Goal: Task Accomplishment & Management: Use online tool/utility

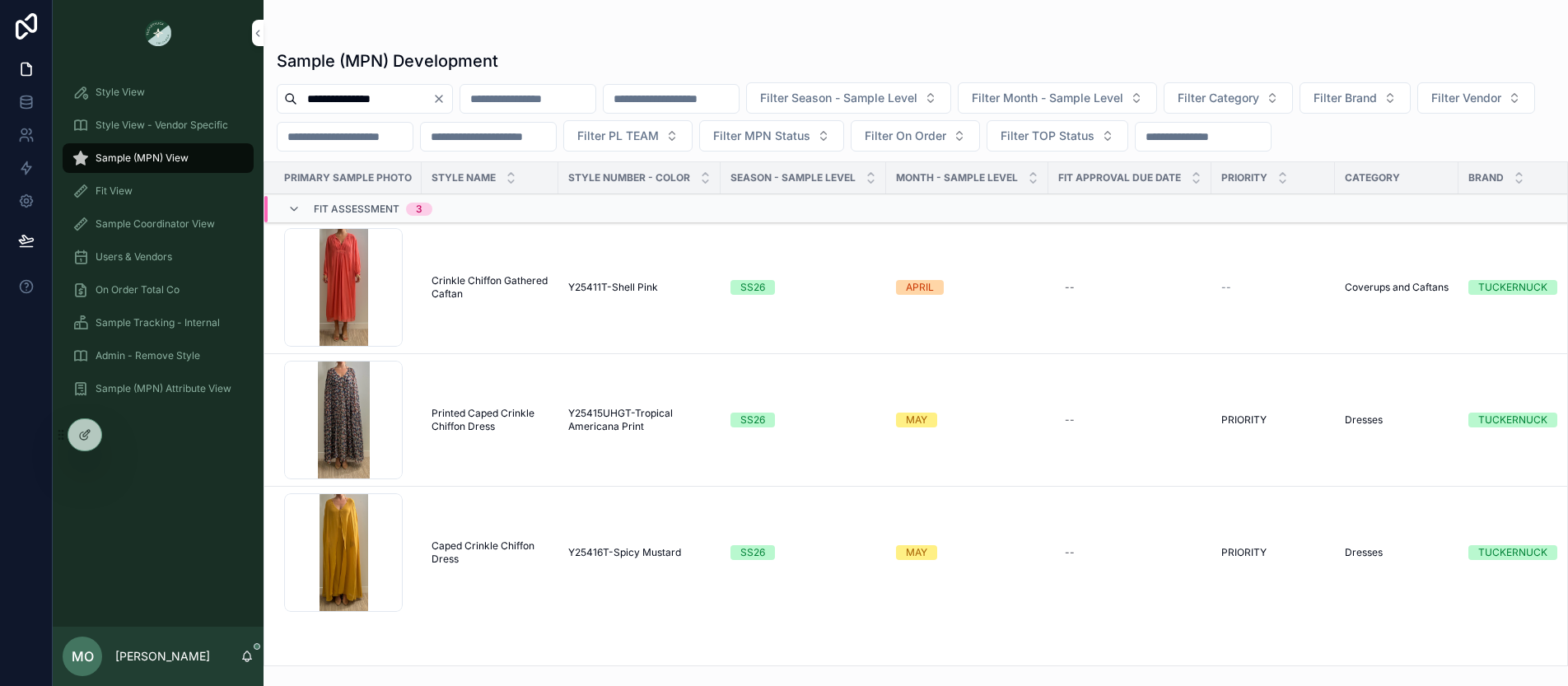
drag, startPoint x: 467, startPoint y: 97, endPoint x: 448, endPoint y: 98, distance: 19.0
click at [452, 97] on button "Clear" at bounding box center [442, 98] width 20 height 13
click at [411, 99] on input "scrollable content" at bounding box center [365, 98] width 135 height 23
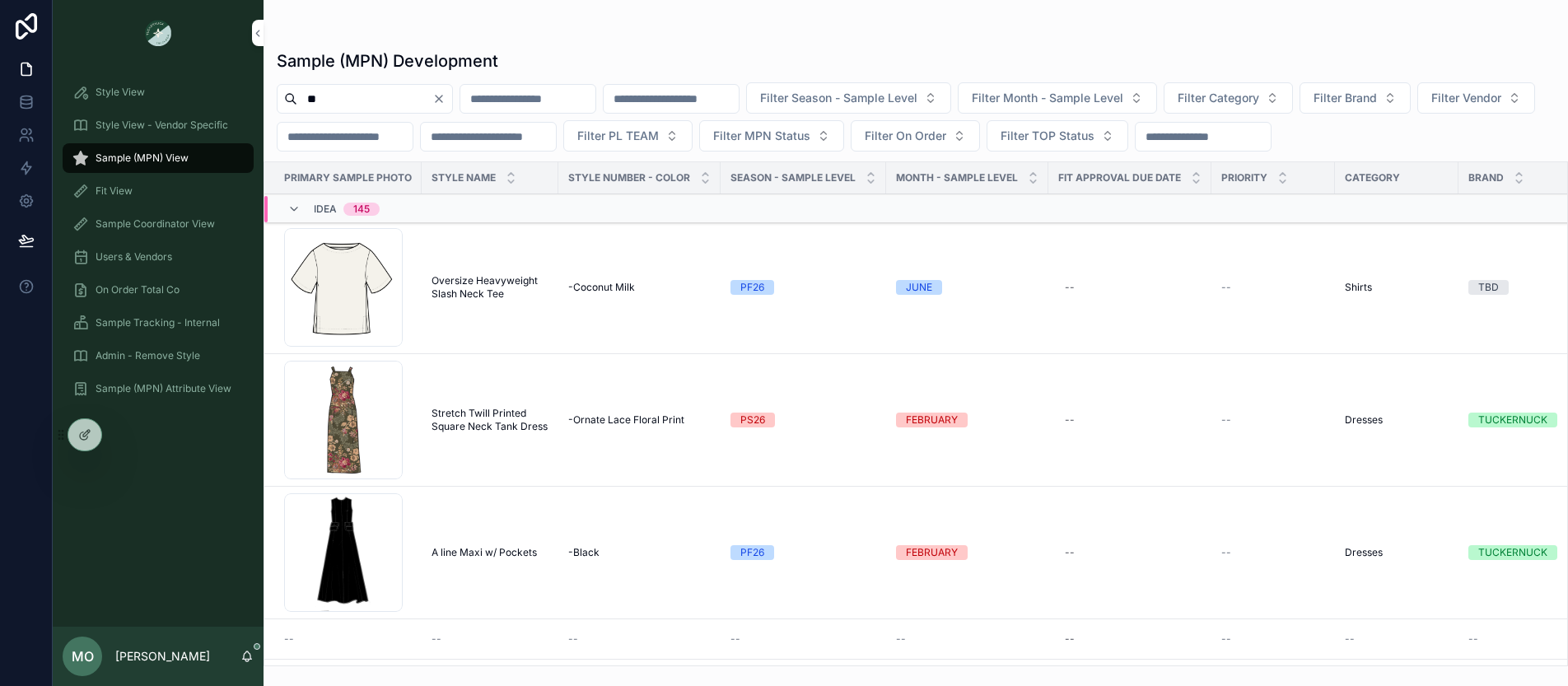
type input "*"
click at [1281, 117] on div "Filter Season - Sample Level Filter Month - Sample Level Filter Category Filter…" at bounding box center [915, 117] width 1304 height 69
click at [1239, 98] on span "Filter Category" at bounding box center [1198, 97] width 81 height 17
type input "*"
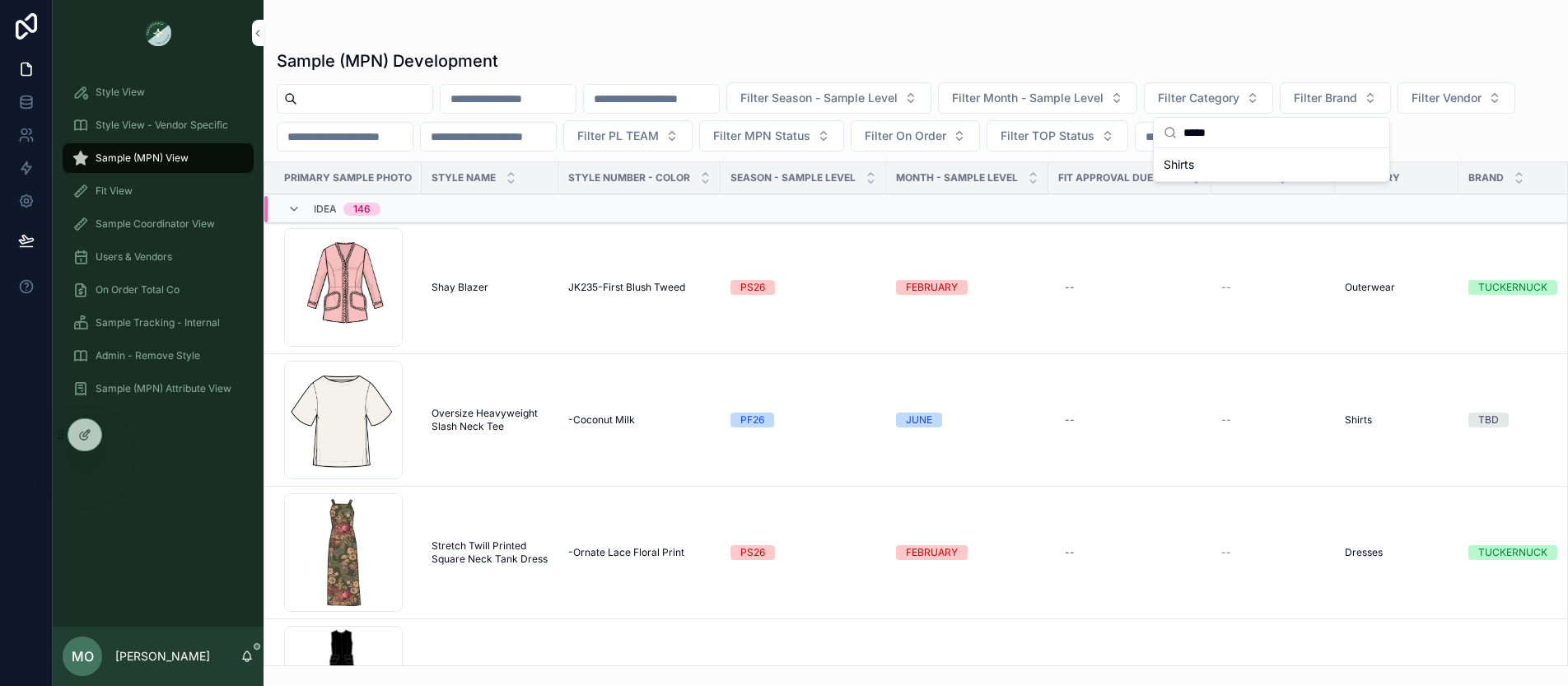
type input "*****"
click at [1236, 172] on div "Shirts" at bounding box center [1271, 164] width 229 height 26
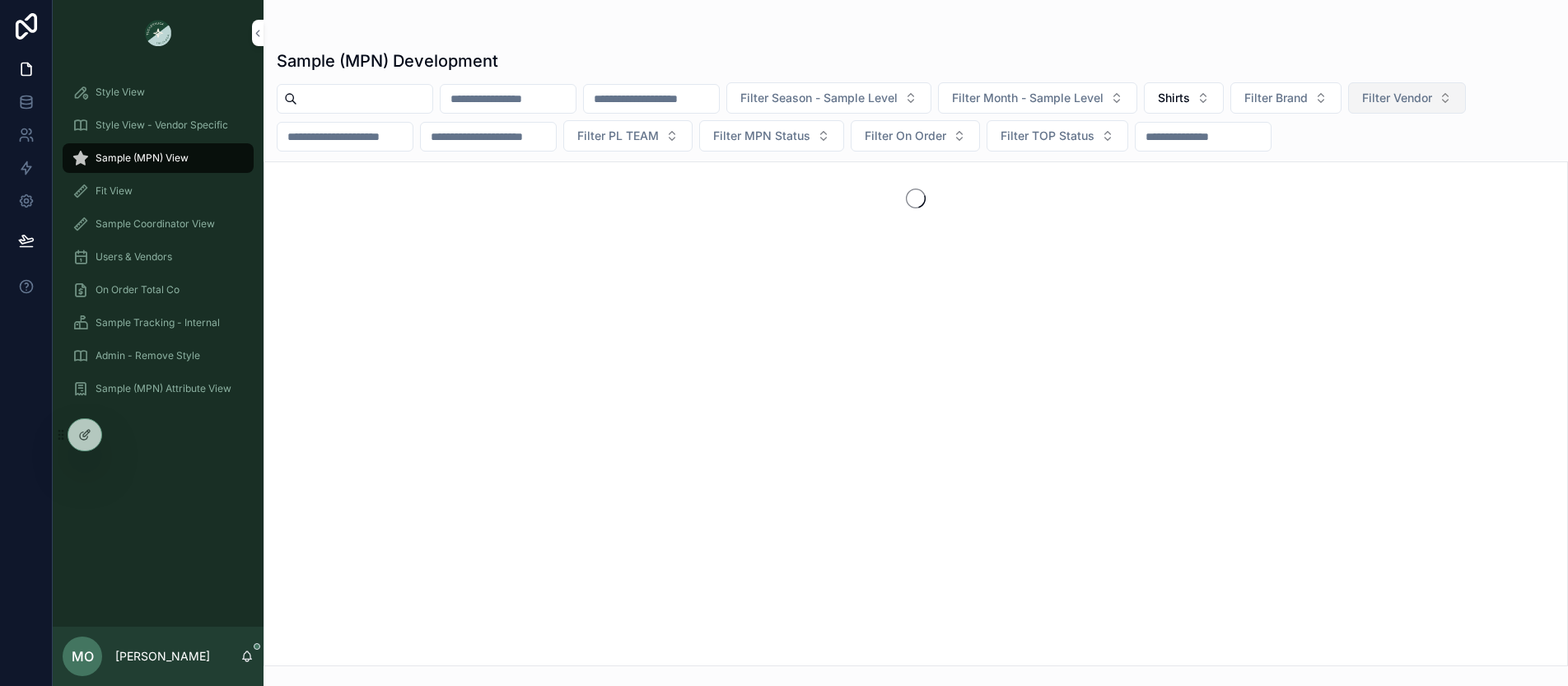
click at [1432, 99] on span "Filter Vendor" at bounding box center [1396, 97] width 70 height 17
type input "****"
click at [1393, 159] on span "WILLOW&ELLE" at bounding box center [1382, 164] width 81 height 17
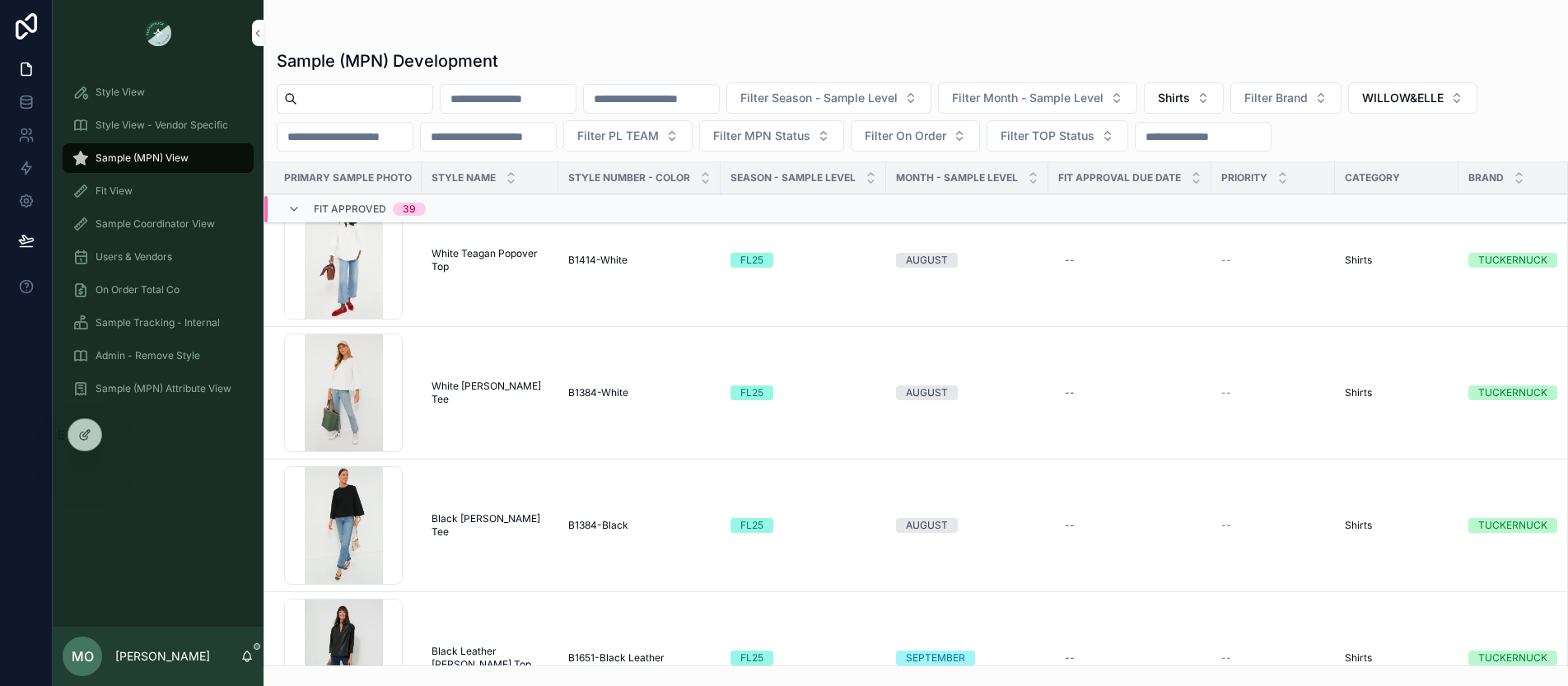
scroll to position [9628, 0]
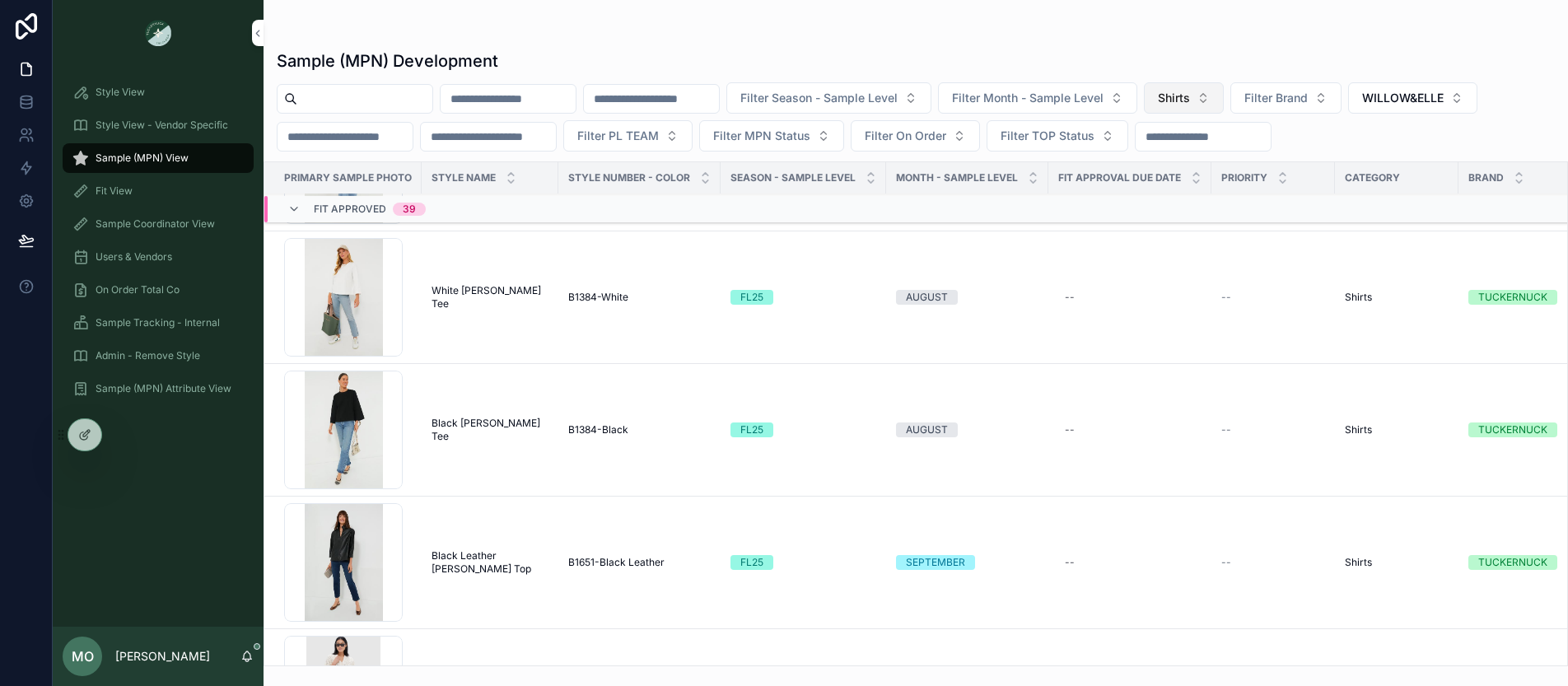
click at [1224, 92] on button "Shirts" at bounding box center [1182, 98] width 79 height 31
type input "*"
type input "*****"
click at [1219, 171] on div "Outerwear" at bounding box center [1246, 164] width 229 height 26
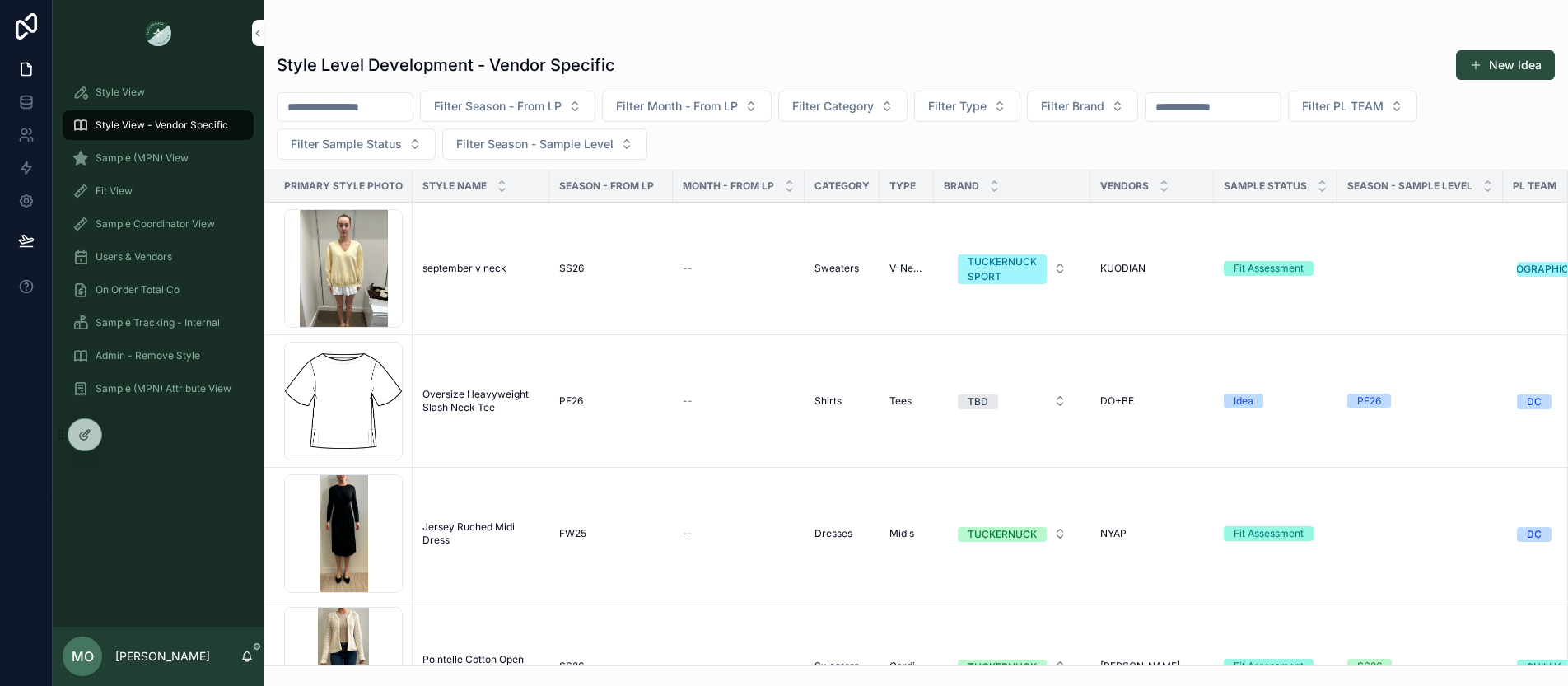
click at [116, 185] on span "Fit View" at bounding box center [114, 190] width 37 height 13
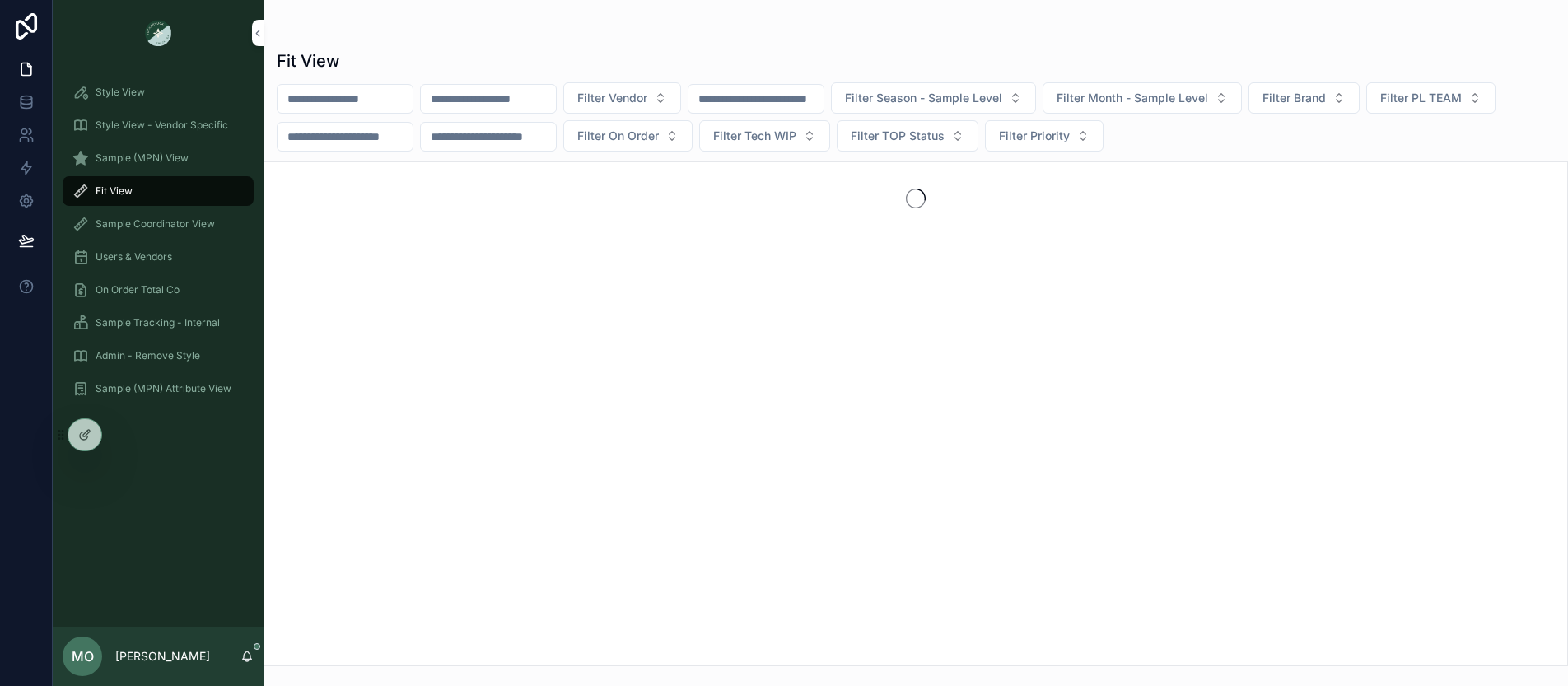
click at [327, 89] on input "scrollable content" at bounding box center [345, 98] width 135 height 23
type input "**********"
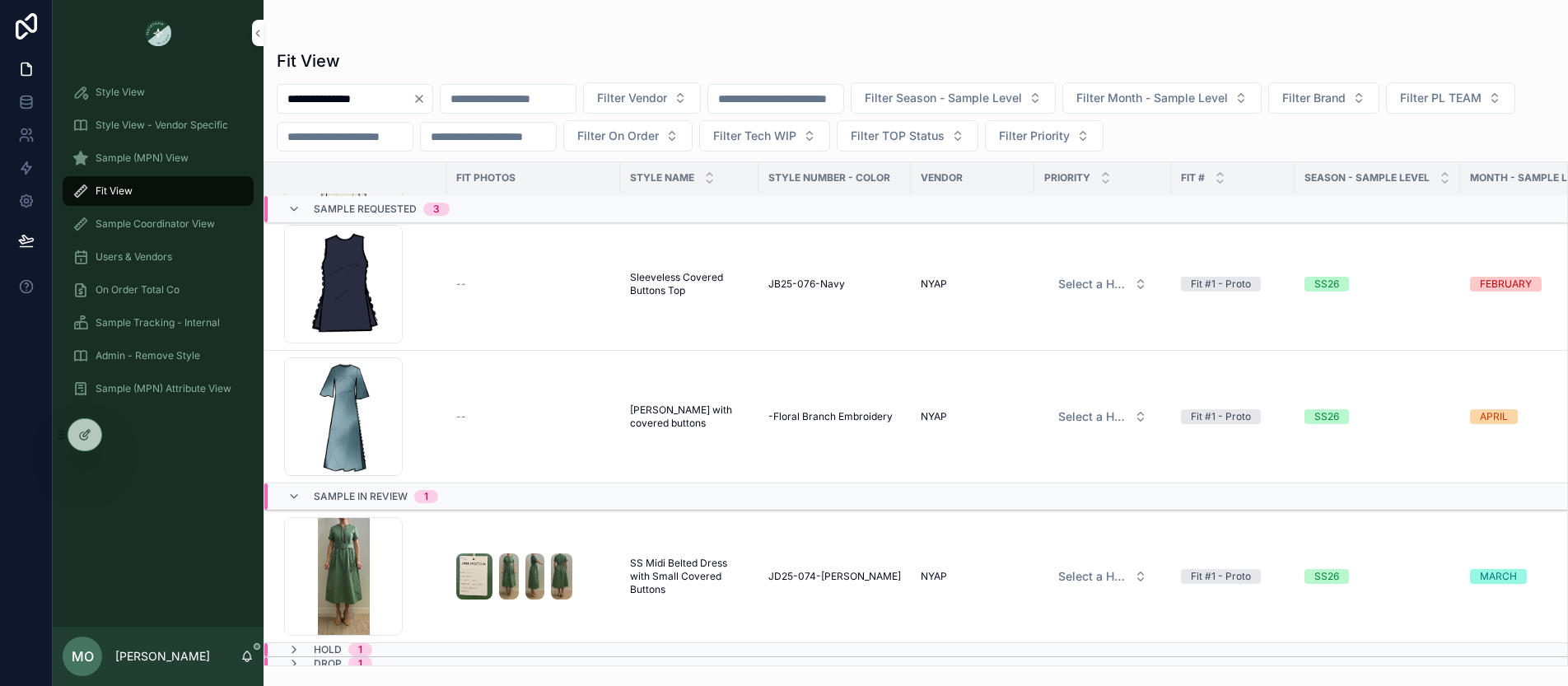
scroll to position [155, 0]
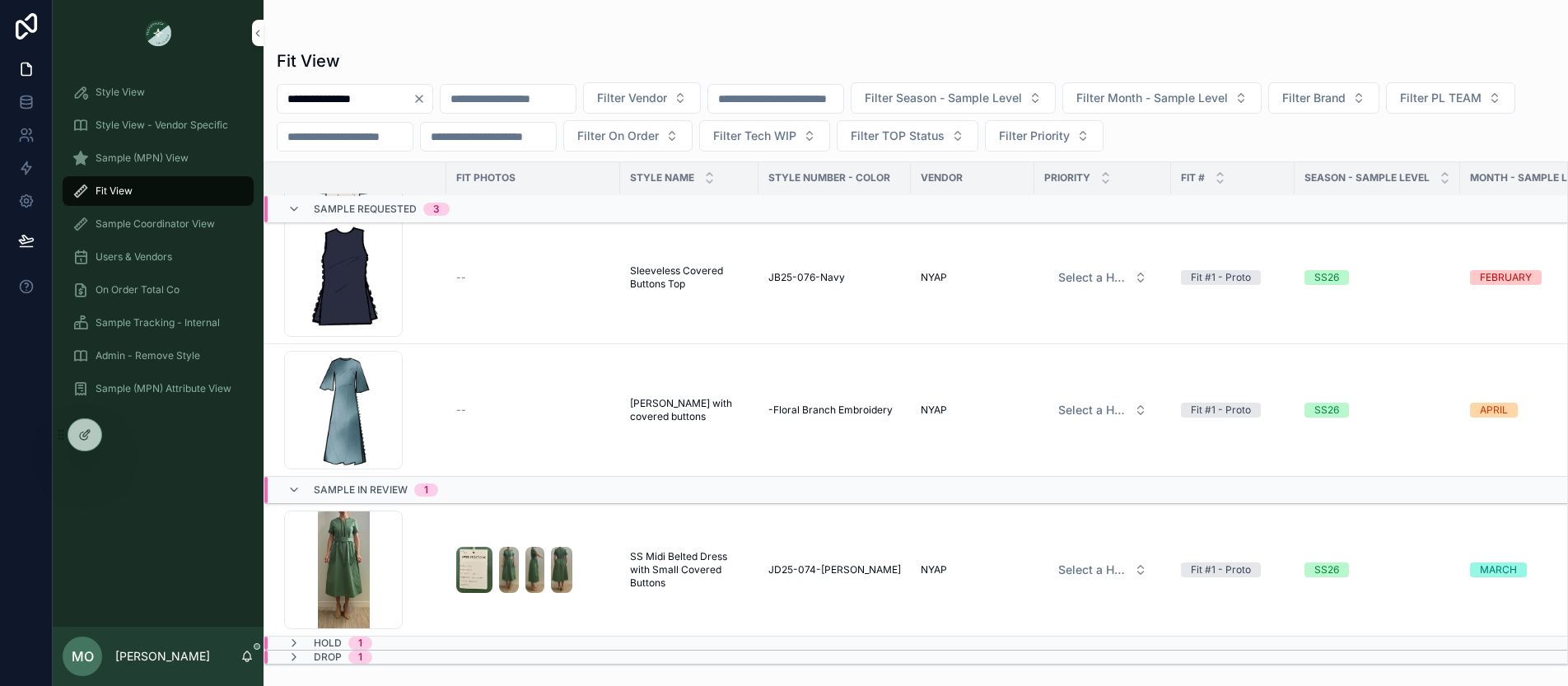
click at [650, 265] on span "Sleeveless Covered Buttons Top" at bounding box center [689, 277] width 119 height 26
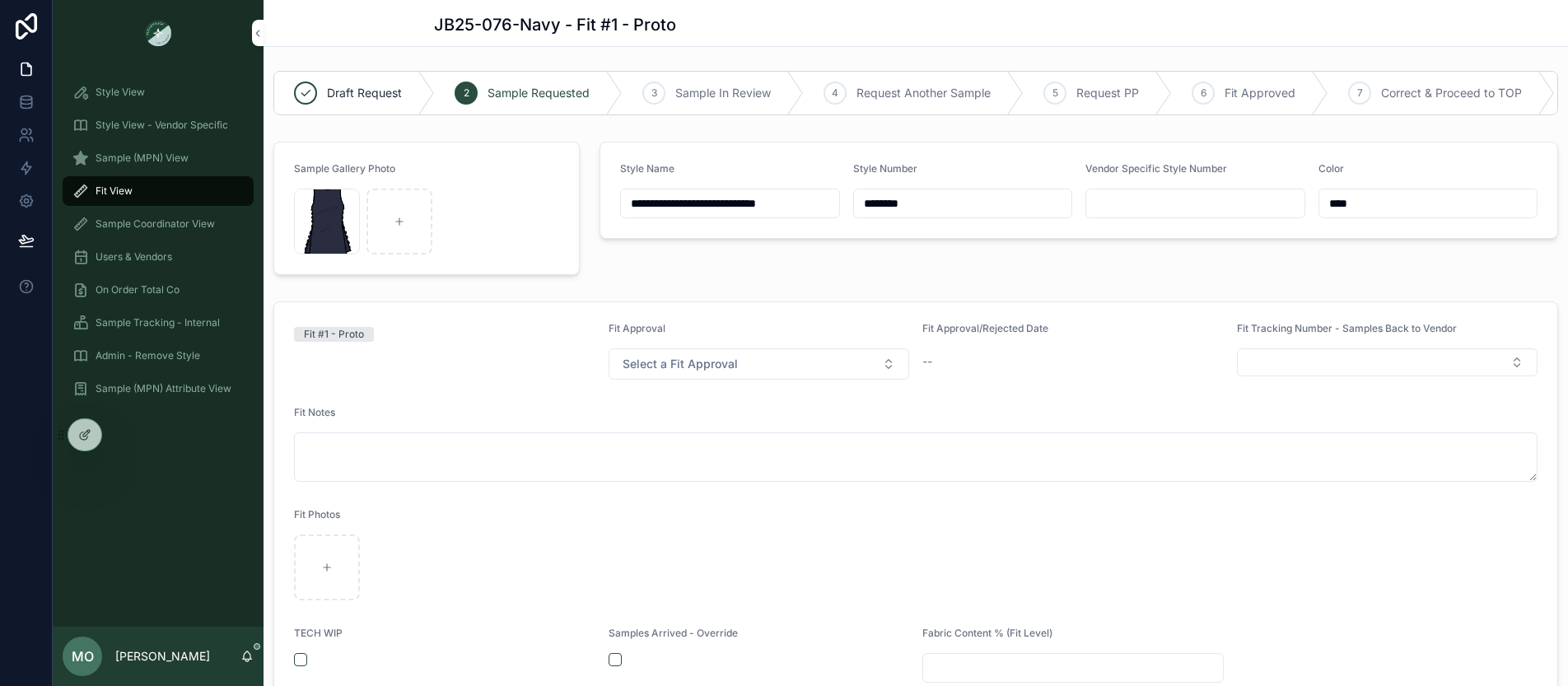
scroll to position [3, 0]
drag, startPoint x: 900, startPoint y: 215, endPoint x: 815, endPoint y: 212, distance: 85.1
click at [815, 212] on form "**********" at bounding box center [1078, 188] width 957 height 95
click at [121, 157] on span "Sample (MPN) View" at bounding box center [141, 157] width 93 height 13
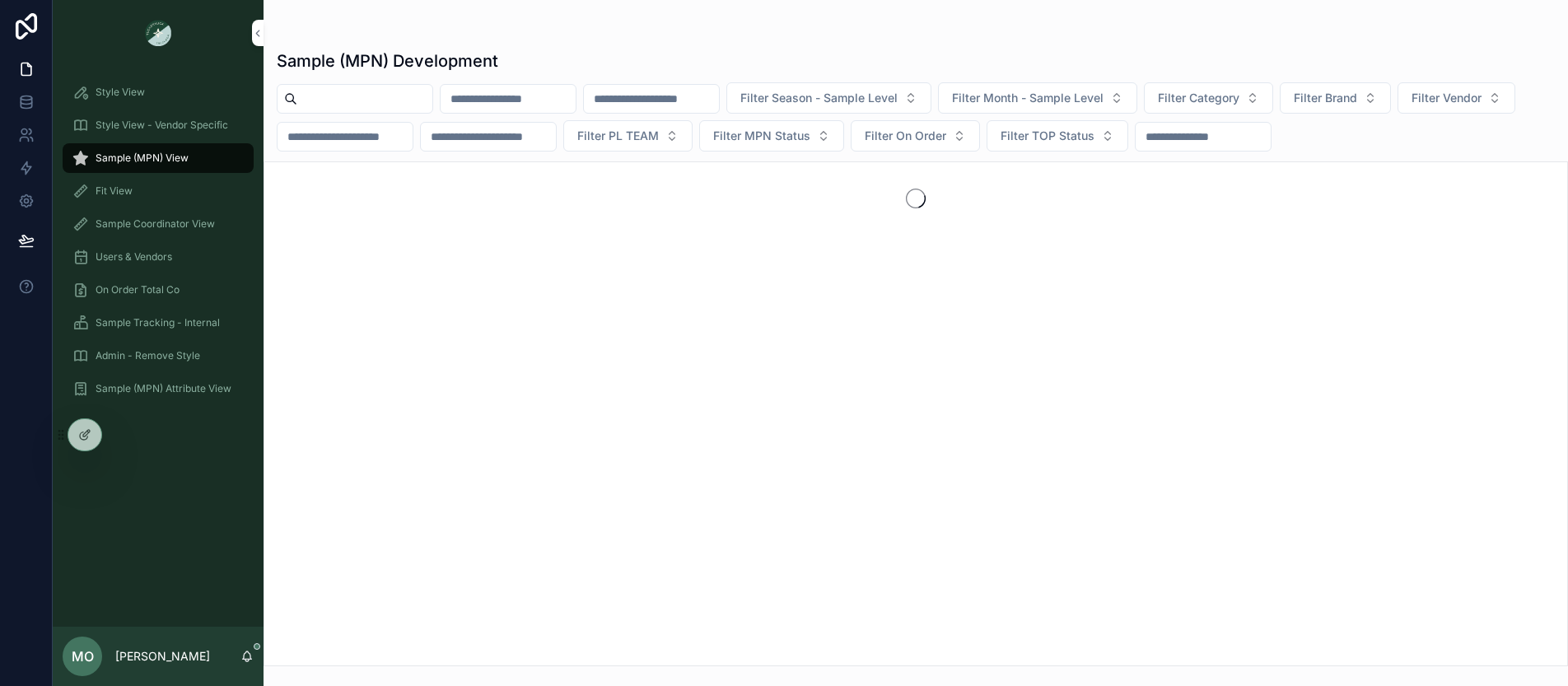
click at [371, 93] on input "scrollable content" at bounding box center [365, 98] width 135 height 23
paste input "********"
type input "********"
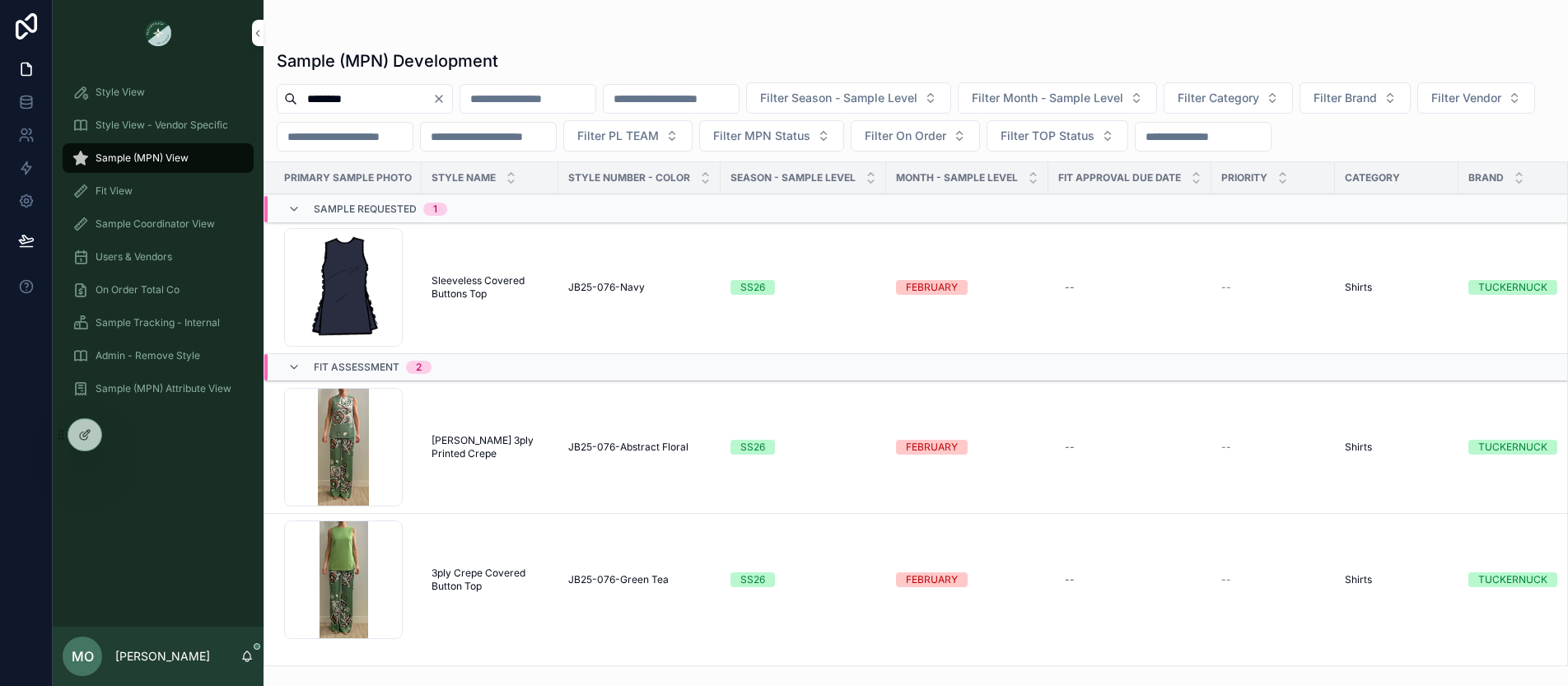
click at [487, 304] on td "Sleeveless Covered Buttons Top Sleeveless Covered Buttons Top" at bounding box center [490, 288] width 136 height 132
click at [474, 293] on span "Sleeveless Covered Buttons Top" at bounding box center [490, 287] width 117 height 26
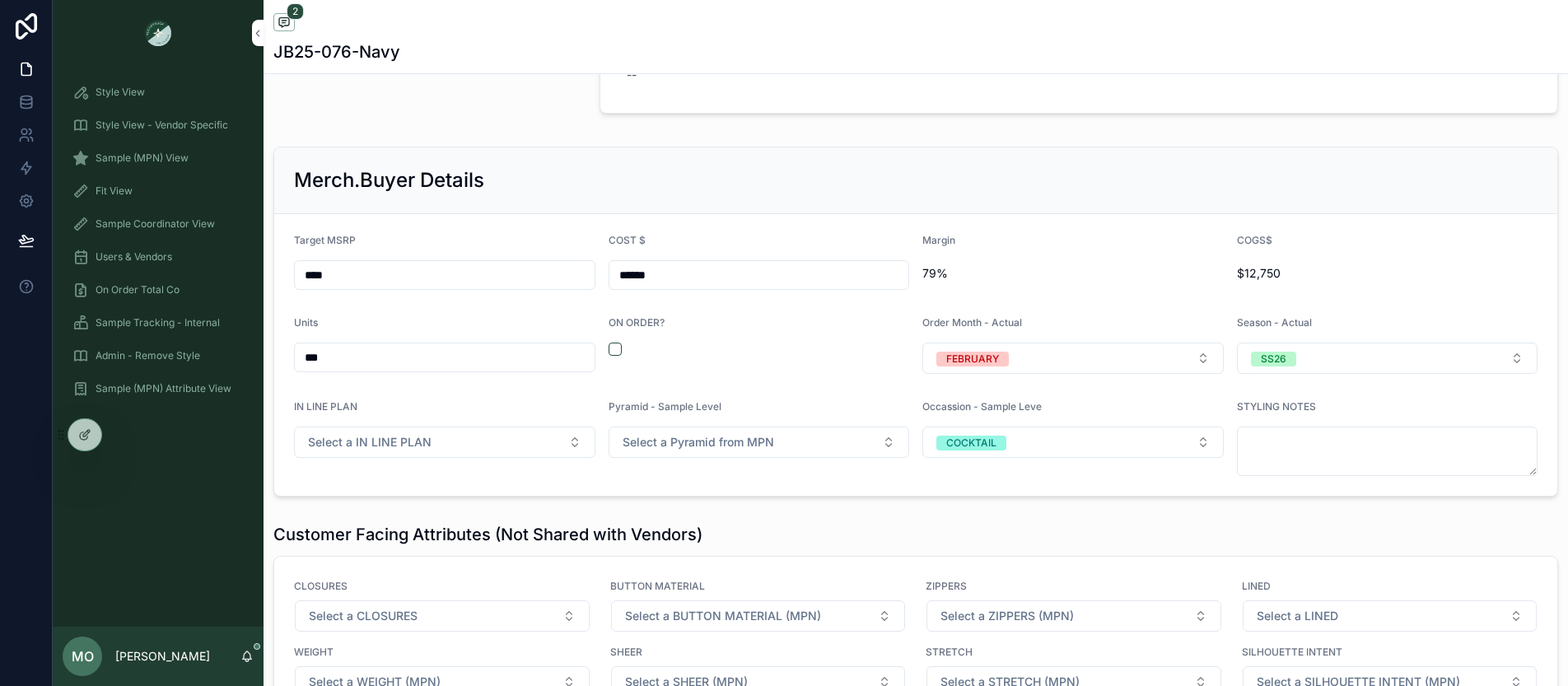
scroll to position [2093, 0]
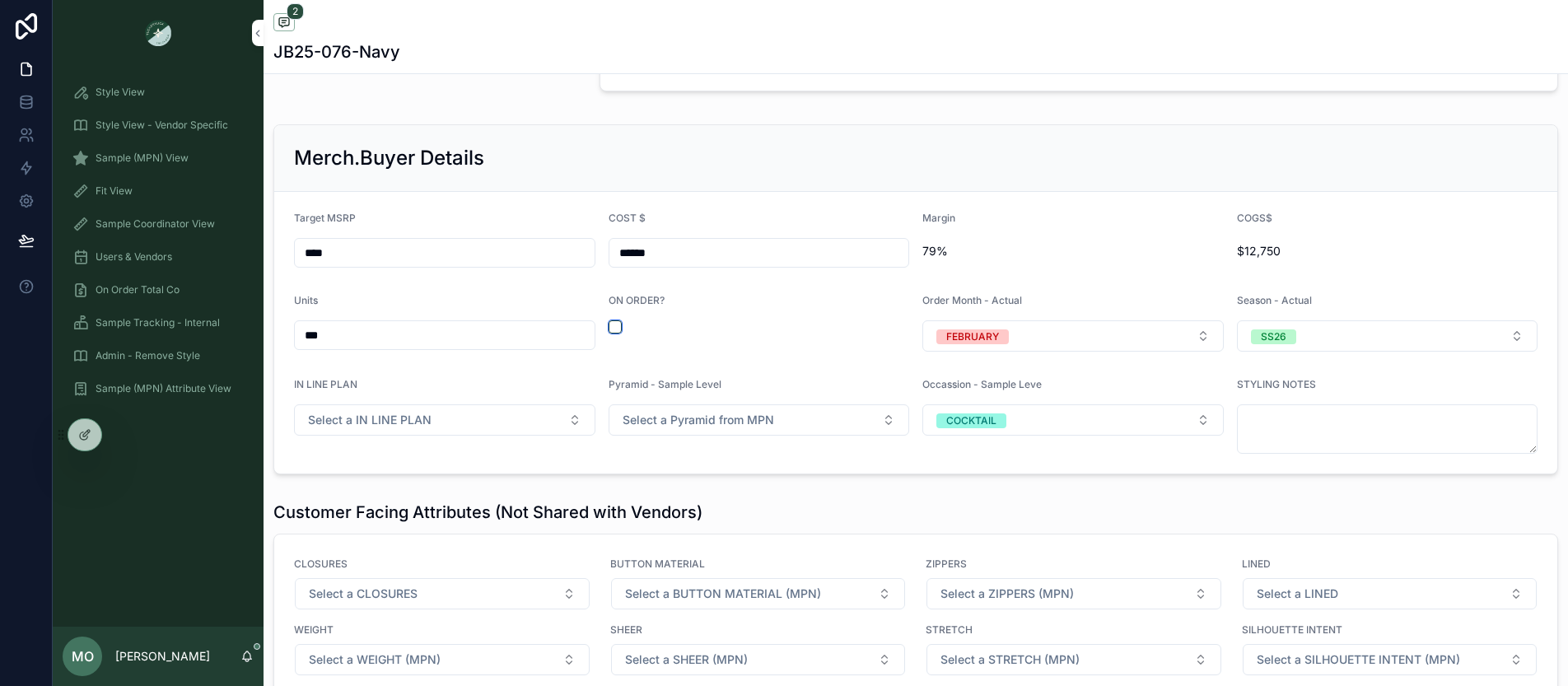
click at [611, 326] on button "scrollable content" at bounding box center [614, 326] width 13 height 13
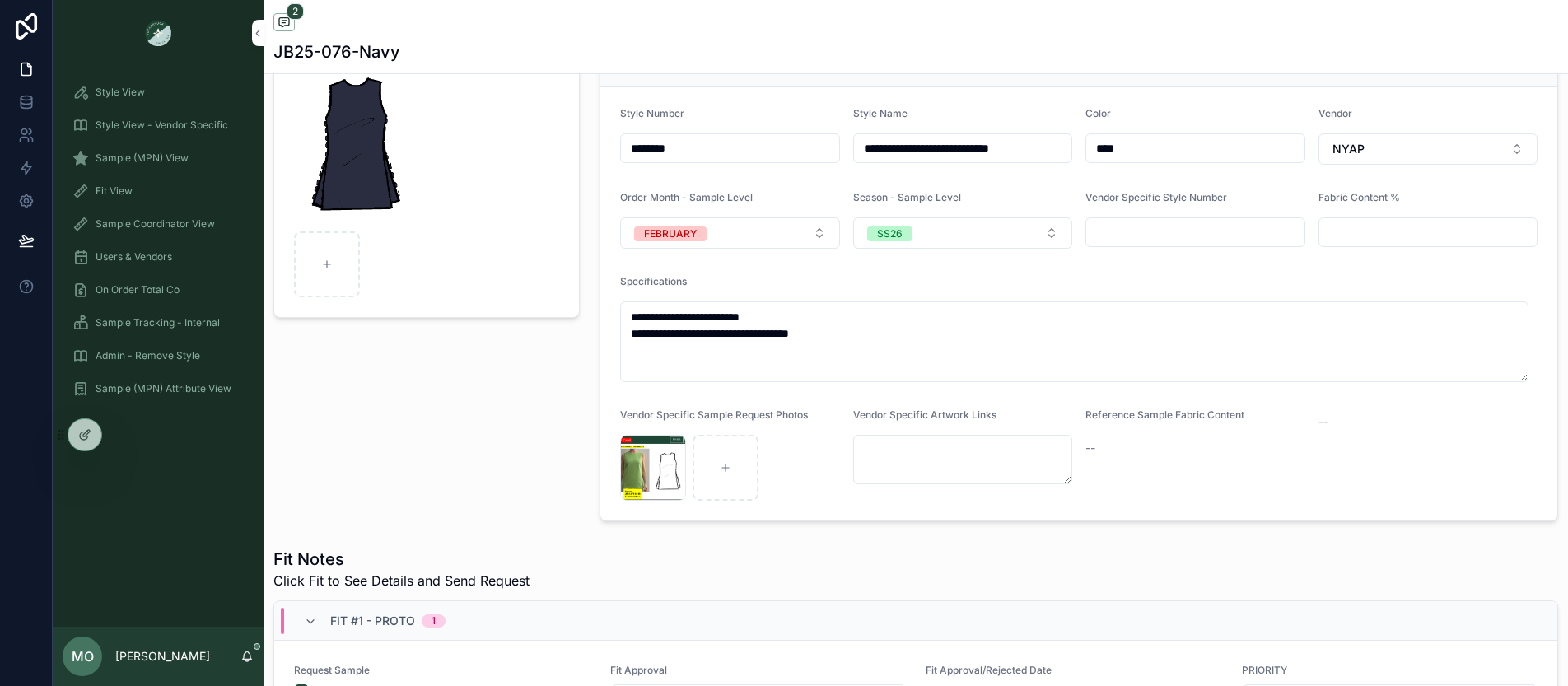
scroll to position [0, 0]
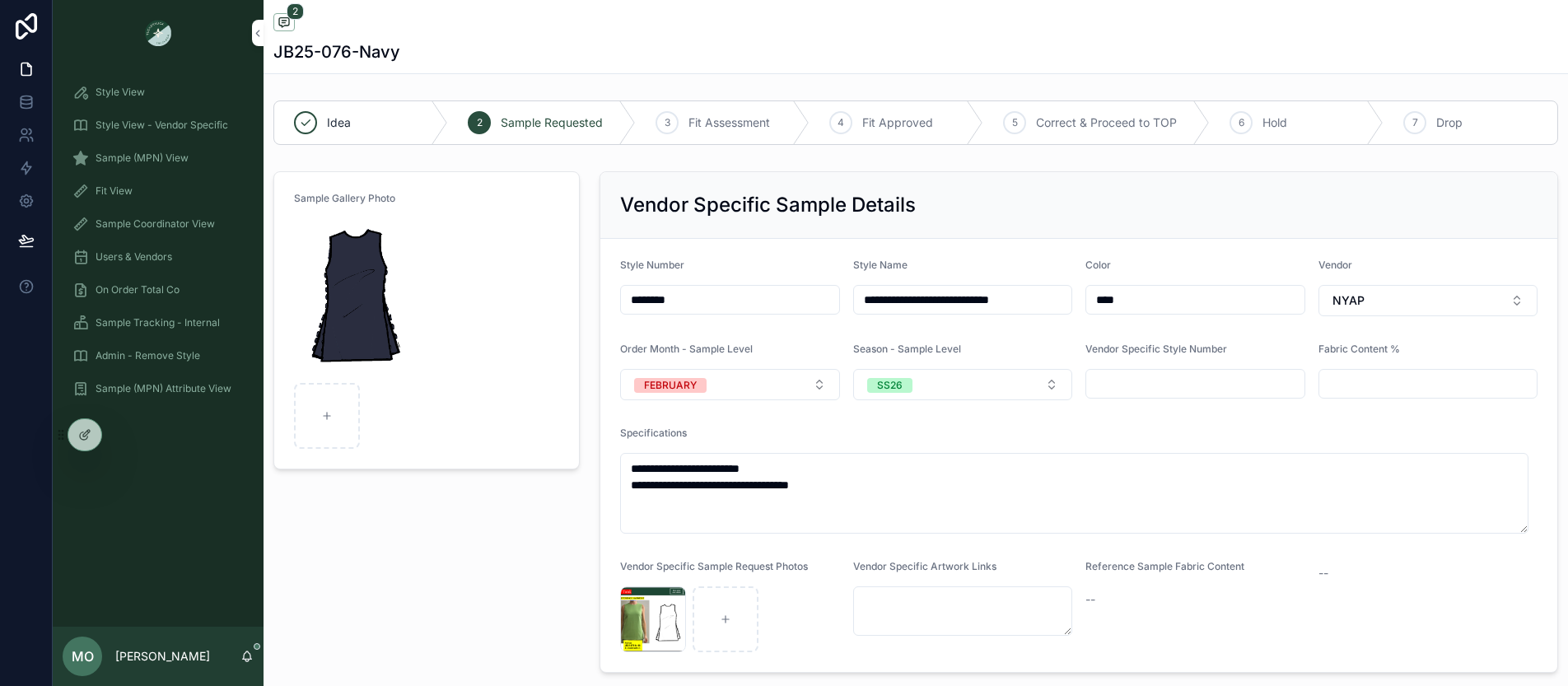
click at [101, 194] on span "Fit View" at bounding box center [114, 190] width 37 height 13
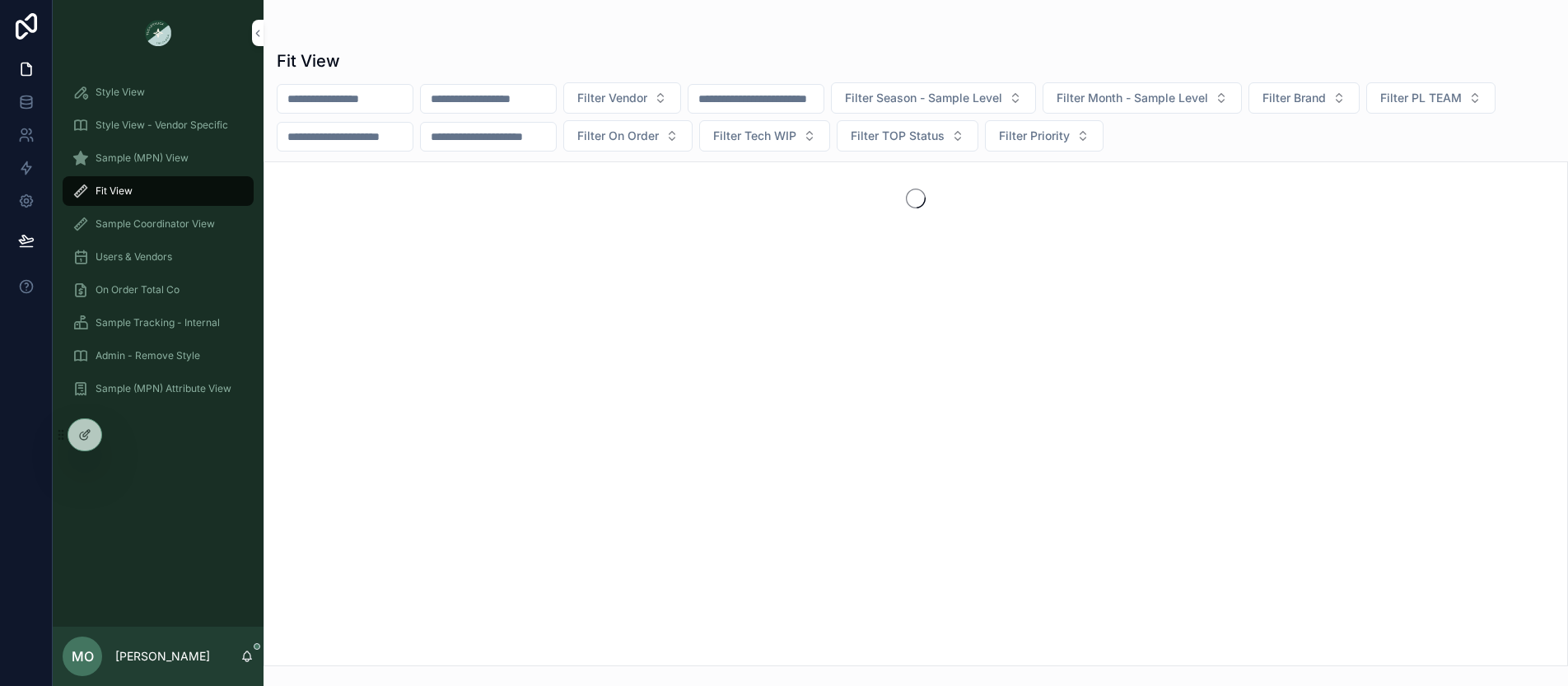
click at [107, 166] on div "Sample (MPN) View" at bounding box center [158, 158] width 172 height 26
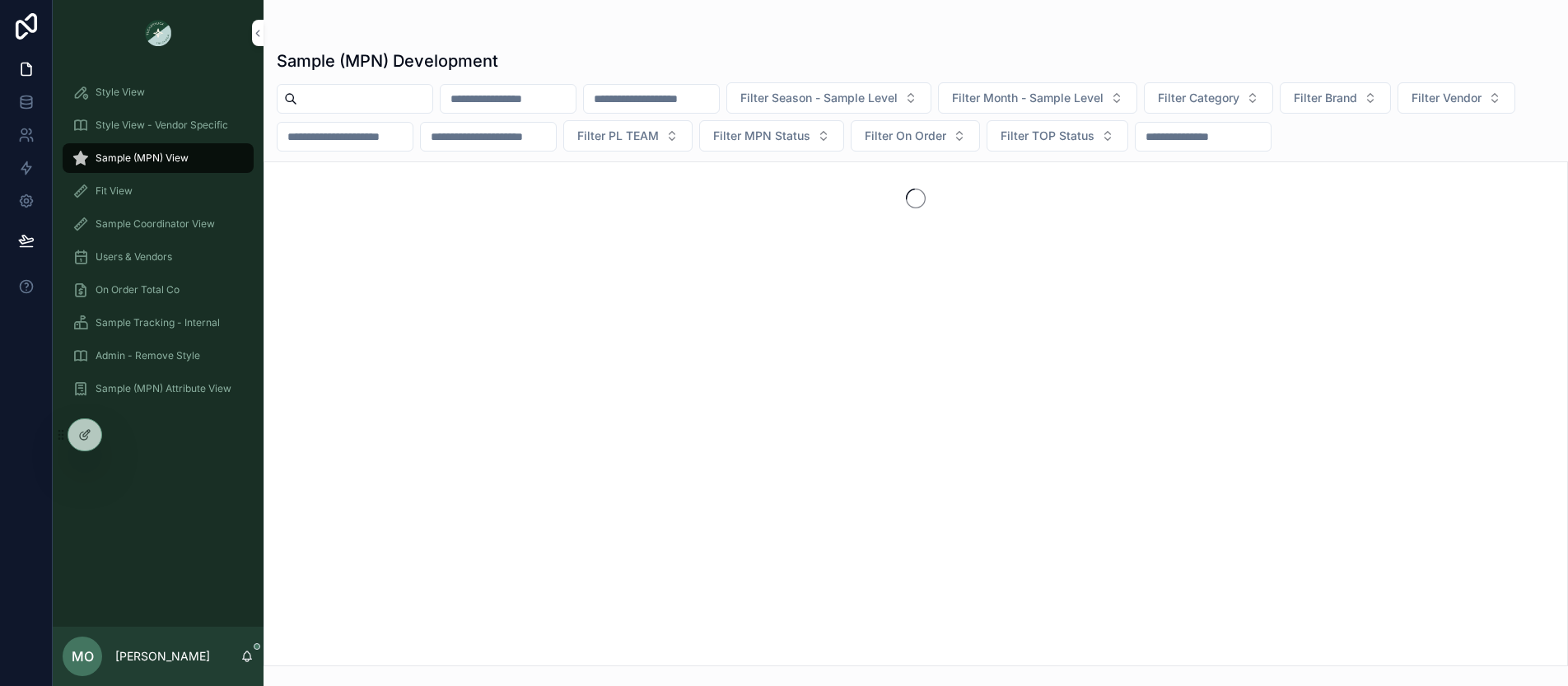
click at [331, 101] on input "scrollable content" at bounding box center [365, 98] width 135 height 23
paste input "******"
type input "******"
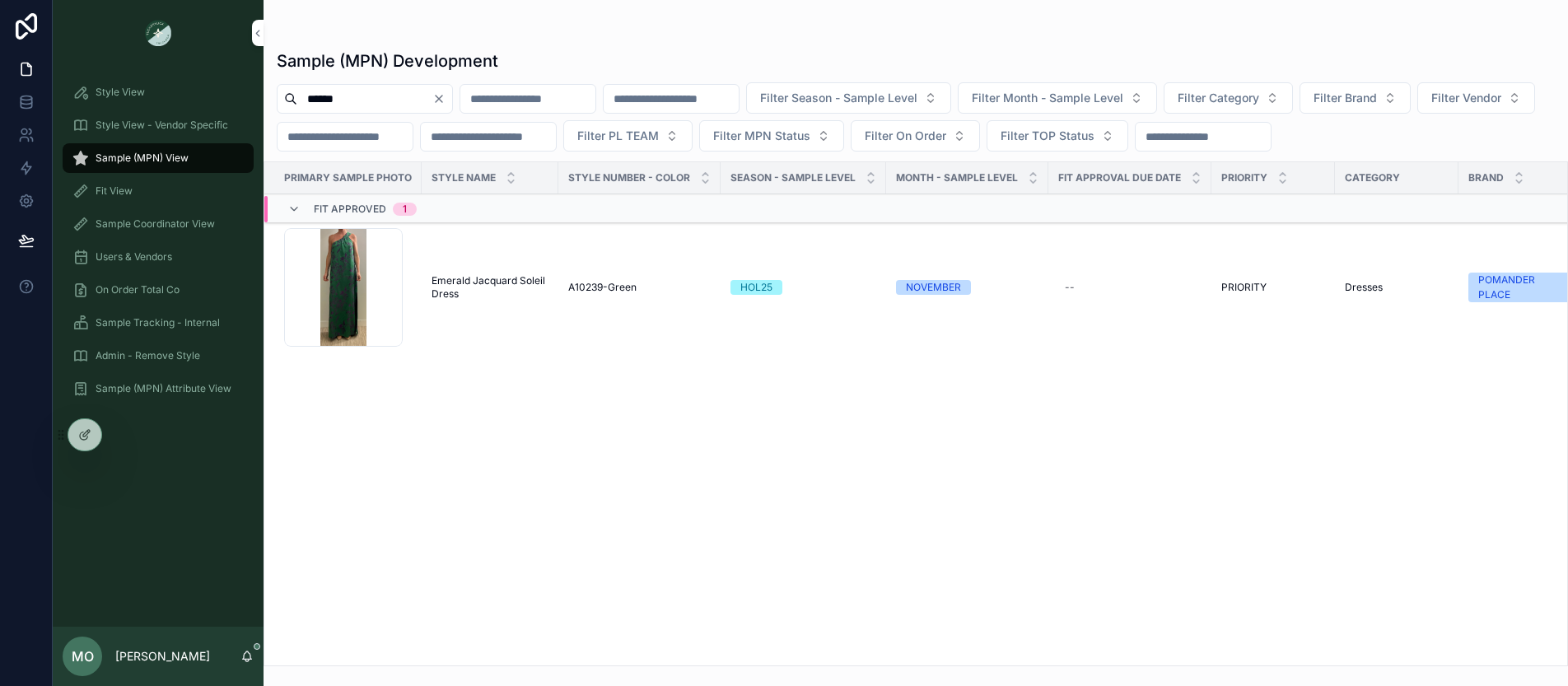
drag, startPoint x: 371, startPoint y: 98, endPoint x: 286, endPoint y: 88, distance: 85.6
click at [286, 88] on div "******" at bounding box center [365, 99] width 177 height 29
type input "*****"
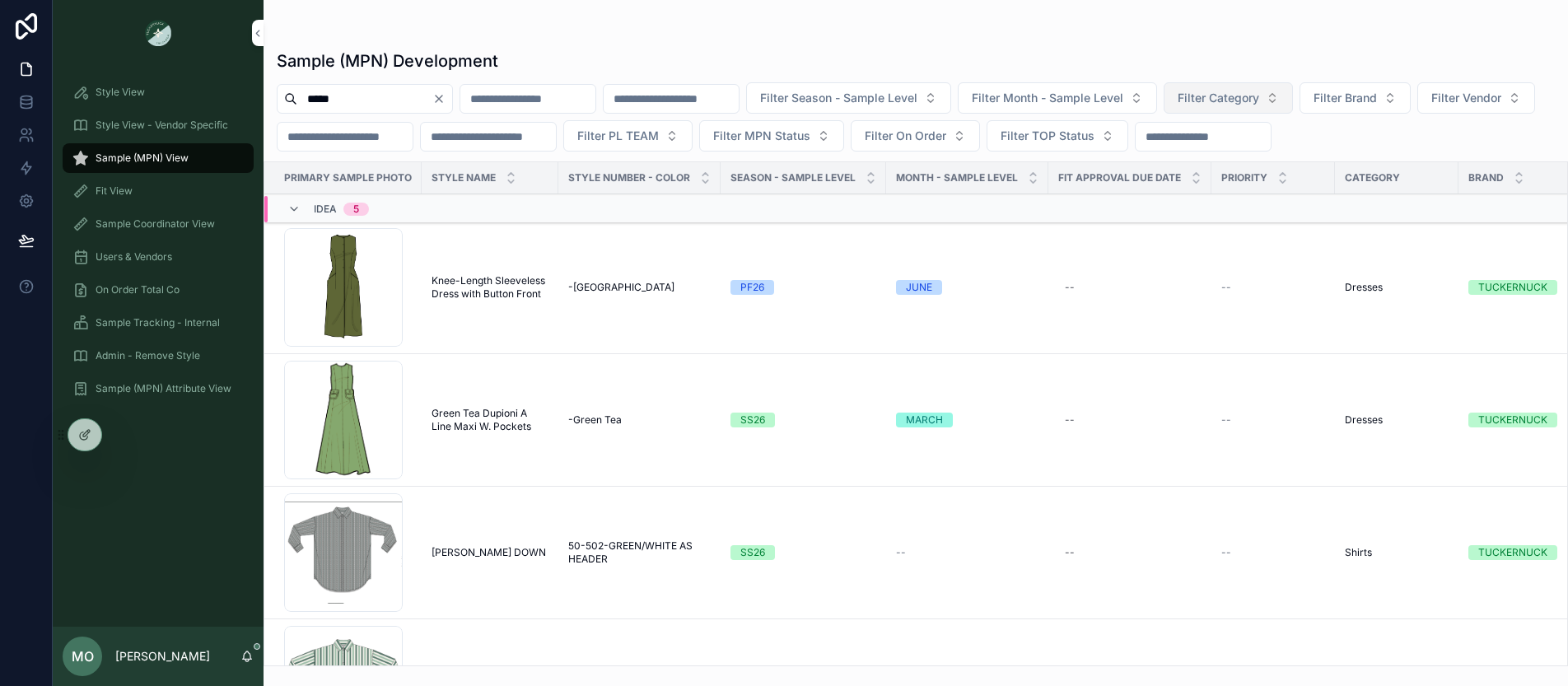
click at [1270, 87] on button "Filter Category" at bounding box center [1228, 98] width 130 height 31
type input "*"
click at [1431, 106] on span "Filter Vendor" at bounding box center [1465, 97] width 70 height 17
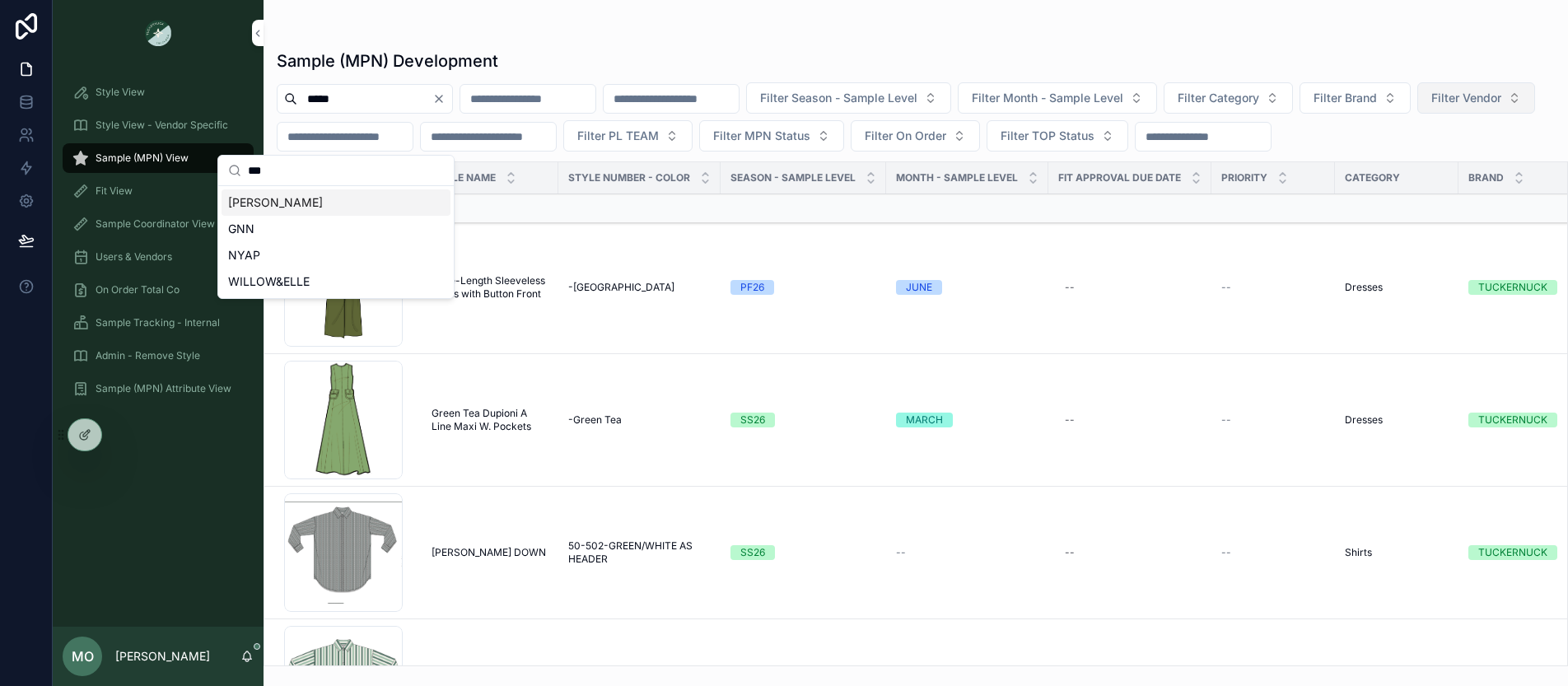
type input "****"
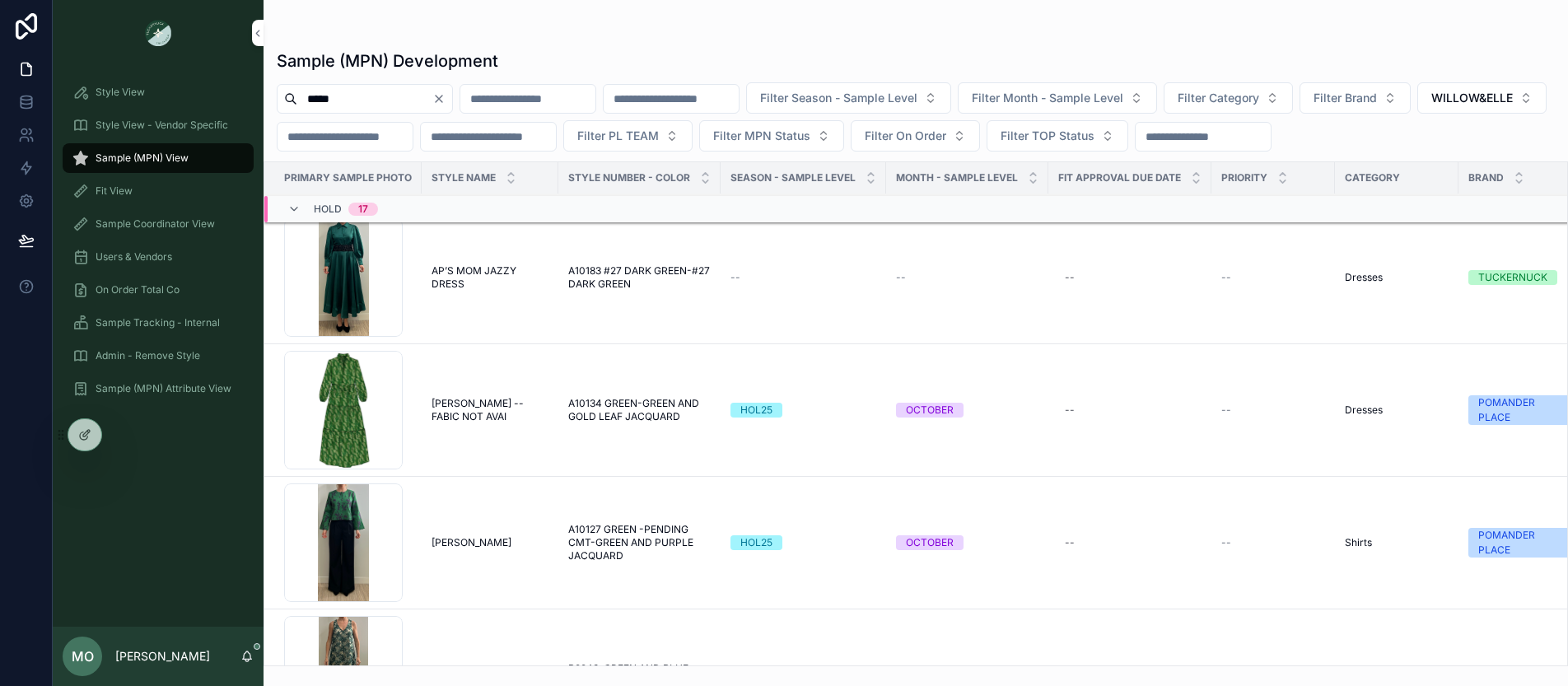
scroll to position [6103, 0]
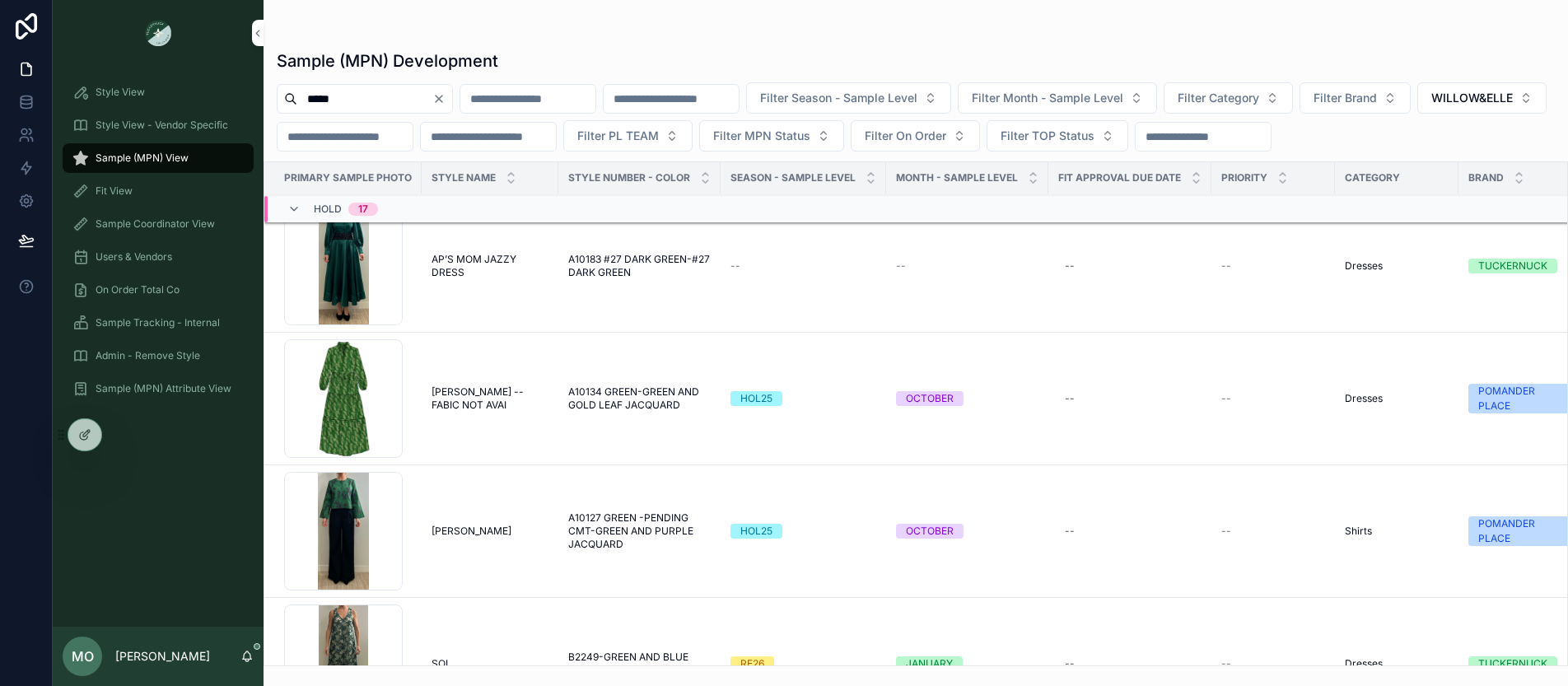
click at [0, 0] on icon "scrollable content" at bounding box center [0, 0] width 0 height 0
click at [612, 545] on span "A10127 GREEN -PENDING CMT-GREEN AND PURPLE JACQUARD" at bounding box center [639, 531] width 142 height 39
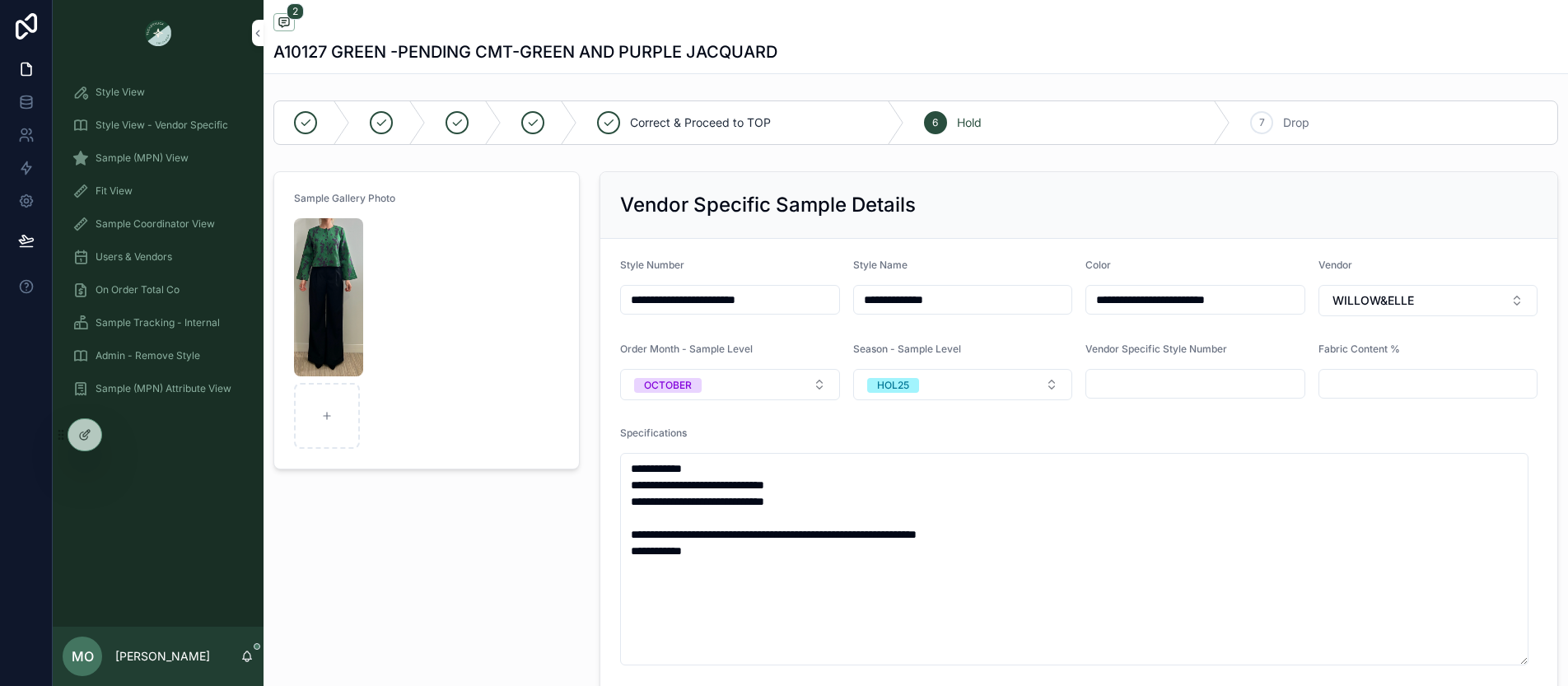
drag, startPoint x: 667, startPoint y: 299, endPoint x: 577, endPoint y: 292, distance: 90.3
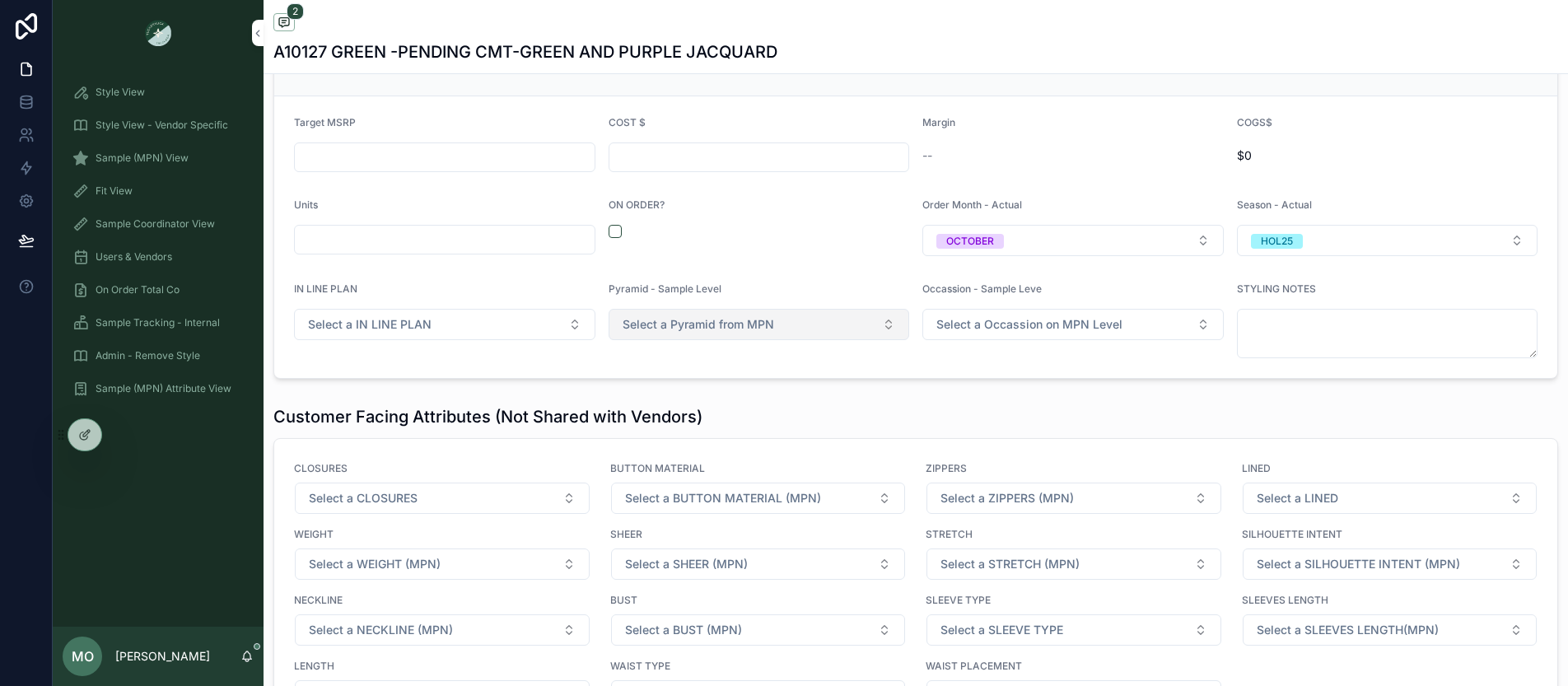
scroll to position [2507, 0]
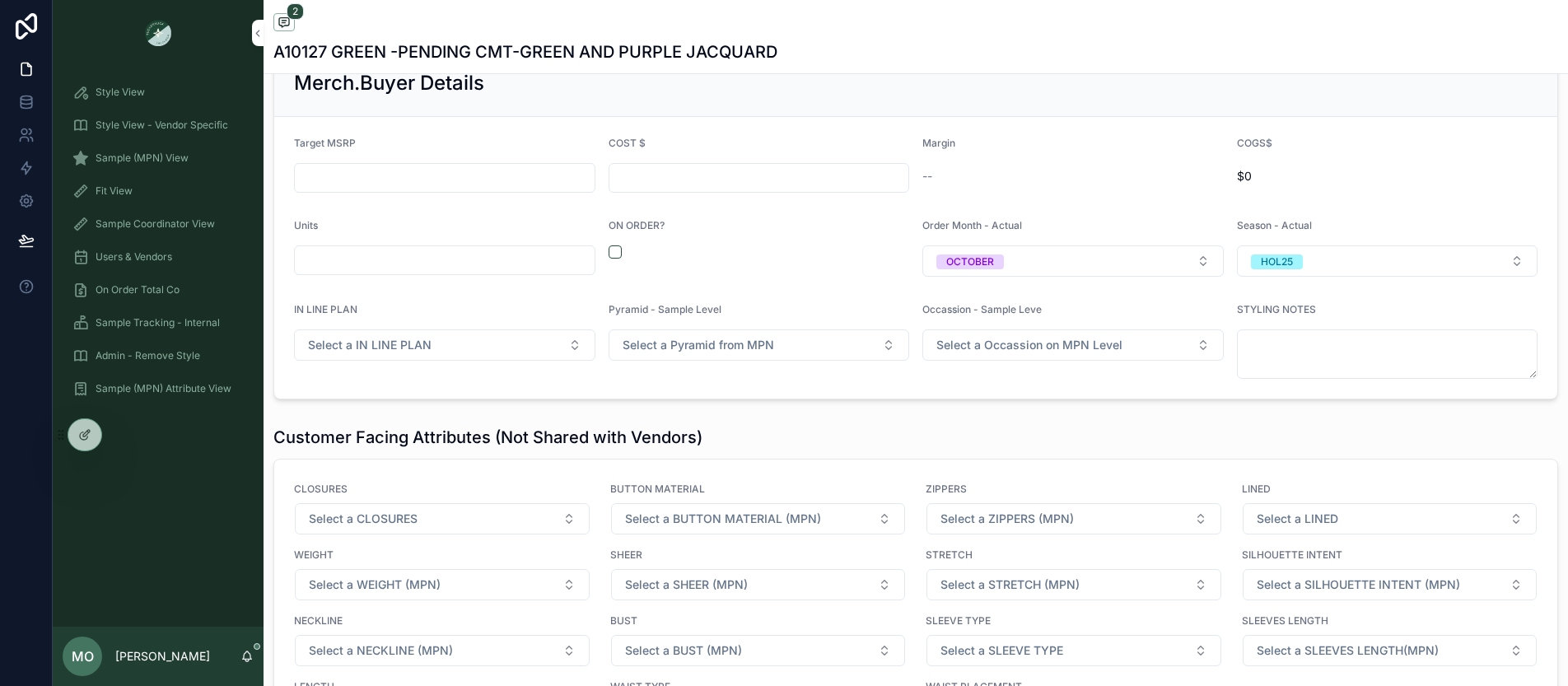
click at [444, 250] on input "scrollable content" at bounding box center [444, 259] width 299 height 23
drag, startPoint x: 655, startPoint y: 176, endPoint x: 593, endPoint y: 180, distance: 62.1
click at [656, 175] on input "scrollable content" at bounding box center [758, 177] width 299 height 23
paste input "******"
type input "******"
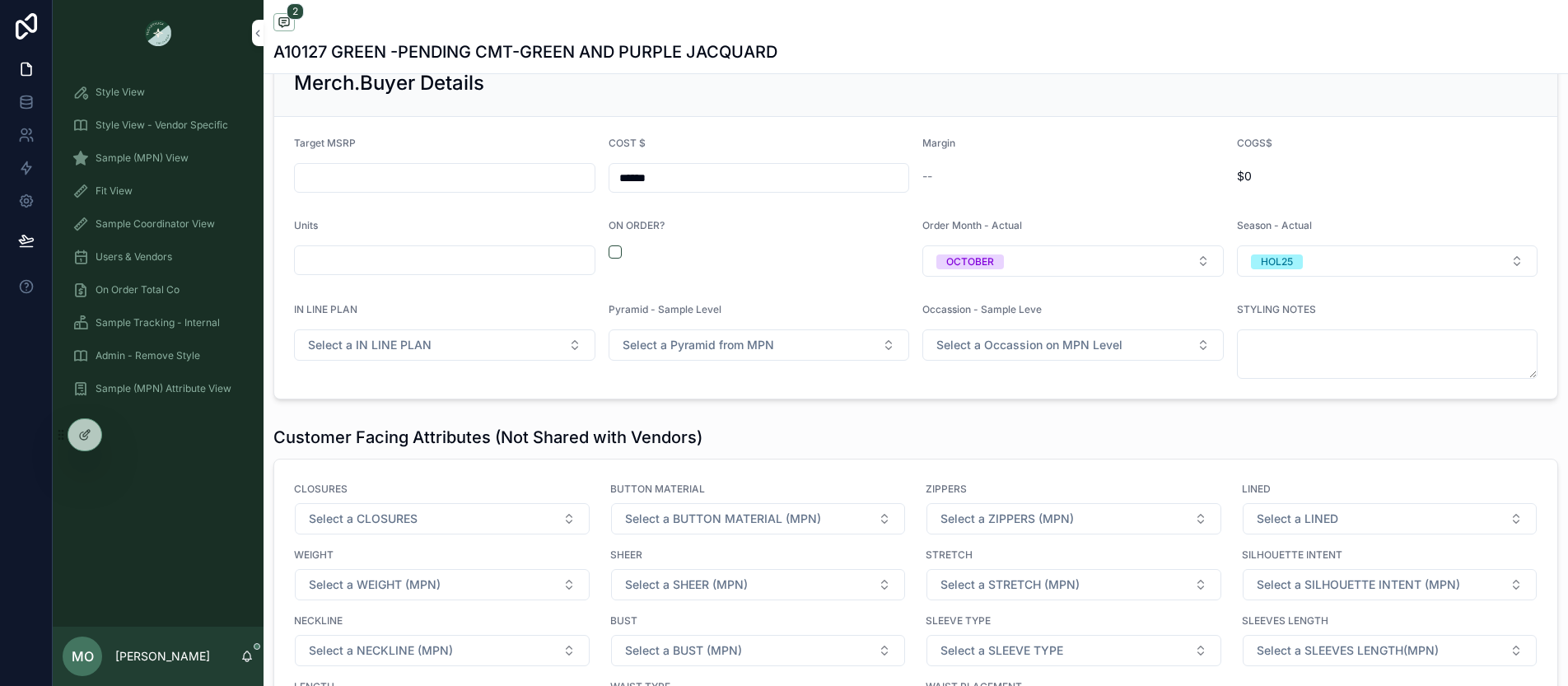
click at [417, 175] on input "scrollable content" at bounding box center [444, 177] width 299 height 23
type input "***"
click at [399, 264] on input "scrollable content" at bounding box center [444, 259] width 299 height 23
type input "***"
drag, startPoint x: 596, startPoint y: 410, endPoint x: 128, endPoint y: 501, distance: 476.8
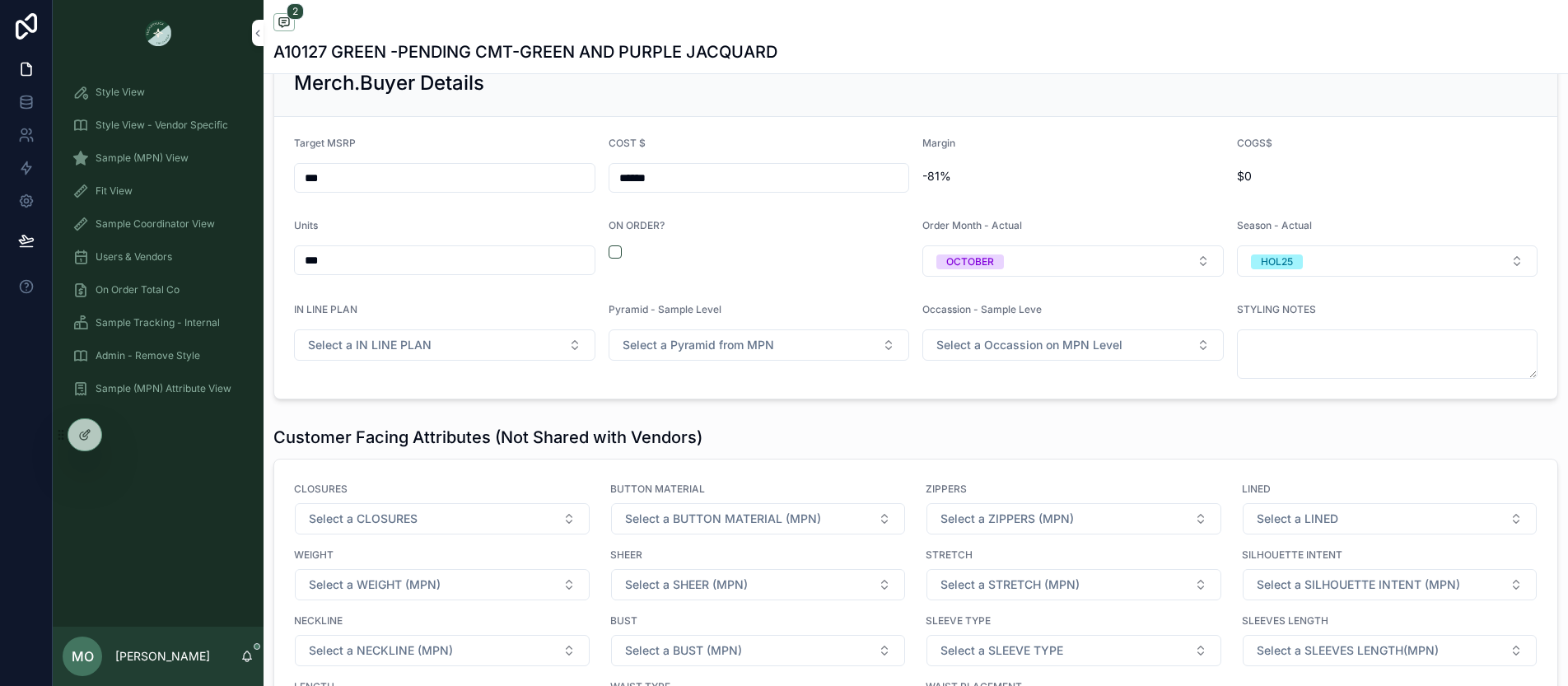
click at [325, 185] on input "***" at bounding box center [444, 177] width 299 height 23
type input "****"
click at [615, 253] on button "scrollable content" at bounding box center [614, 251] width 13 height 13
click at [503, 253] on input "***" at bounding box center [444, 259] width 299 height 23
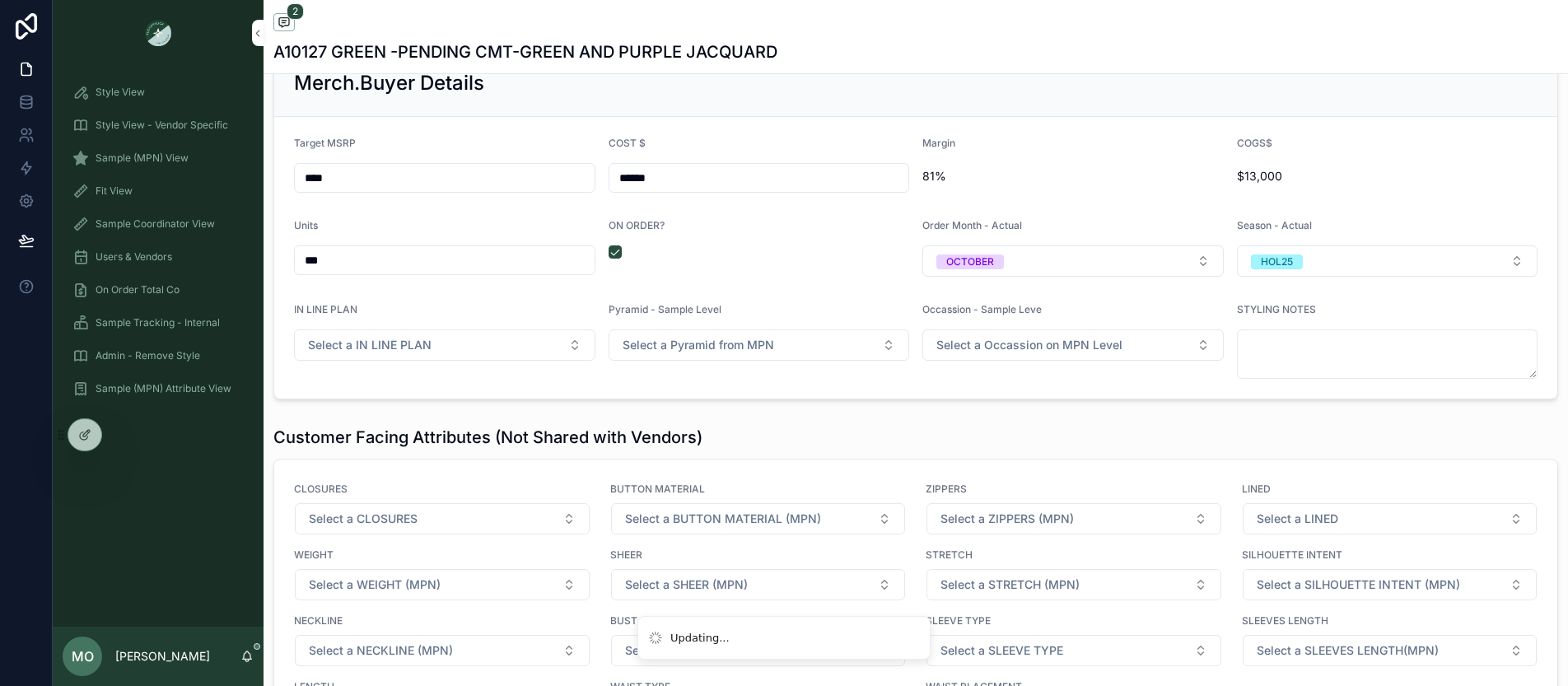
drag, startPoint x: 457, startPoint y: 258, endPoint x: 309, endPoint y: 256, distance: 148.0
click at [309, 256] on input "***" at bounding box center [444, 259] width 299 height 23
type input "*"
type input "***"
drag, startPoint x: 724, startPoint y: 249, endPoint x: 754, endPoint y: 351, distance: 106.3
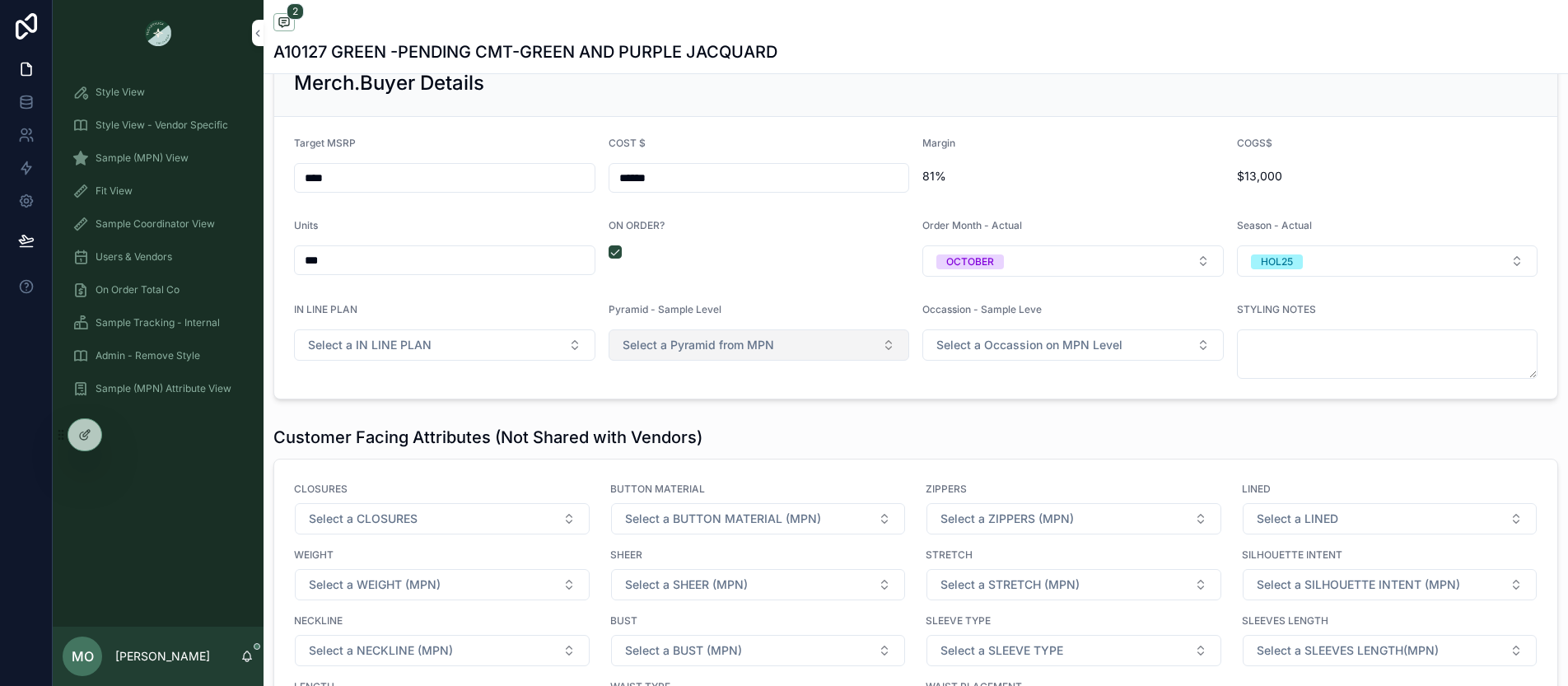
click at [724, 249] on div "scrollable content" at bounding box center [758, 251] width 301 height 13
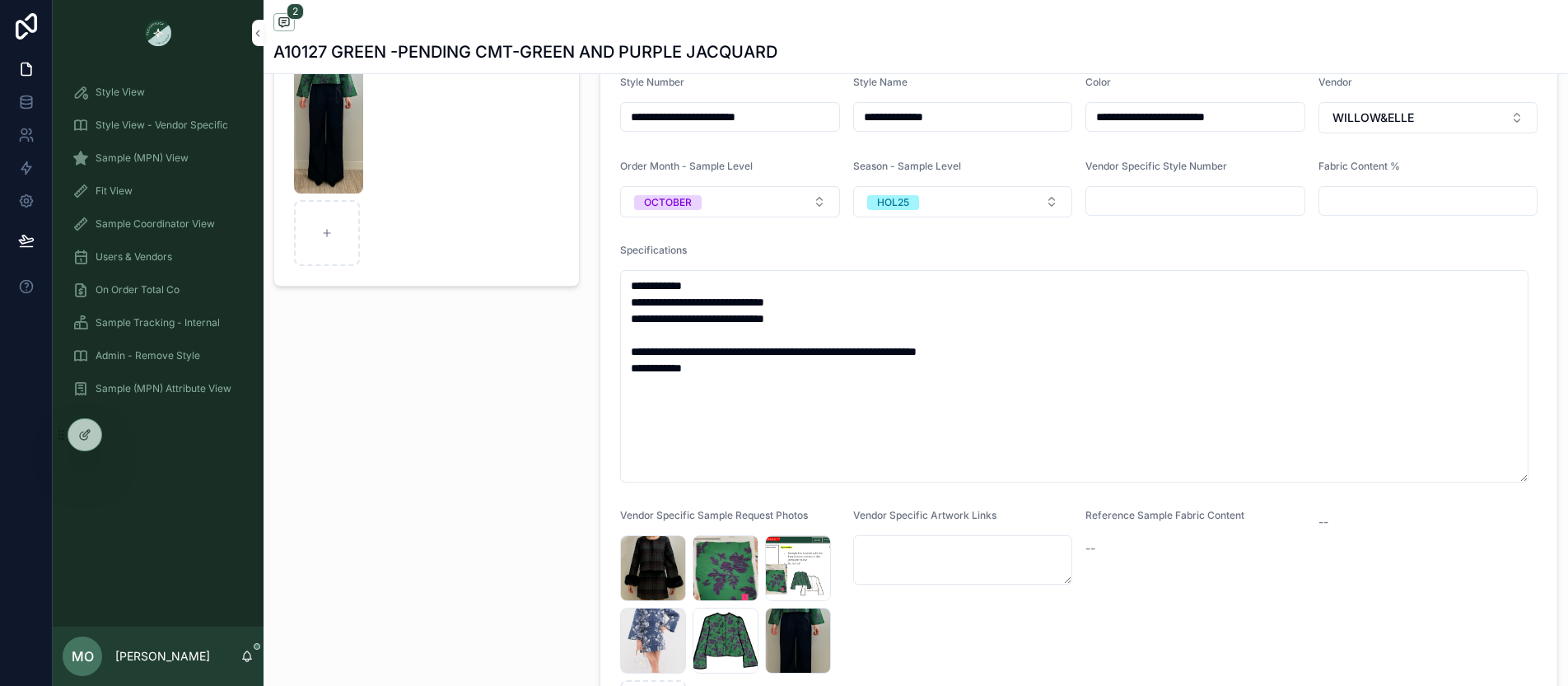
scroll to position [0, 0]
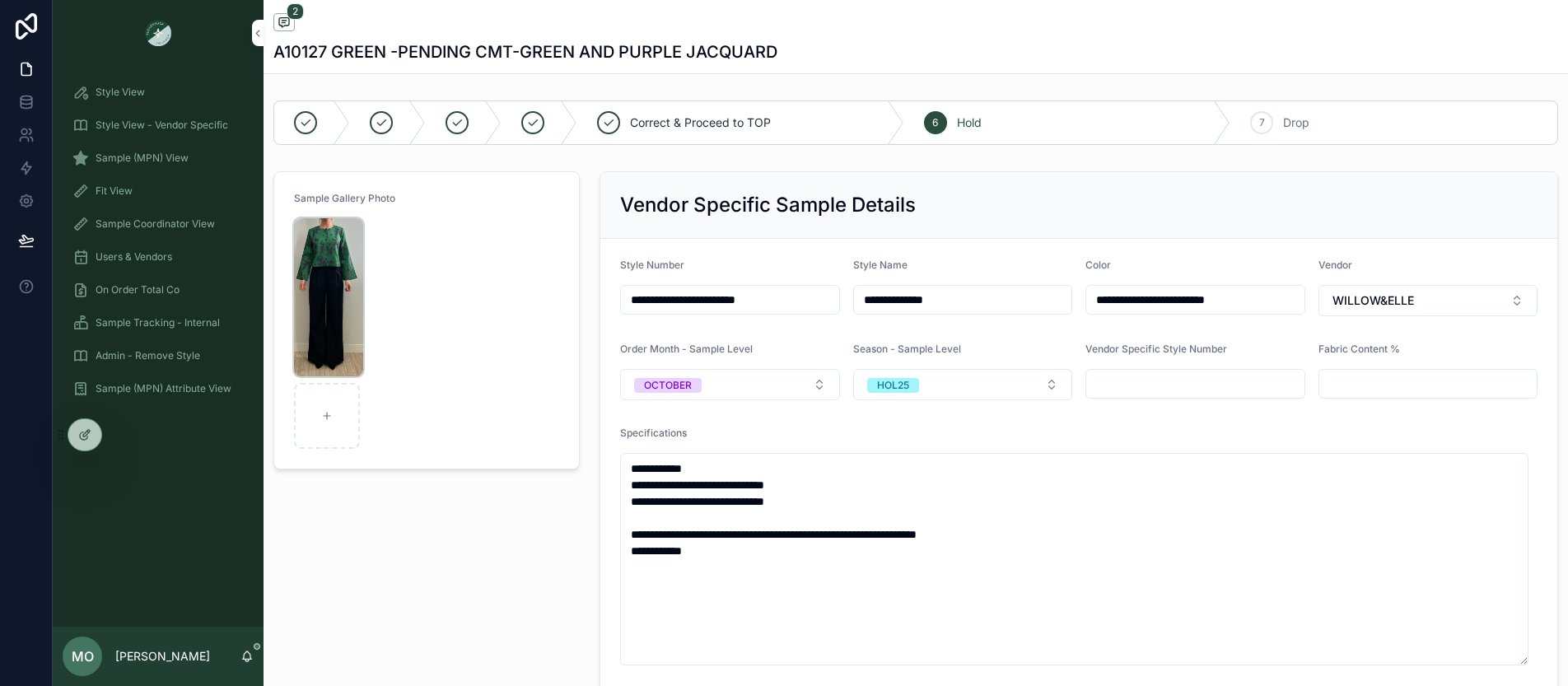
click at [347, 232] on img "scrollable content" at bounding box center [329, 296] width 69 height 158
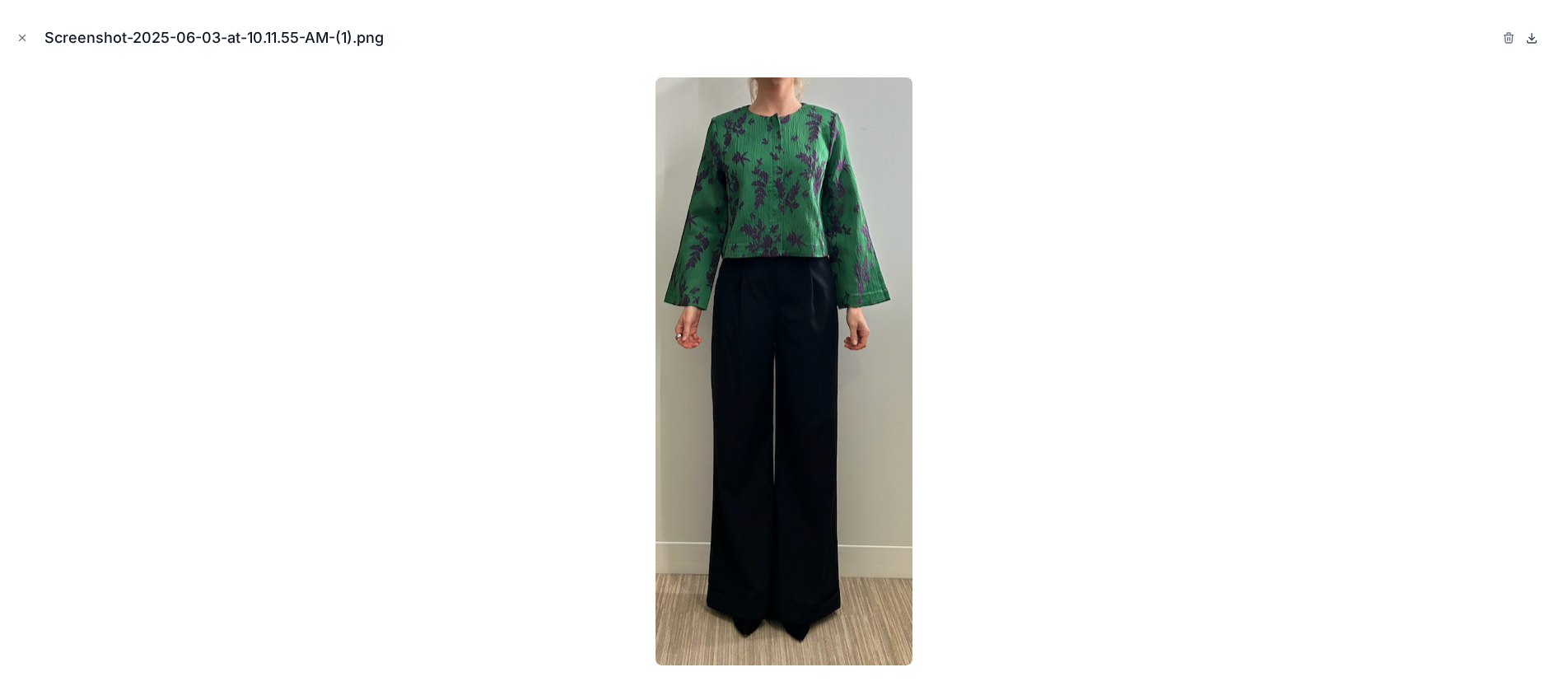
click at [1527, 38] on icon at bounding box center [1531, 37] width 13 height 13
click at [1373, 343] on div at bounding box center [783, 370] width 1542 height 604
click at [28, 33] on button "Close modal" at bounding box center [22, 37] width 18 height 18
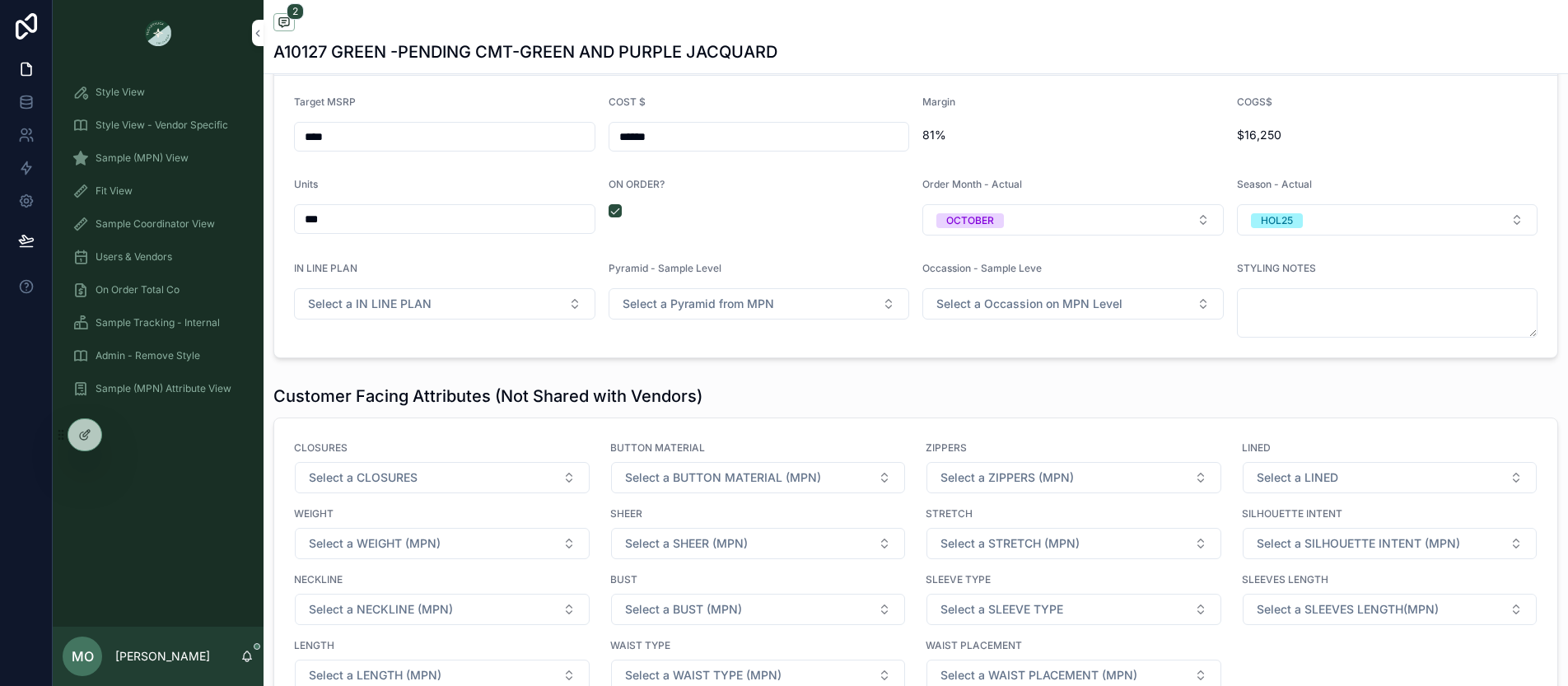
scroll to position [2519, 0]
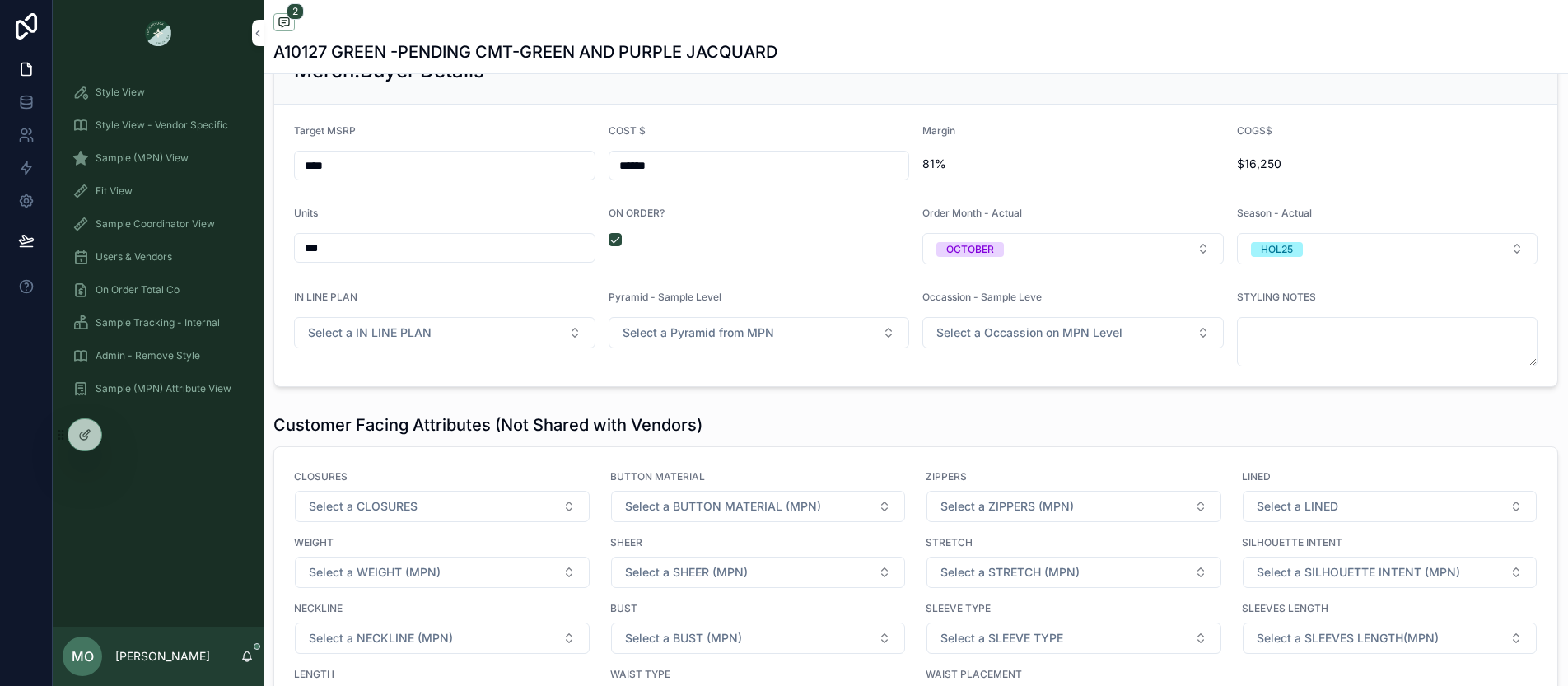
drag, startPoint x: 662, startPoint y: 151, endPoint x: 636, endPoint y: 156, distance: 26.5
click at [636, 156] on div "******" at bounding box center [758, 166] width 301 height 29
drag, startPoint x: 667, startPoint y: 161, endPoint x: 660, endPoint y: 138, distance: 24.0
click at [577, 160] on form "Target MSRP **** COST $ ****** Margin 81% COGS$ $16,250 Units *** ON ORDER? Ord…" at bounding box center [915, 245] width 1282 height 282
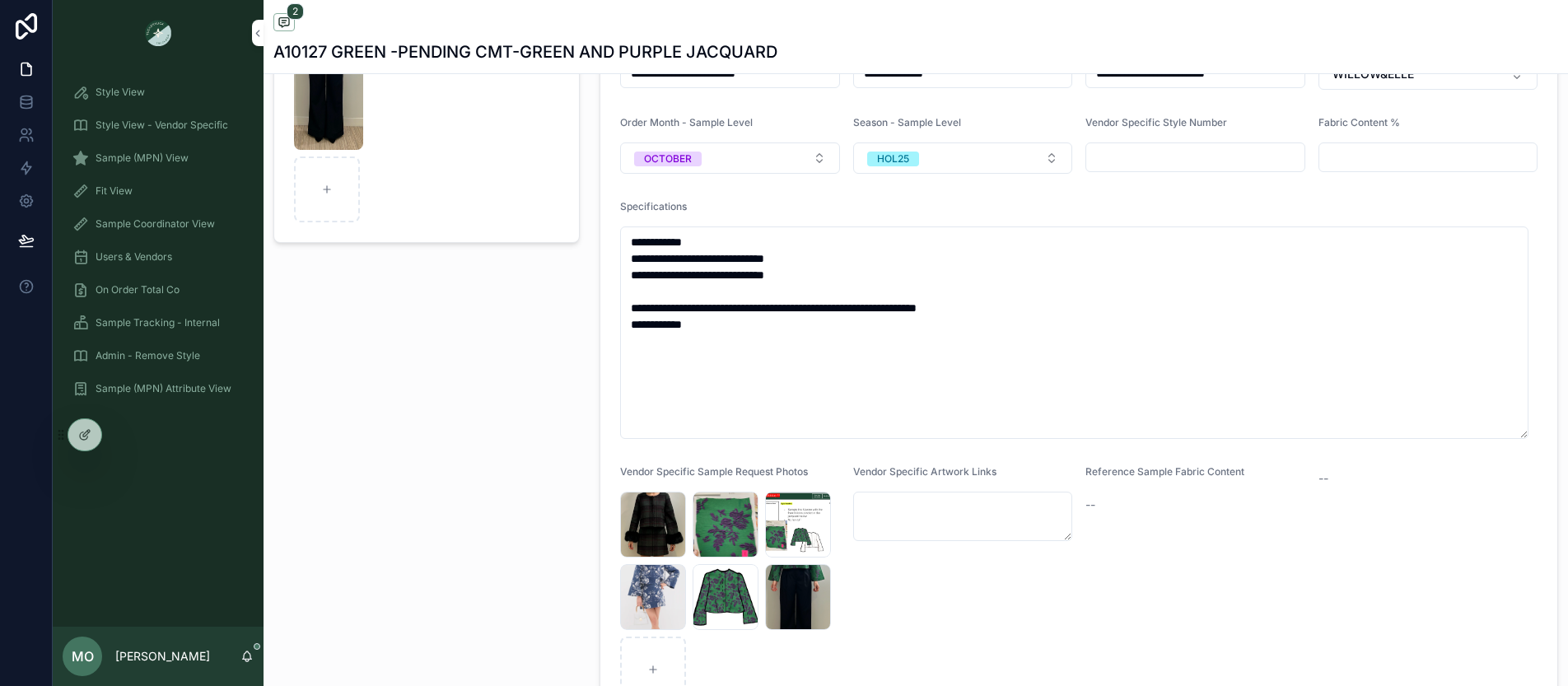
scroll to position [0, 0]
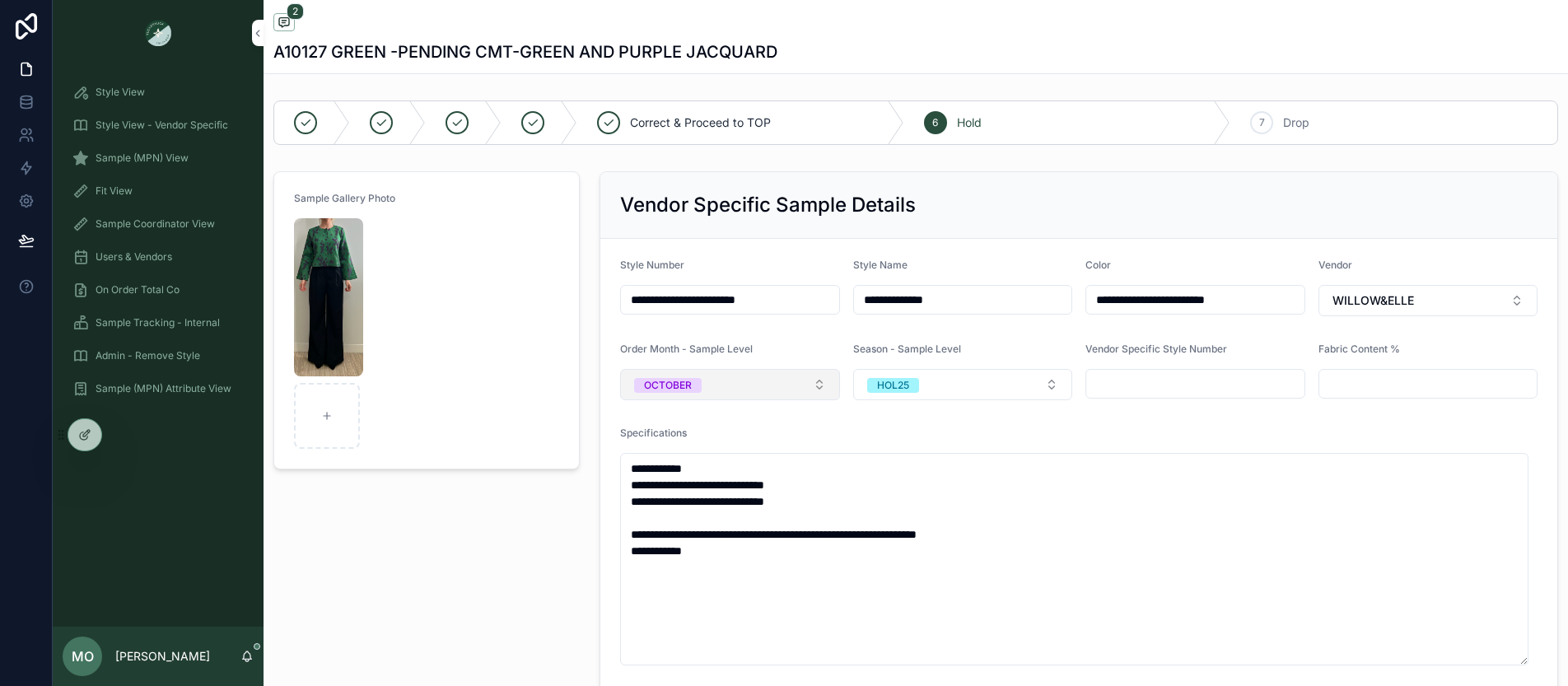
click at [686, 379] on div "OCTOBER" at bounding box center [667, 385] width 48 height 15
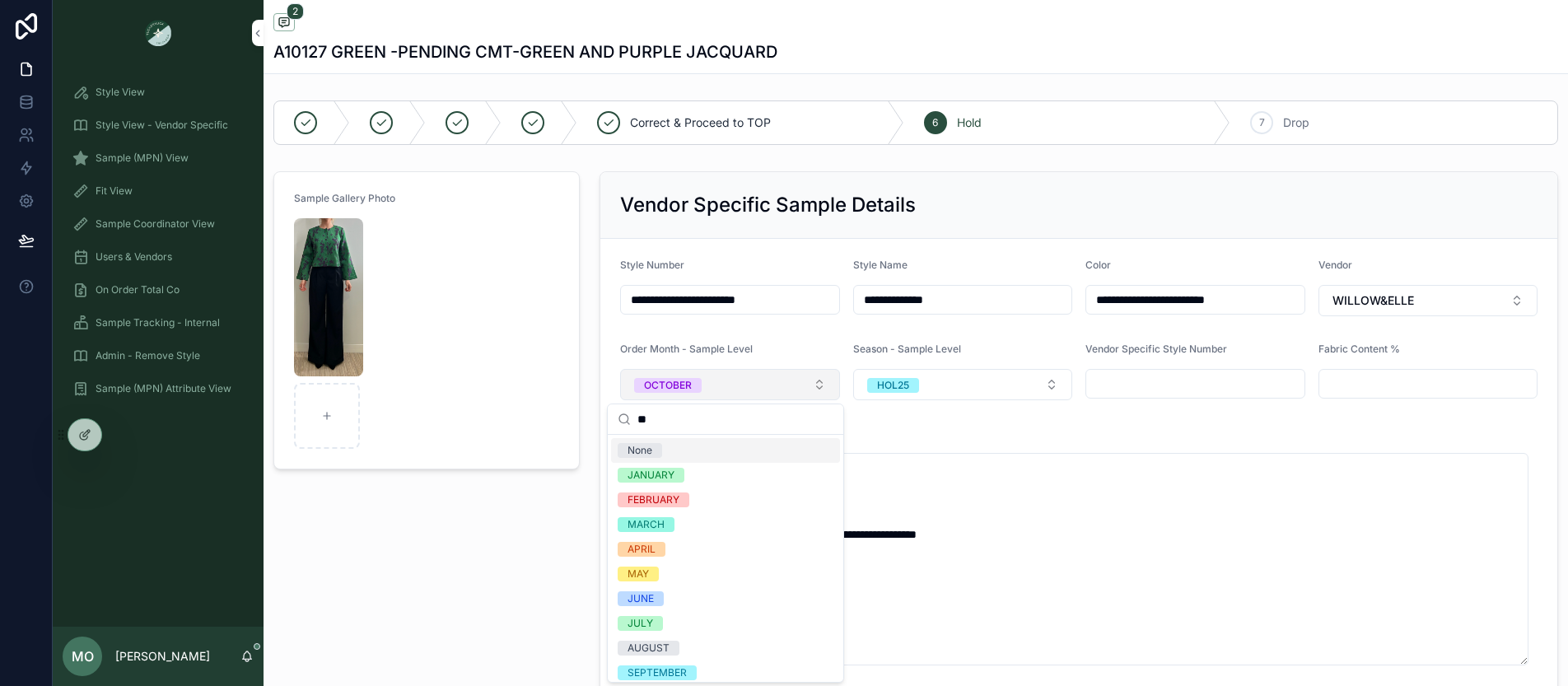
type input "***"
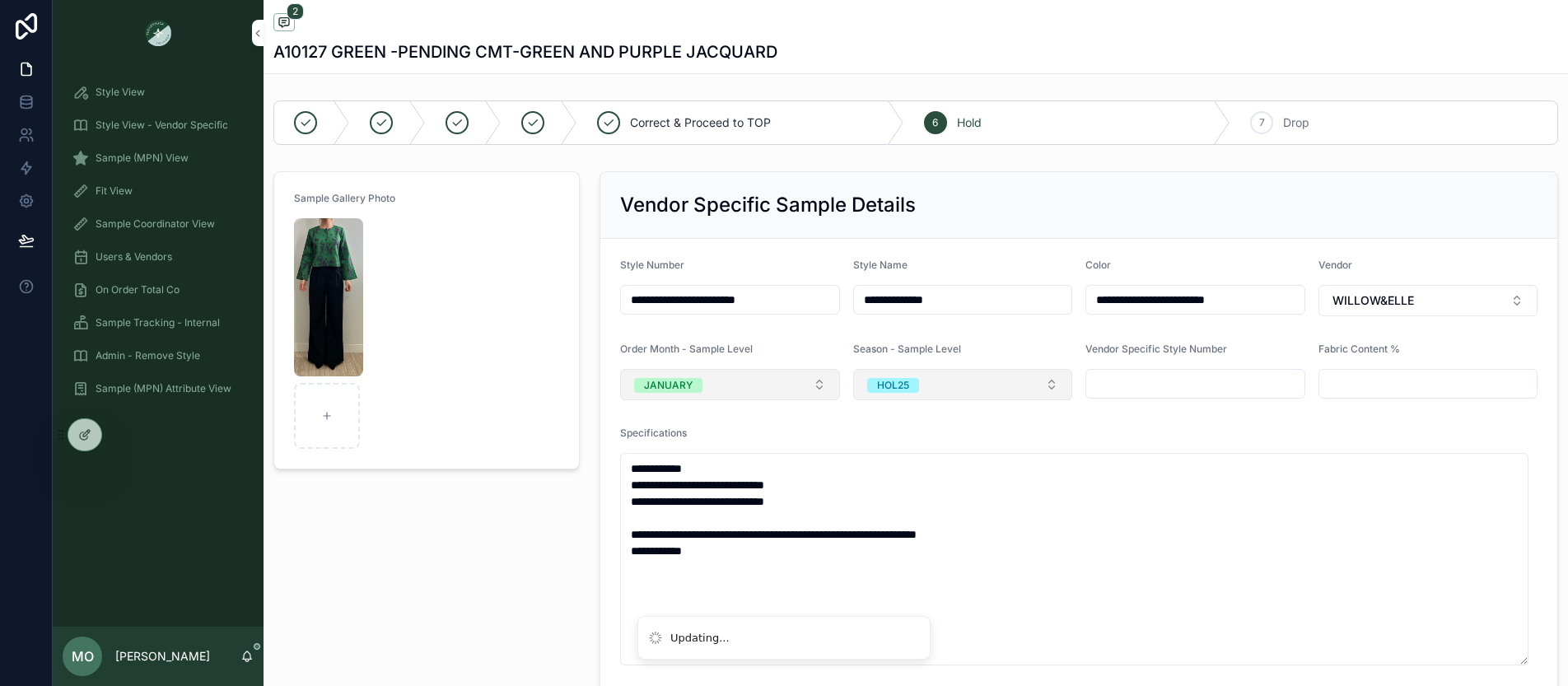
click at [914, 396] on button "HOL25" at bounding box center [963, 385] width 220 height 31
type input "**"
click at [907, 458] on div "RE26" at bounding box center [956, 449] width 229 height 25
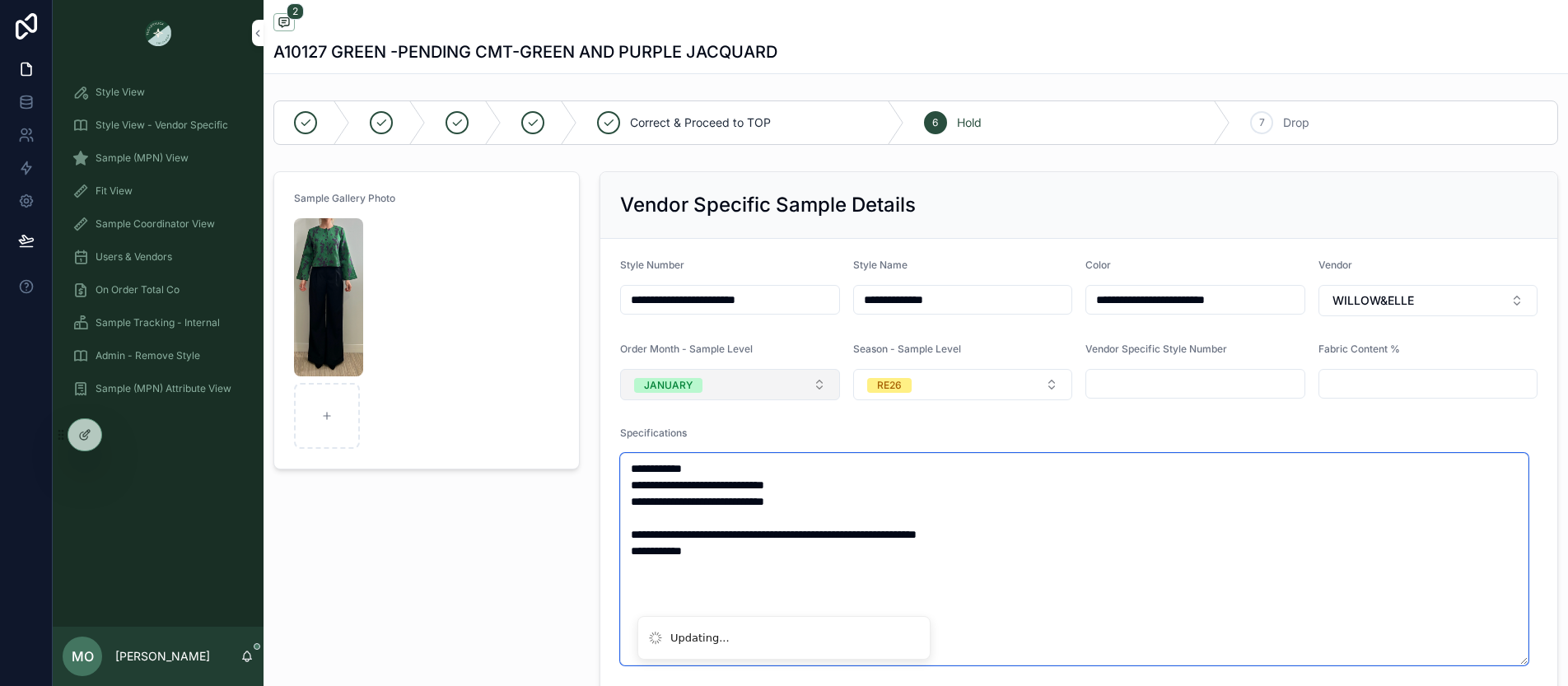
click at [1218, 519] on textarea "**********" at bounding box center [1073, 558] width 908 height 212
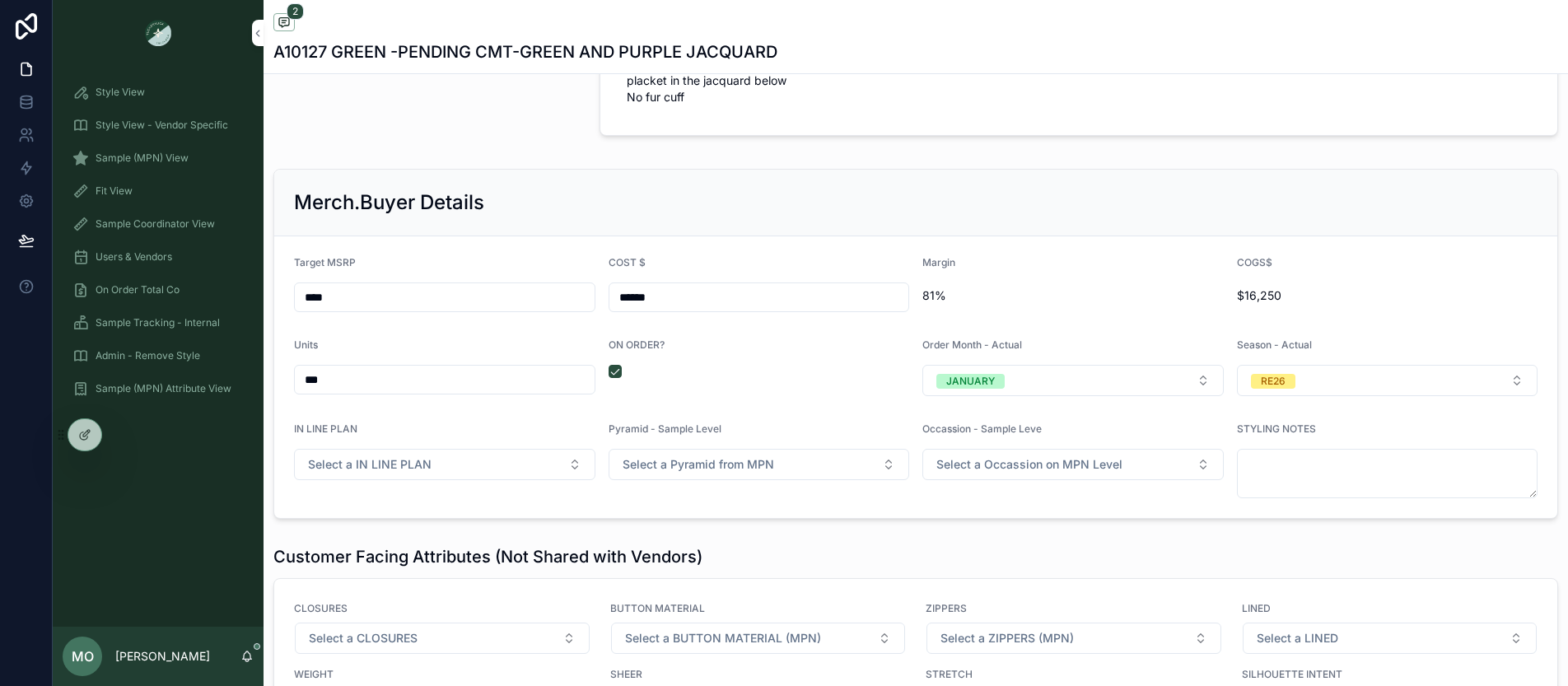
scroll to position [2388, 0]
click at [183, 157] on span "Sample (MPN) View" at bounding box center [141, 157] width 93 height 13
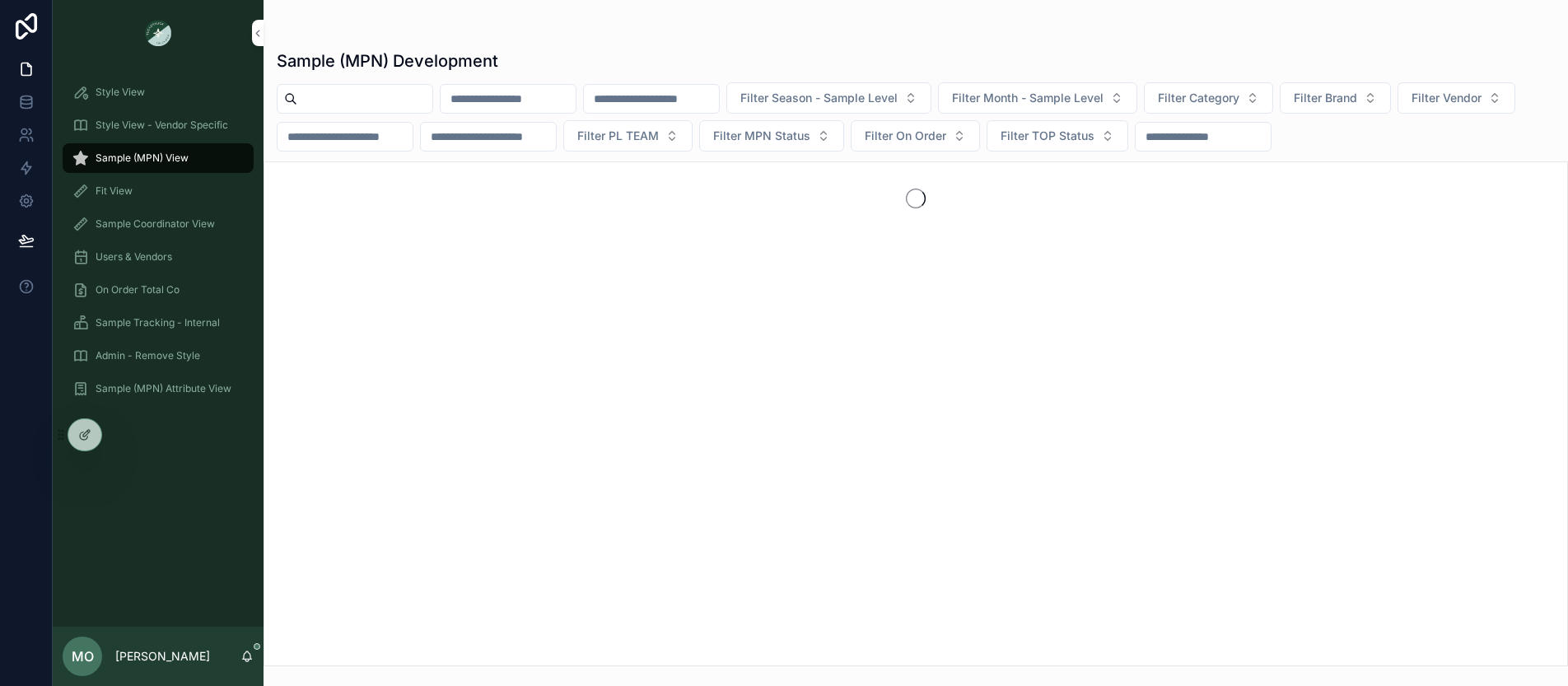
click at [346, 95] on input "scrollable content" at bounding box center [365, 98] width 135 height 23
type input "*******"
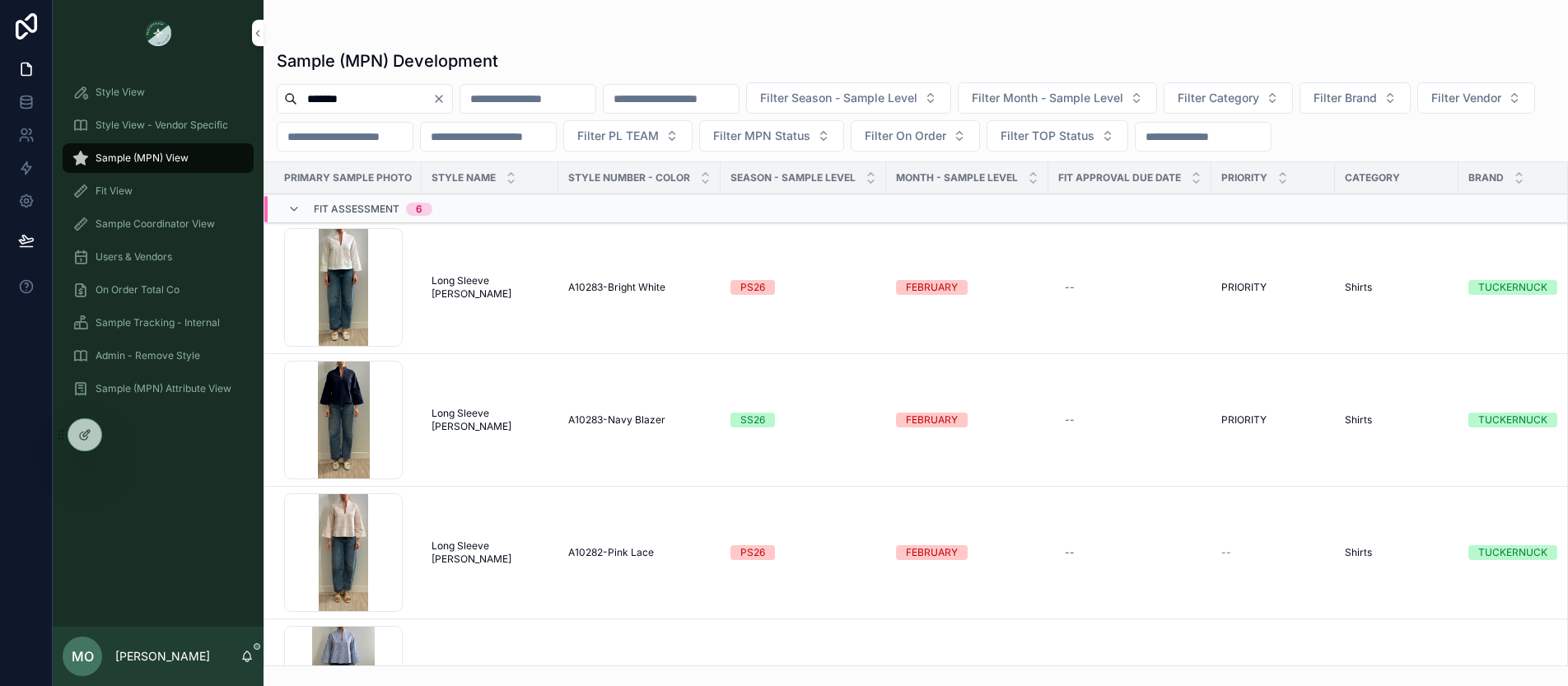
click at [0, 0] on icon "scrollable content" at bounding box center [0, 0] width 0 height 0
click at [493, 284] on span "Long Sleeve [PERSON_NAME]" at bounding box center [490, 287] width 117 height 26
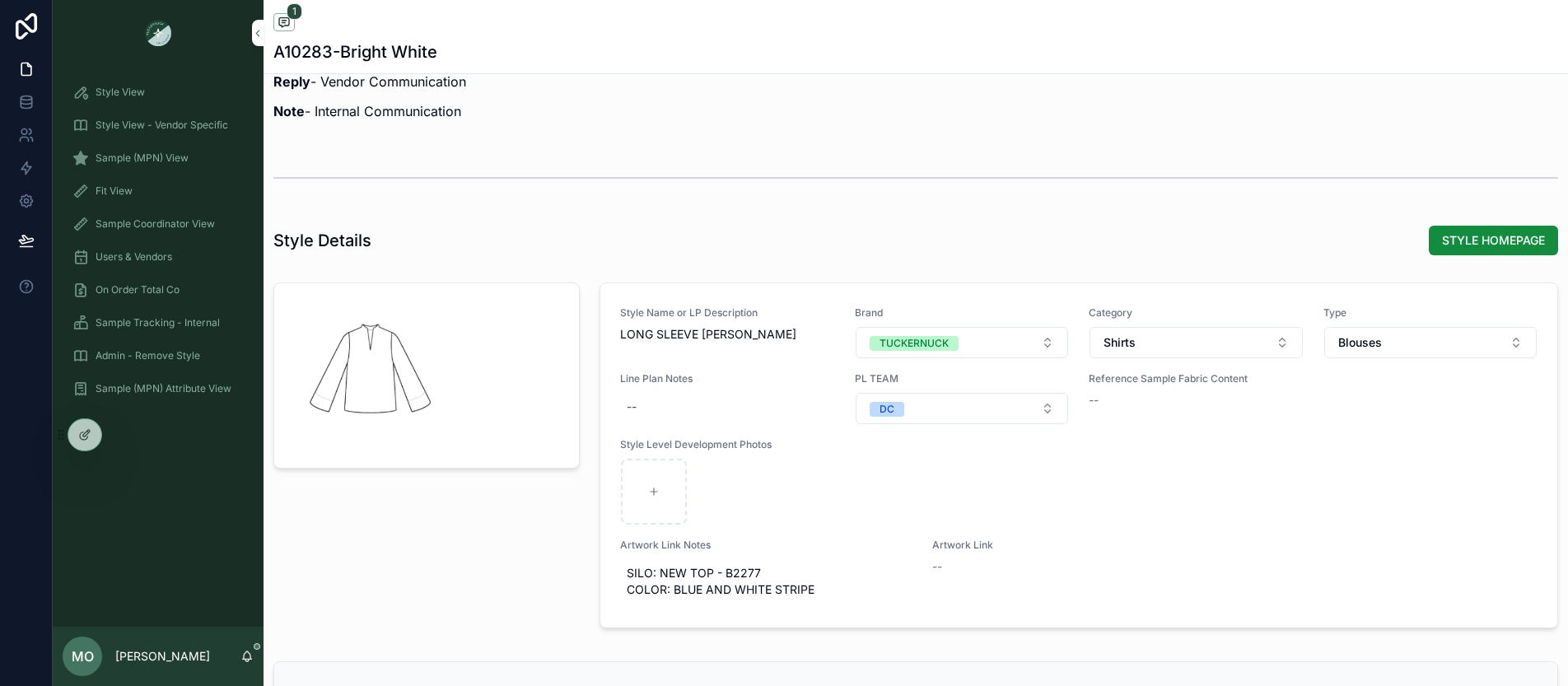
scroll to position [1590, 0]
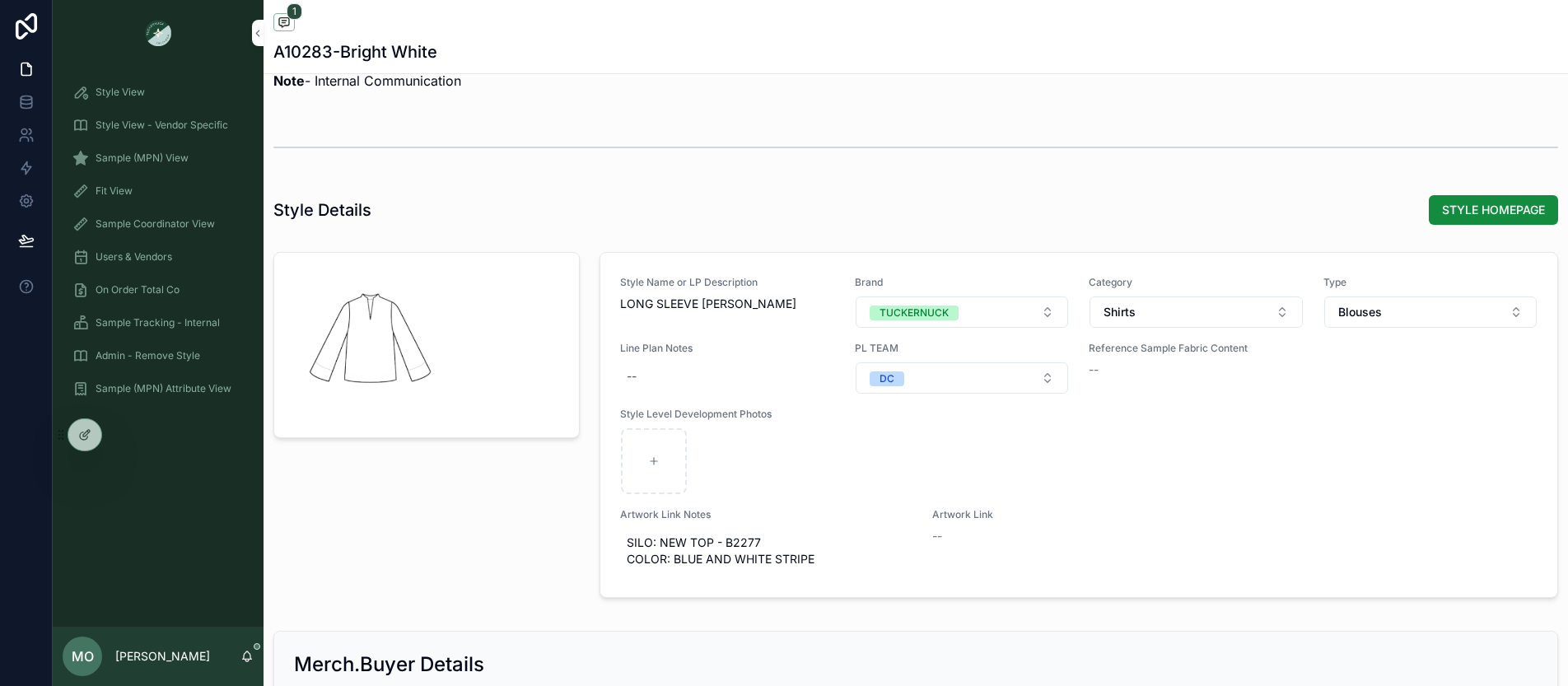
click at [388, 361] on div "scrollable content" at bounding box center [373, 342] width 158 height 158
click at [376, 358] on div "scrollable content" at bounding box center [373, 342] width 158 height 158
click at [1429, 212] on button "STYLE HOMEPAGE" at bounding box center [1493, 210] width 130 height 29
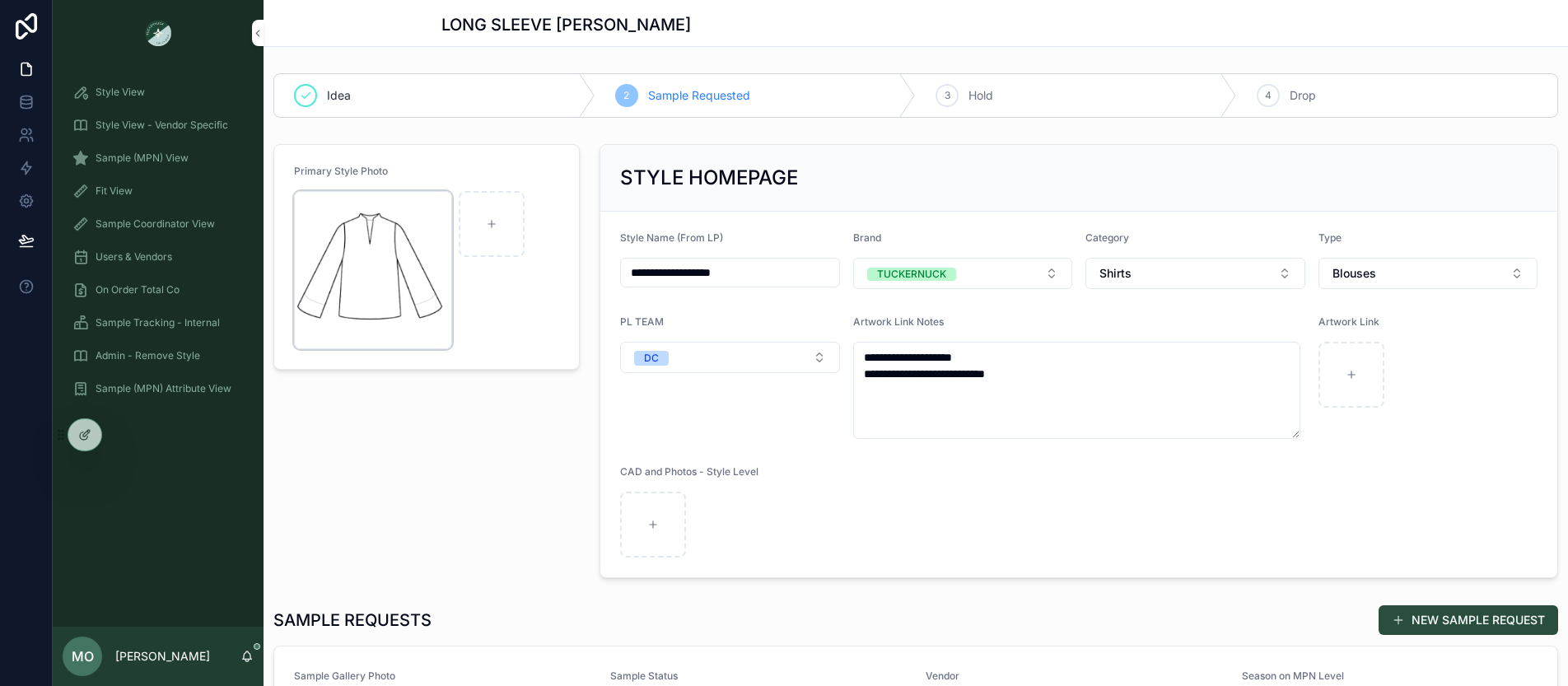
click at [0, 0] on icon "scrollable content" at bounding box center [0, 0] width 0 height 0
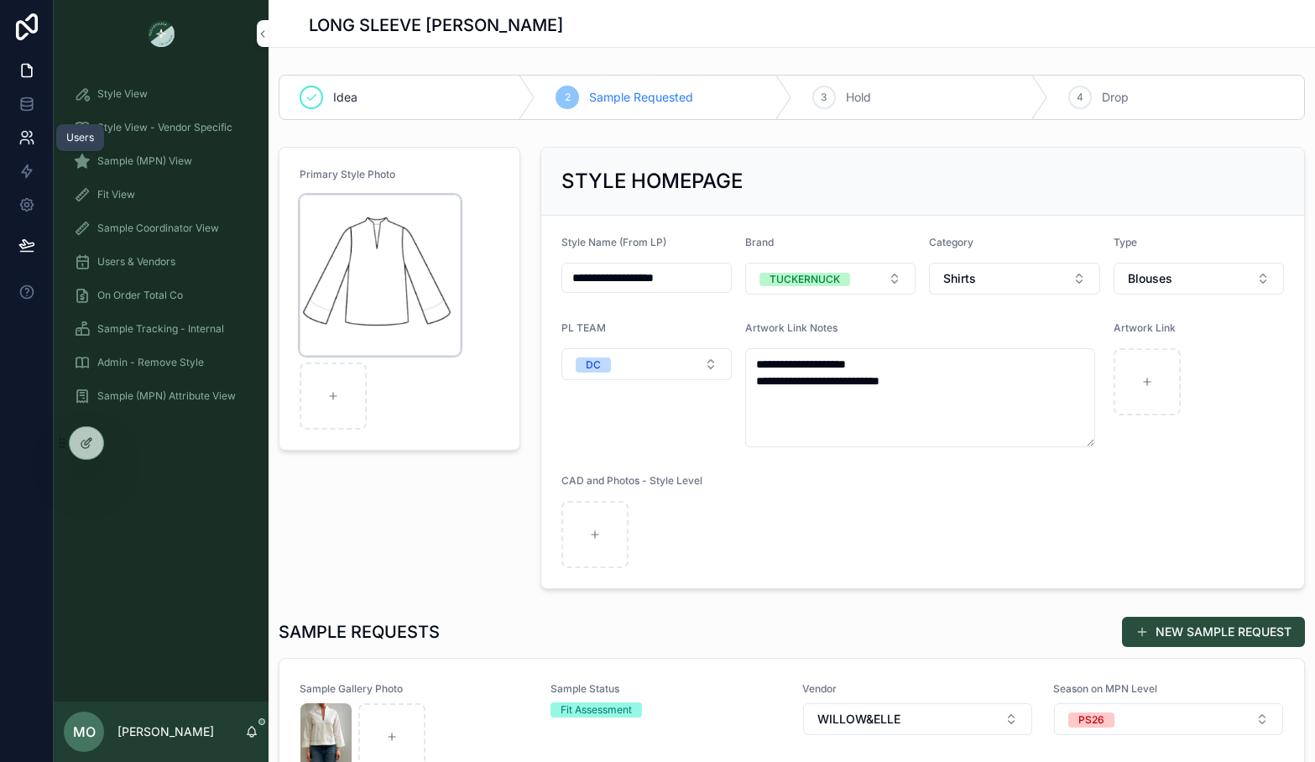
click at [34, 135] on link at bounding box center [26, 138] width 53 height 34
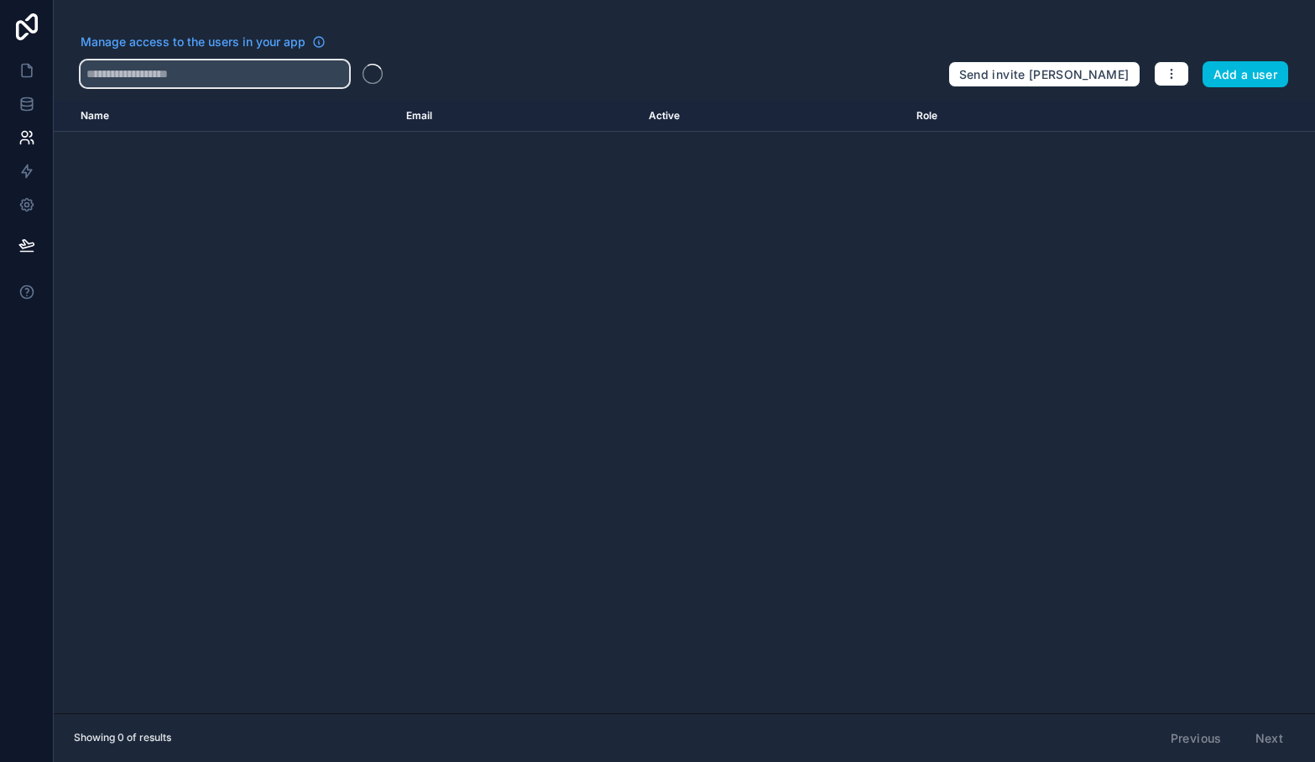
click at [167, 70] on input "text" at bounding box center [215, 73] width 268 height 27
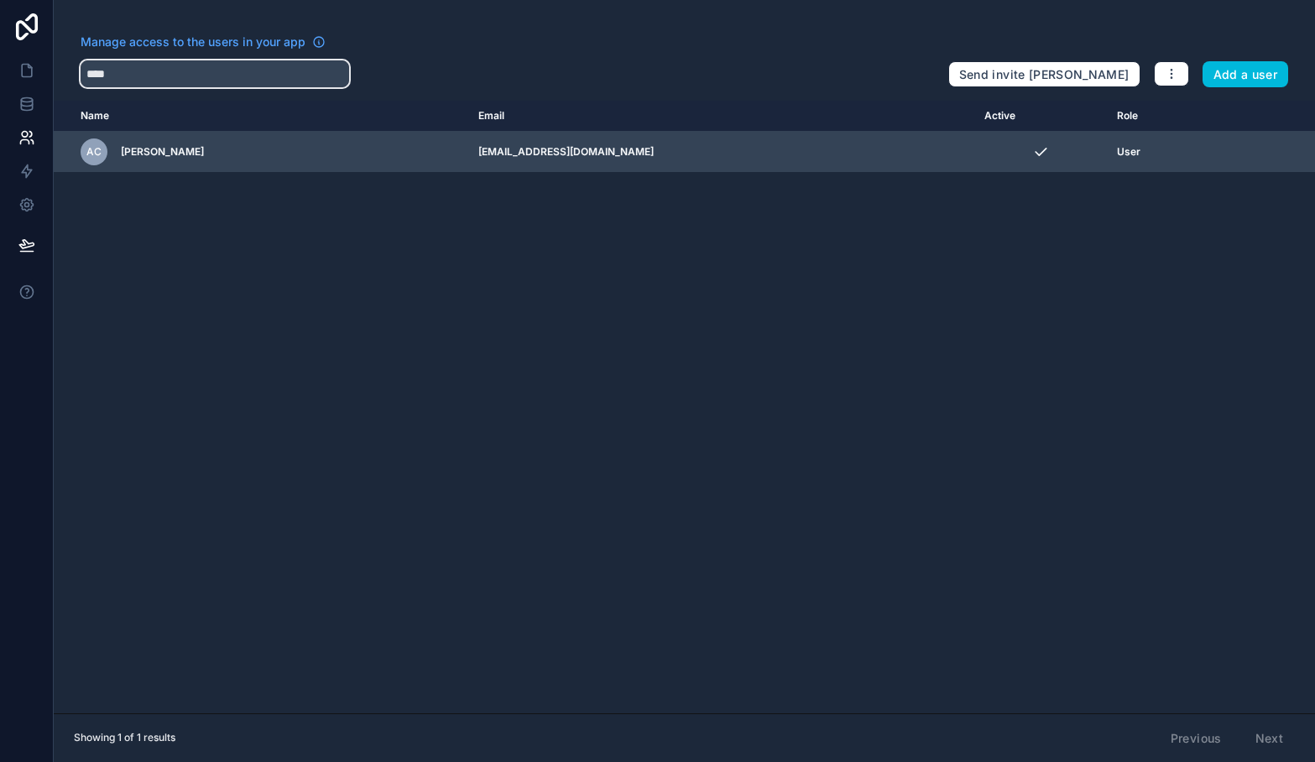
type input "****"
click at [1219, 161] on td "scrollable content" at bounding box center [1267, 152] width 96 height 41
click at [1219, 159] on td "scrollable content" at bounding box center [1267, 152] width 96 height 41
click at [0, 0] on icon "scrollable content" at bounding box center [0, 0] width 0 height 0
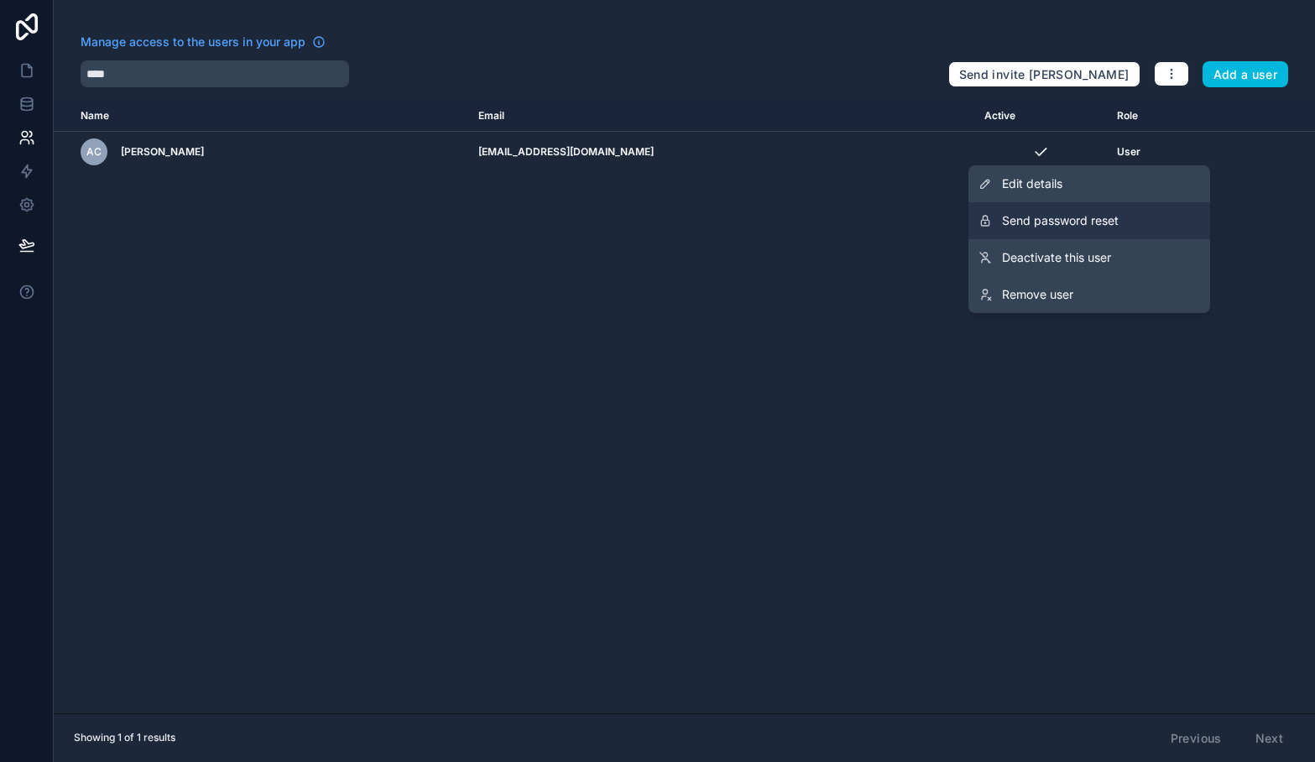
click at [1107, 217] on span "Send password reset" at bounding box center [1060, 220] width 117 height 17
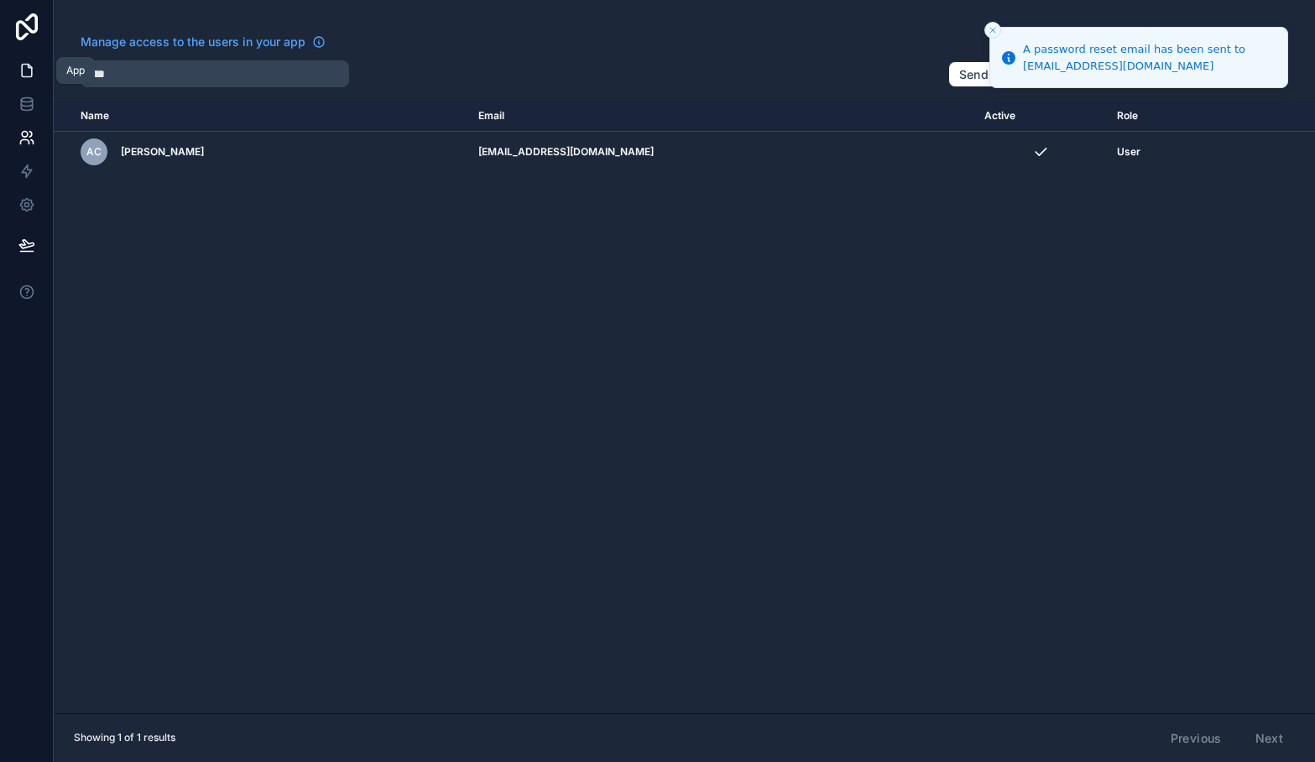
click at [31, 73] on icon at bounding box center [27, 71] width 10 height 13
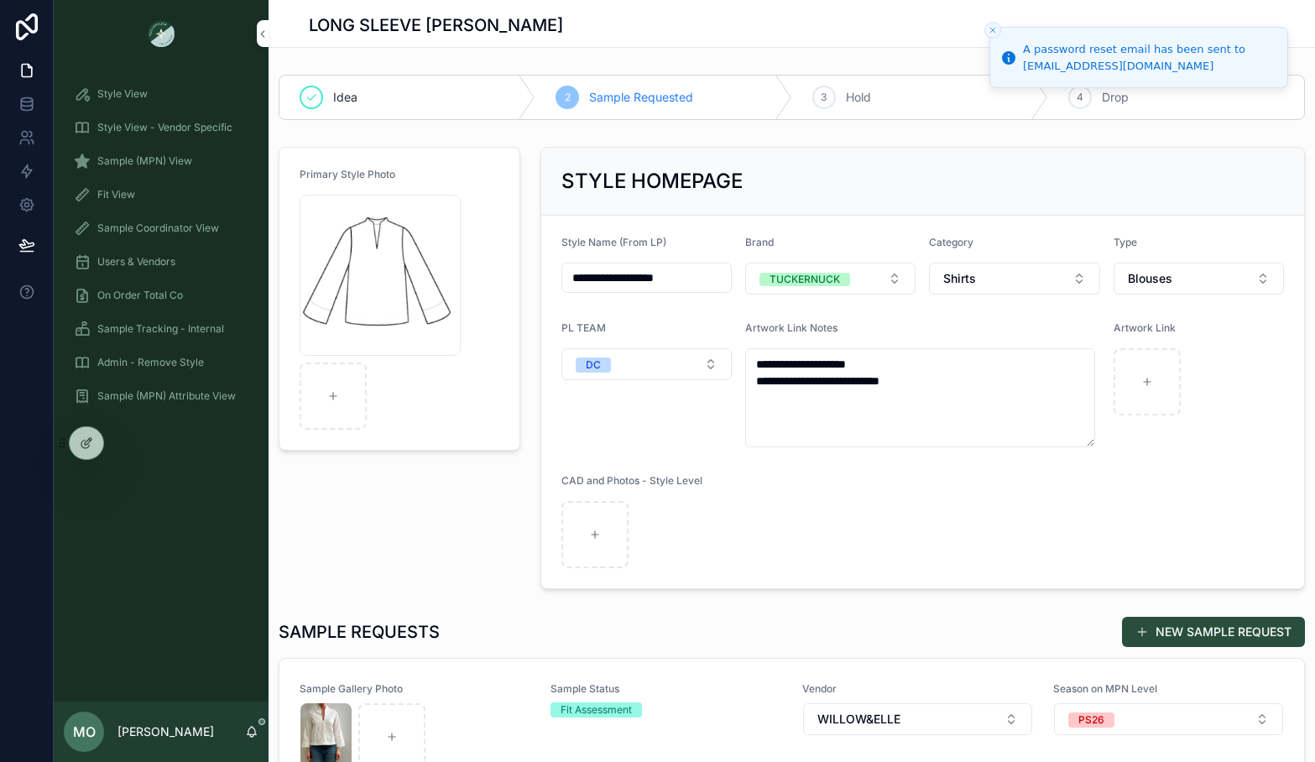
click at [118, 157] on span "Sample (MPN) View" at bounding box center [144, 160] width 95 height 13
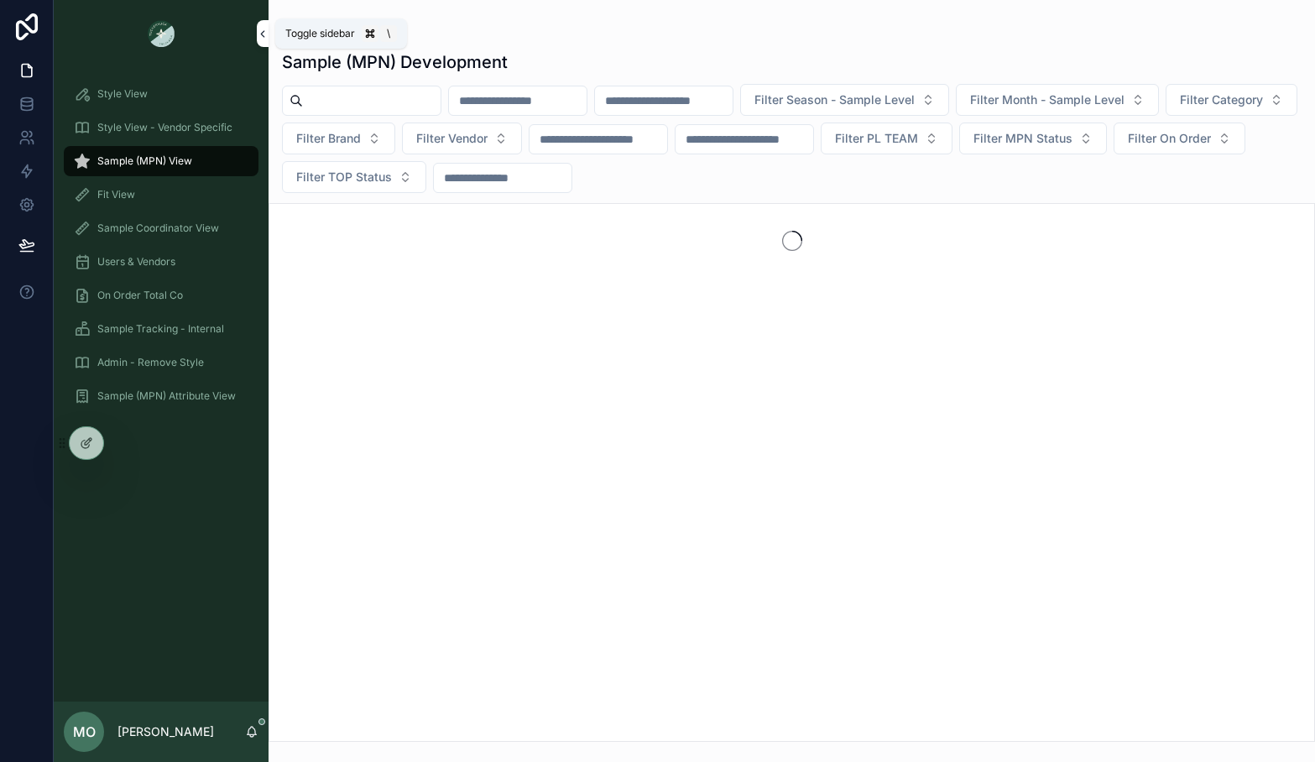
click at [257, 33] on icon "scrollable content" at bounding box center [263, 34] width 12 height 13
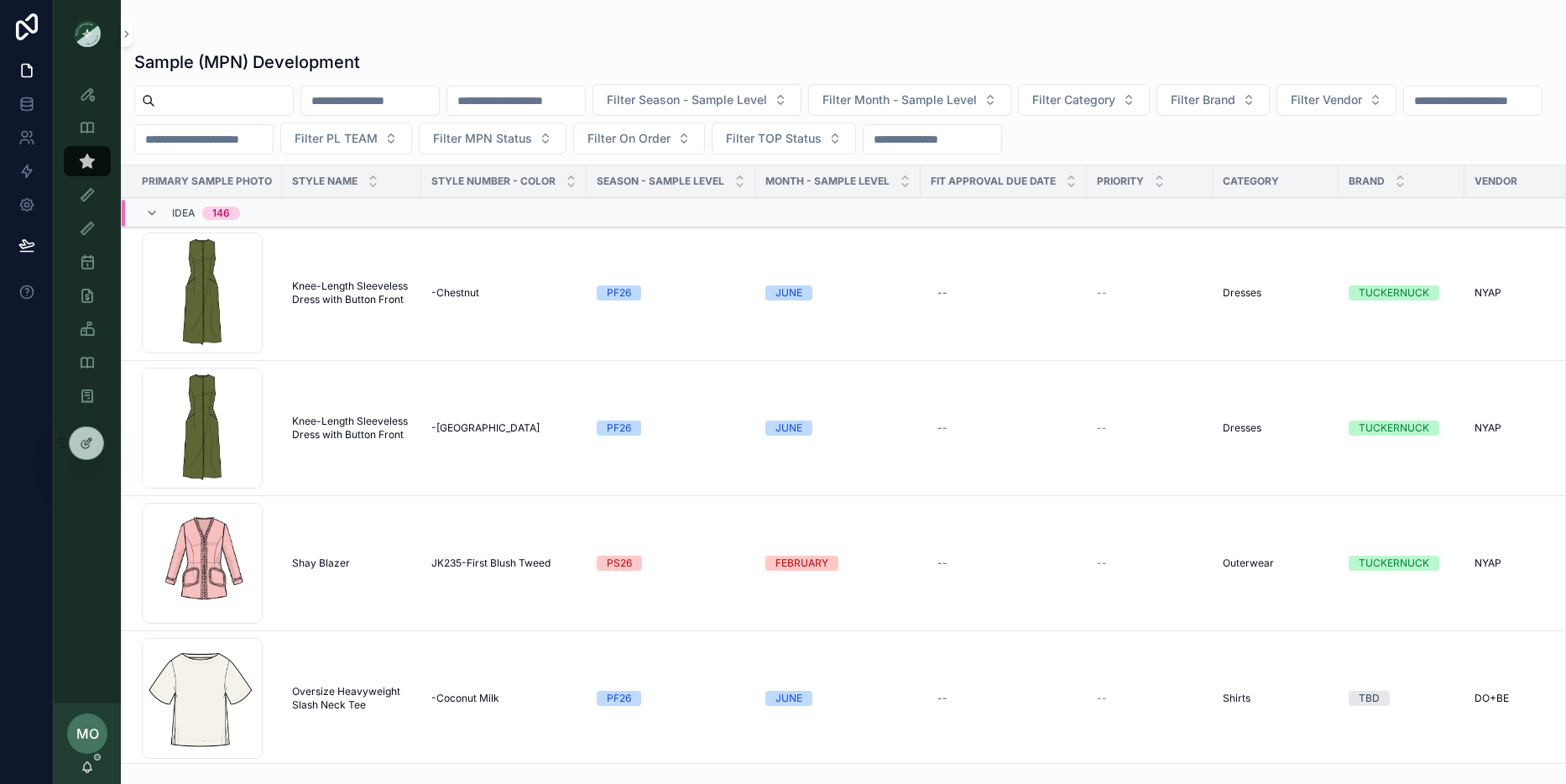
click at [229, 80] on div "Sample (MPN) Development Filter Season - Sample Level Filter Month - Sample Lev…" at bounding box center [843, 401] width 1445 height 723
click at [225, 100] on input "scrollable content" at bounding box center [224, 100] width 138 height 23
type input "****"
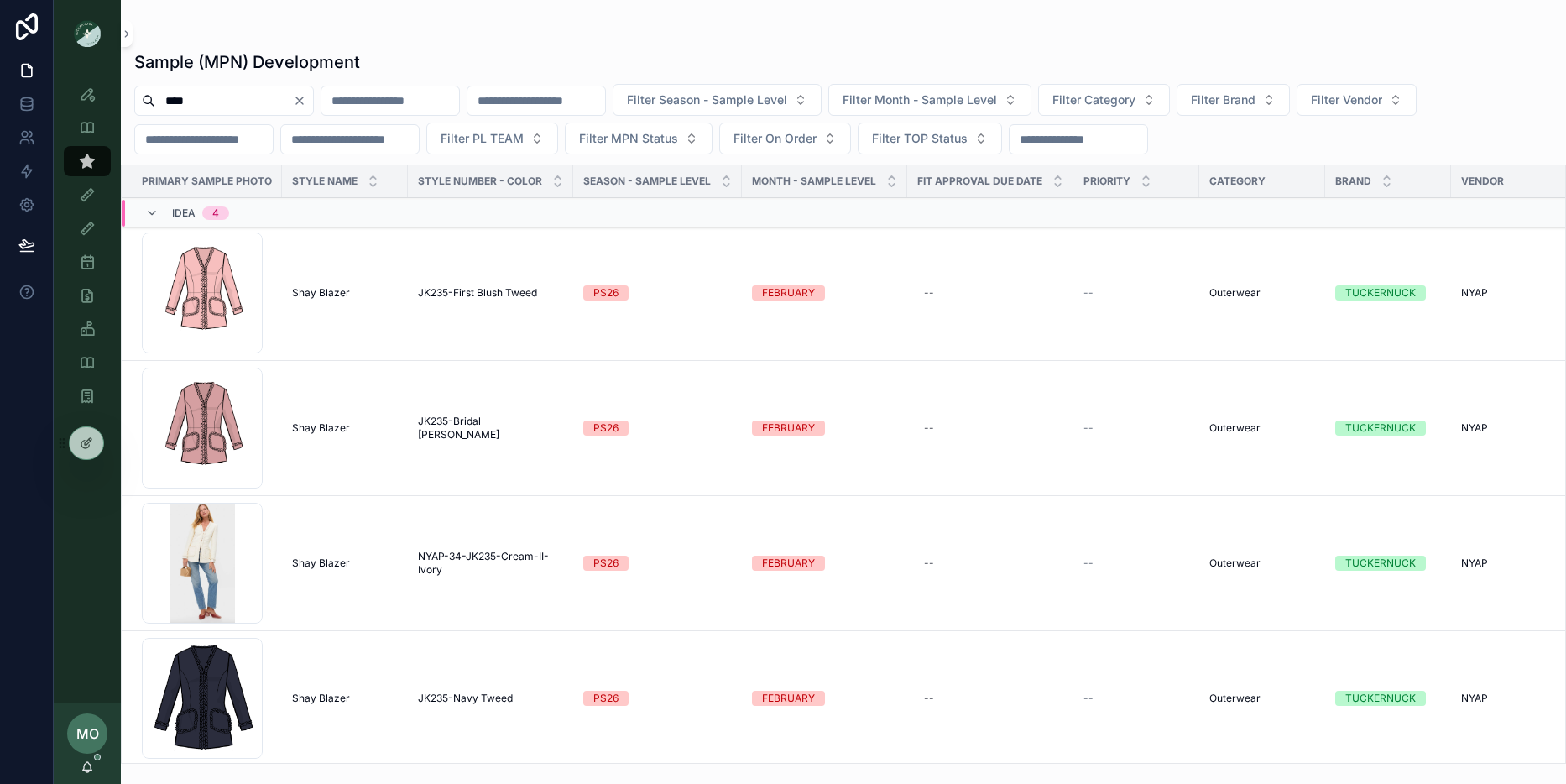
click at [306, 97] on icon "Clear" at bounding box center [299, 100] width 13 height 13
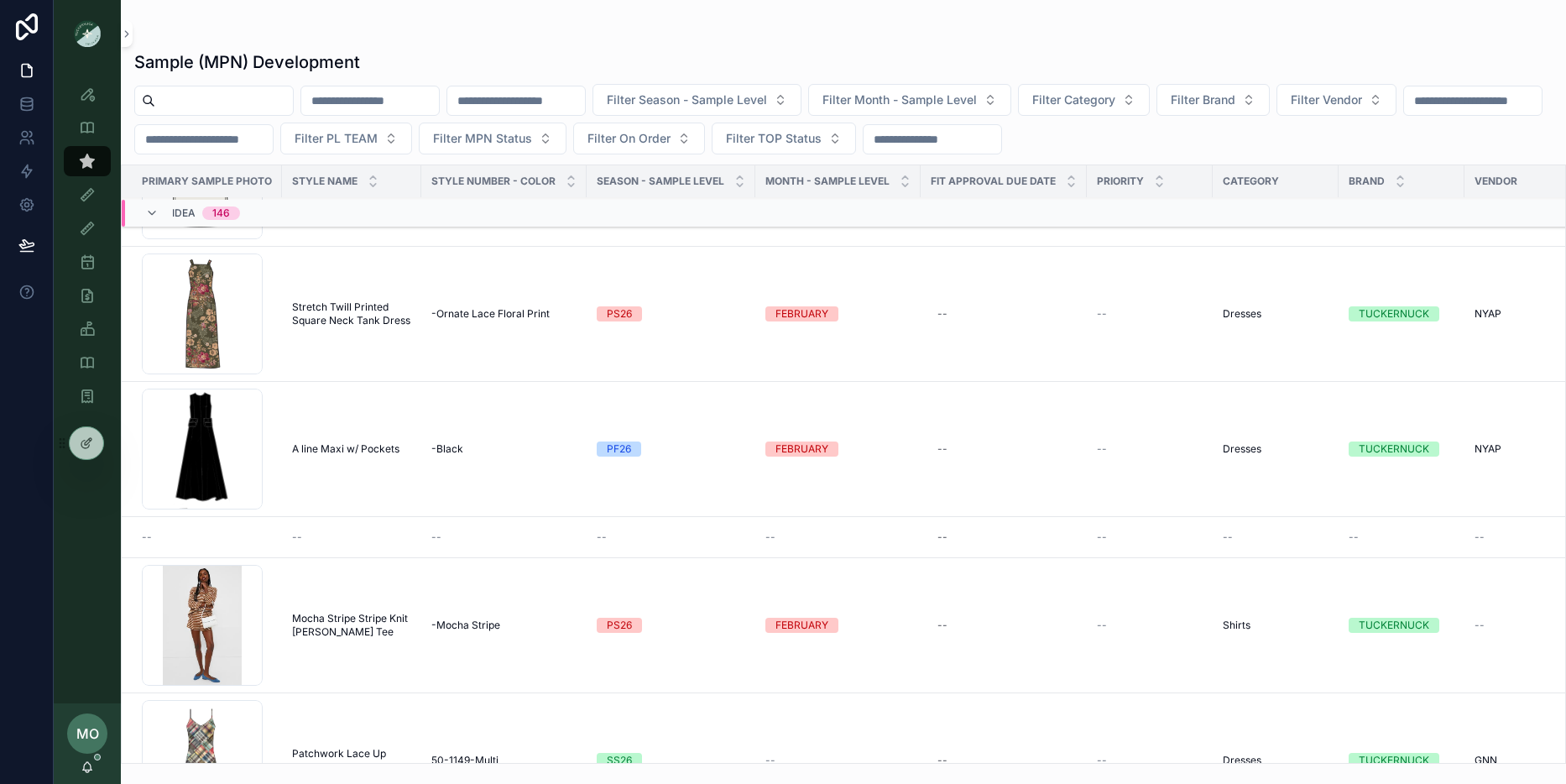
scroll to position [652, 0]
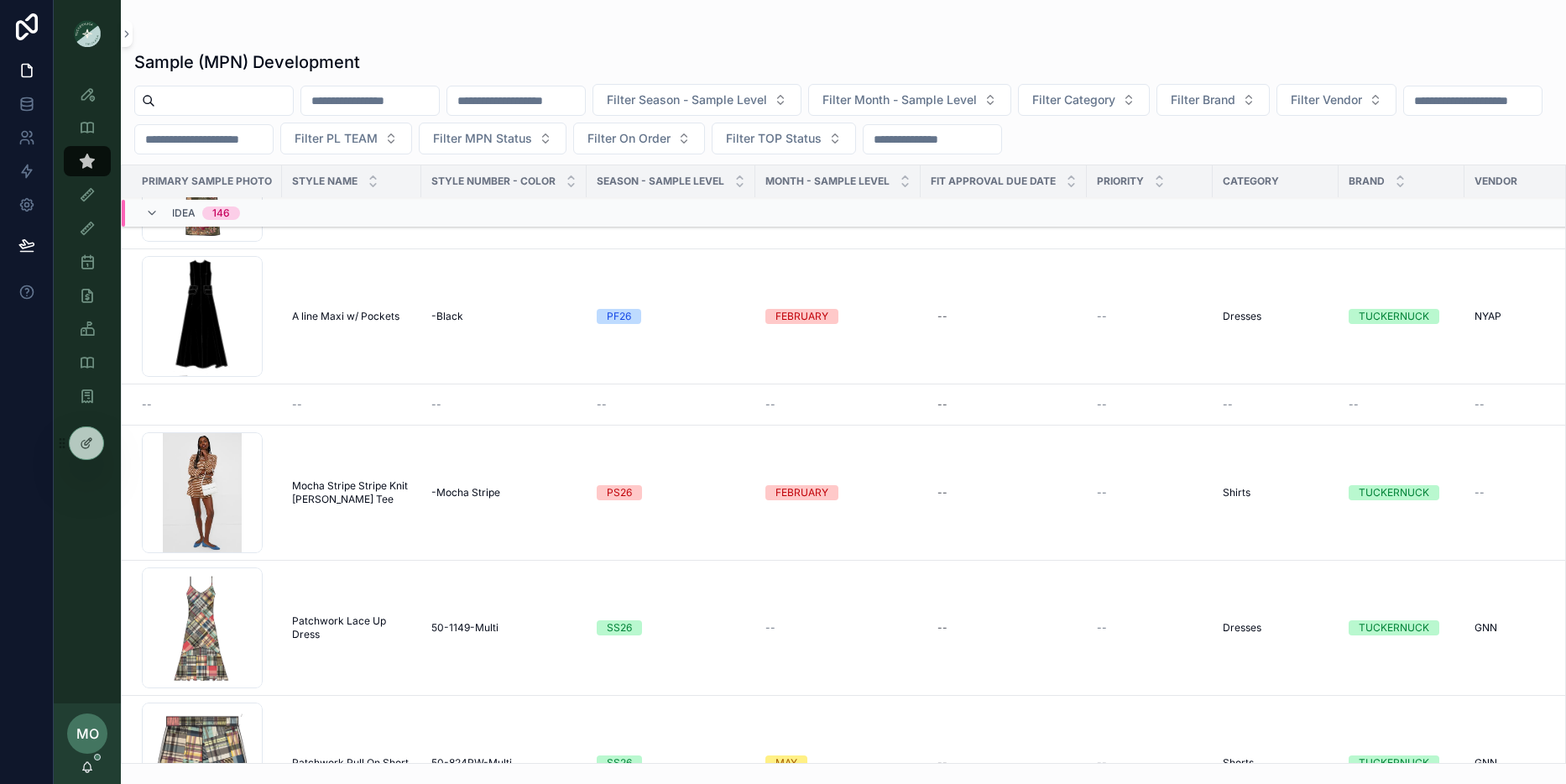
click at [236, 407] on div "--" at bounding box center [207, 404] width 130 height 13
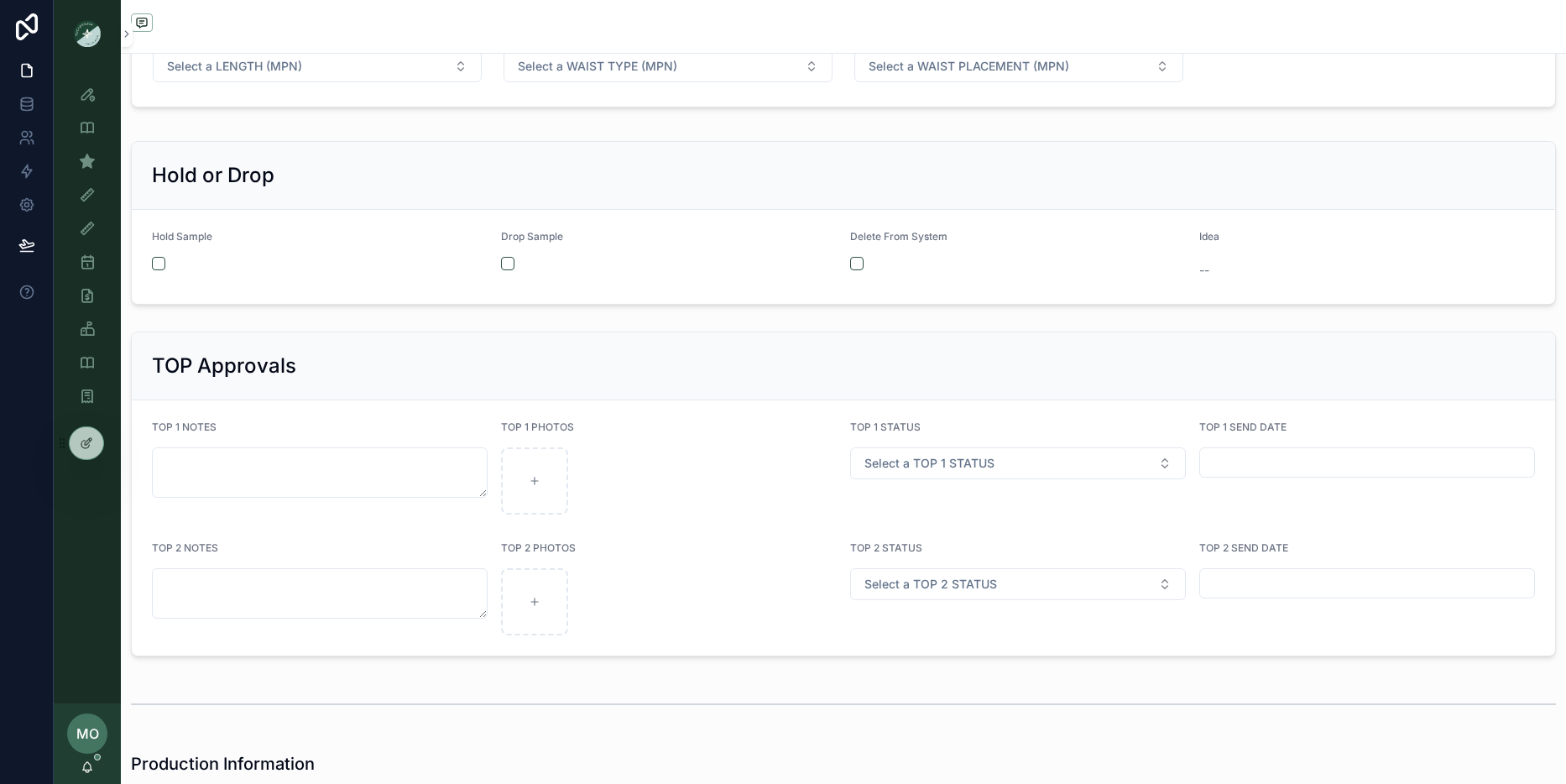
scroll to position [2757, 0]
click at [511, 263] on div "scrollable content" at bounding box center [669, 262] width 336 height 13
drag, startPoint x: 852, startPoint y: 261, endPoint x: 707, endPoint y: 262, distance: 144.3
click at [852, 261] on button "scrollable content" at bounding box center [856, 262] width 13 height 13
click at [512, 263] on div "scrollable content" at bounding box center [669, 262] width 336 height 13
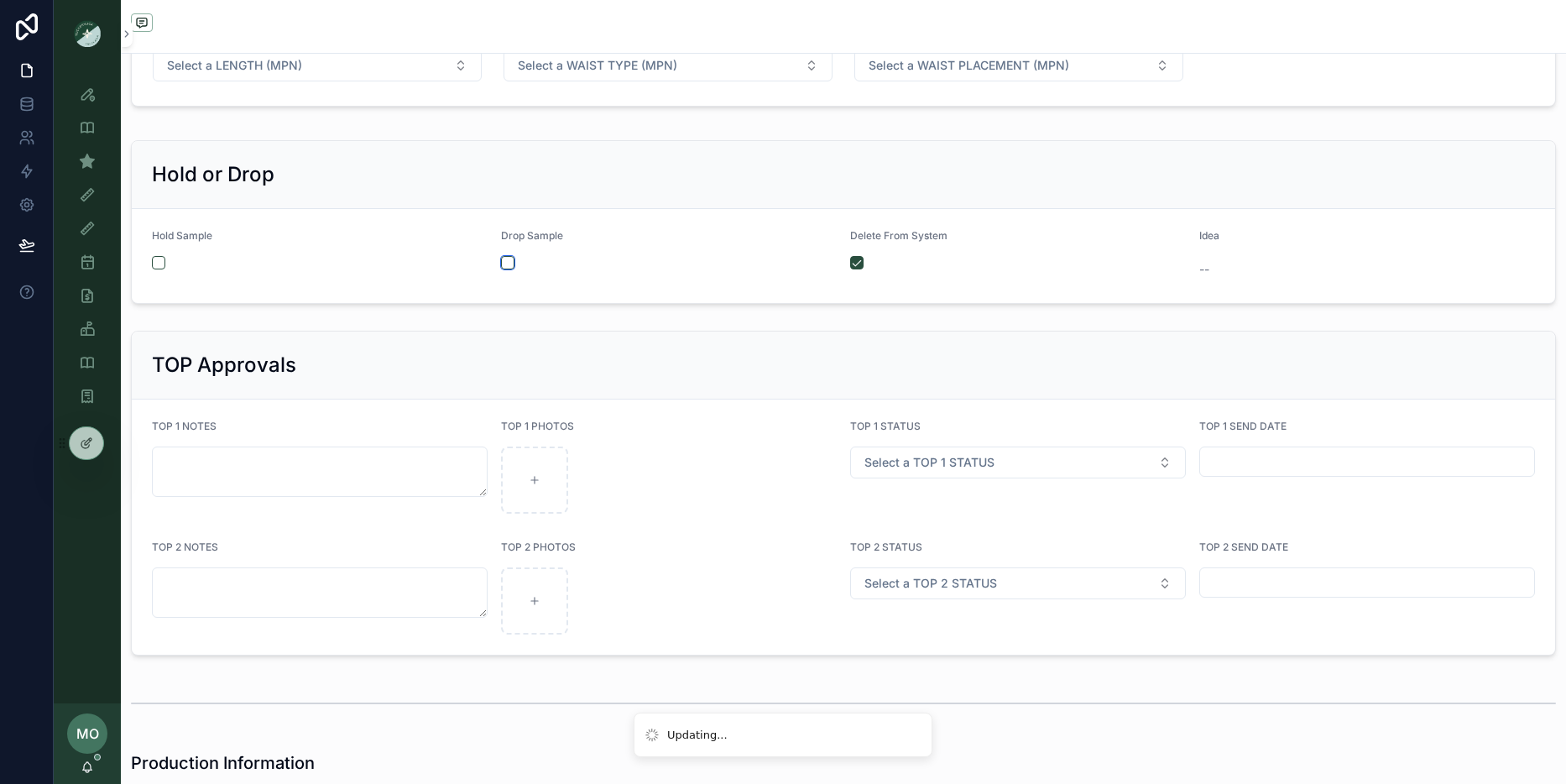
click at [508, 262] on button "scrollable content" at bounding box center [507, 262] width 13 height 13
click at [81, 176] on div "Sample (MPN) View" at bounding box center [87, 161] width 67 height 34
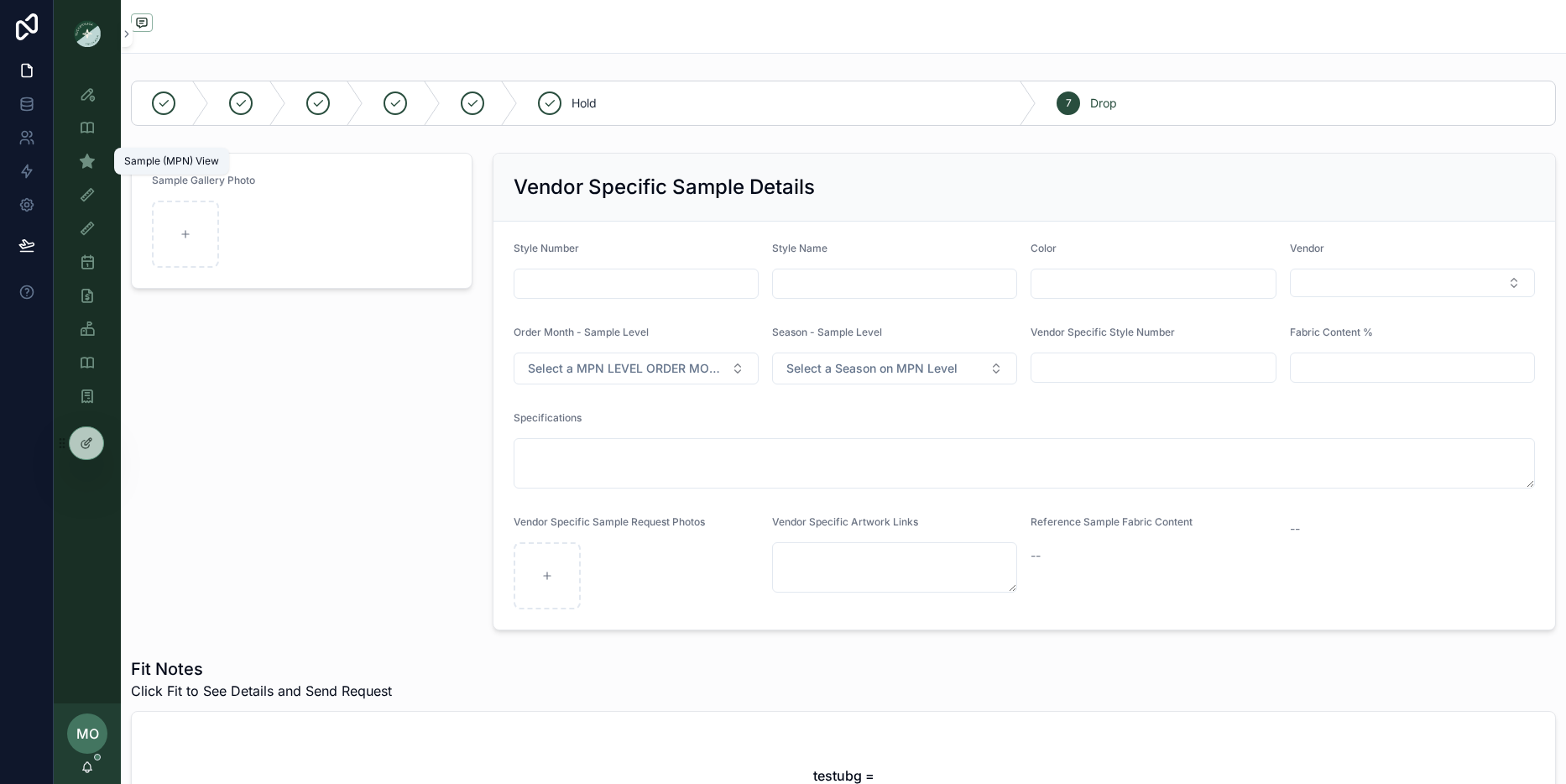
click at [83, 168] on icon "scrollable content" at bounding box center [87, 161] width 17 height 17
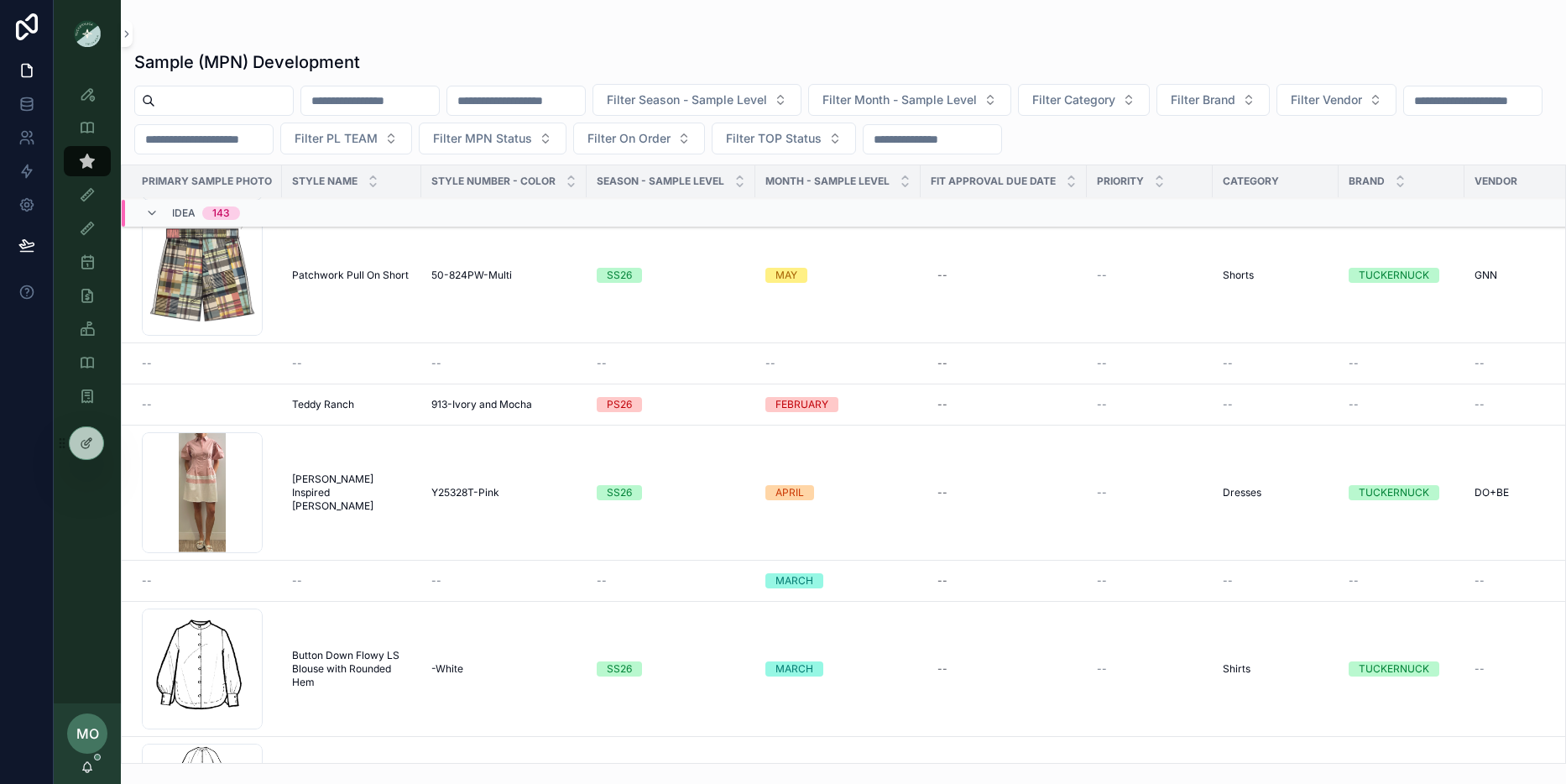
scroll to position [1102, 0]
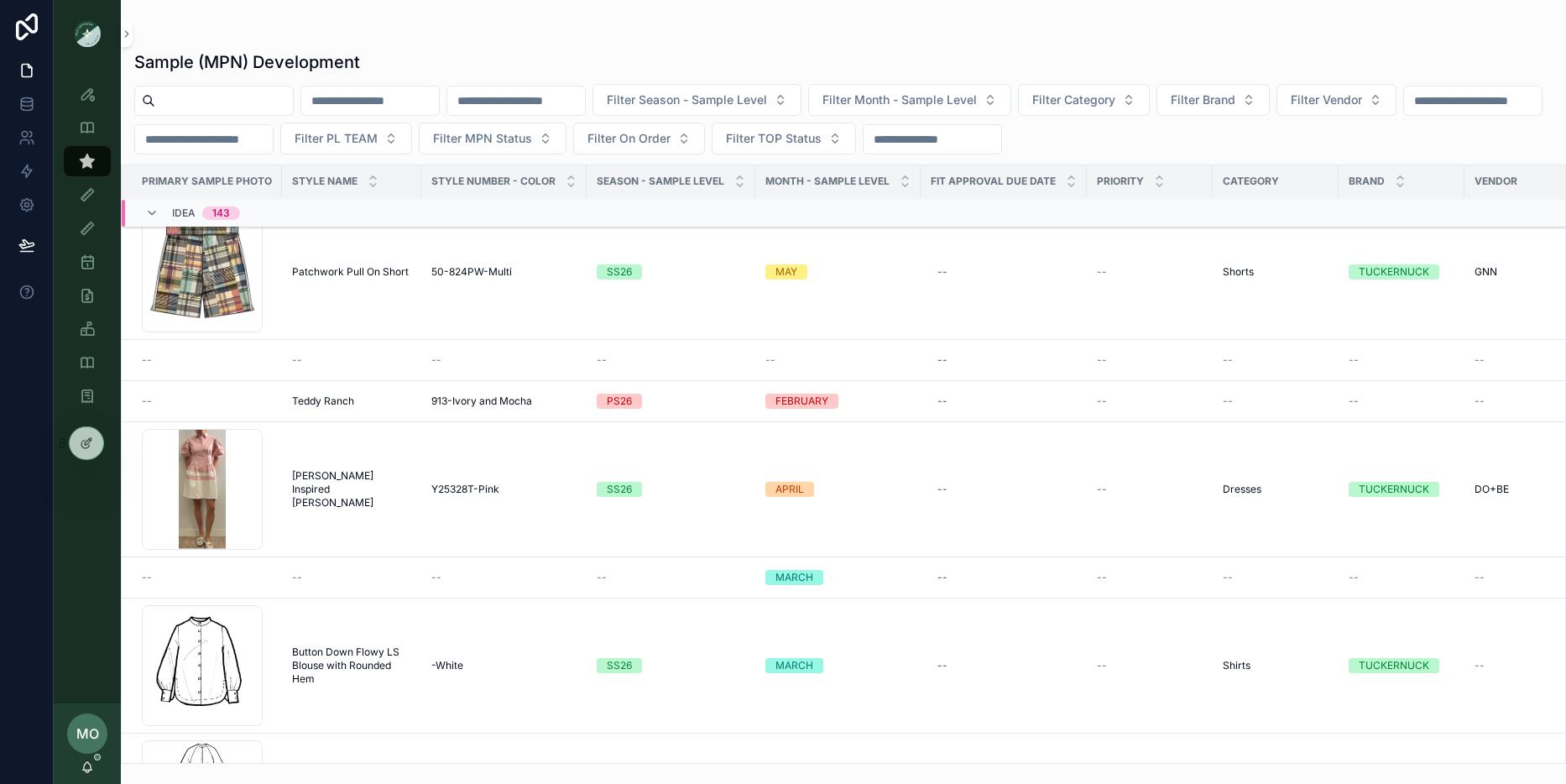
click at [262, 355] on div "--" at bounding box center [207, 359] width 130 height 13
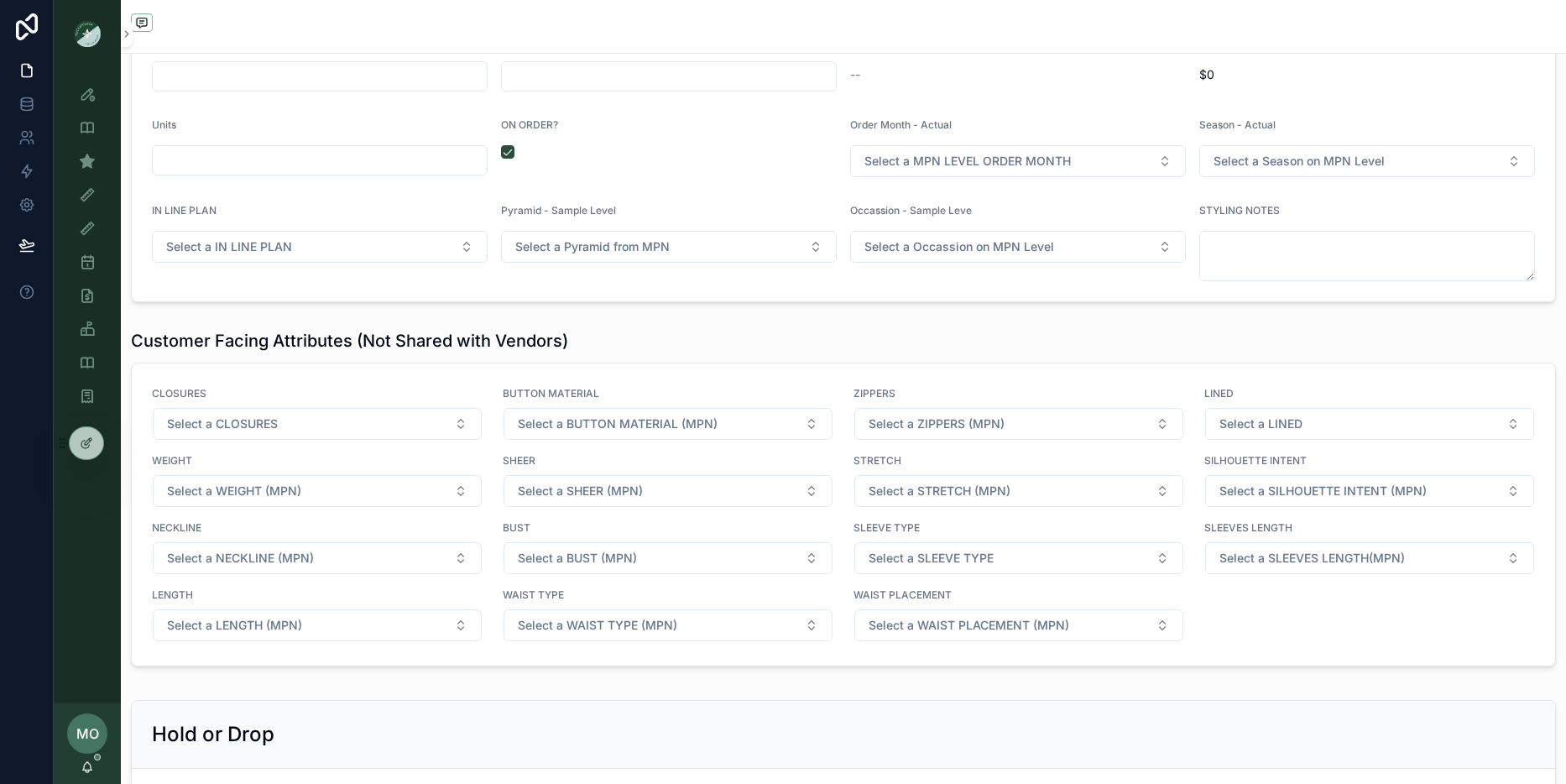
scroll to position [2087, 0]
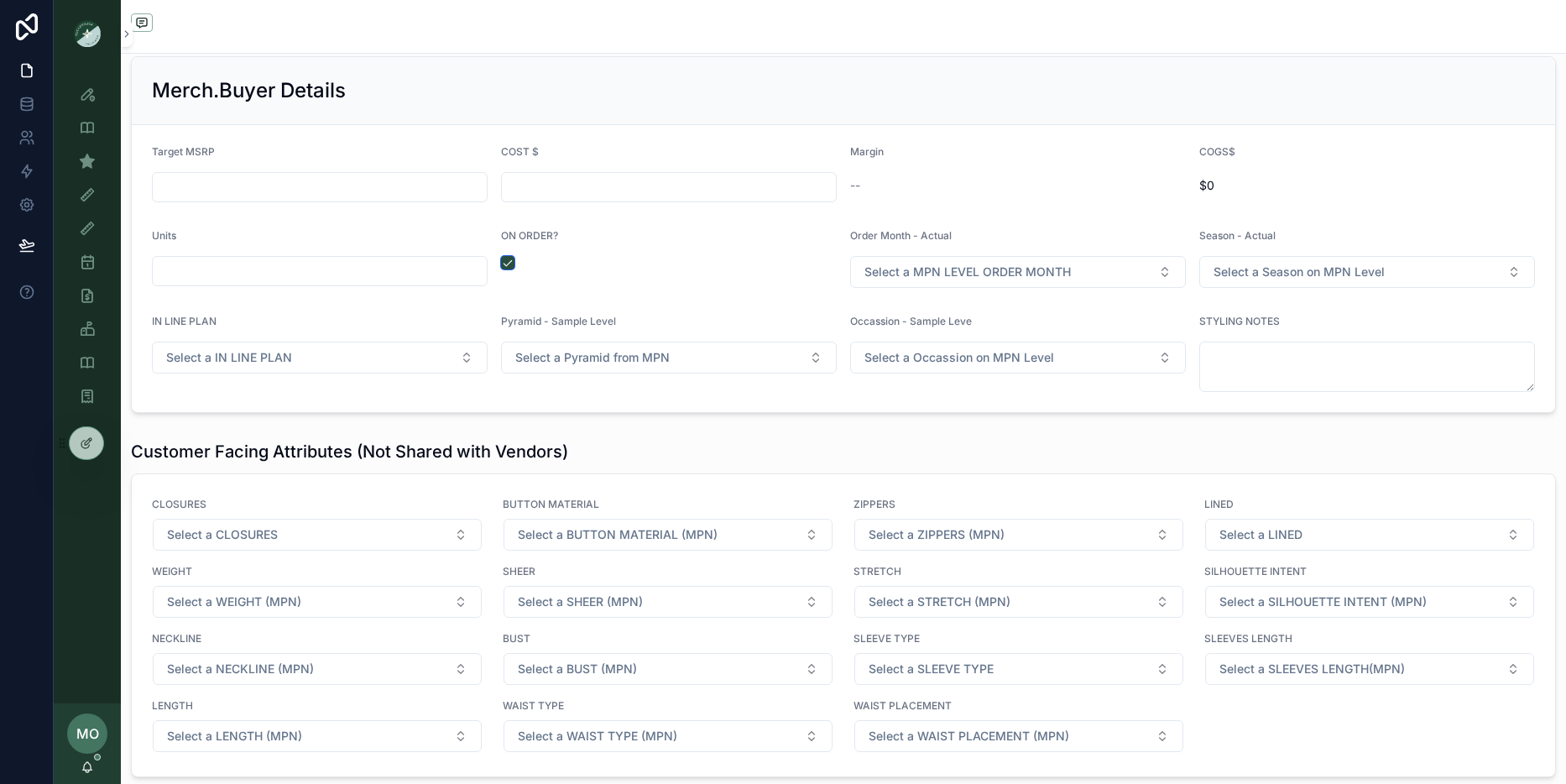
drag, startPoint x: 507, startPoint y: 261, endPoint x: 508, endPoint y: 273, distance: 11.9
click at [508, 262] on button "scrollable content" at bounding box center [507, 262] width 13 height 13
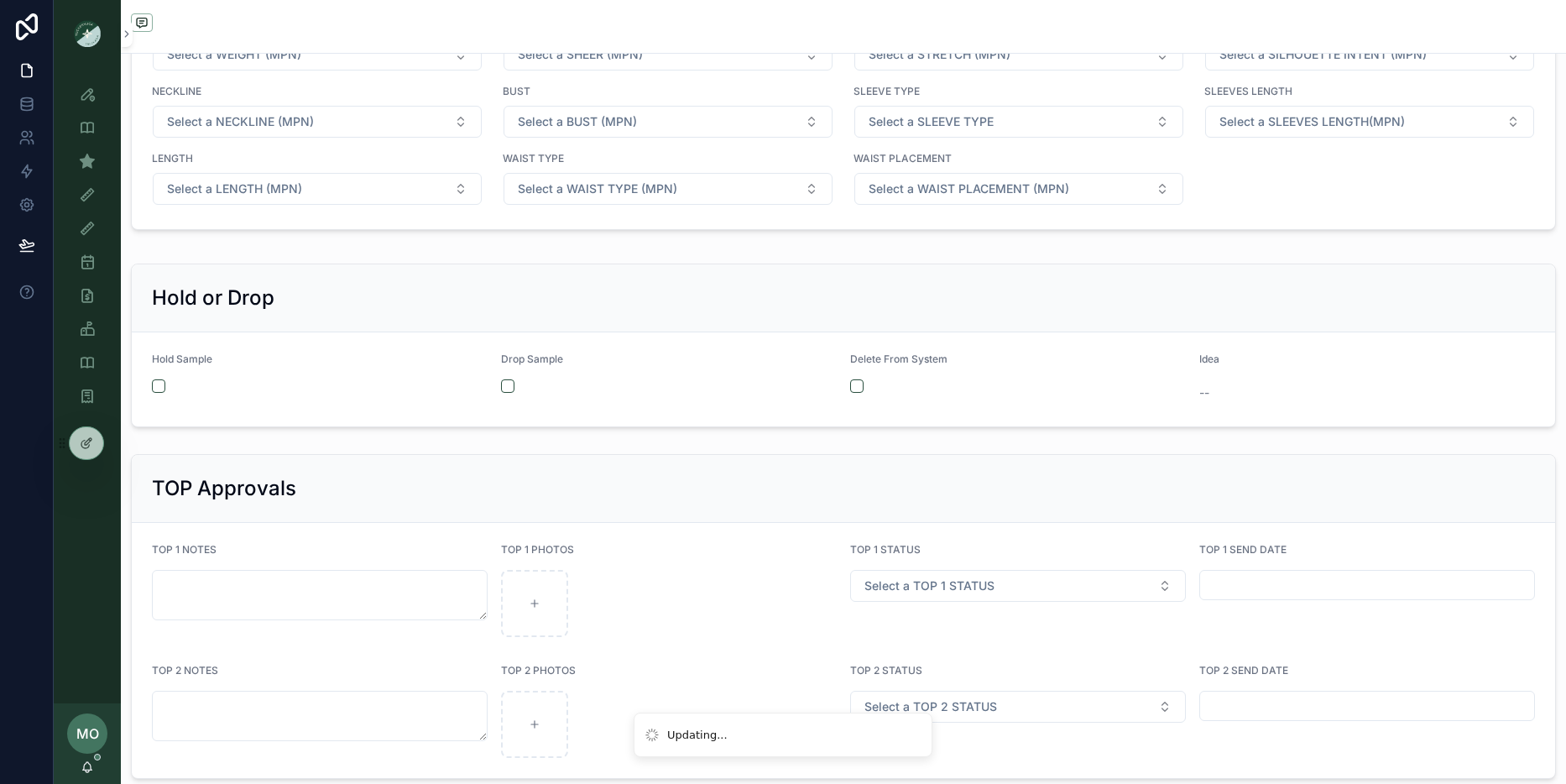
scroll to position [2748, 0]
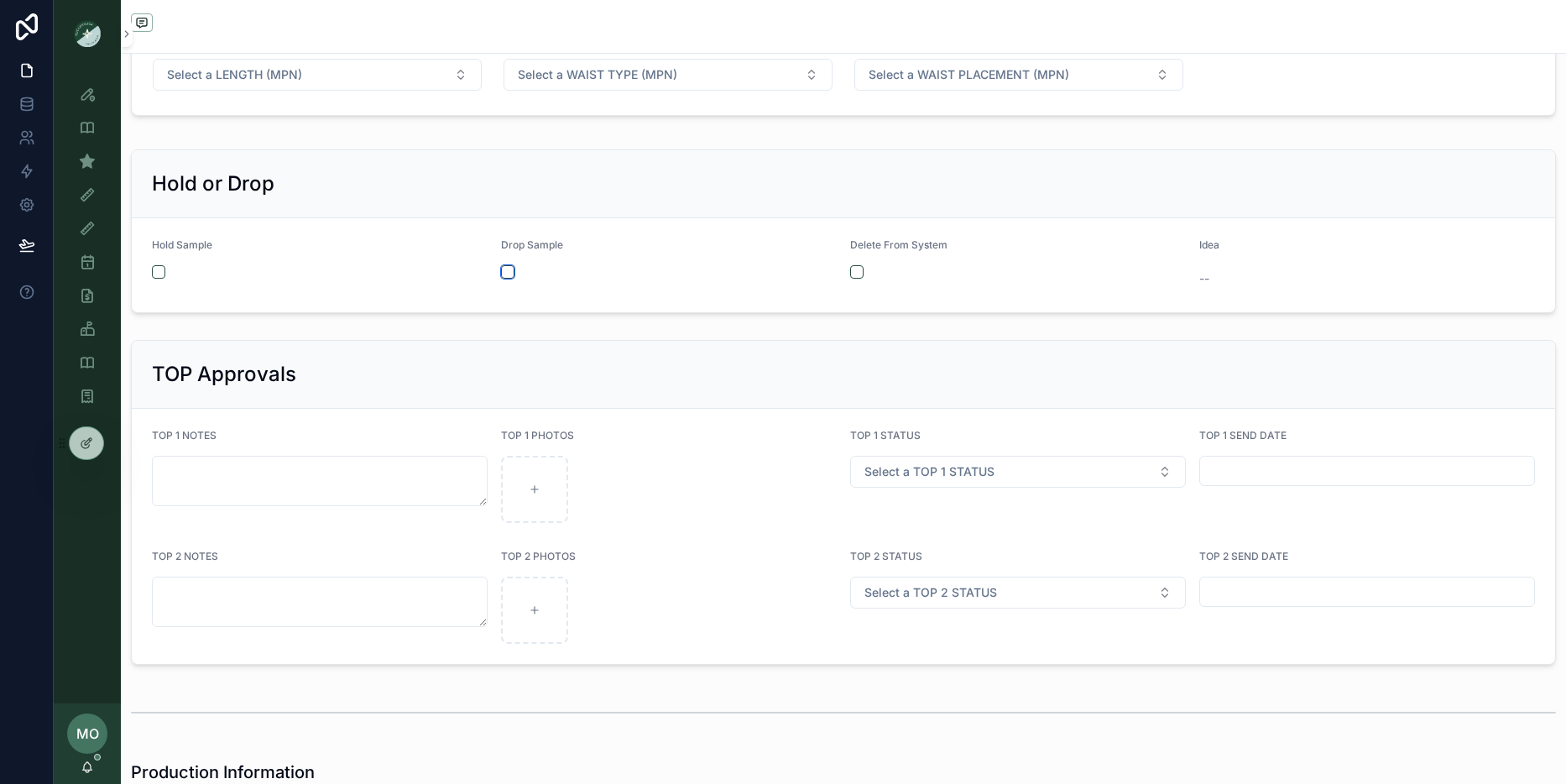
click at [506, 273] on button "scrollable content" at bounding box center [507, 271] width 13 height 13
click at [856, 271] on div "scrollable content" at bounding box center [1018, 271] width 336 height 13
click at [856, 268] on button "scrollable content" at bounding box center [856, 271] width 13 height 13
click at [85, 160] on icon "scrollable content" at bounding box center [87, 161] width 17 height 17
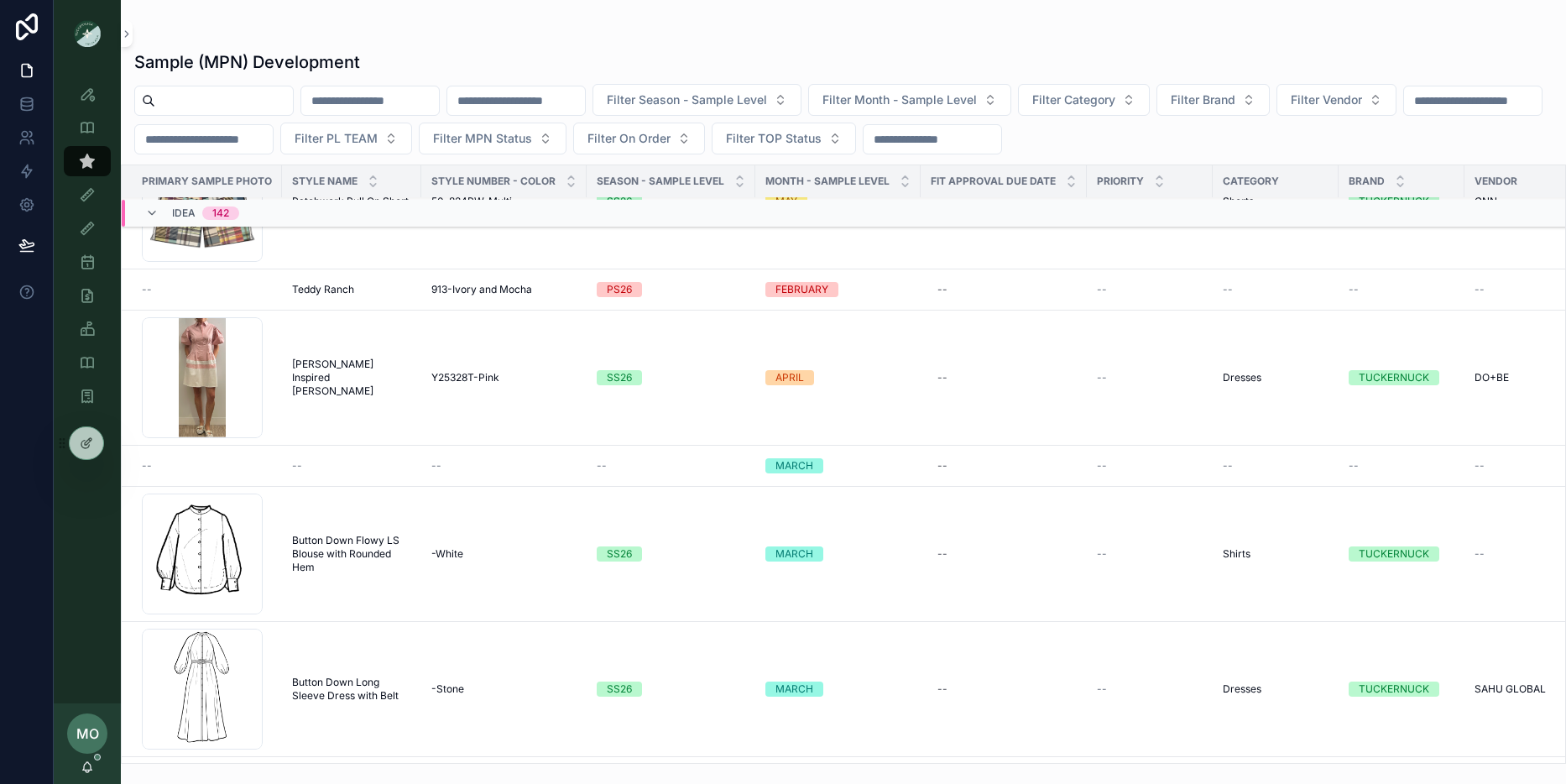
scroll to position [1216, 0]
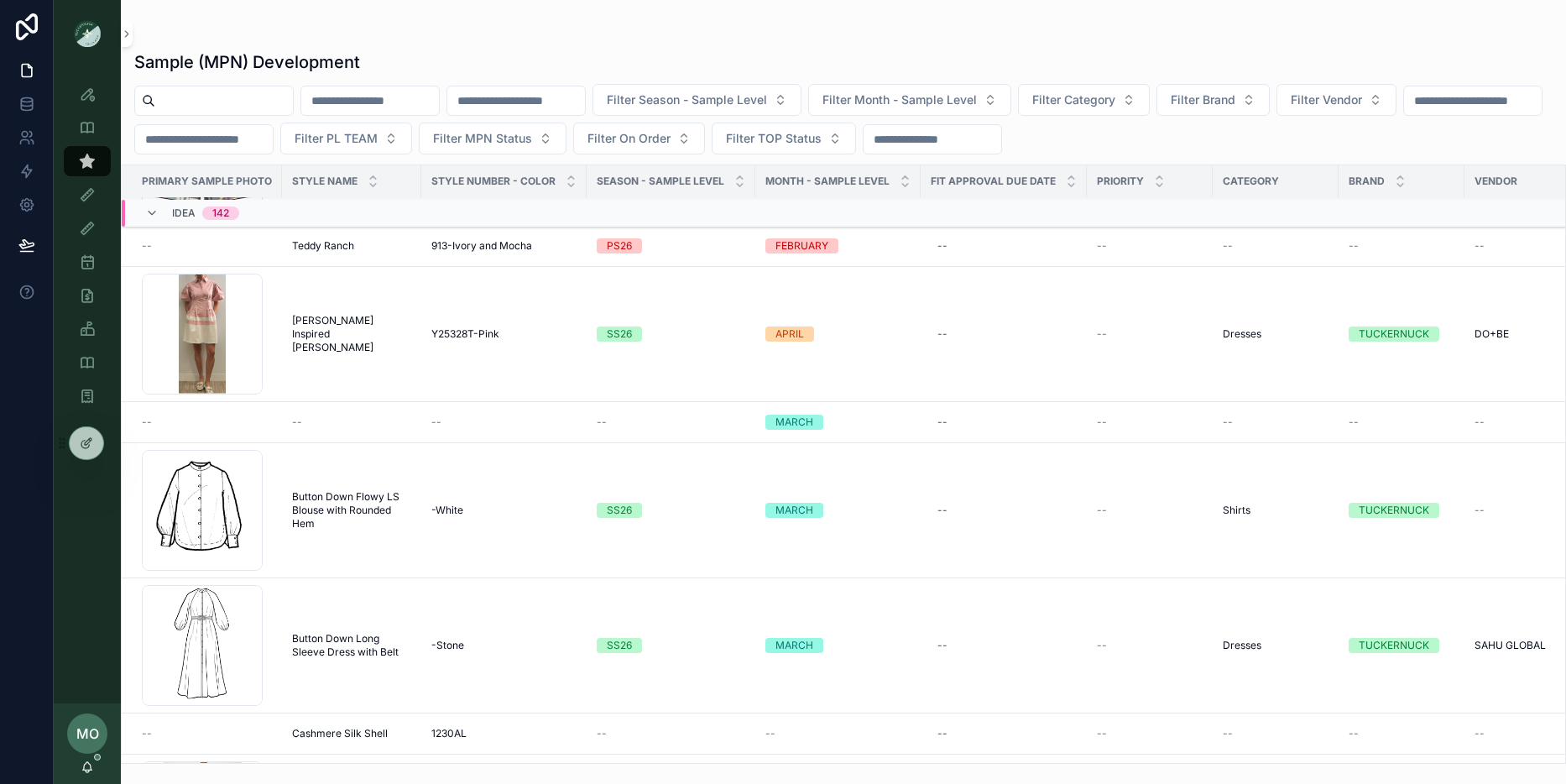
click at [513, 425] on div "--" at bounding box center [503, 421] width 145 height 13
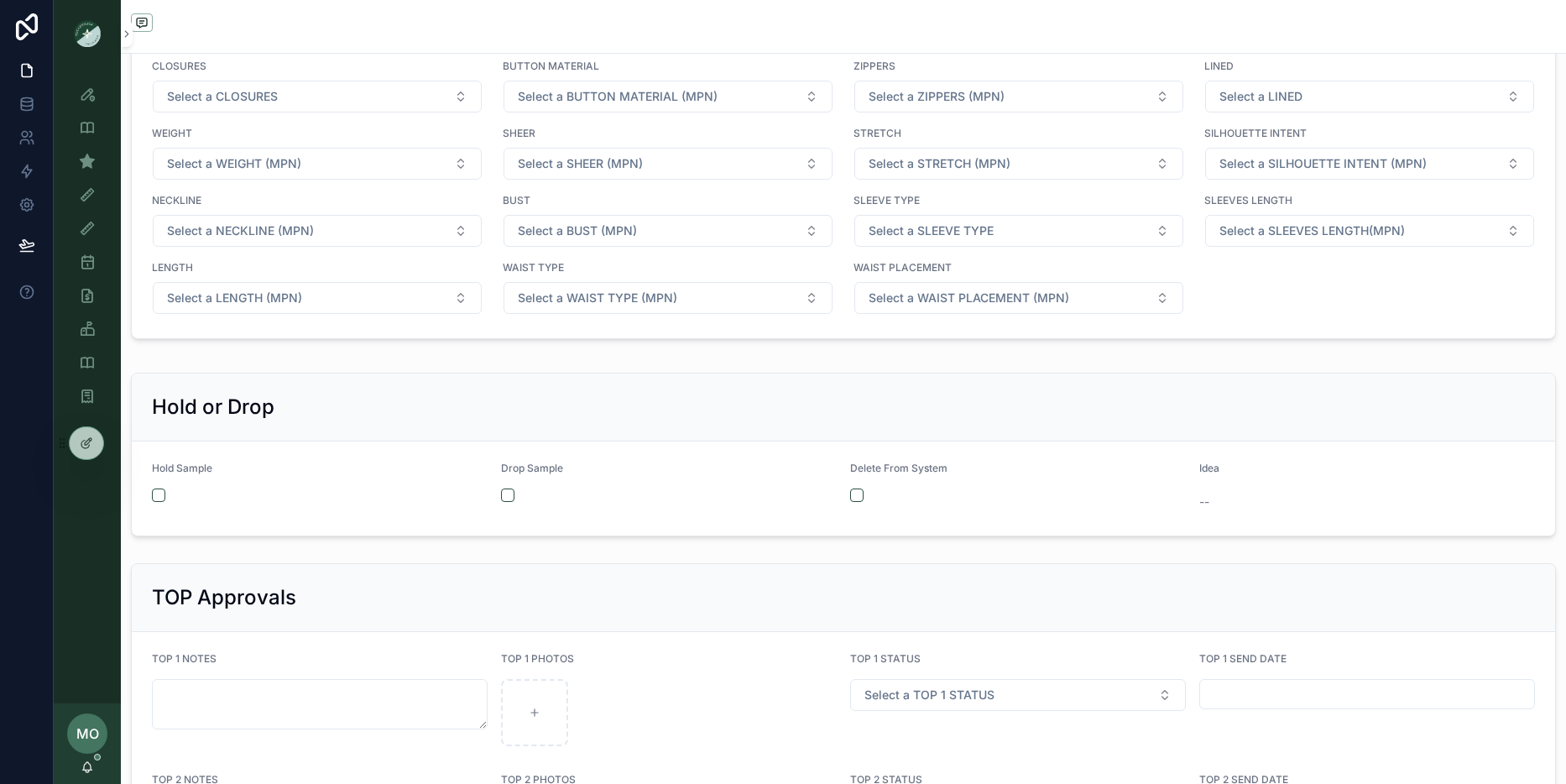
scroll to position [2698, 0]
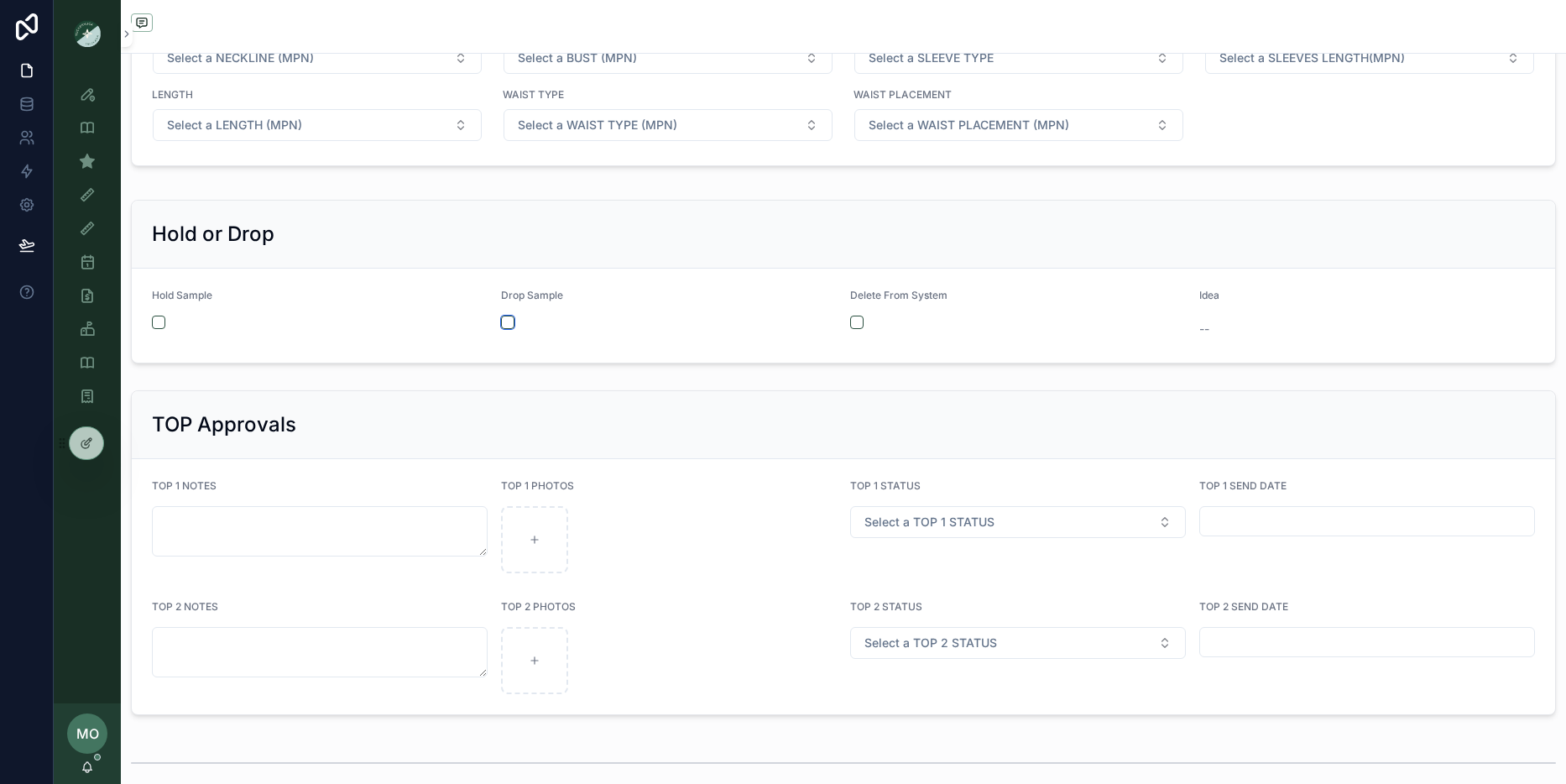
click at [503, 320] on button "scrollable content" at bounding box center [507, 321] width 13 height 13
click at [867, 323] on div "scrollable content" at bounding box center [1018, 321] width 336 height 13
click at [858, 323] on div "scrollable content" at bounding box center [1018, 321] width 336 height 13
click at [853, 324] on button "scrollable content" at bounding box center [856, 321] width 13 height 13
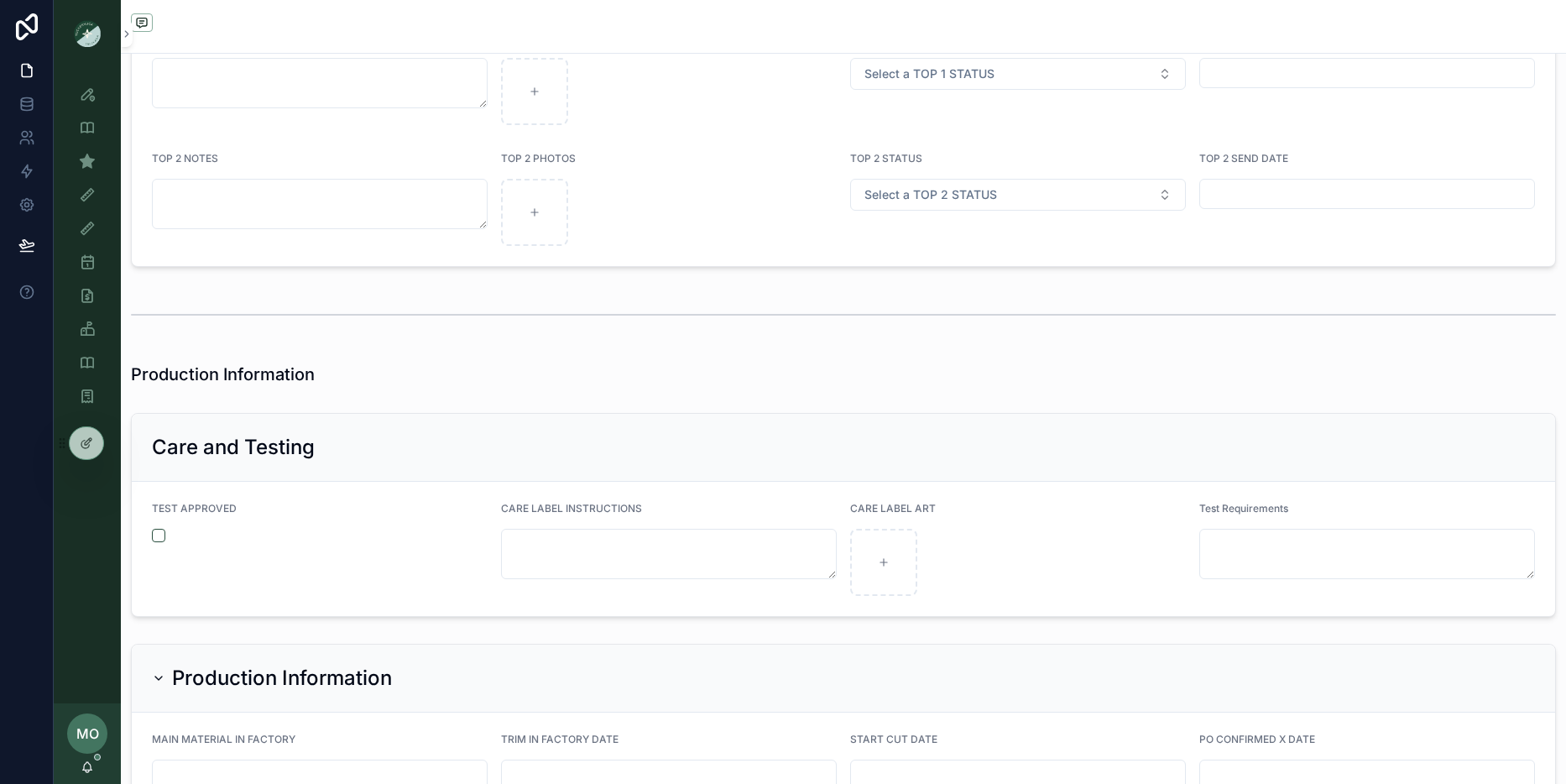
scroll to position [2249, 0]
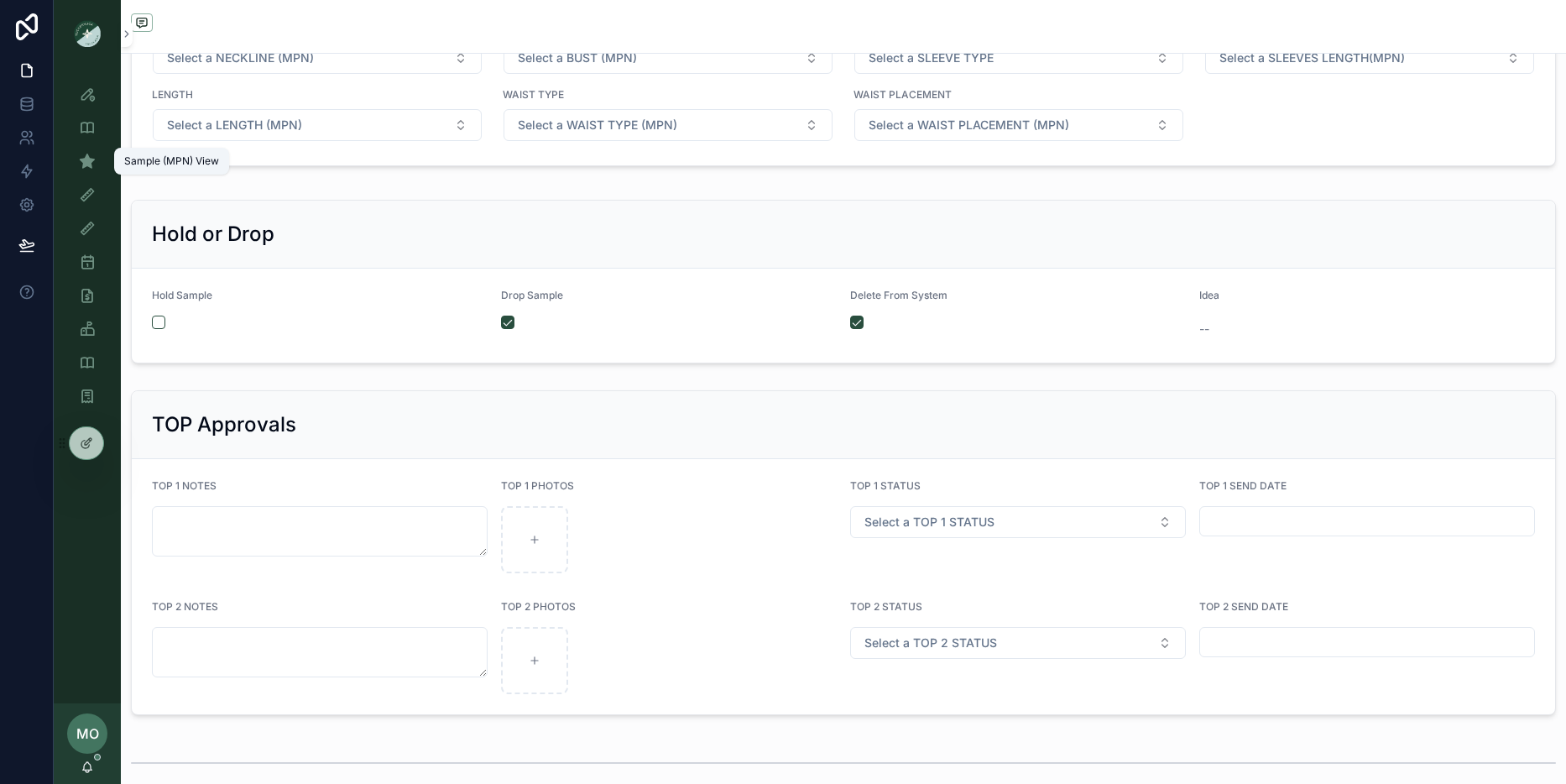
click at [74, 158] on div "Sample (MPN) View" at bounding box center [87, 161] width 27 height 27
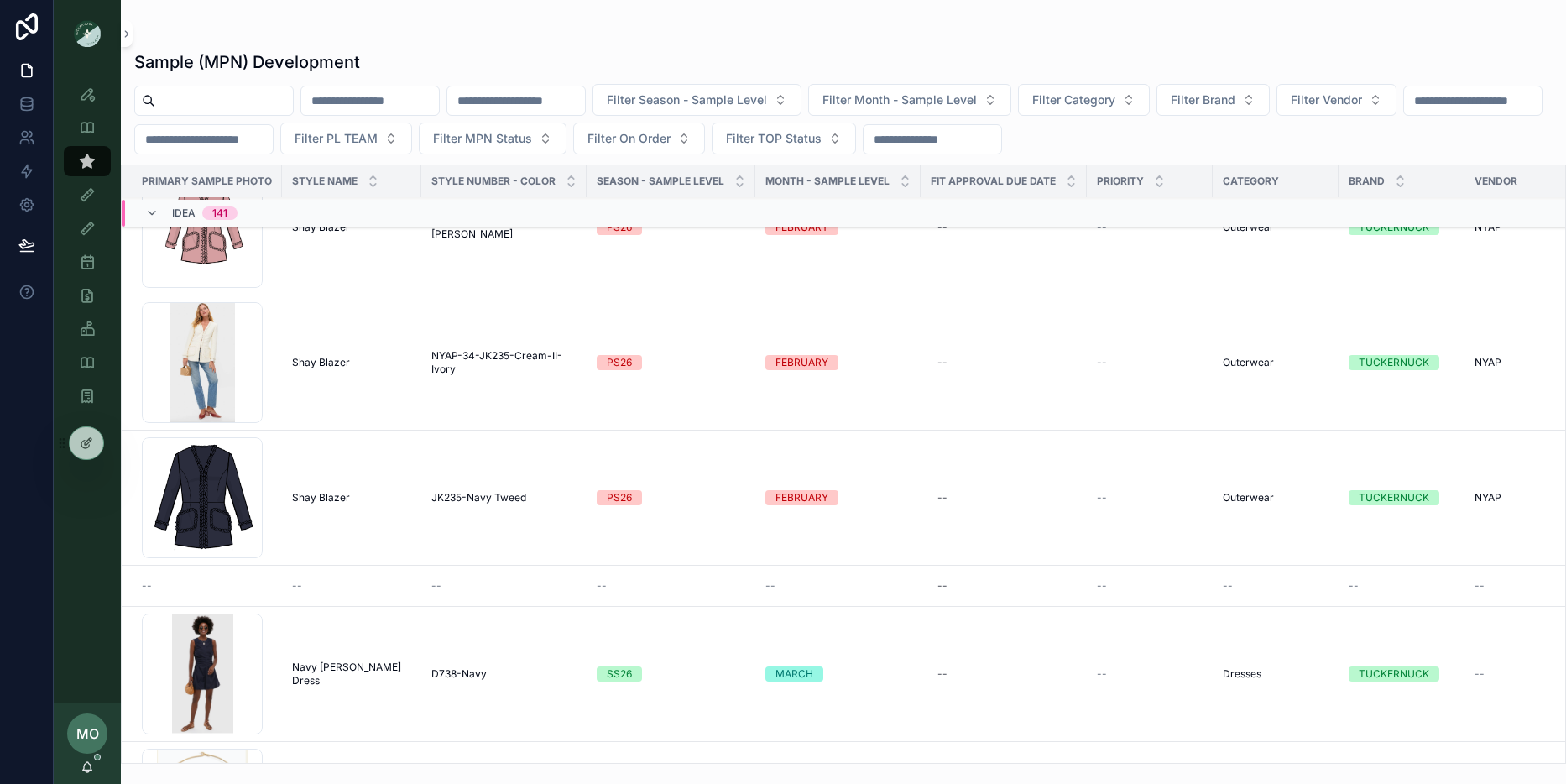
scroll to position [2365, 0]
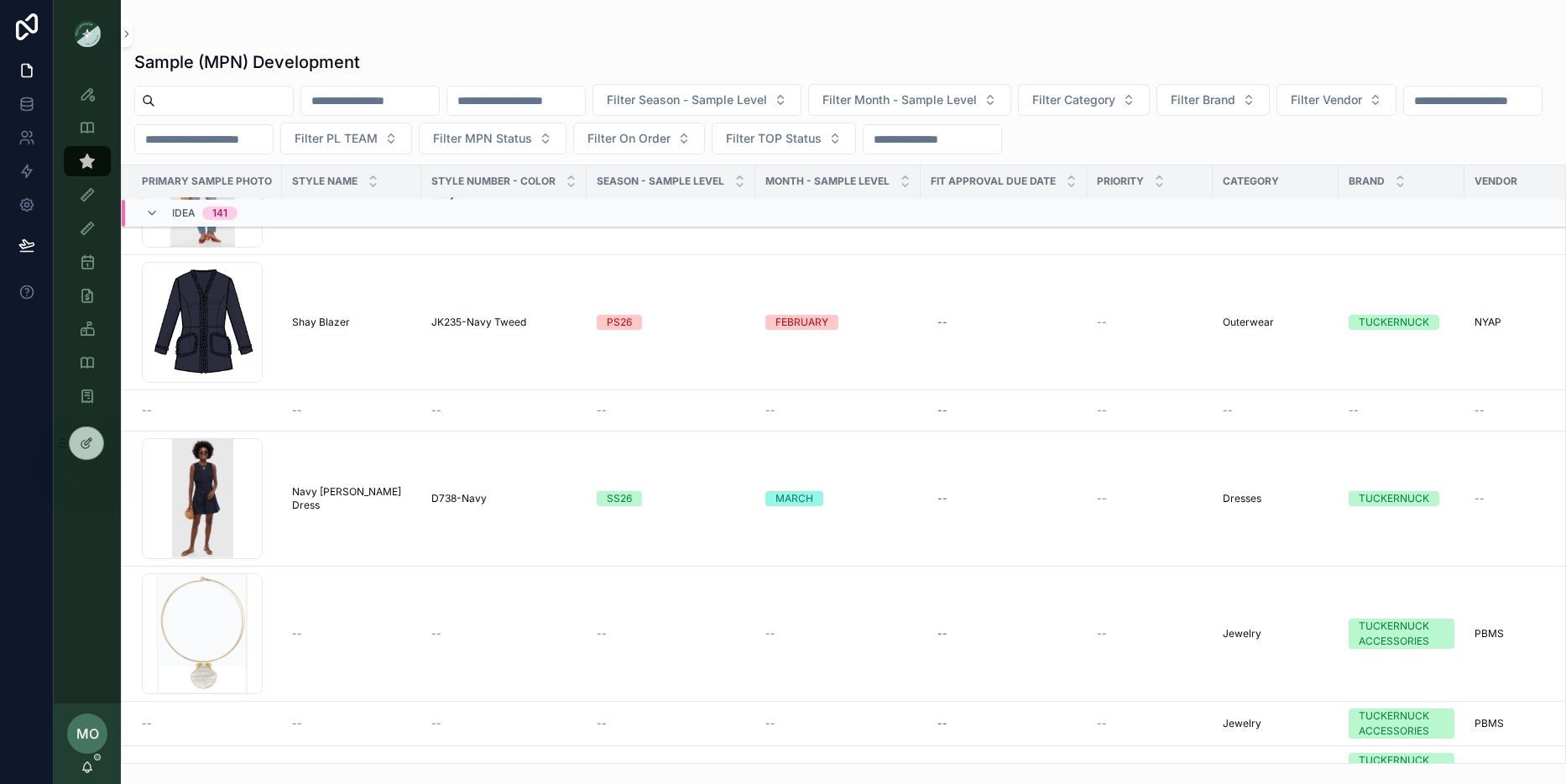
click at [388, 414] on div "--" at bounding box center [351, 410] width 119 height 13
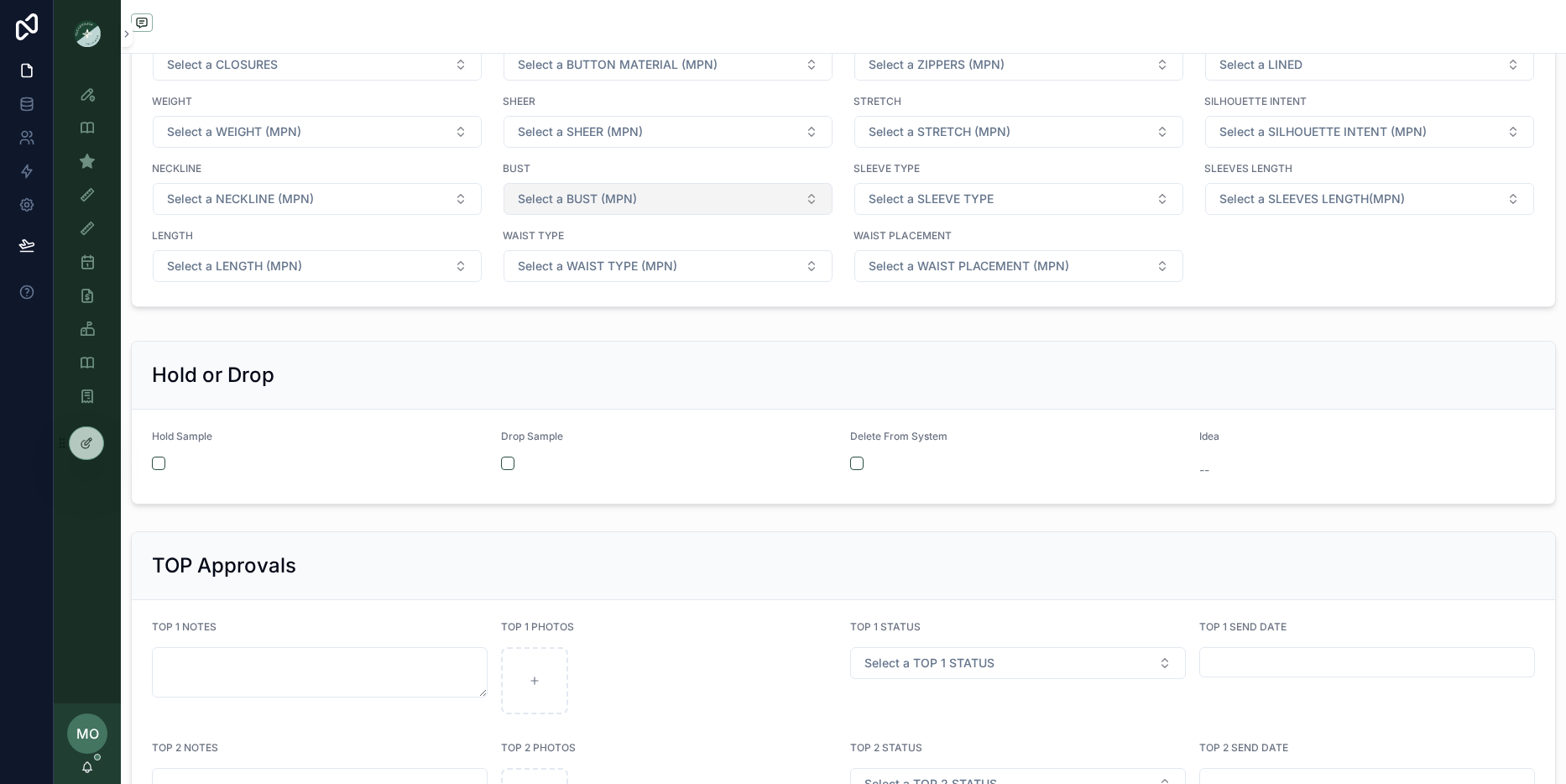
scroll to position [2642, 0]
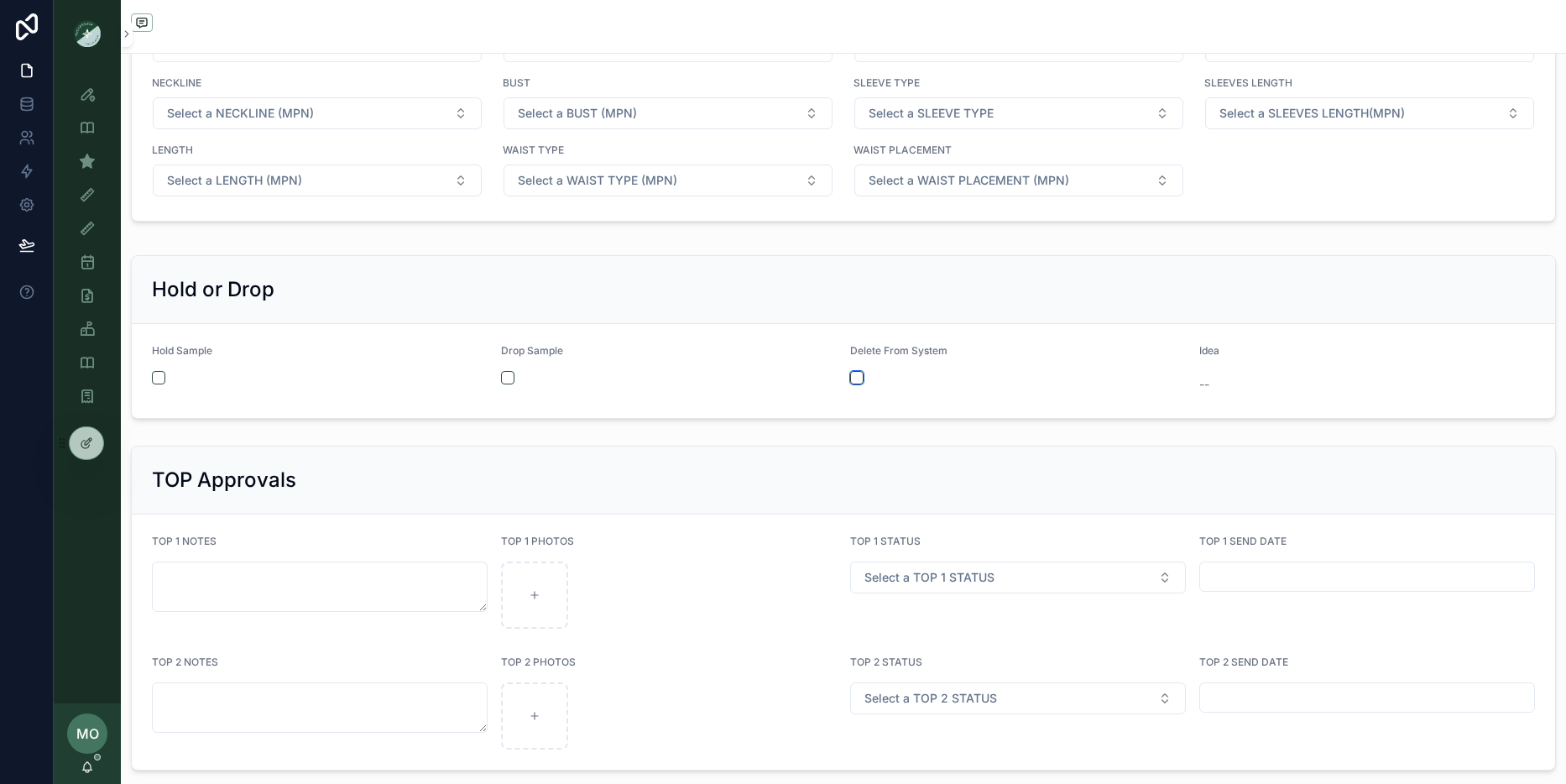
drag, startPoint x: 848, startPoint y: 383, endPoint x: 740, endPoint y: 375, distance: 108.5
click at [850, 383] on button "scrollable content" at bounding box center [856, 377] width 13 height 13
click at [513, 378] on div "scrollable content" at bounding box center [669, 377] width 336 height 13
click at [507, 378] on button "scrollable content" at bounding box center [507, 377] width 13 height 13
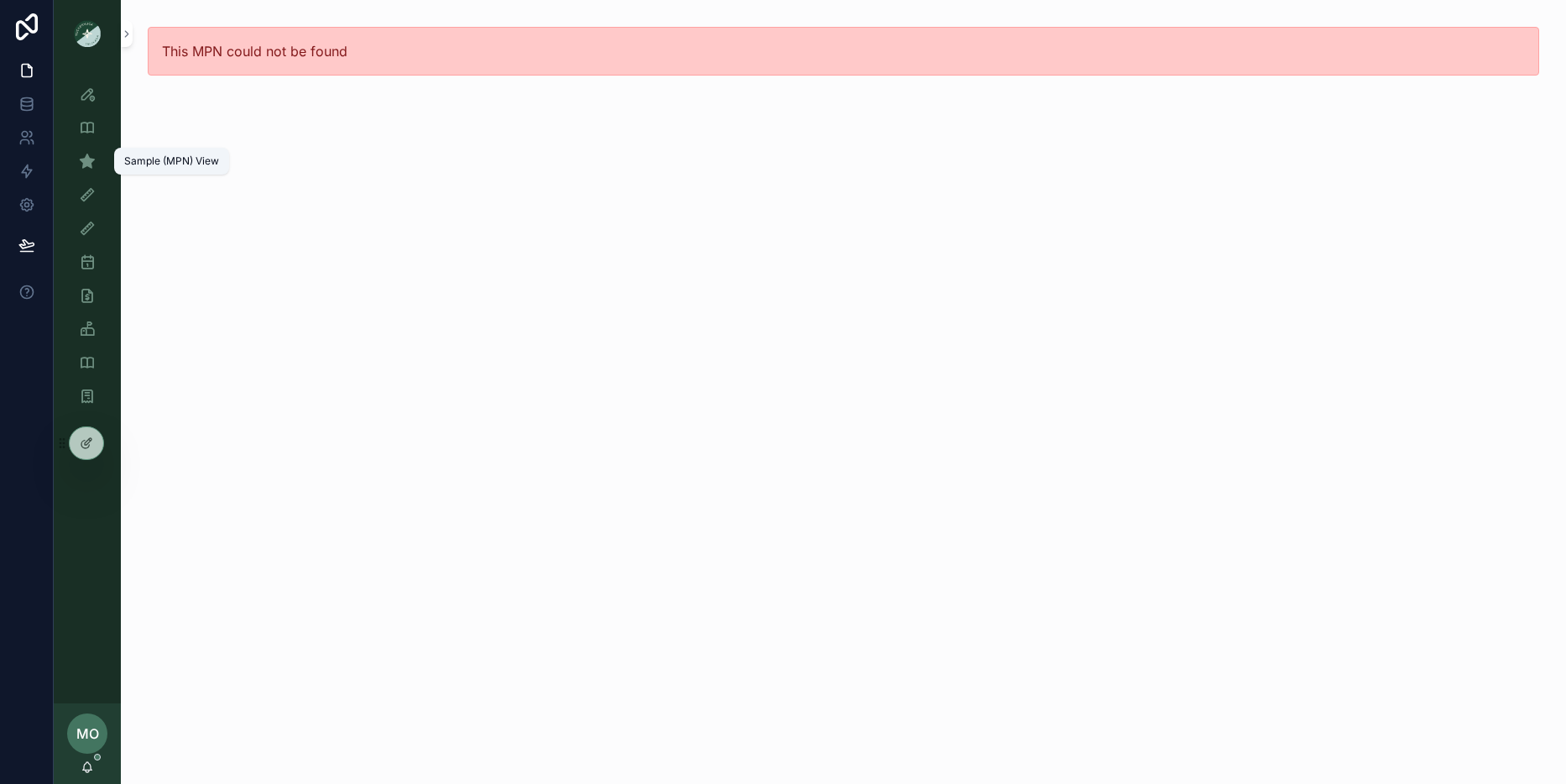
click at [94, 168] on icon "scrollable content" at bounding box center [87, 161] width 17 height 17
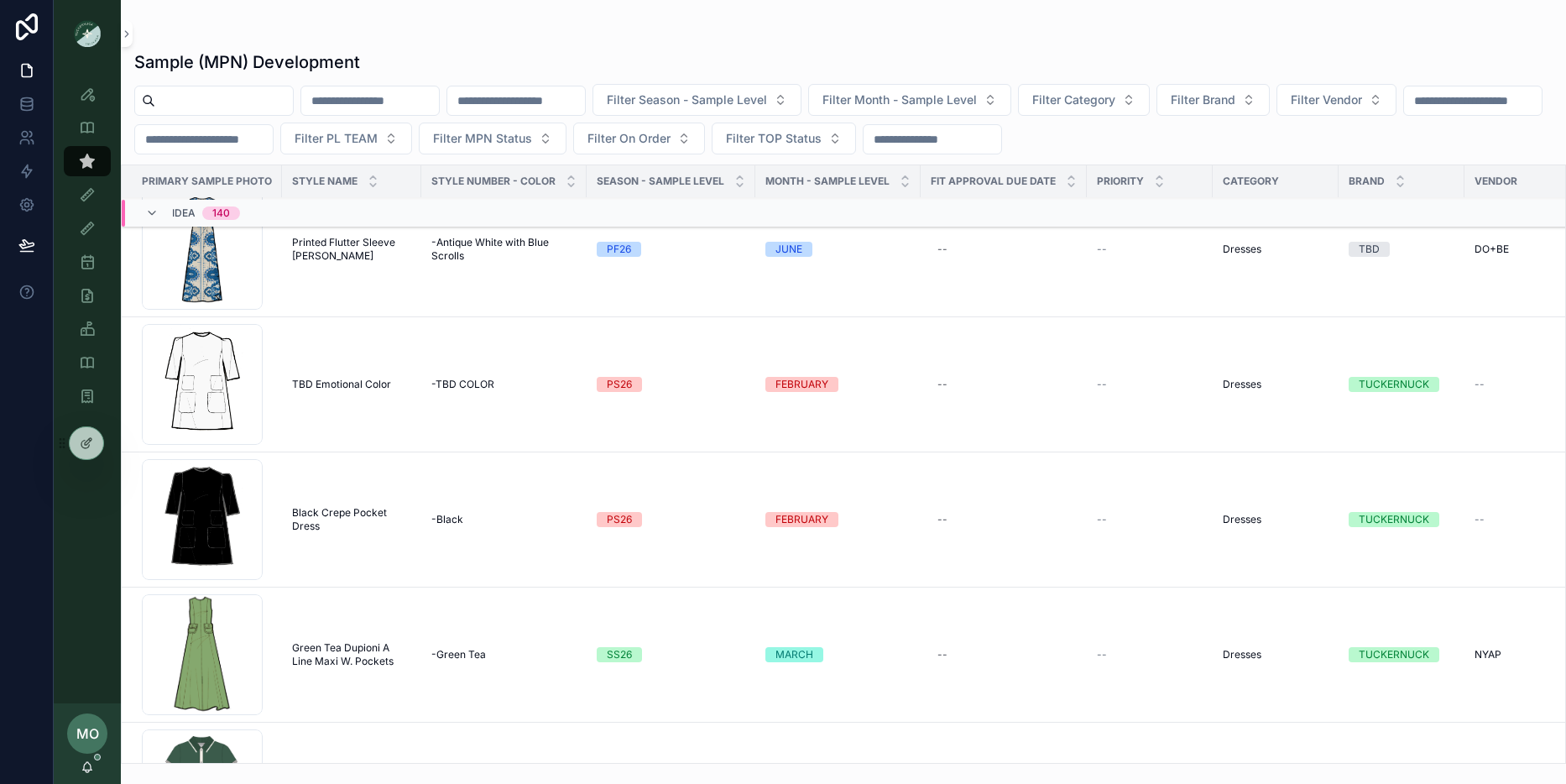
scroll to position [4194, 0]
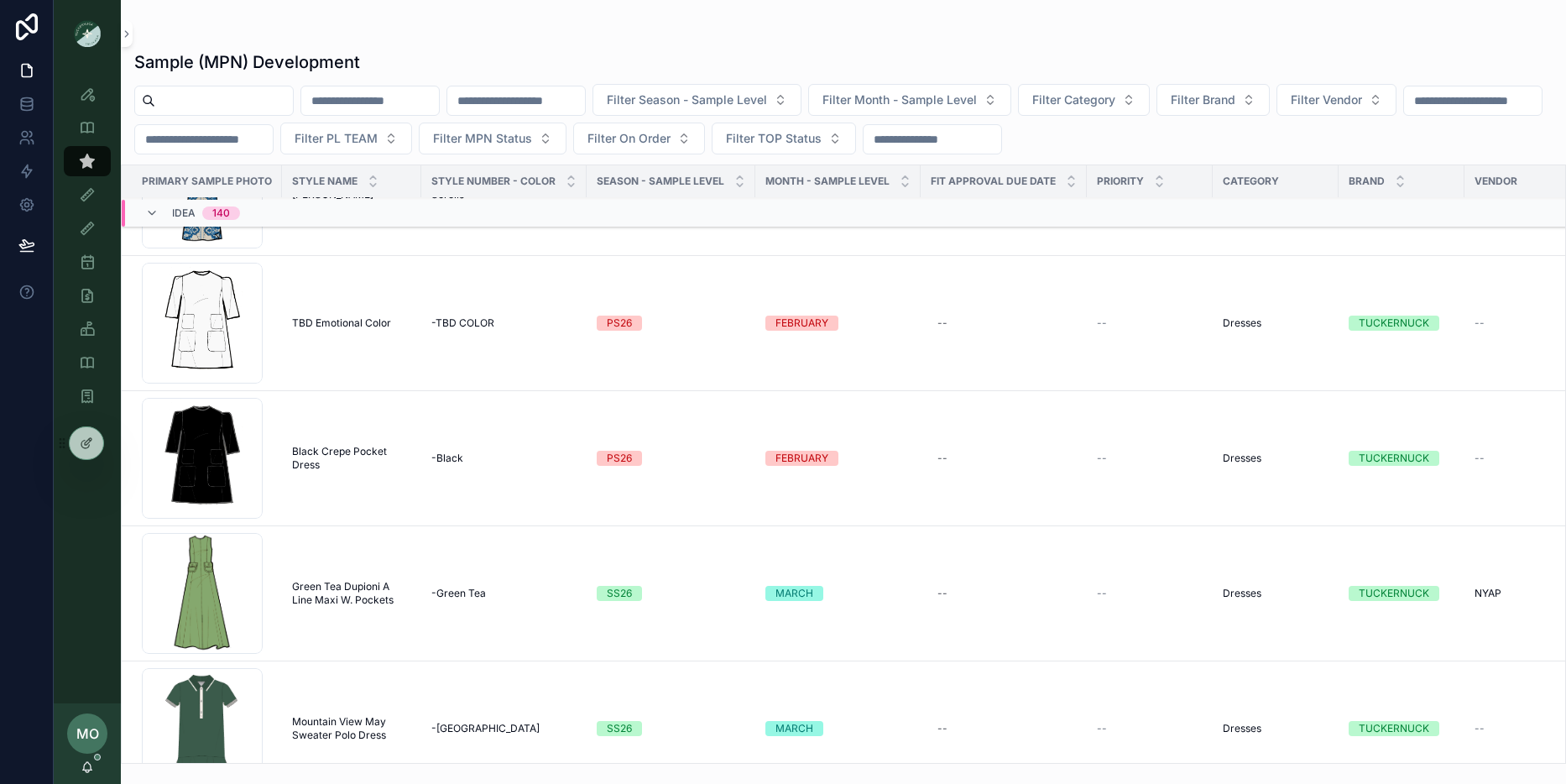
click at [353, 494] on td "Black Crepe Pocket Dress Black Crepe Pocket Dress" at bounding box center [351, 458] width 139 height 135
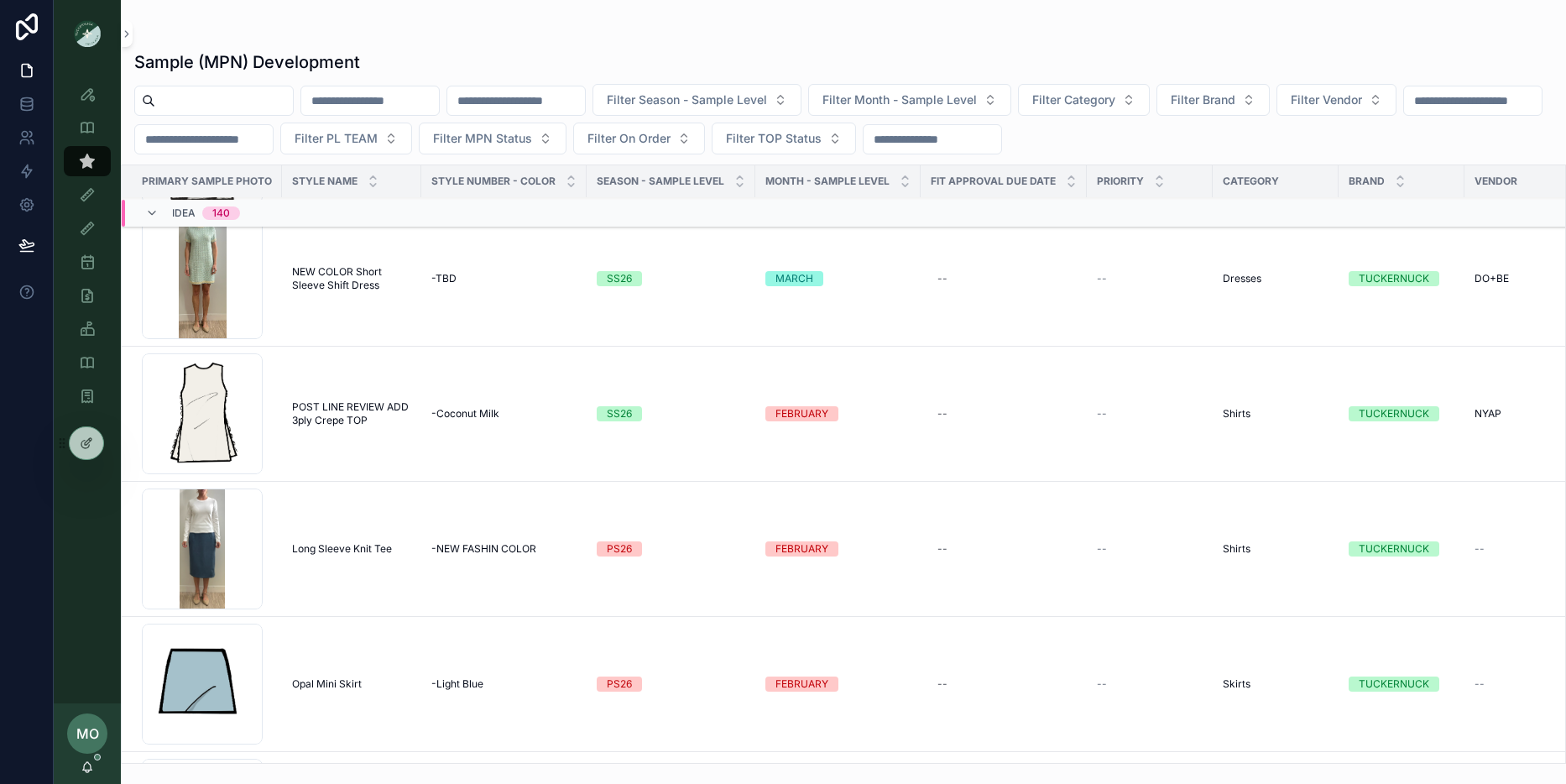
scroll to position [4916, 0]
click at [305, 404] on span "POST LINE REVIEW ADD 3ply Crepe TOP" at bounding box center [351, 412] width 119 height 27
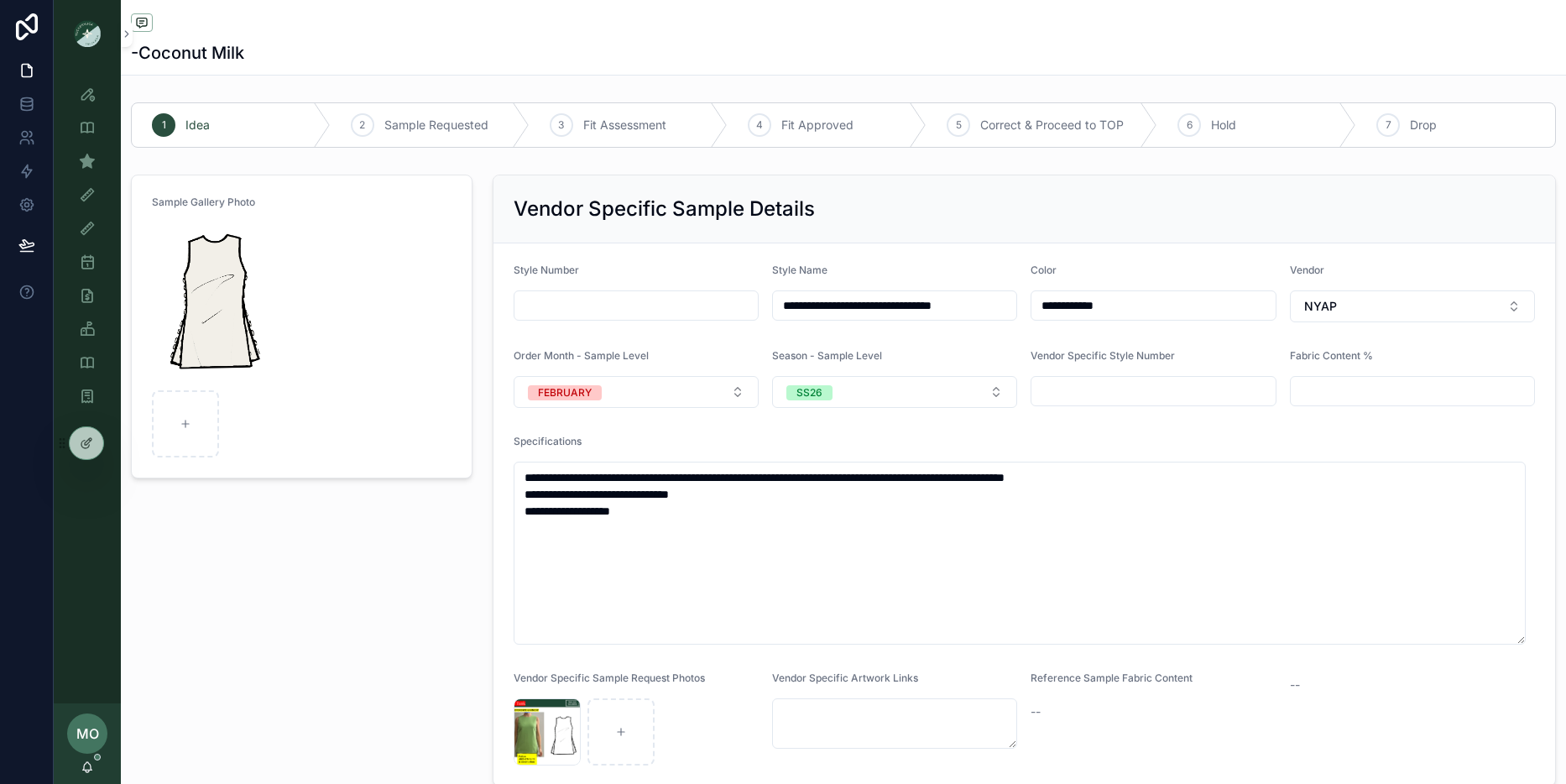
drag, startPoint x: 833, startPoint y: 296, endPoint x: 849, endPoint y: 300, distance: 16.3
click at [833, 295] on input "**********" at bounding box center [894, 305] width 243 height 23
drag, startPoint x: 918, startPoint y: 306, endPoint x: 760, endPoint y: 294, distance: 158.2
click at [760, 294] on form "**********" at bounding box center [1024, 514] width 1062 height 542
type input "**********"
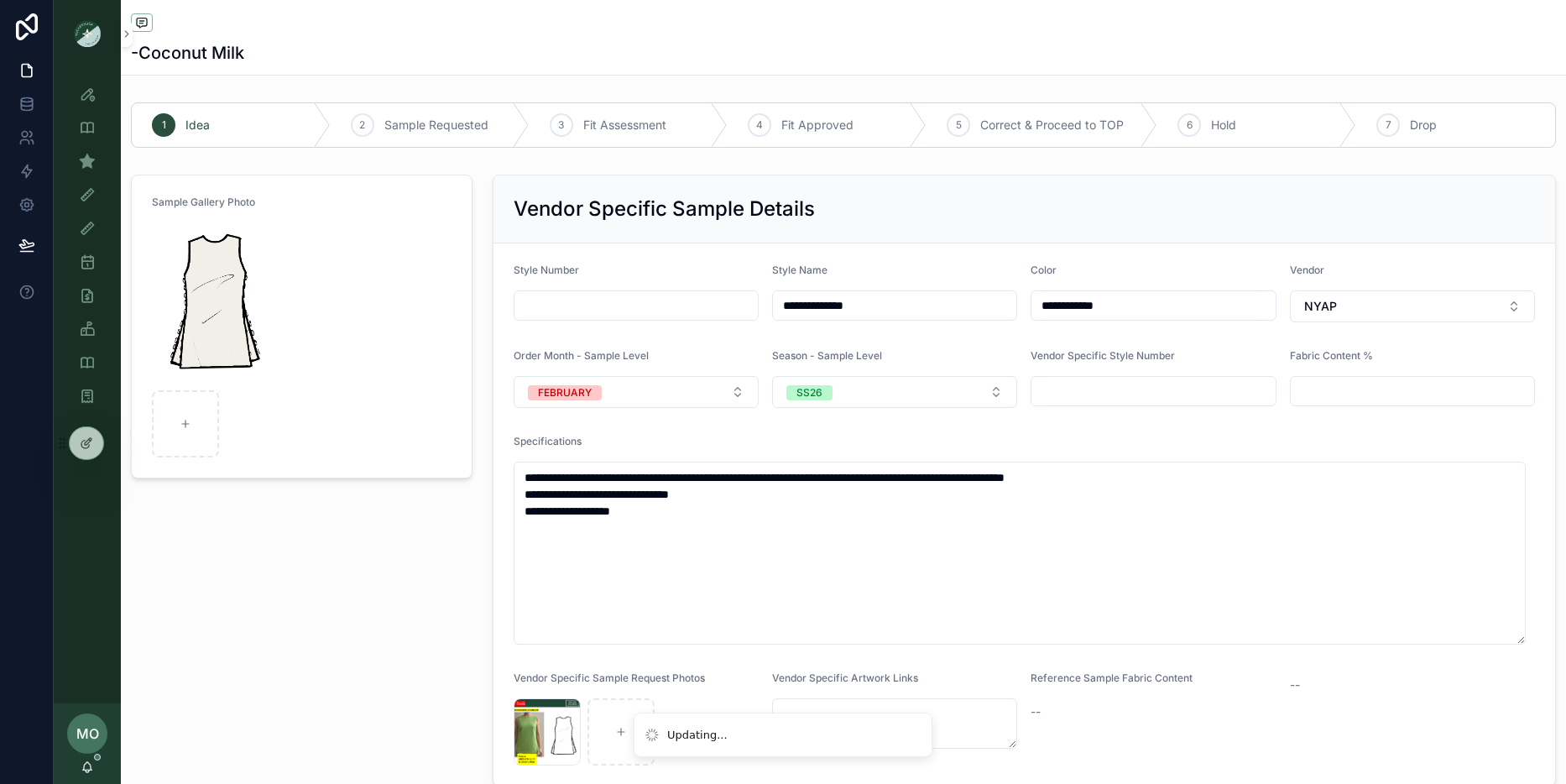
click at [323, 658] on div "Sample Gallery Photo" at bounding box center [302, 480] width 362 height 625
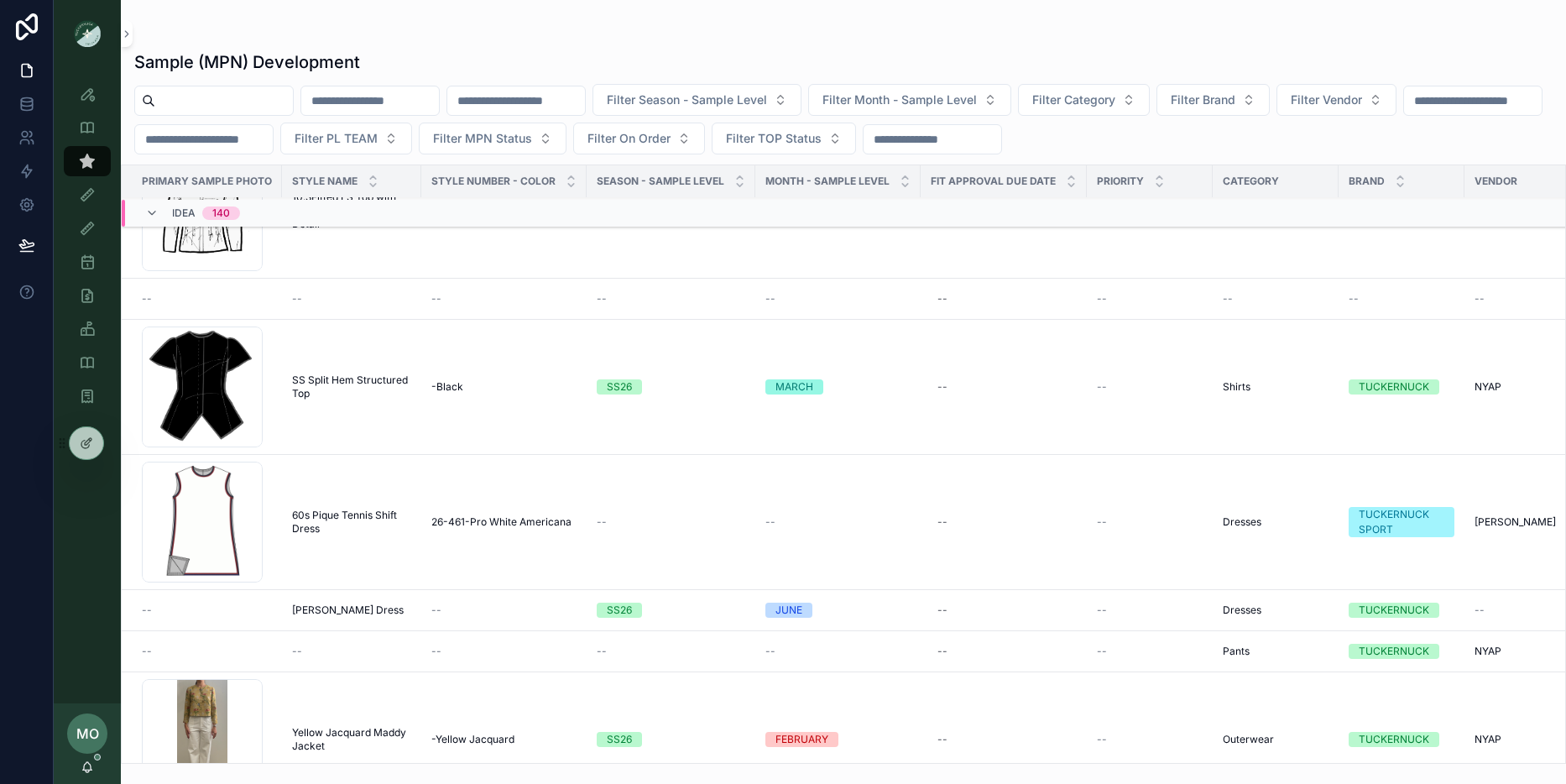
scroll to position [5550, 0]
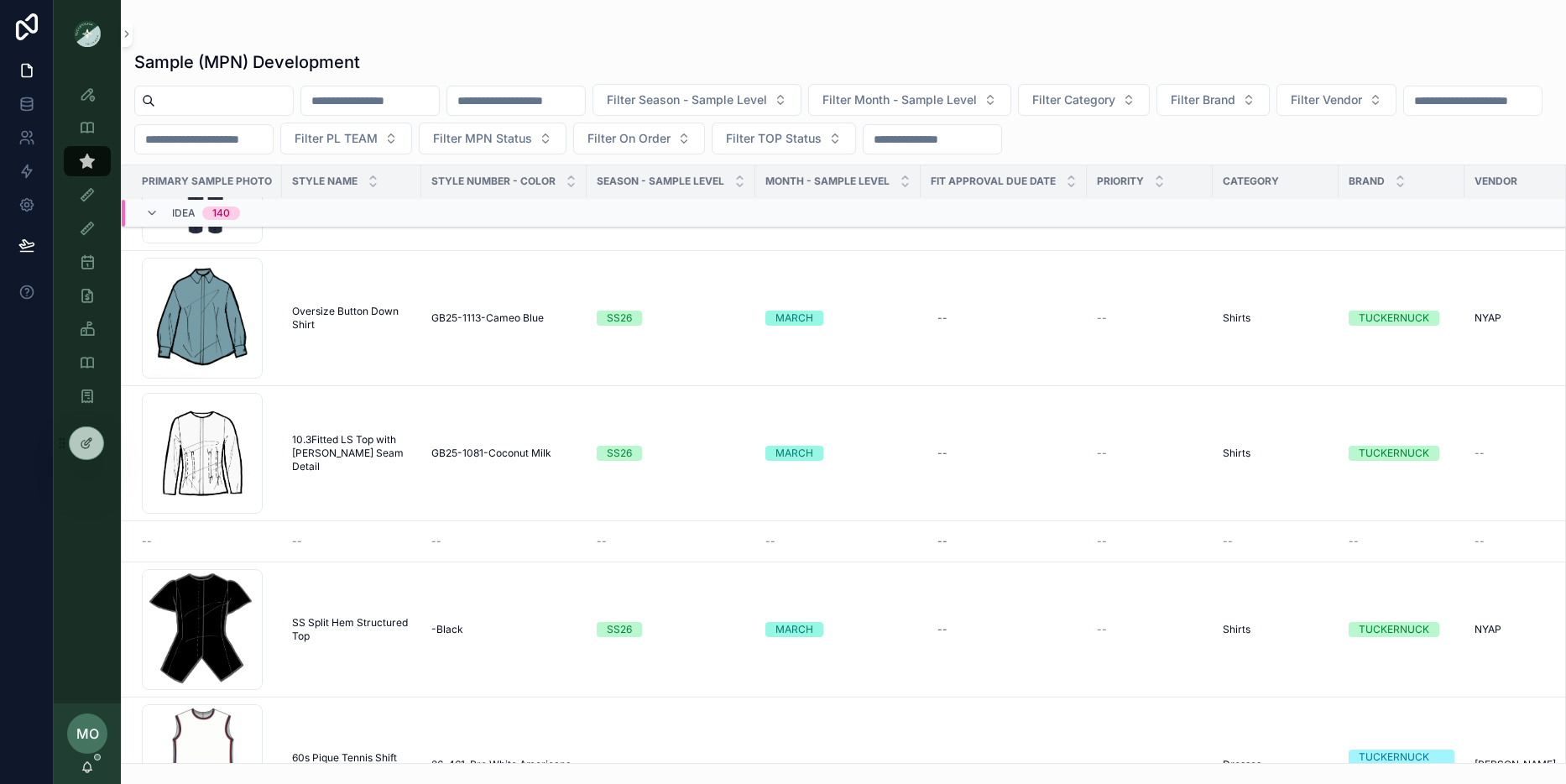
click at [507, 550] on td "--" at bounding box center [503, 541] width 165 height 41
click at [496, 541] on div "--" at bounding box center [503, 540] width 145 height 13
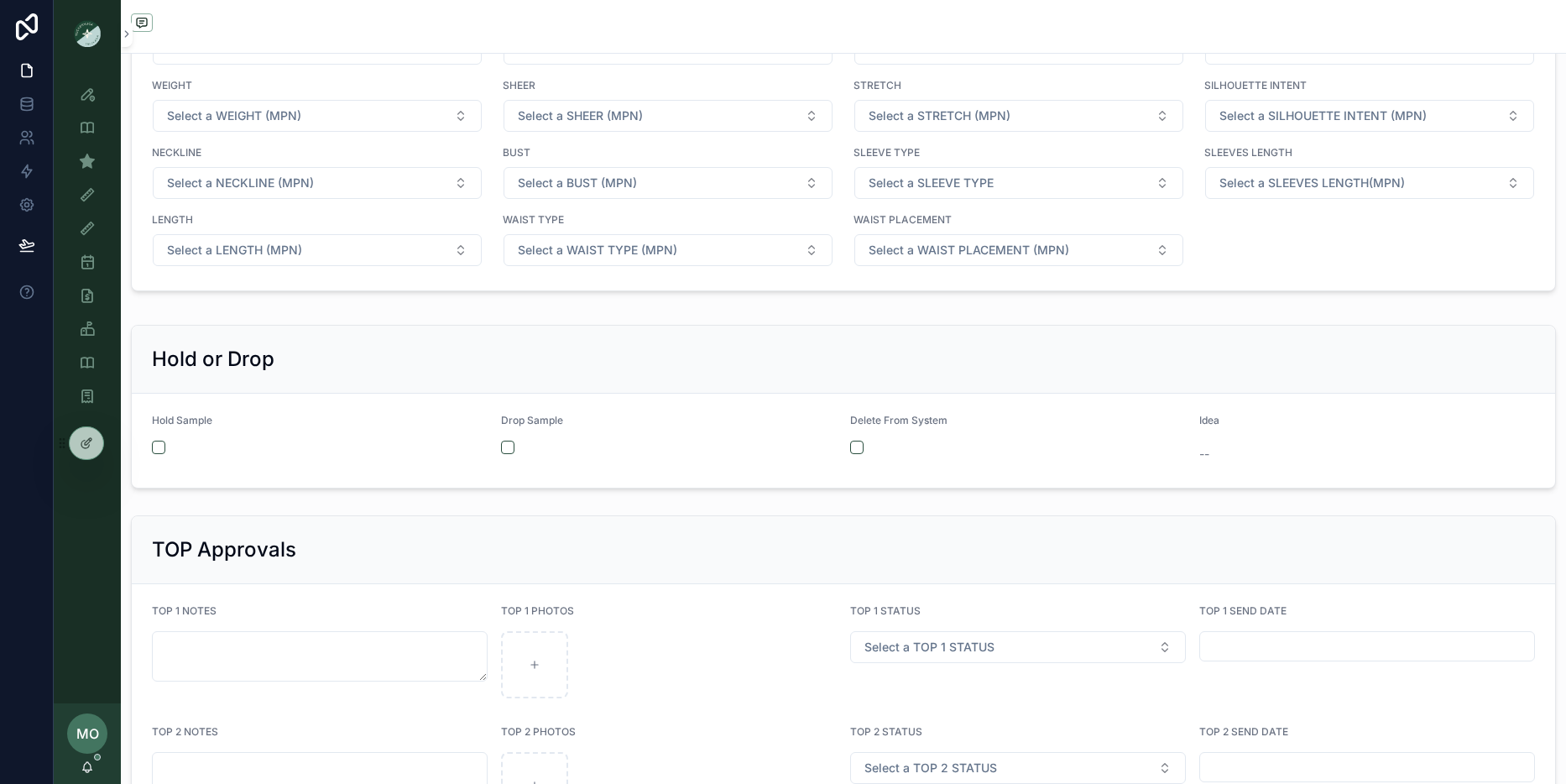
scroll to position [2576, 0]
click at [852, 443] on button "scrollable content" at bounding box center [856, 443] width 13 height 13
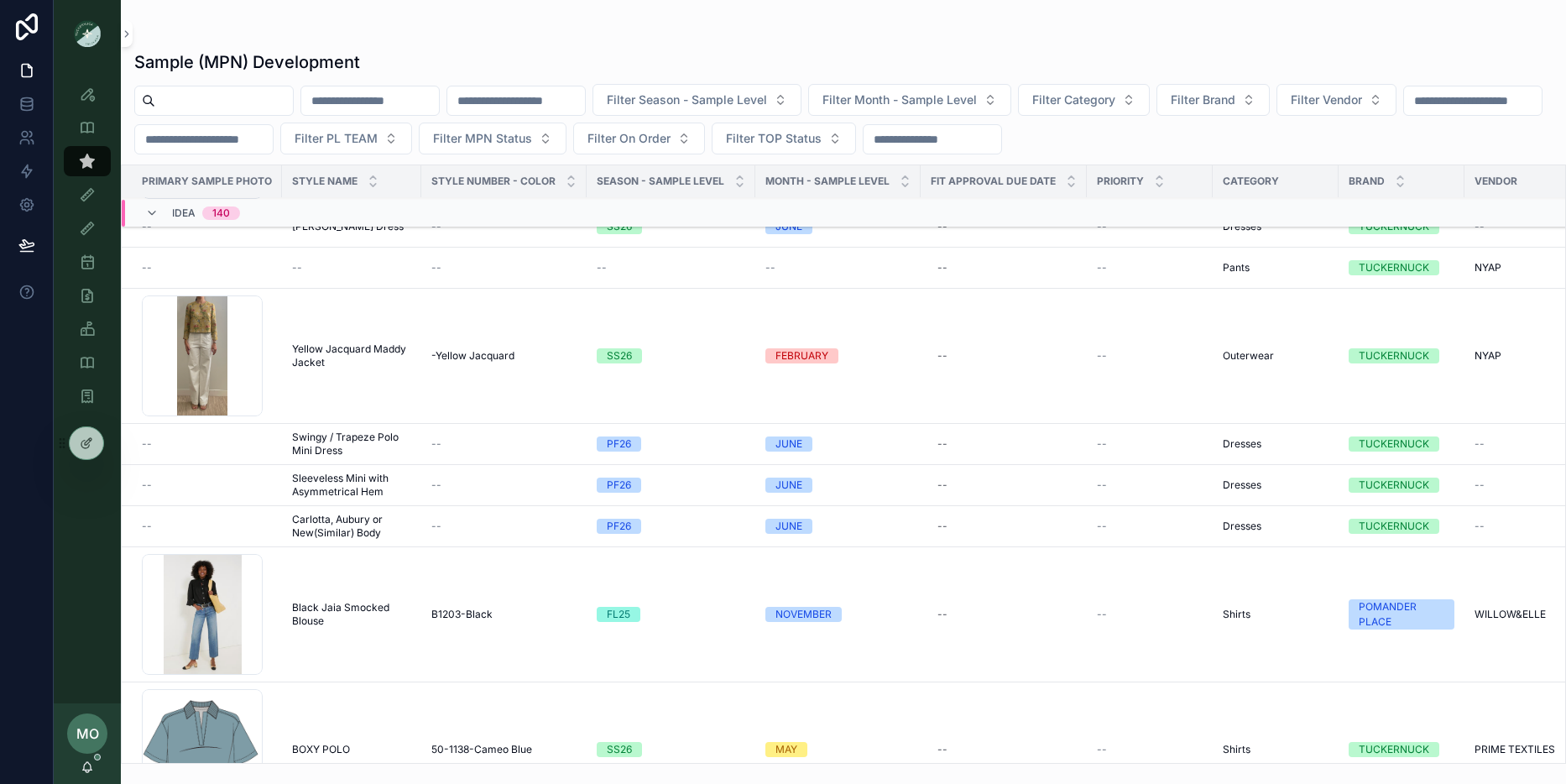
scroll to position [6044, 0]
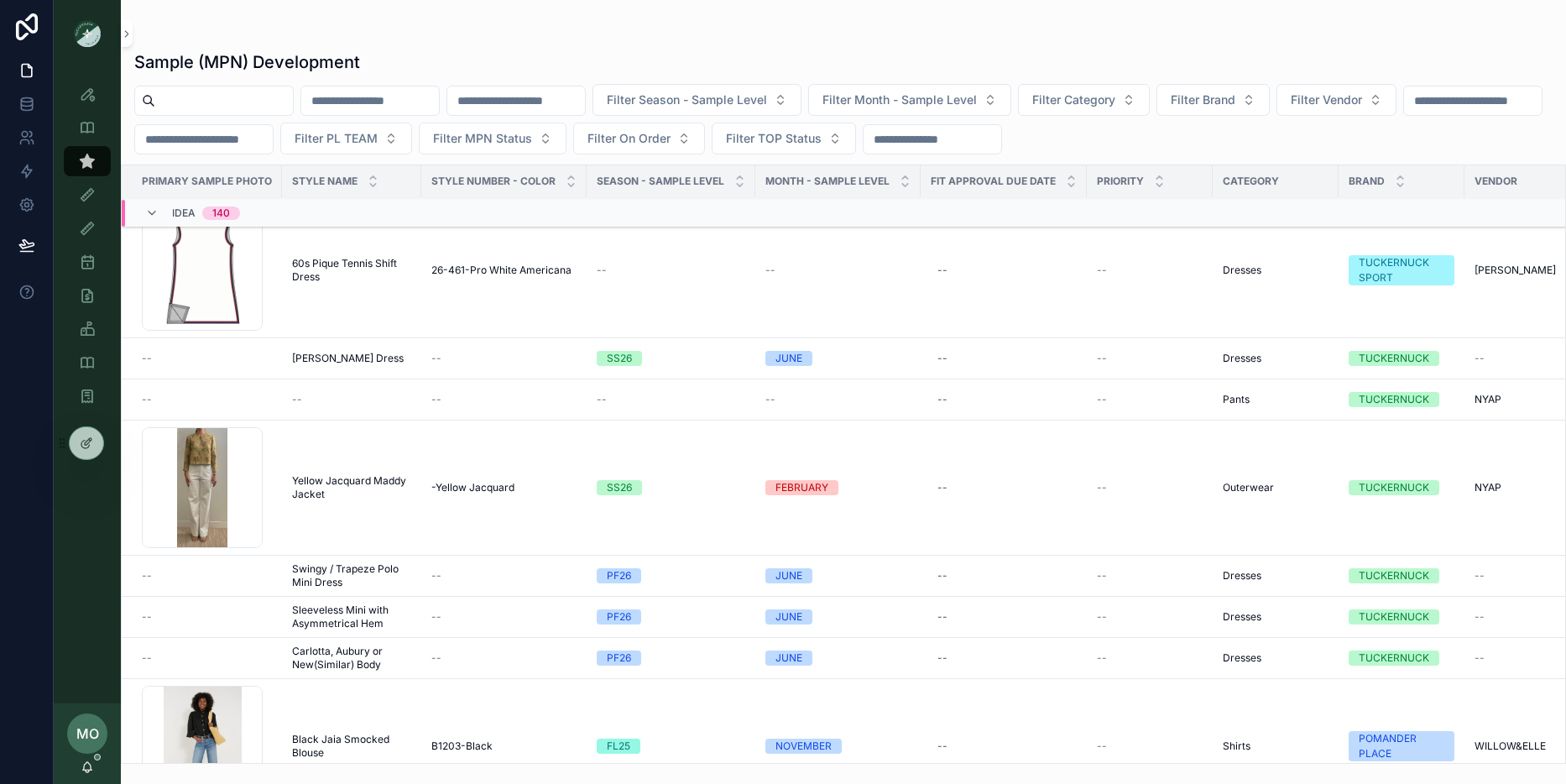
click at [665, 386] on td "--" at bounding box center [670, 399] width 169 height 41
click at [650, 397] on div "--" at bounding box center [671, 399] width 149 height 13
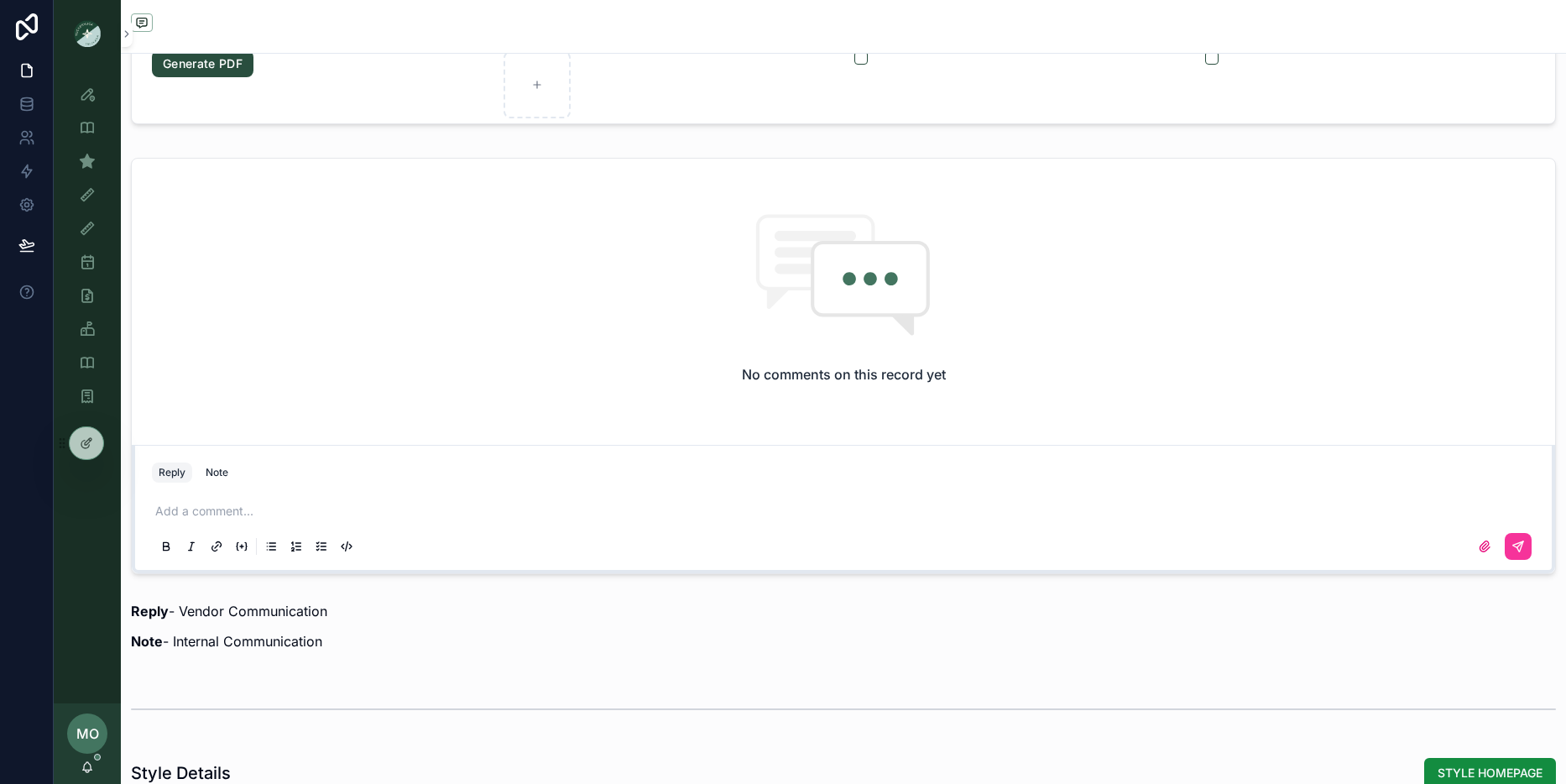
scroll to position [619, 0]
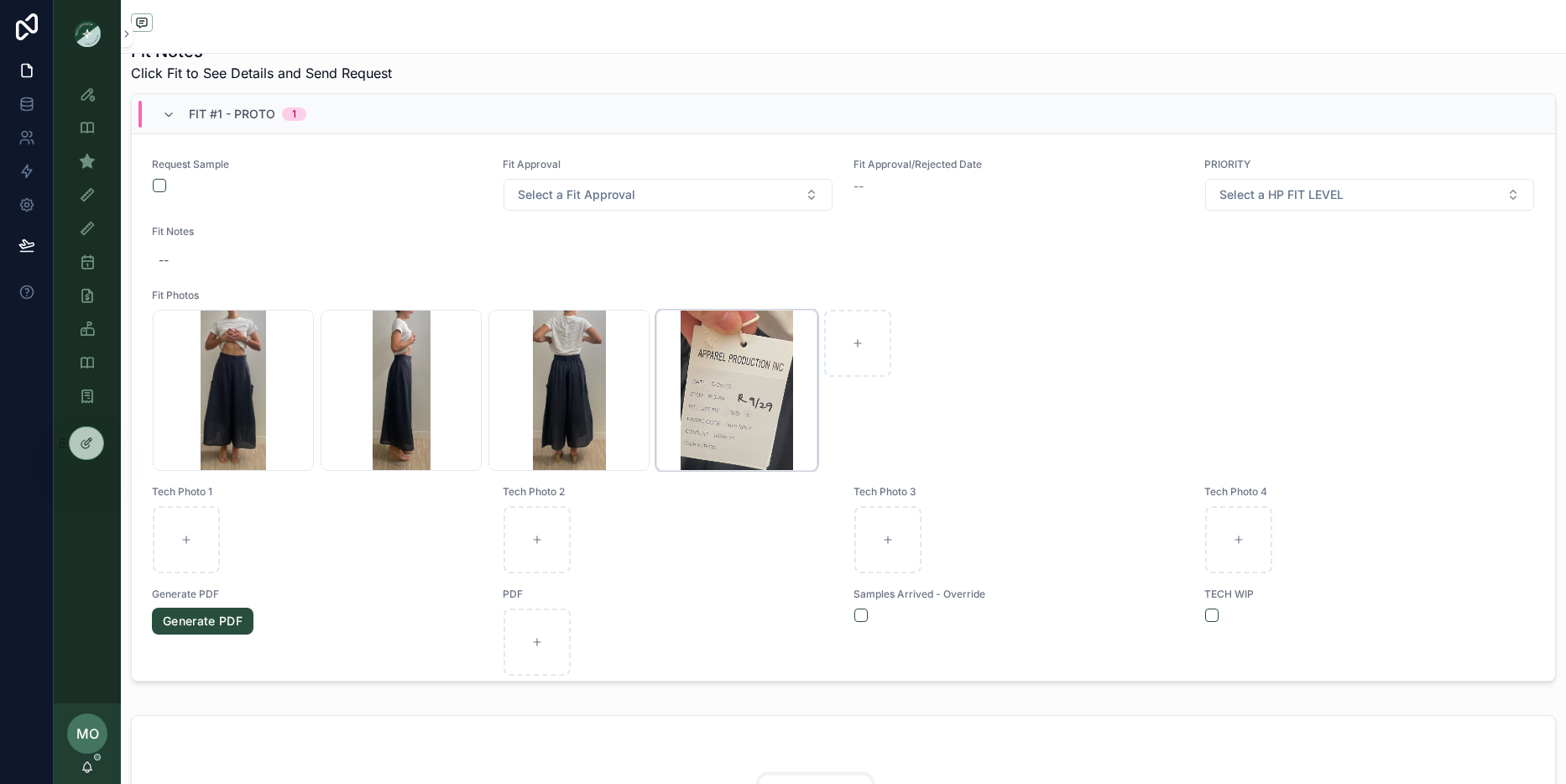
click at [732, 413] on div "Screenshot-2025-09-29-at-12.00.26-PM .png" at bounding box center [736, 390] width 161 height 161
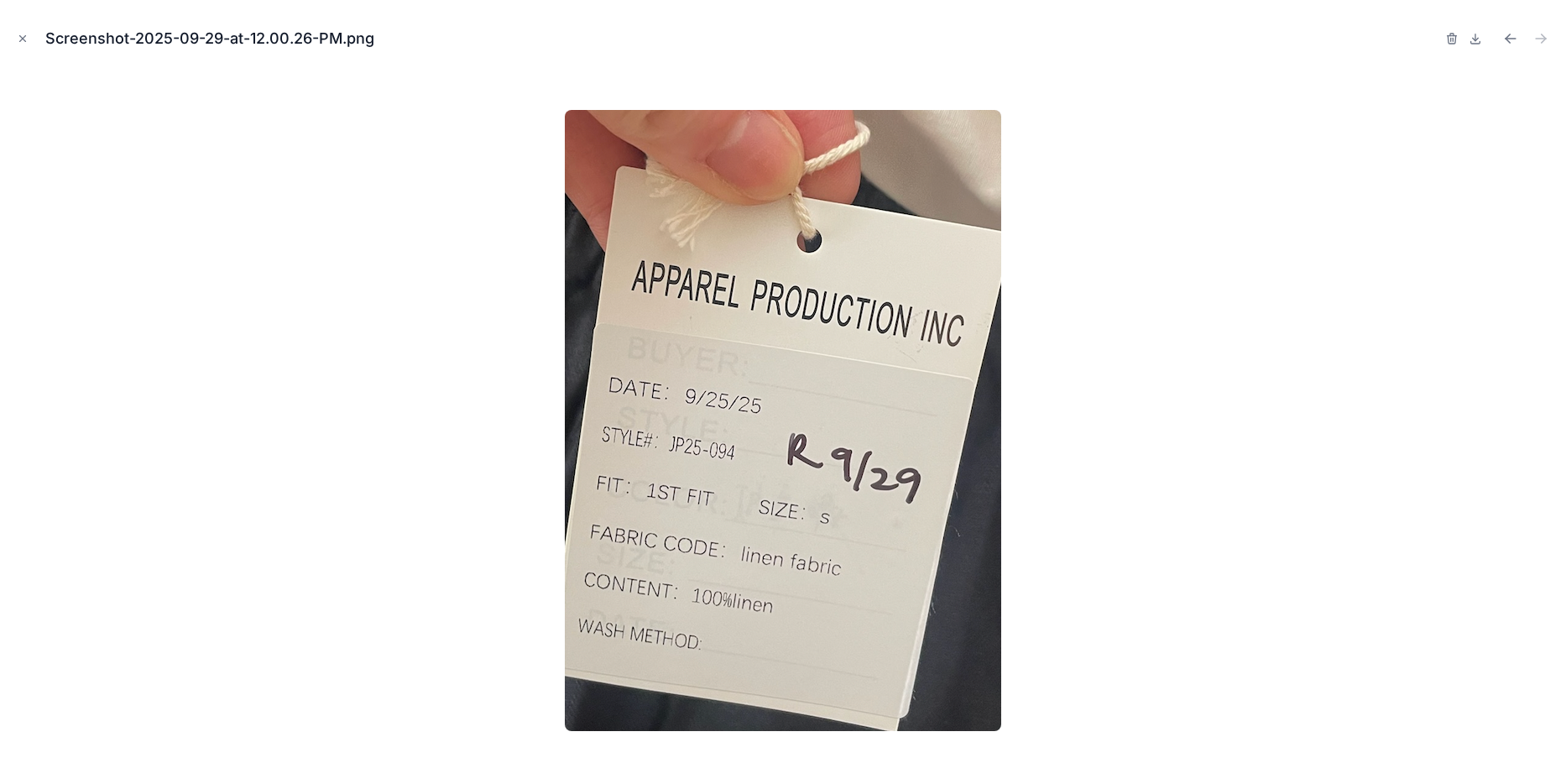
click at [1329, 341] on div at bounding box center [782, 420] width 1539 height 700
click at [21, 33] on icon "Close modal" at bounding box center [23, 39] width 12 height 12
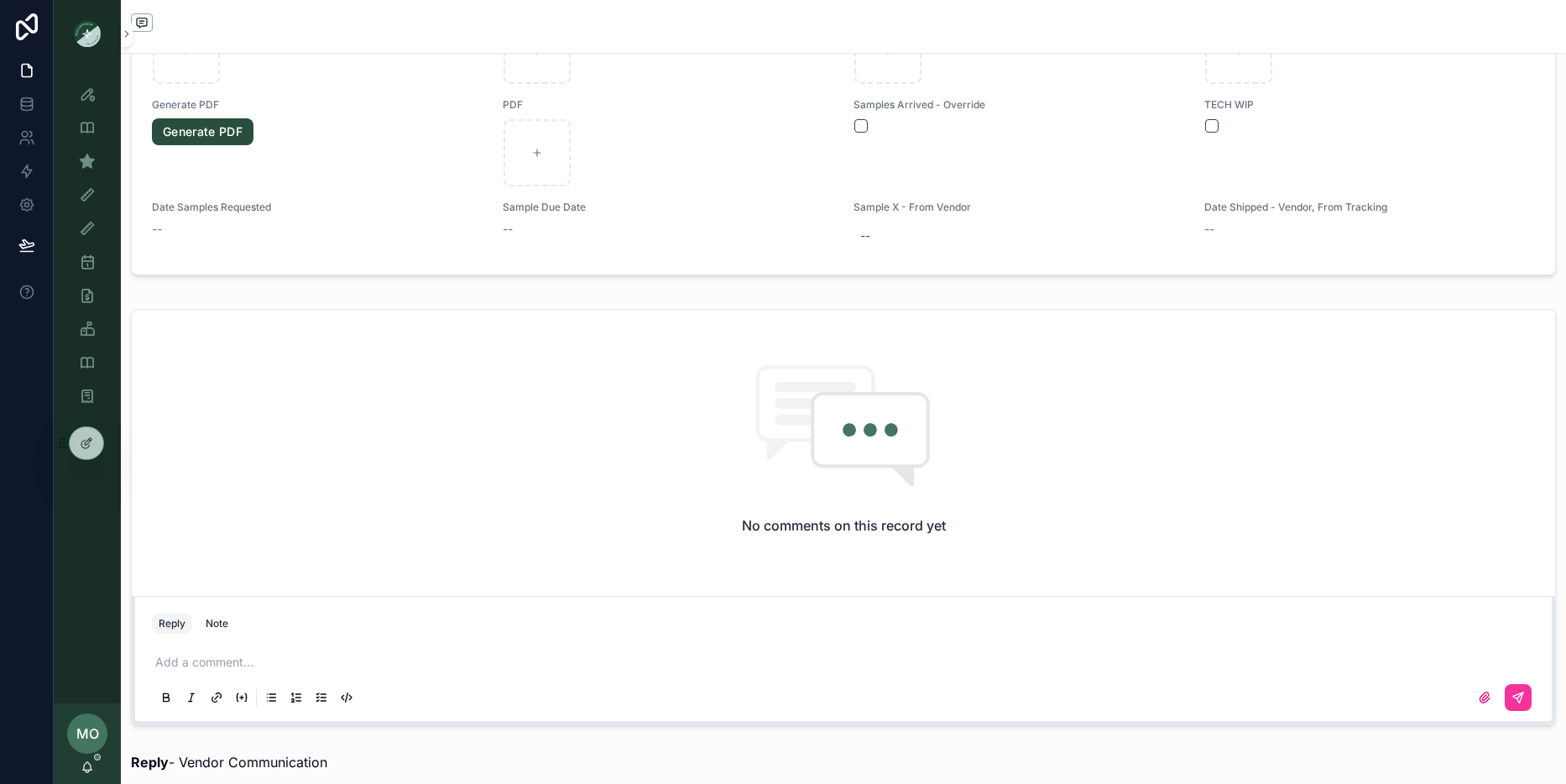
scroll to position [1338, 0]
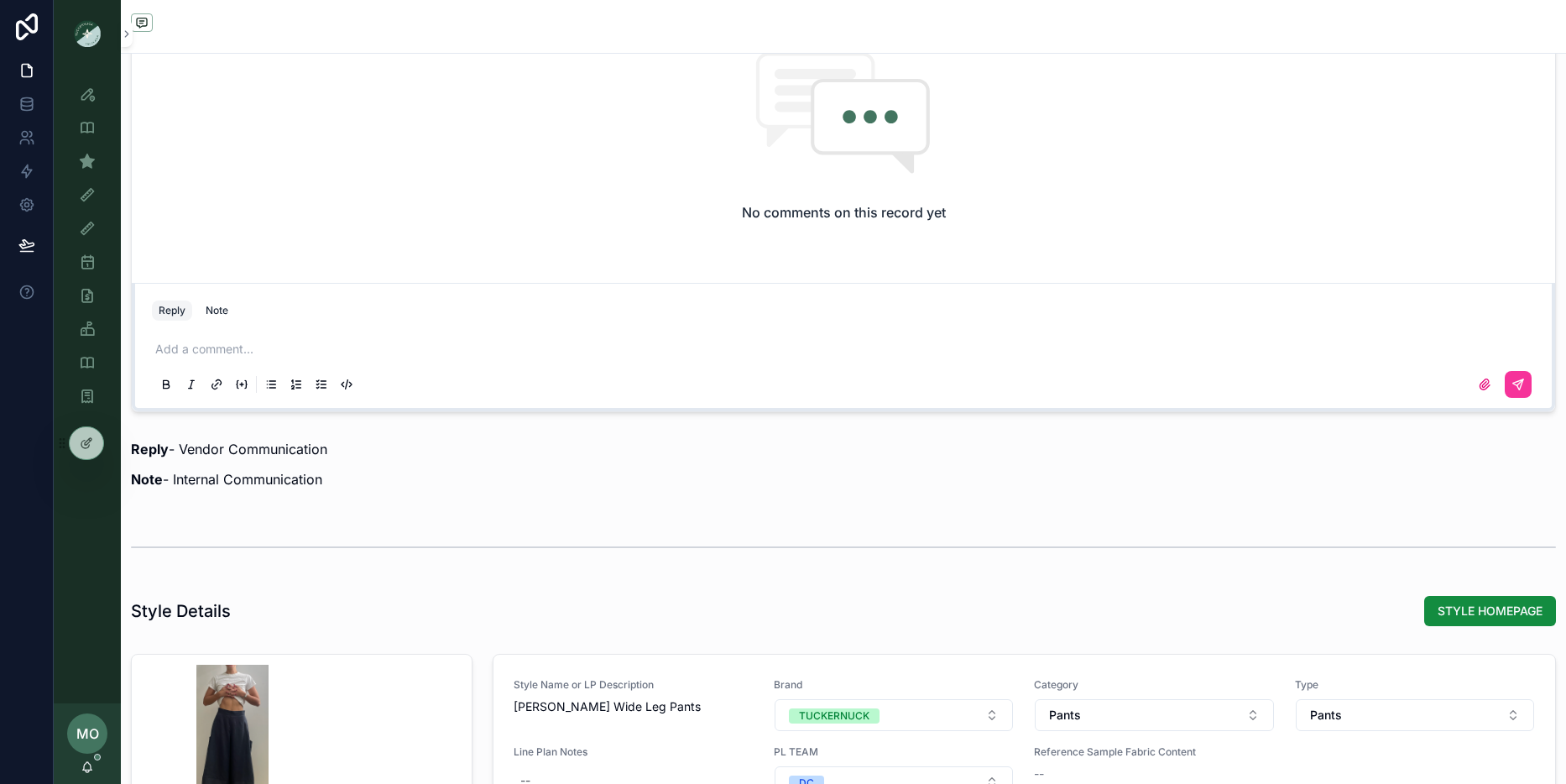
drag, startPoint x: 213, startPoint y: 310, endPoint x: 209, endPoint y: 336, distance: 27.2
click at [213, 310] on div "Note" at bounding box center [217, 310] width 23 height 13
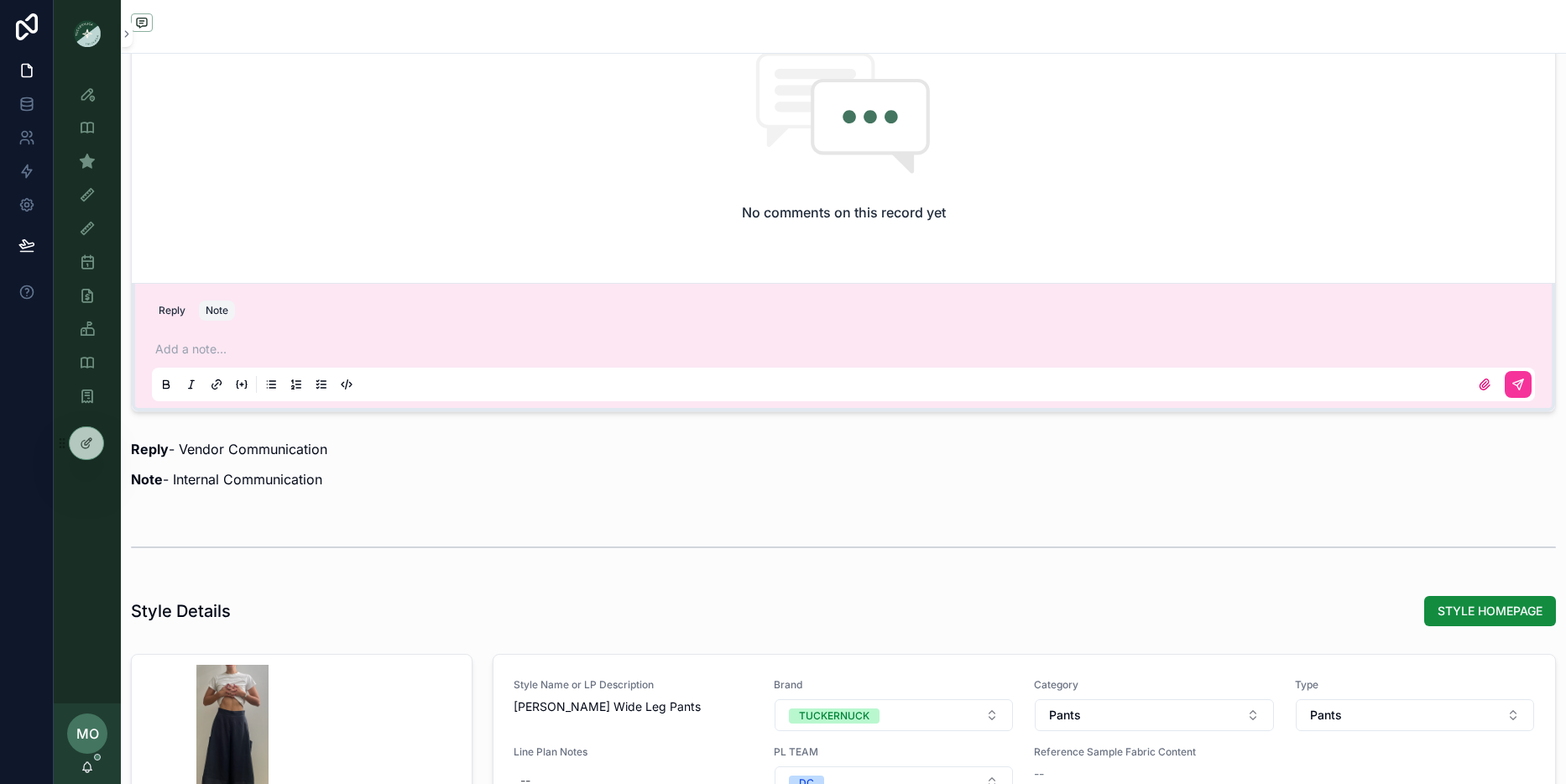
click at [206, 341] on p "scrollable content" at bounding box center [846, 349] width 1383 height 17
drag, startPoint x: 420, startPoint y: 354, endPoint x: 151, endPoint y: 337, distance: 269.9
click at [152, 337] on div "**********" at bounding box center [843, 366] width 1383 height 70
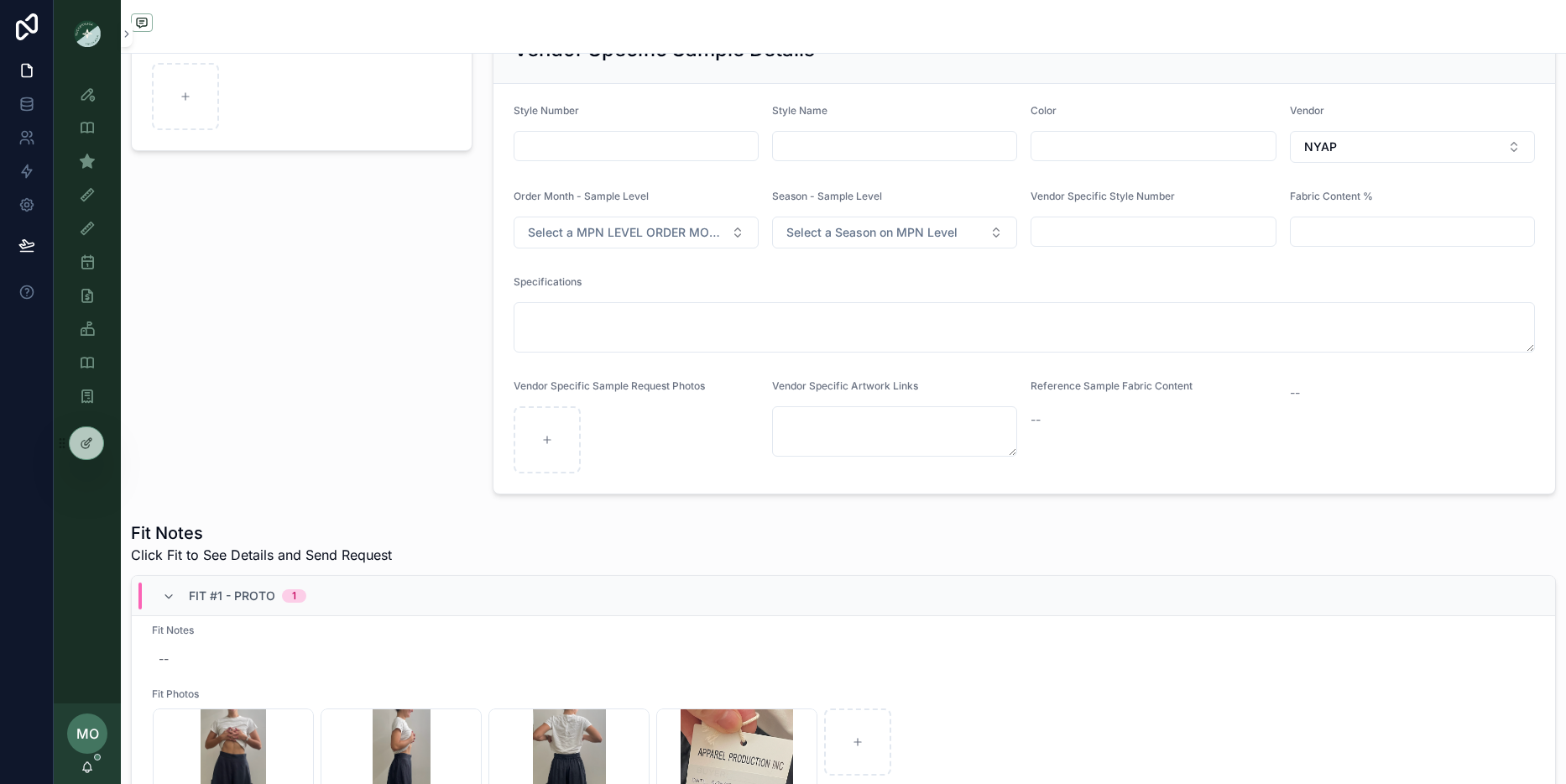
scroll to position [801, 0]
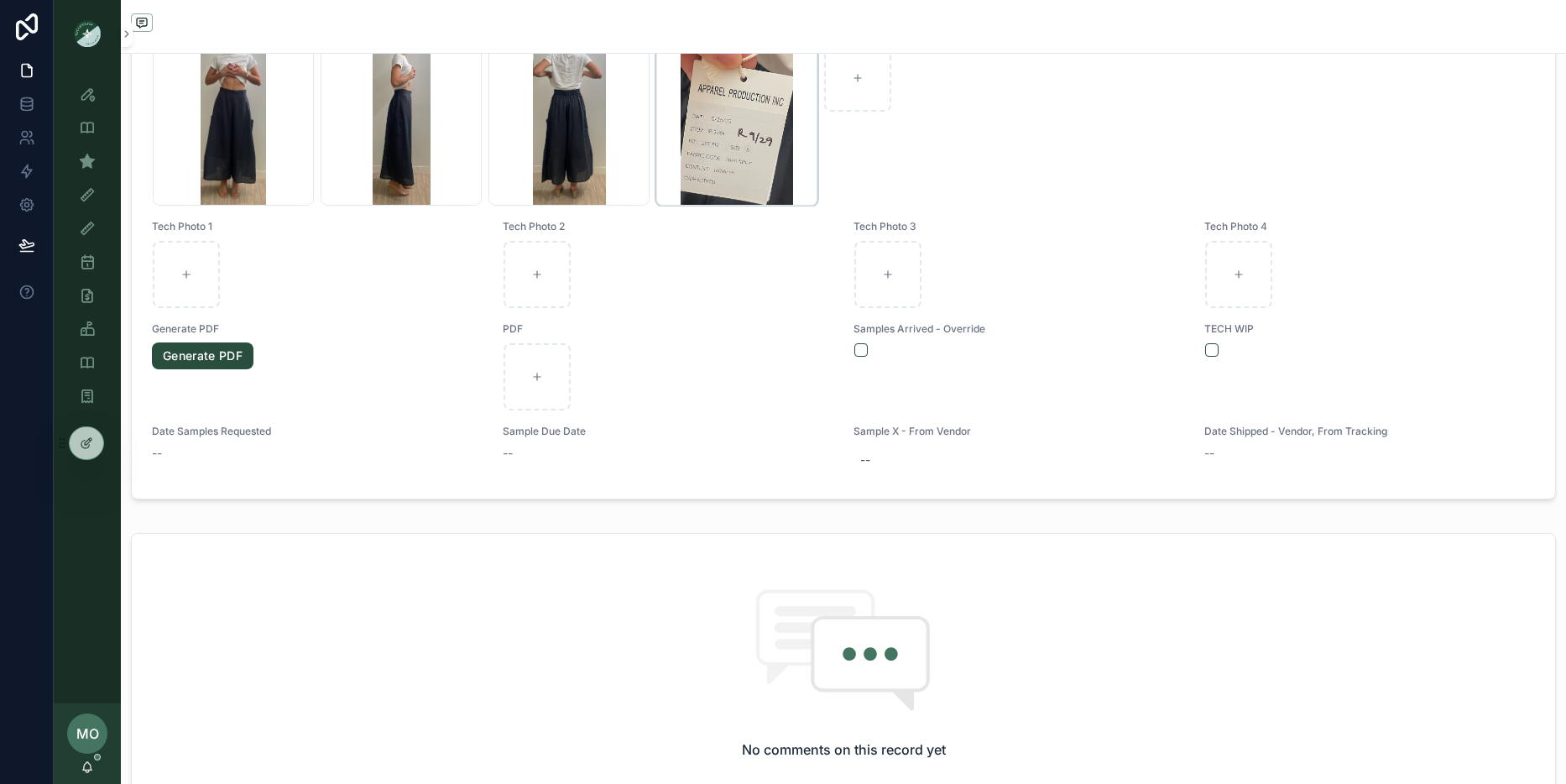
click at [752, 150] on div "Screenshot-2025-09-29-at-12.00.26-PM .png" at bounding box center [736, 124] width 161 height 161
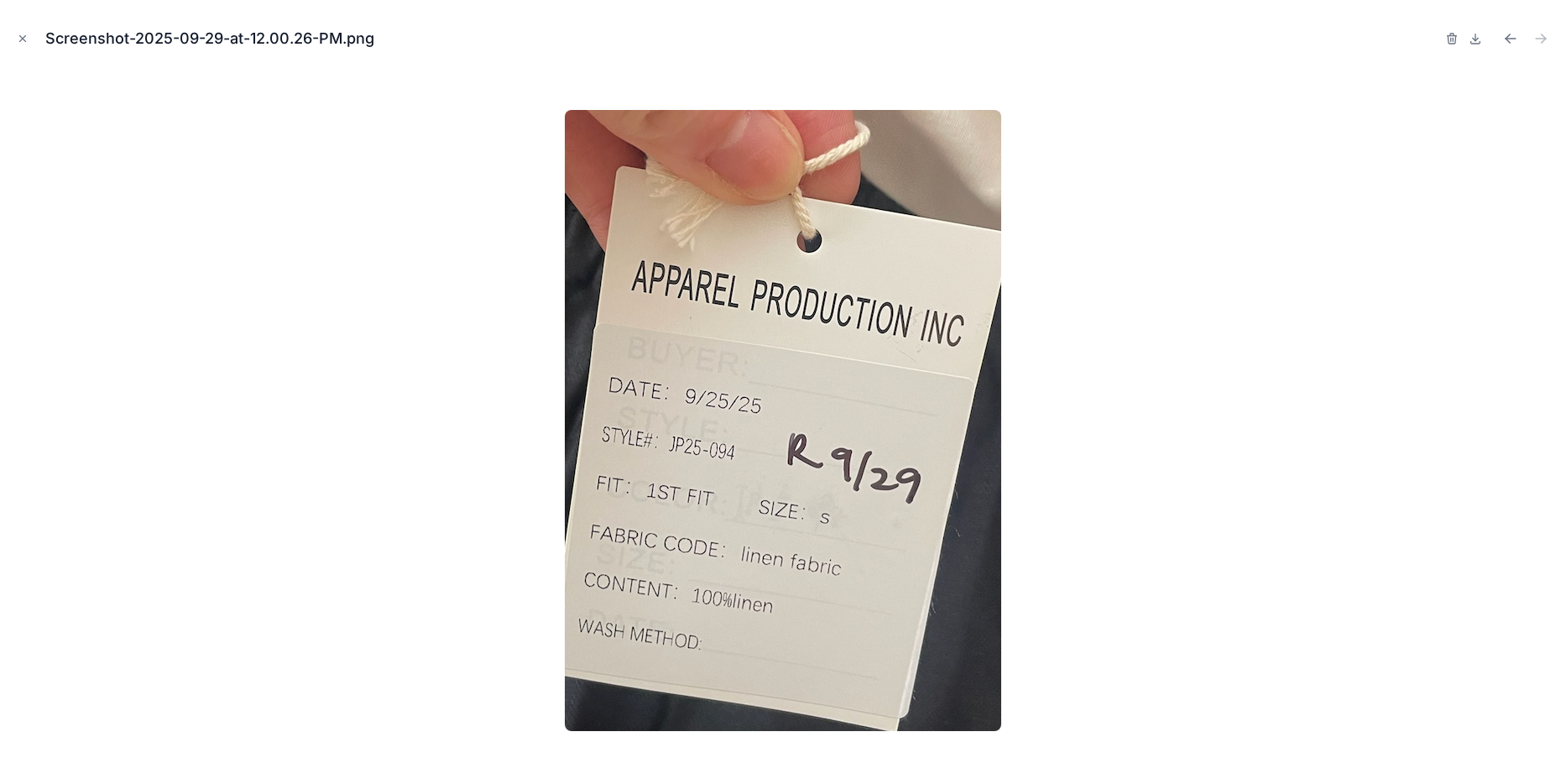
click at [1346, 292] on div at bounding box center [782, 420] width 1539 height 700
click at [18, 36] on icon "Close modal" at bounding box center [23, 39] width 12 height 12
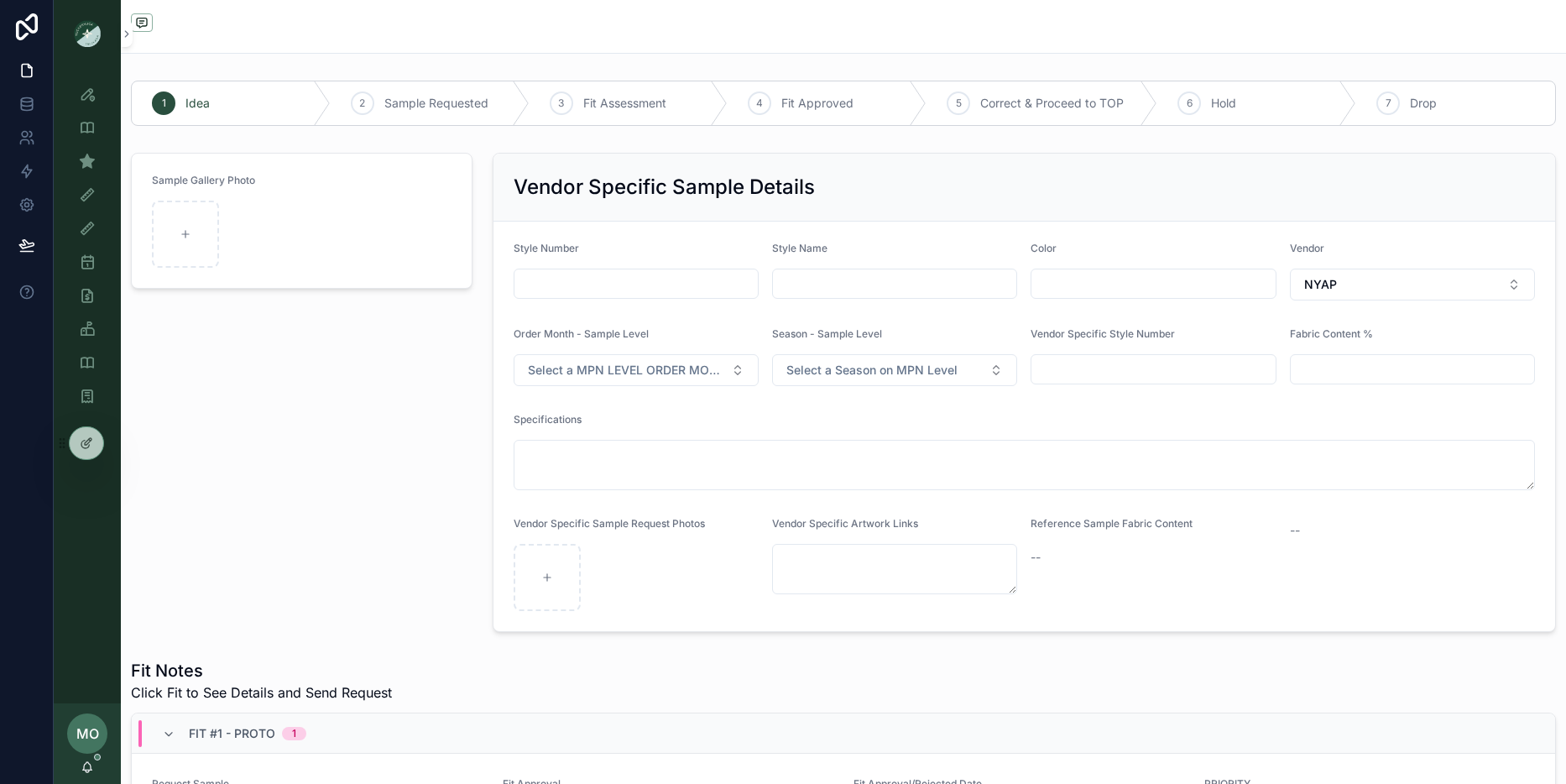
click at [658, 272] on div "scrollable content" at bounding box center [635, 283] width 245 height 30
click at [649, 285] on input "scrollable content" at bounding box center [635, 283] width 243 height 23
type input "*"
click at [300, 401] on div "Sample Gallery Photo" at bounding box center [302, 392] width 362 height 493
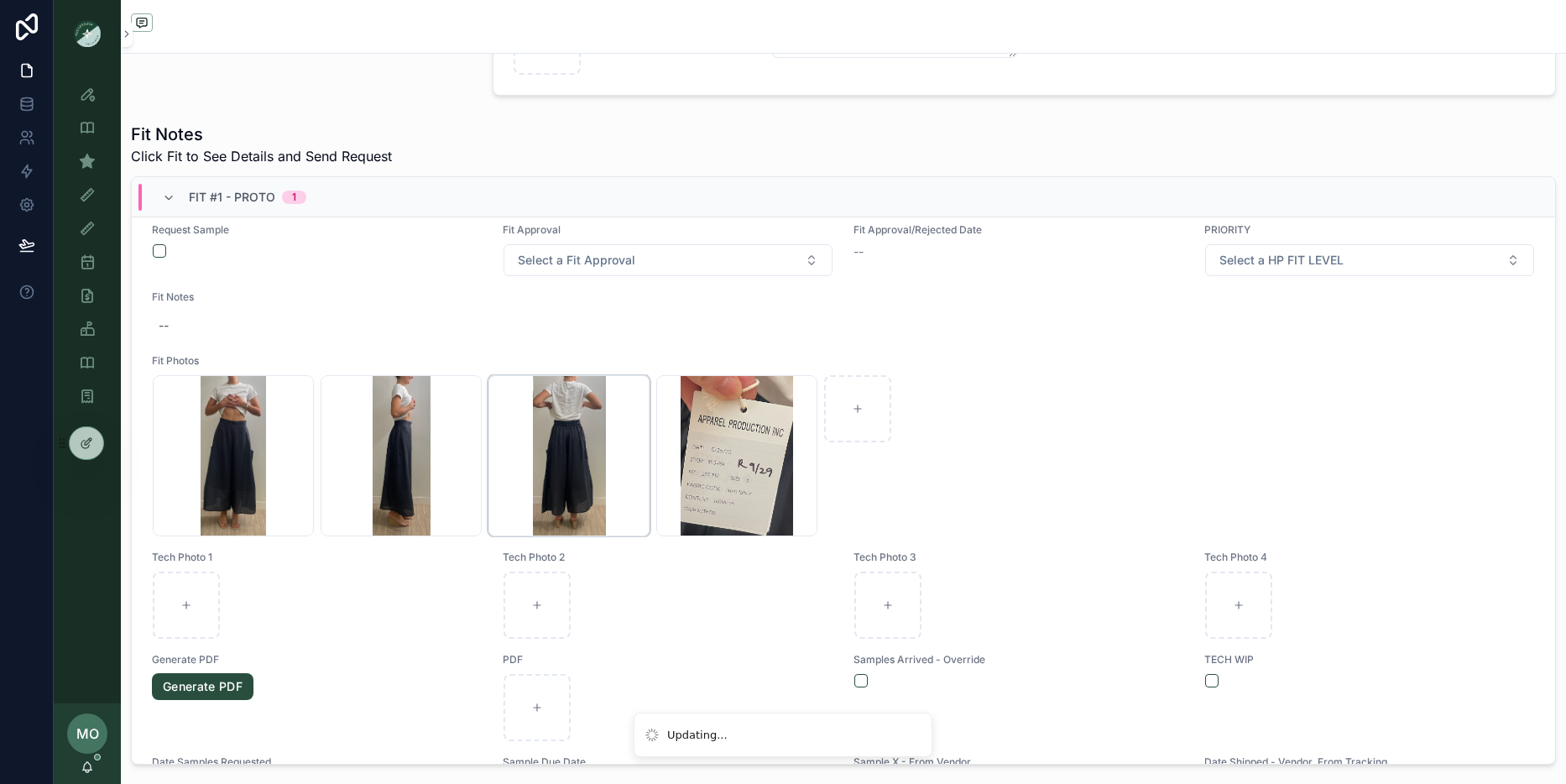
scroll to position [19, 0]
click at [706, 458] on div "Screenshot-2025-09-29-at-12.00.26-PM .png" at bounding box center [736, 453] width 161 height 161
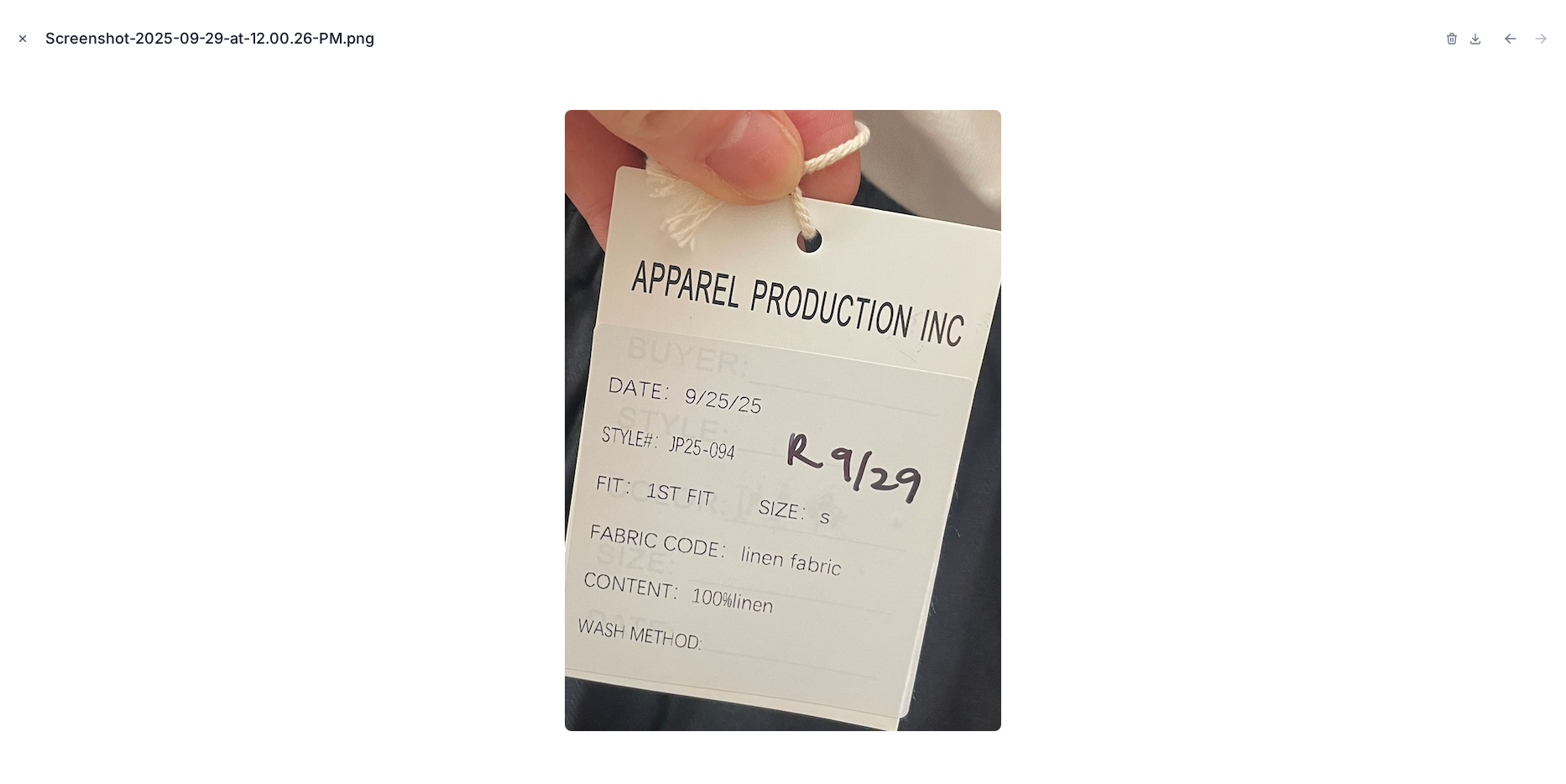
click at [26, 38] on icon "Close modal" at bounding box center [23, 39] width 12 height 12
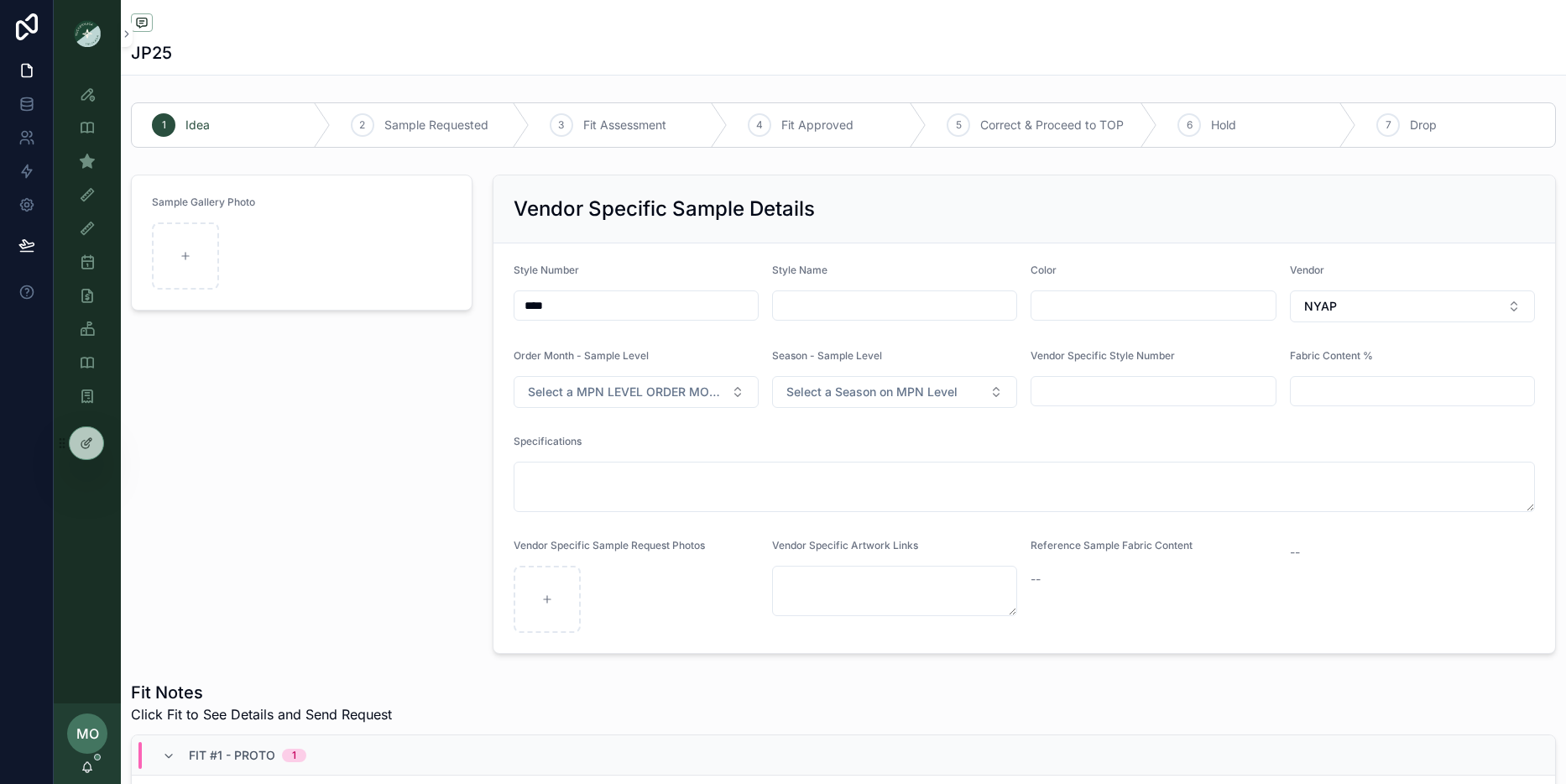
click at [614, 315] on input "****" at bounding box center [635, 305] width 243 height 23
type input "********"
click at [446, 434] on div "Sample Gallery Photo" at bounding box center [302, 414] width 362 height 493
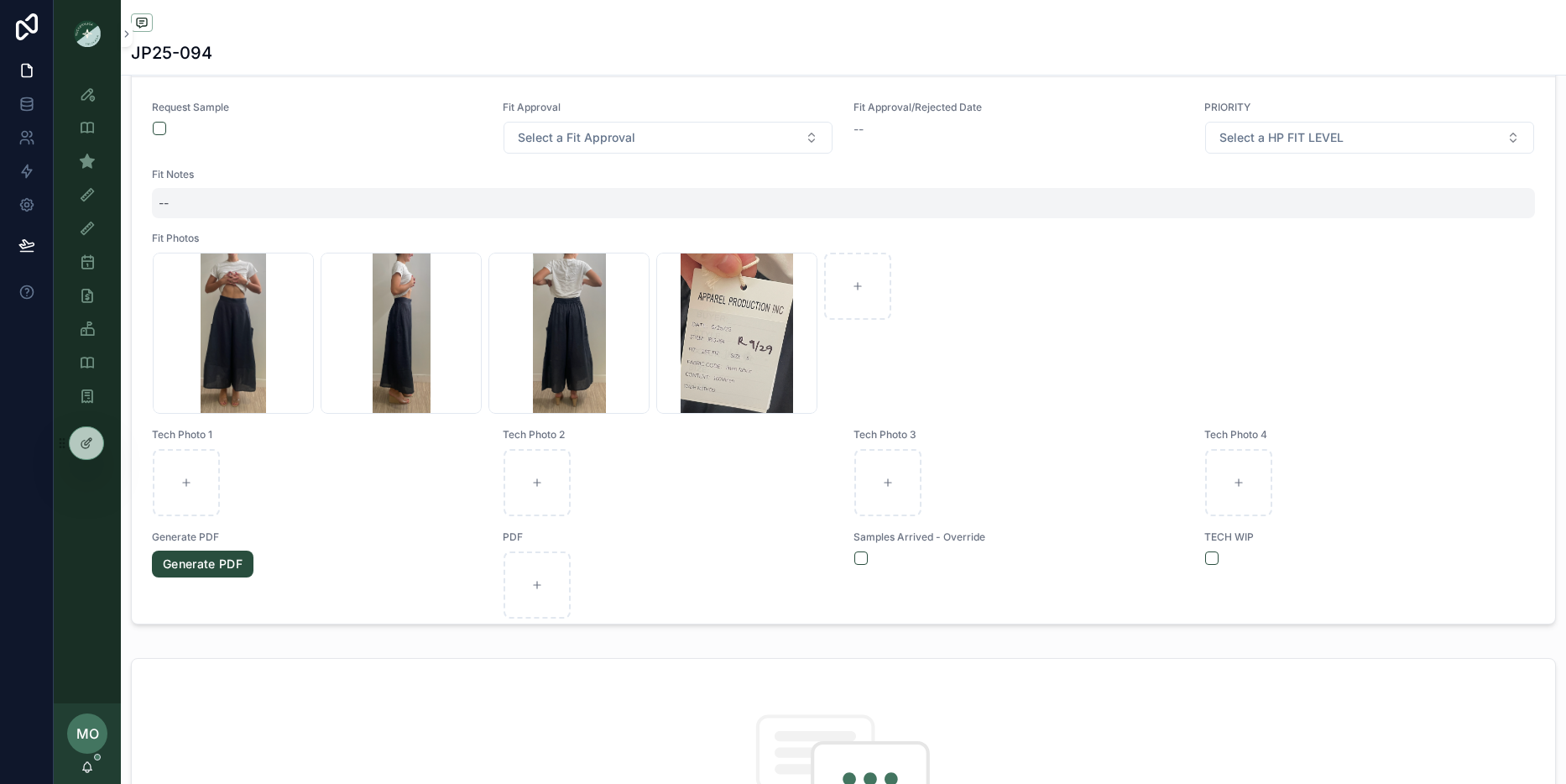
scroll to position [409, 0]
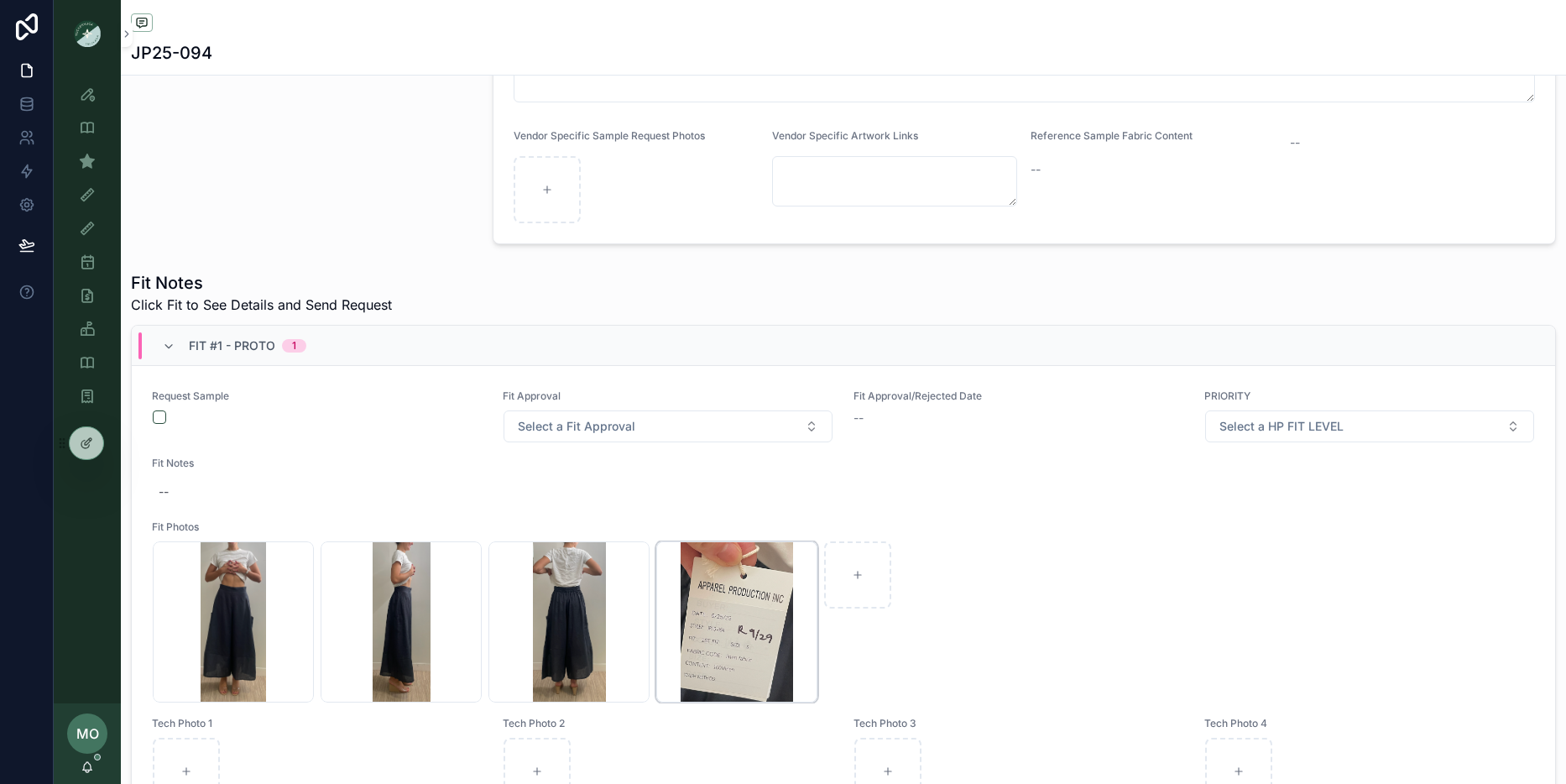
click at [719, 625] on div "Screenshot-2025-09-29-at-12.00.26-PM .png" at bounding box center [736, 621] width 161 height 161
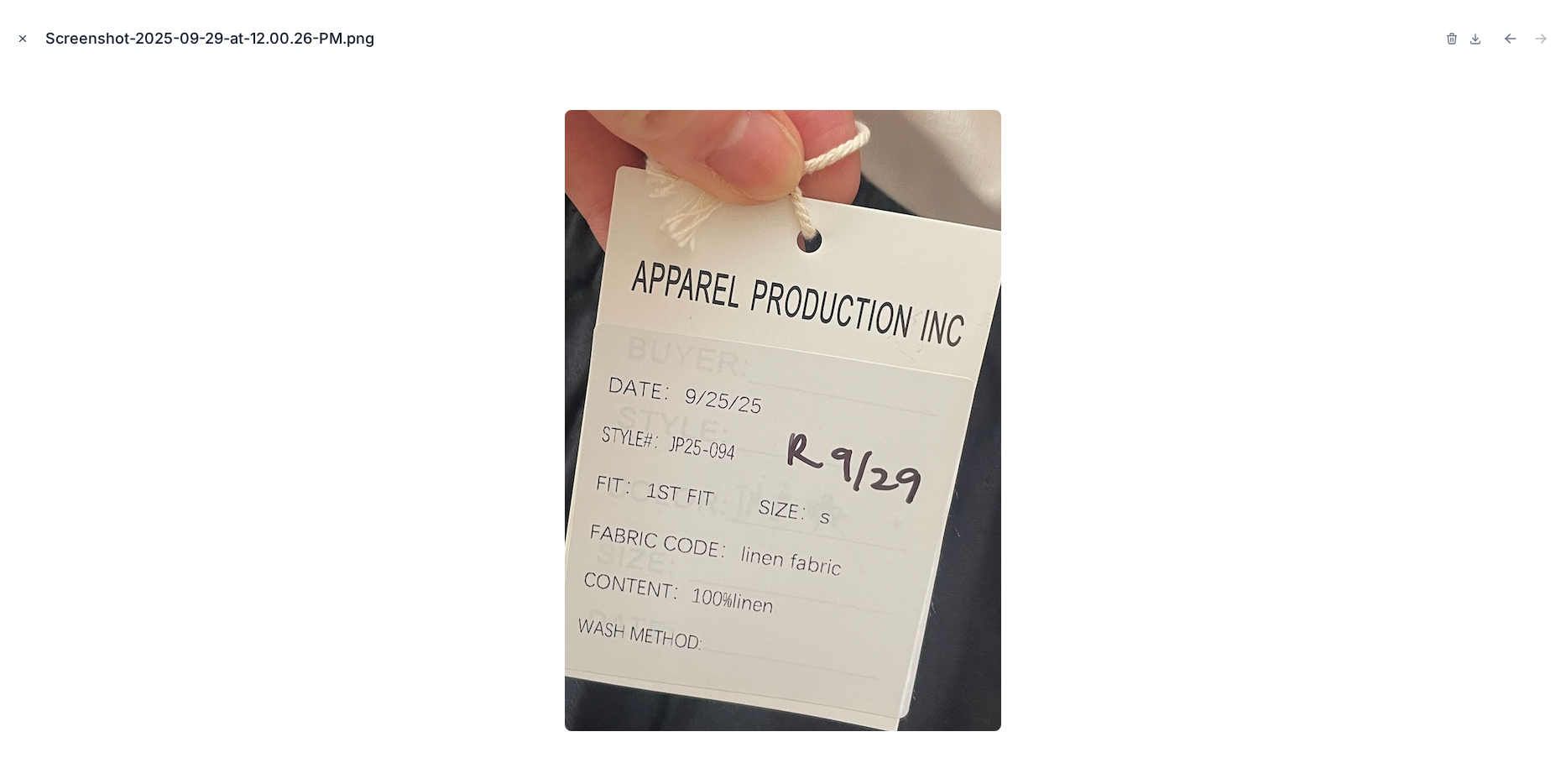
click at [17, 39] on icon "Close modal" at bounding box center [23, 39] width 12 height 12
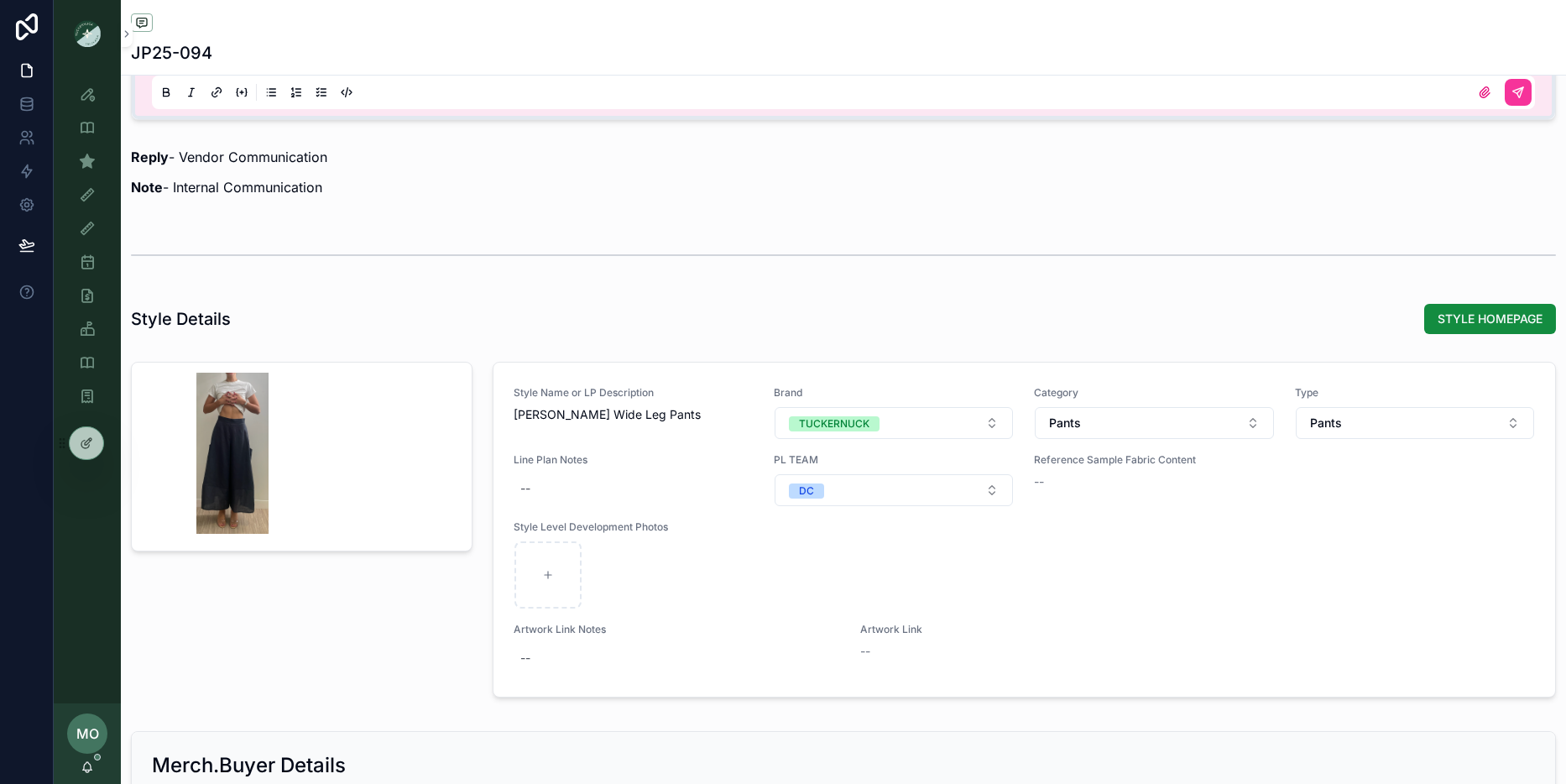
scroll to position [1870, 0]
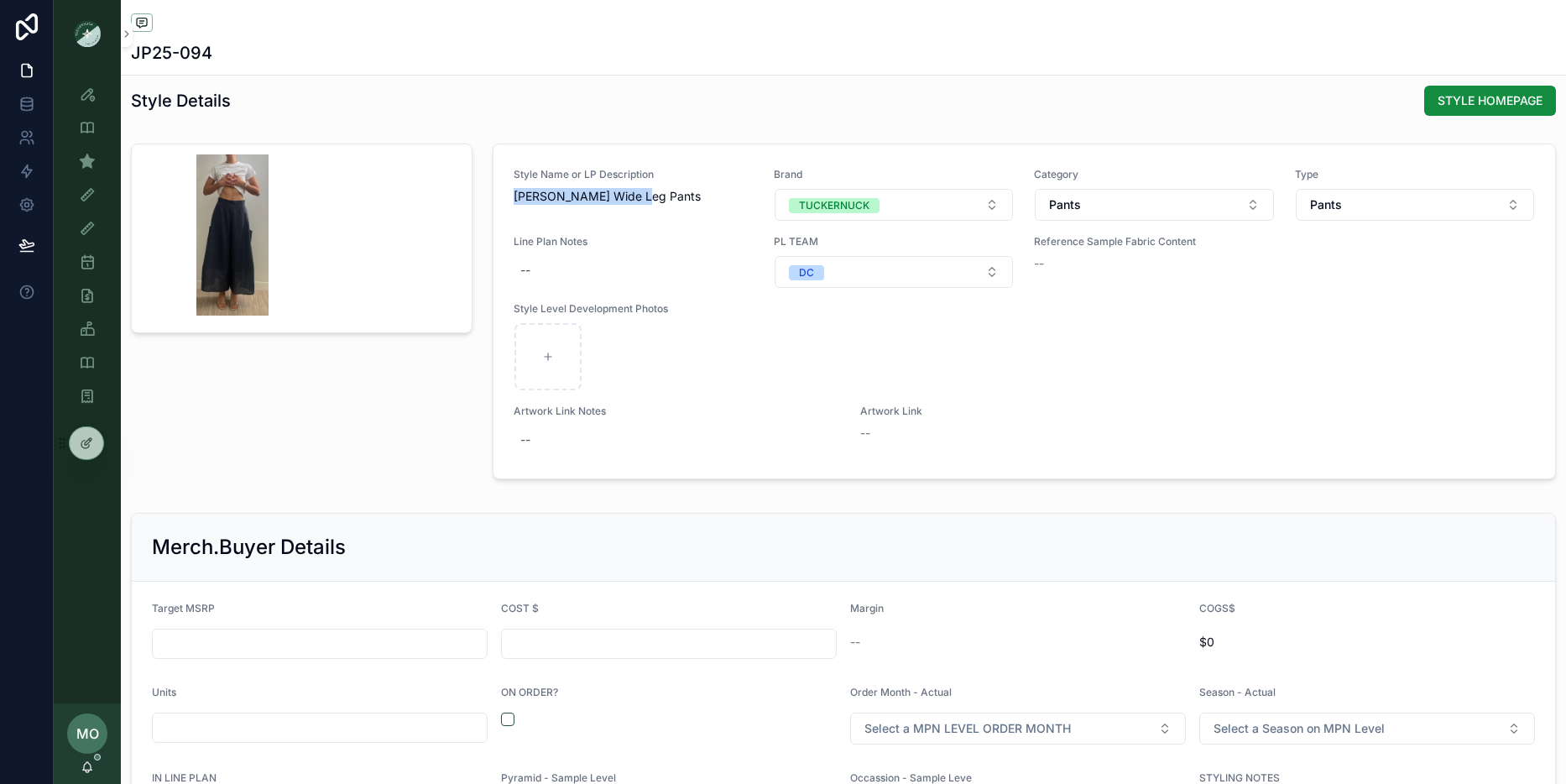
drag, startPoint x: 637, startPoint y: 203, endPoint x: 505, endPoint y: 192, distance: 132.2
click at [505, 192] on div "Style Name or LP Description [PERSON_NAME] Wide Leg Pants Brand TUCKERNUCK Cate…" at bounding box center [1024, 311] width 1062 height 334
copy span "[PERSON_NAME] Wide Leg Pants"
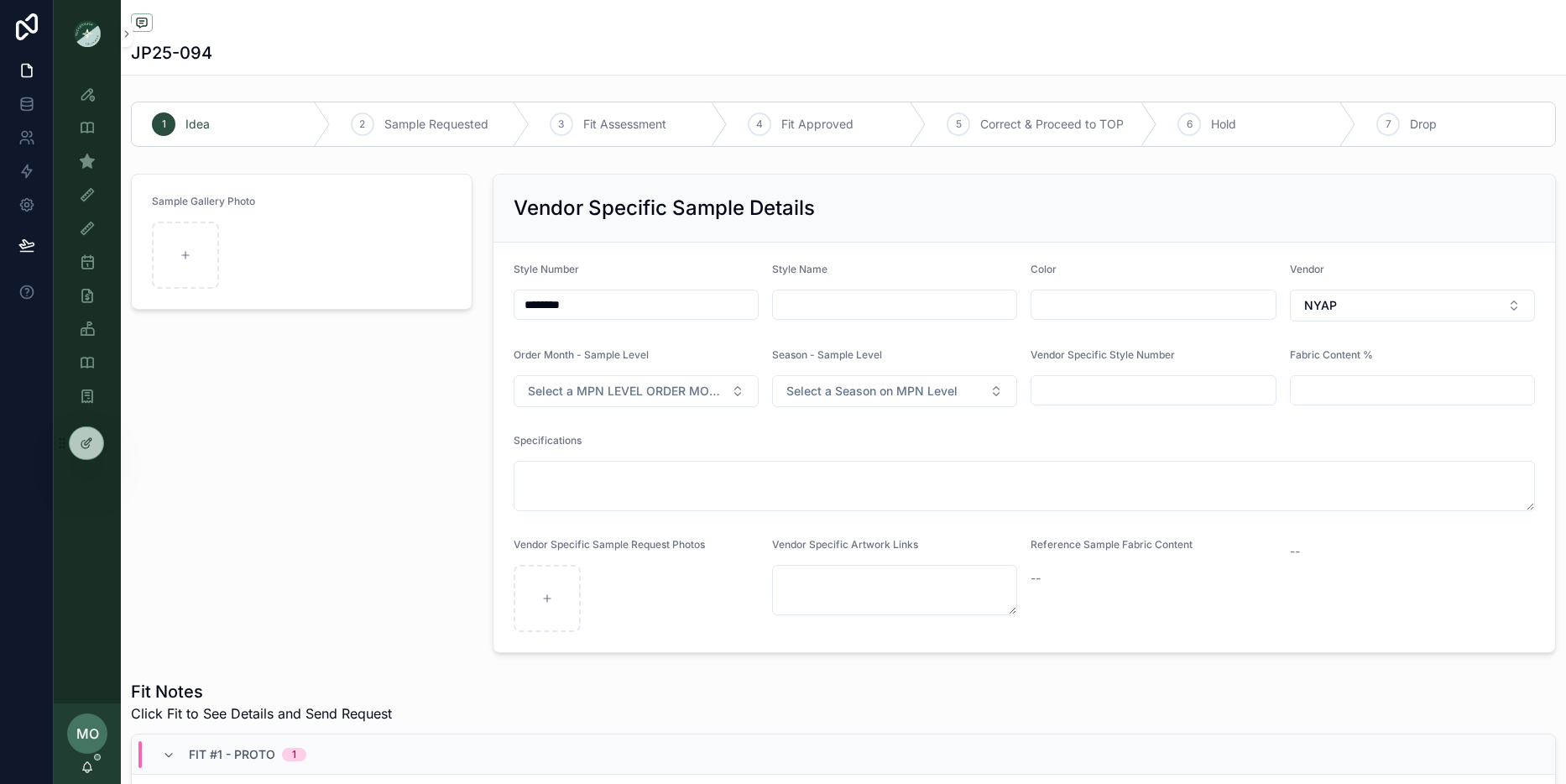
scroll to position [0, 0]
click at [835, 305] on input "scrollable content" at bounding box center [894, 305] width 243 height 23
paste input "**********"
type input "**********"
click at [1103, 310] on input "scrollable content" at bounding box center [1152, 305] width 243 height 23
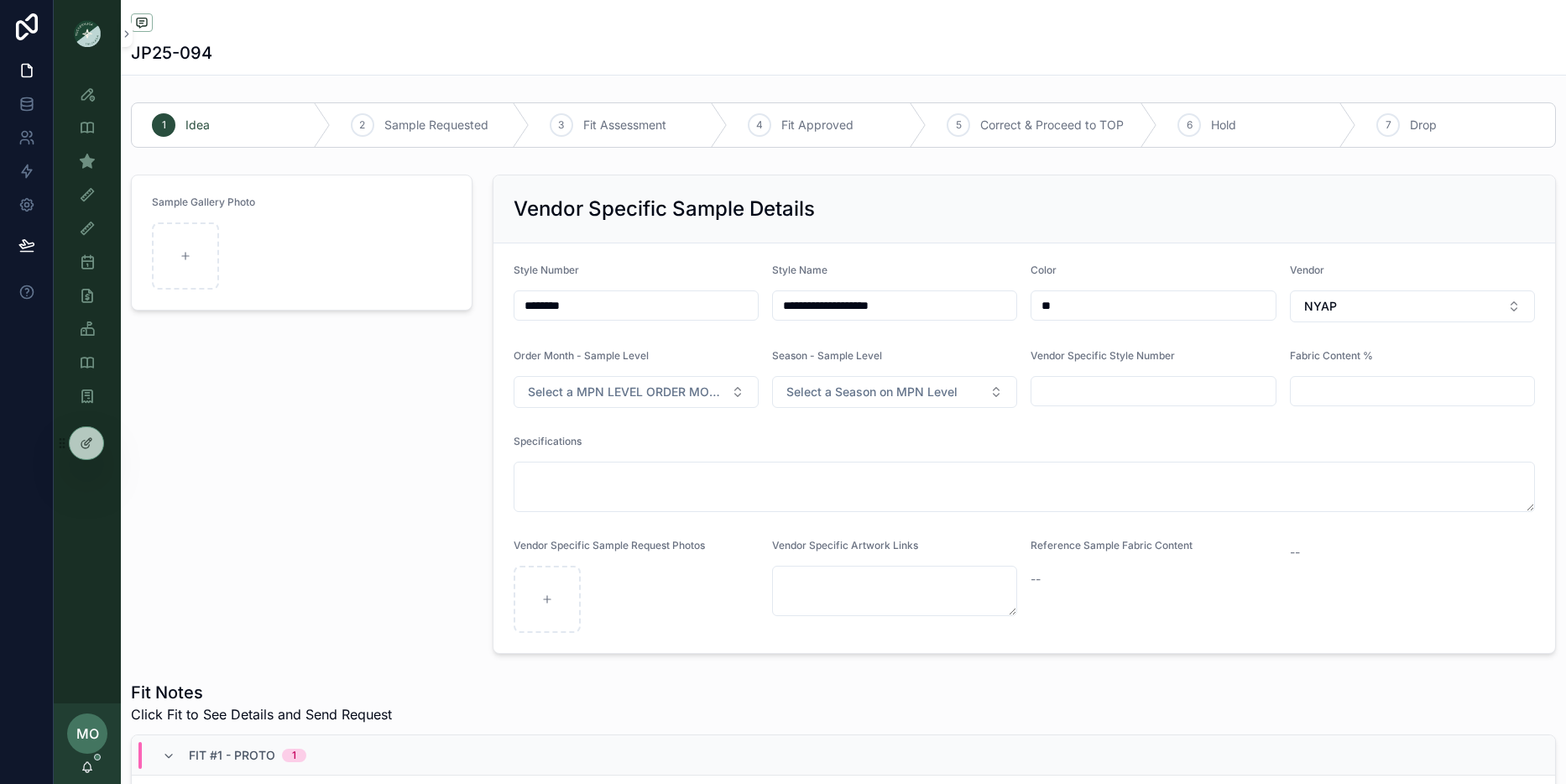
type input "*"
type input "****"
click at [431, 478] on div "Sample Gallery Photo" at bounding box center [302, 414] width 362 height 493
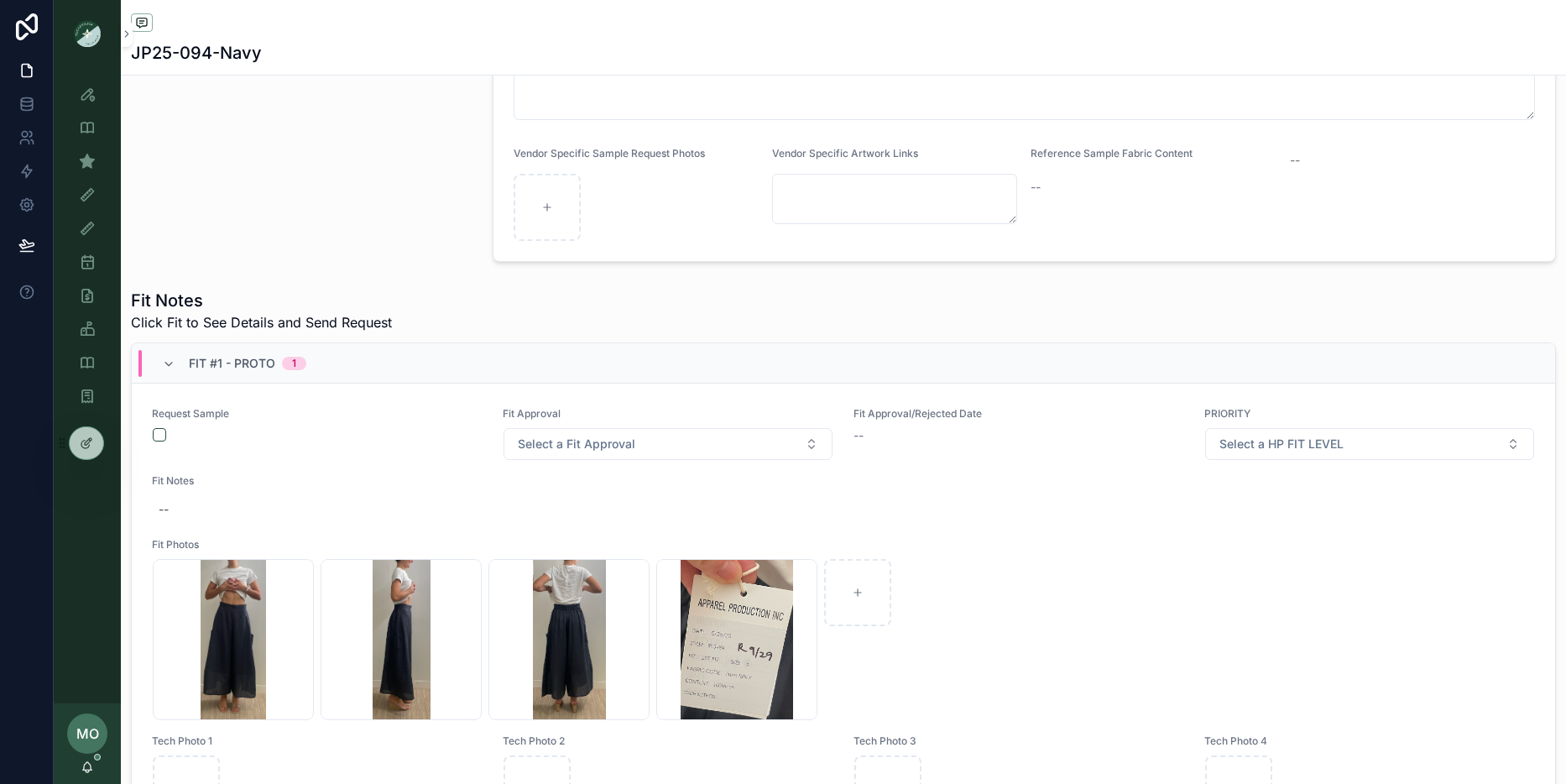
scroll to position [388, 0]
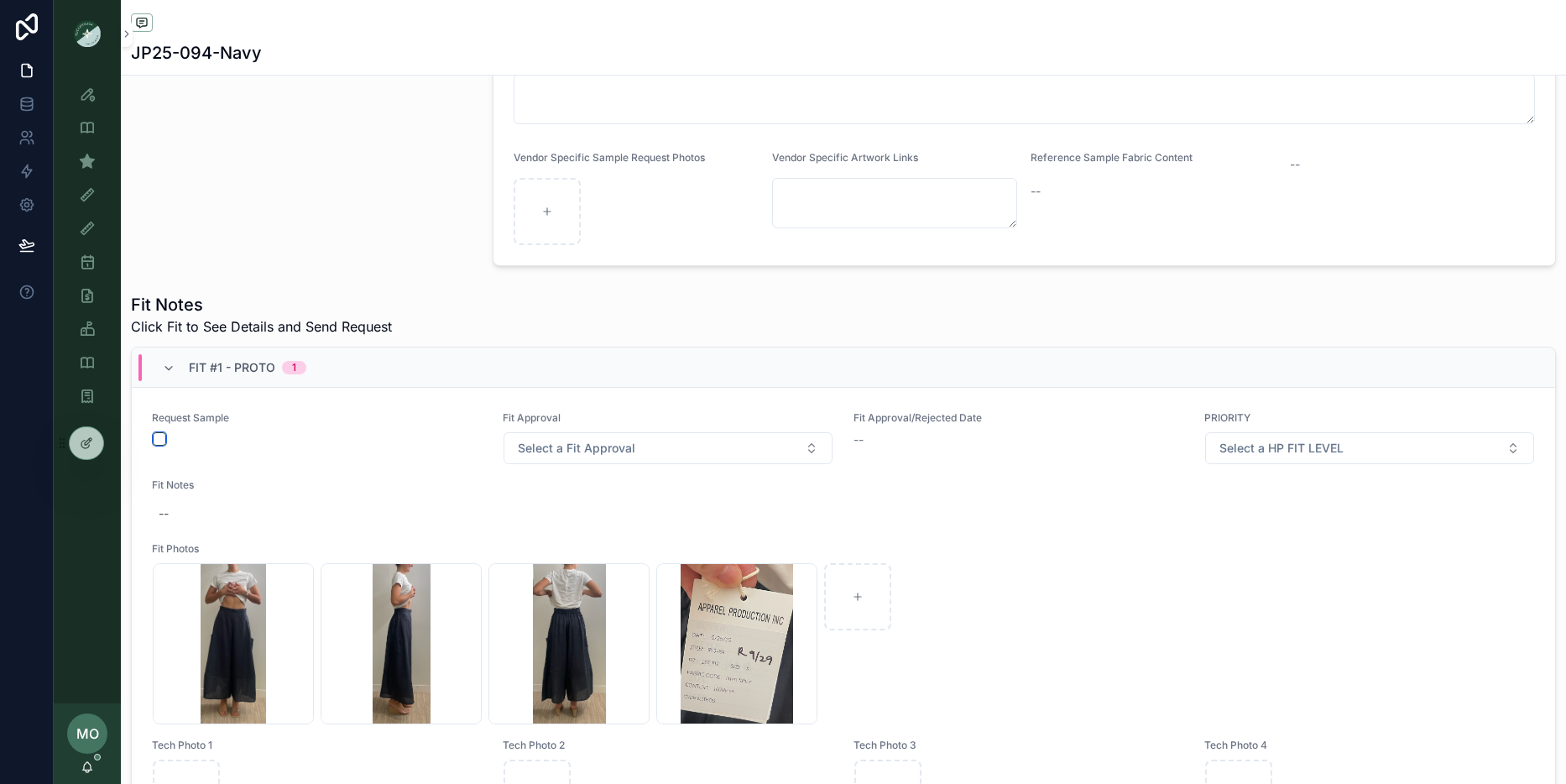
click at [162, 438] on button "scrollable content" at bounding box center [159, 438] width 13 height 13
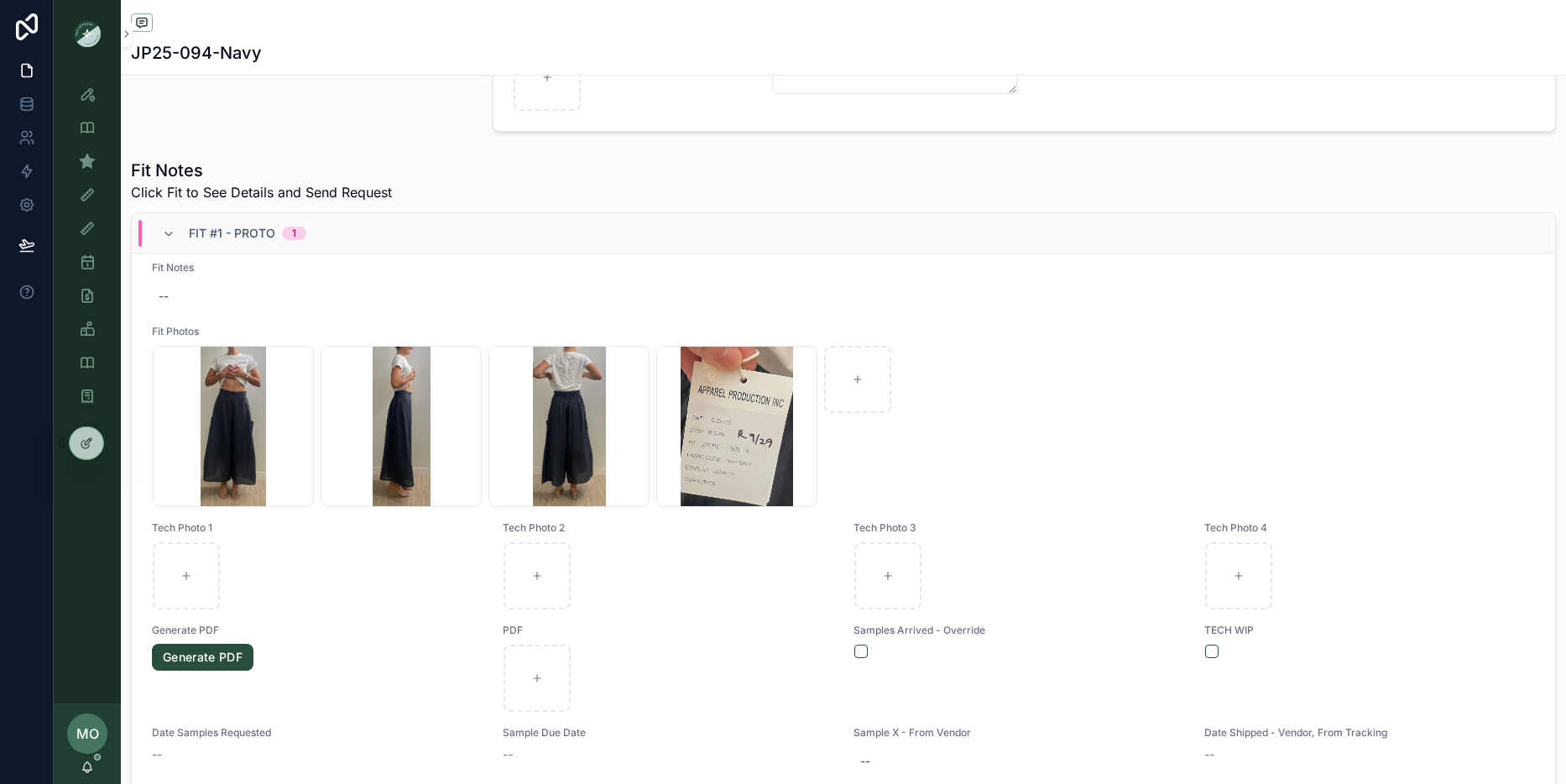
scroll to position [547, 0]
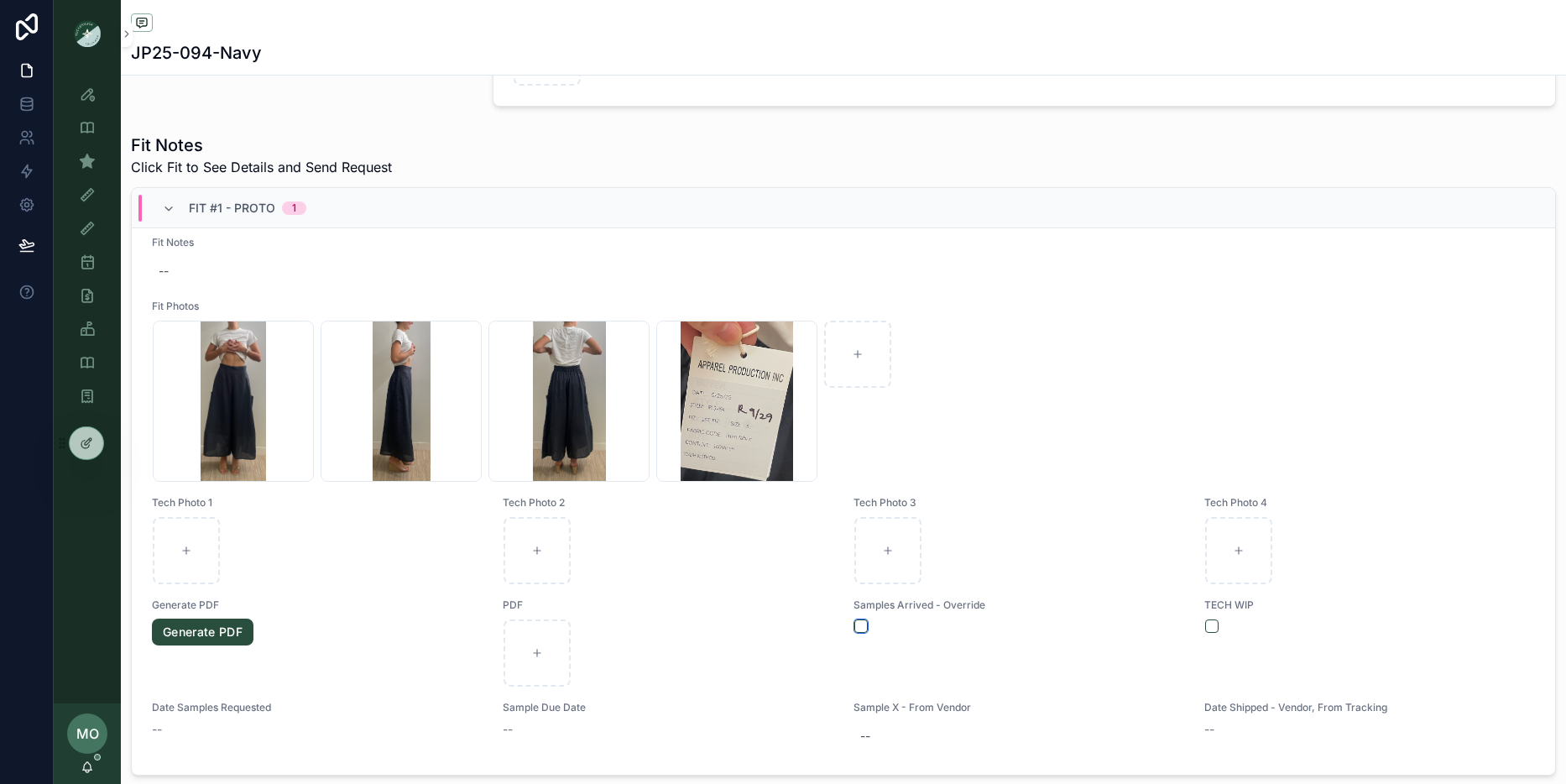
click at [854, 627] on button "scrollable content" at bounding box center [860, 625] width 13 height 13
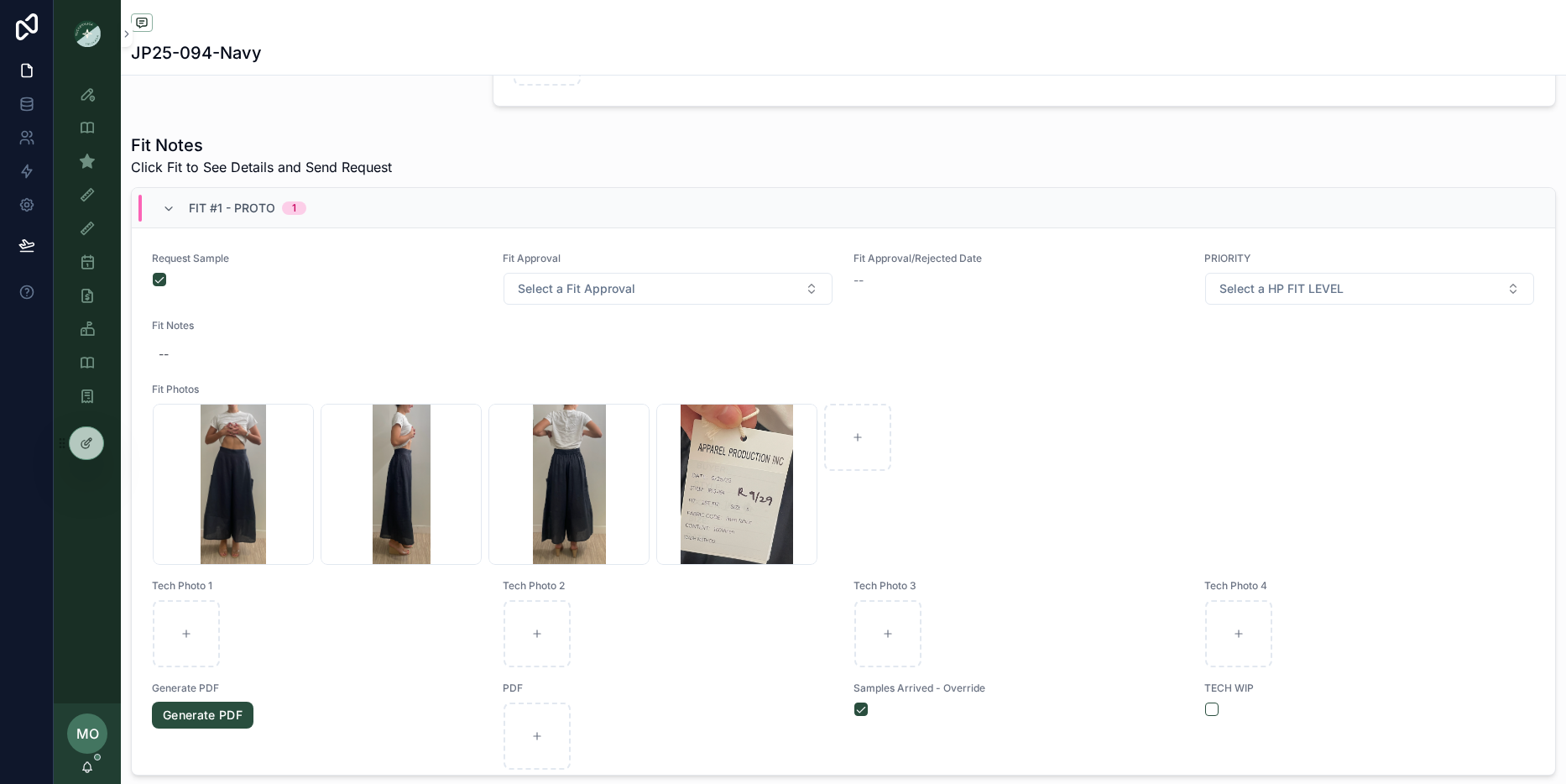
scroll to position [0, 0]
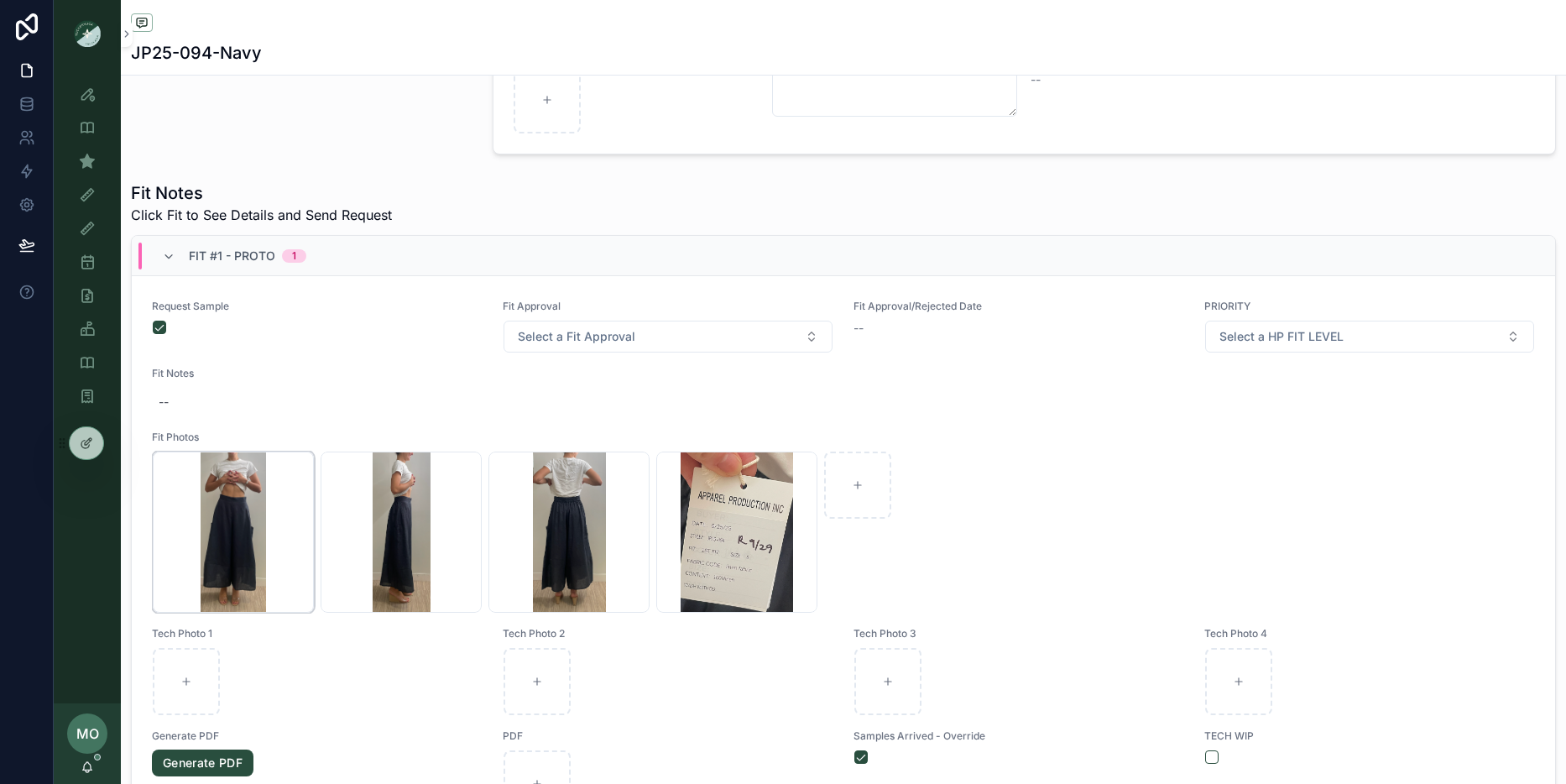
click at [0, 0] on icon "scrollable content" at bounding box center [0, 0] width 0 height 0
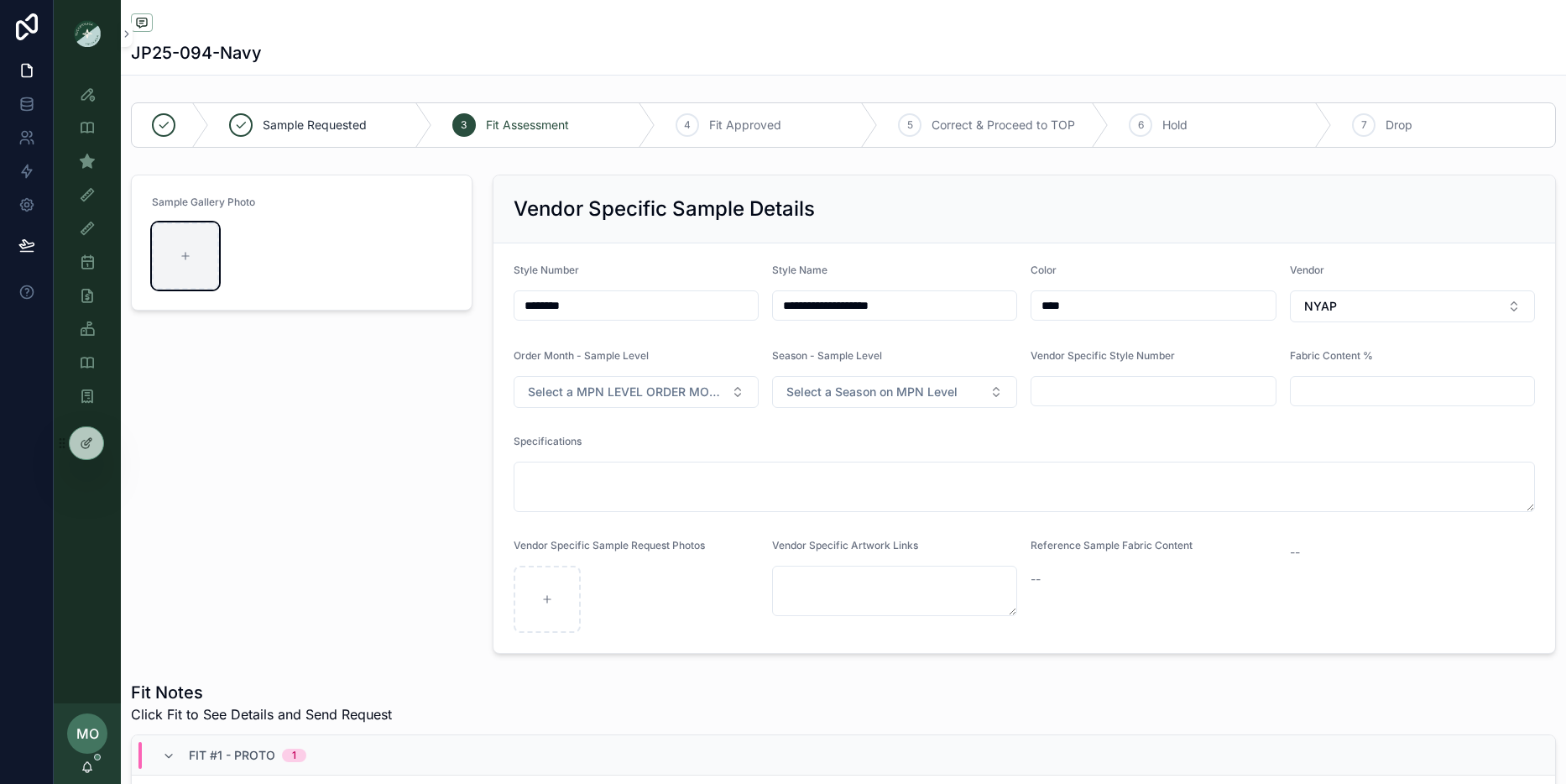
click at [190, 223] on div "scrollable content" at bounding box center [185, 255] width 67 height 67
type input "**********"
click at [93, 159] on icon "scrollable content" at bounding box center [87, 161] width 17 height 17
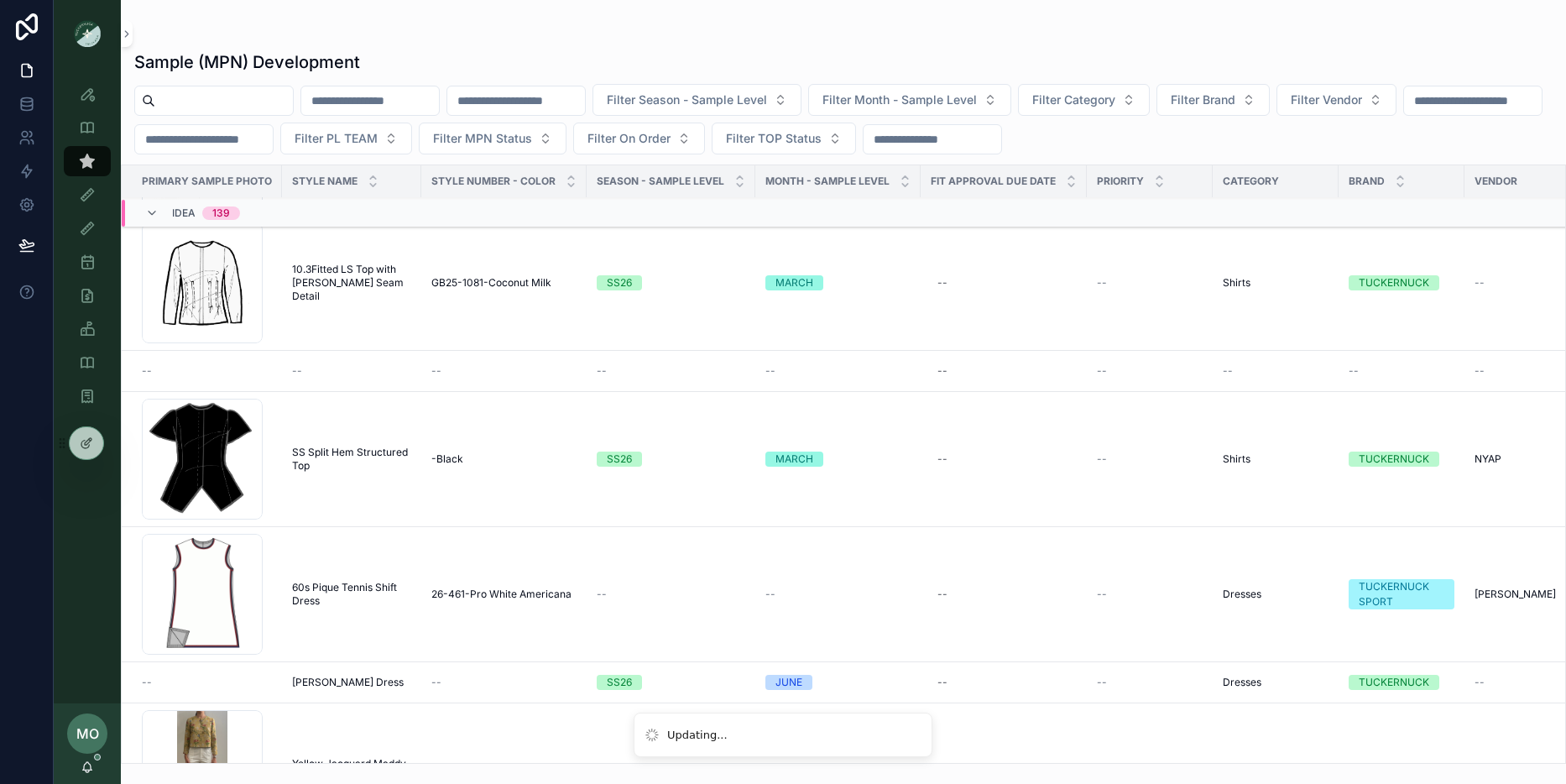
scroll to position [5659, 0]
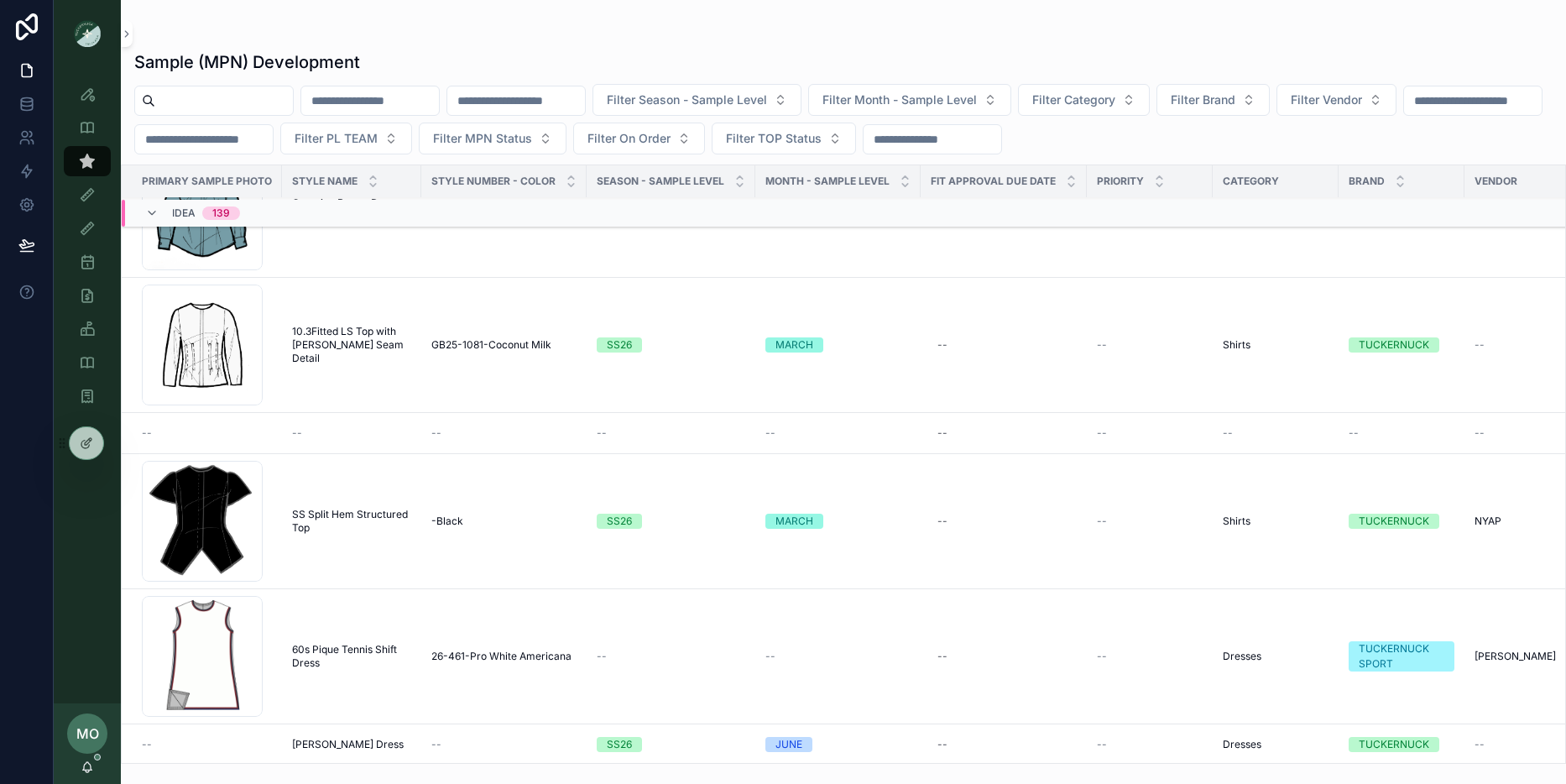
click at [374, 428] on div "--" at bounding box center [351, 432] width 119 height 13
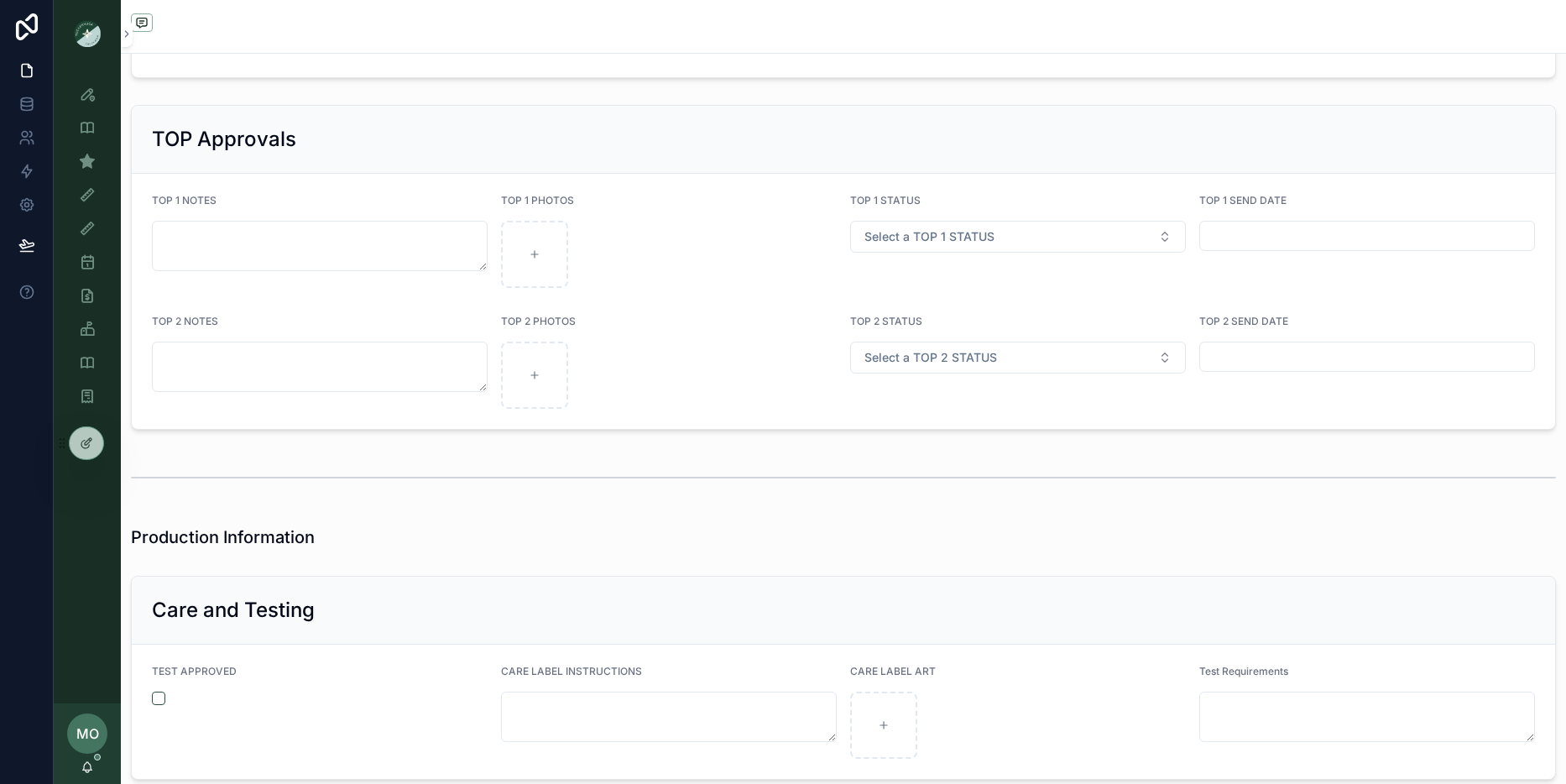
scroll to position [2551, 0]
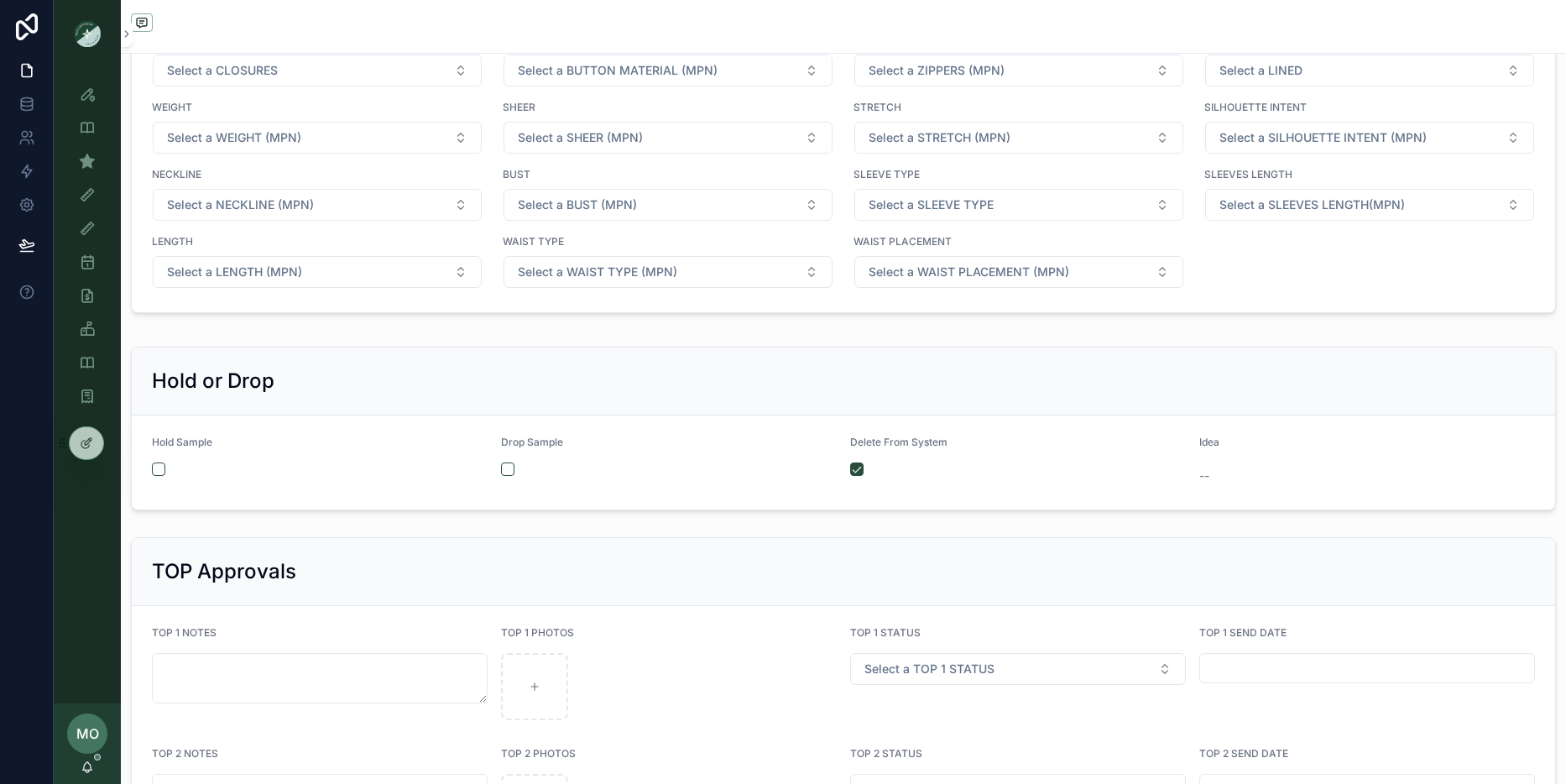
click at [511, 470] on div "scrollable content" at bounding box center [669, 468] width 336 height 13
click at [506, 469] on button "scrollable content" at bounding box center [507, 468] width 13 height 13
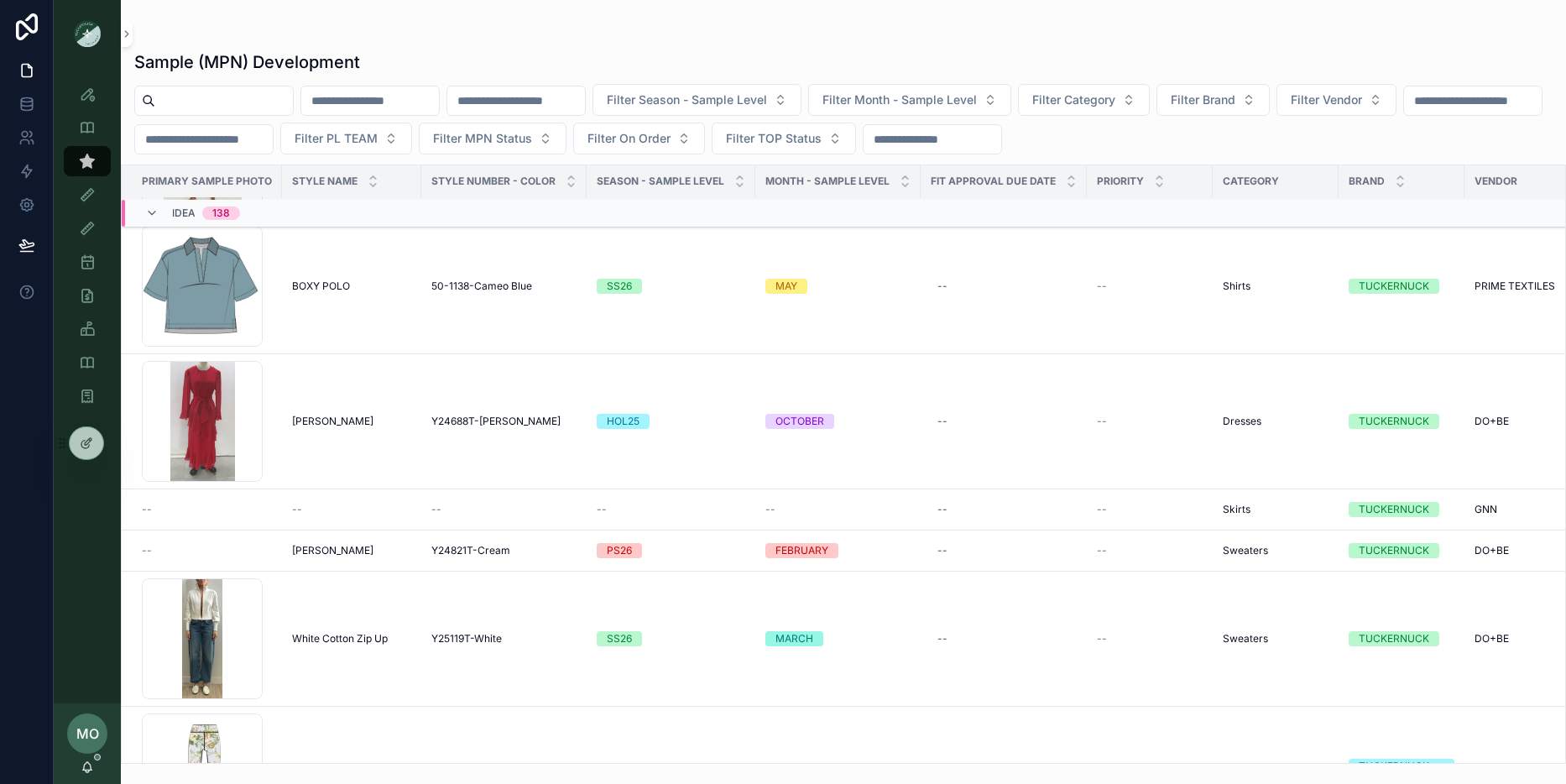
scroll to position [6560, 0]
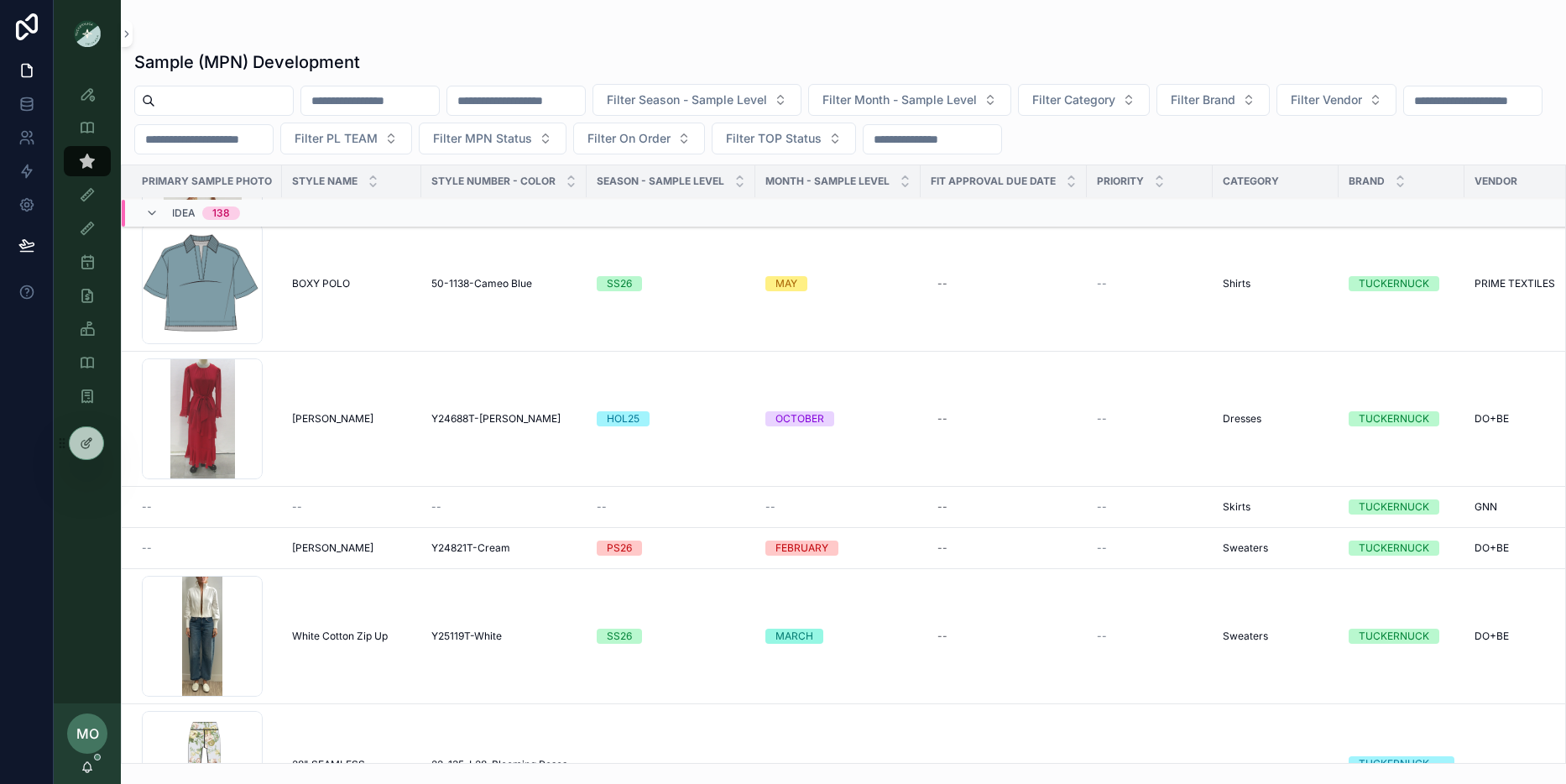
click at [357, 506] on div "--" at bounding box center [351, 506] width 119 height 13
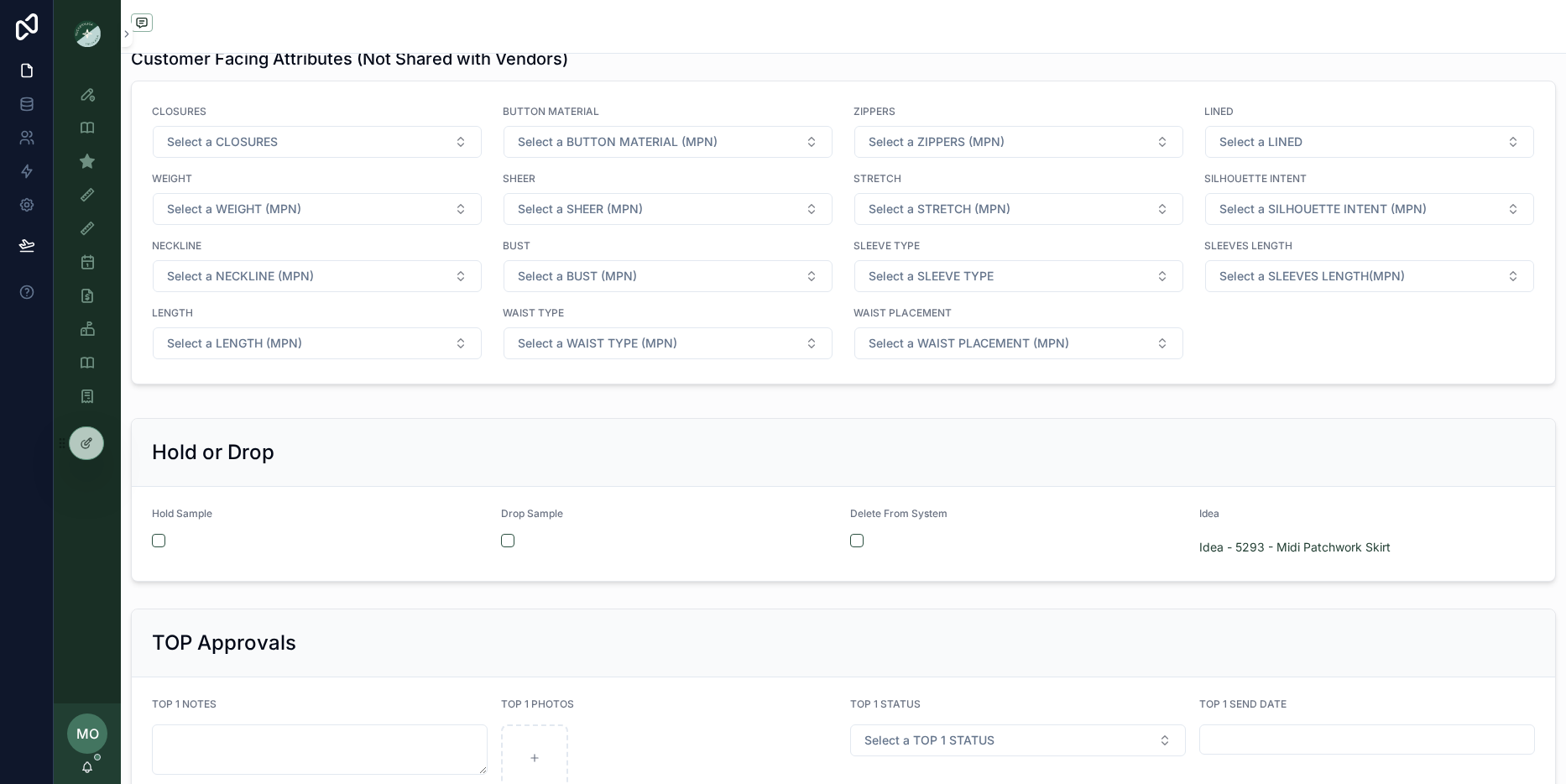
scroll to position [1586, 0]
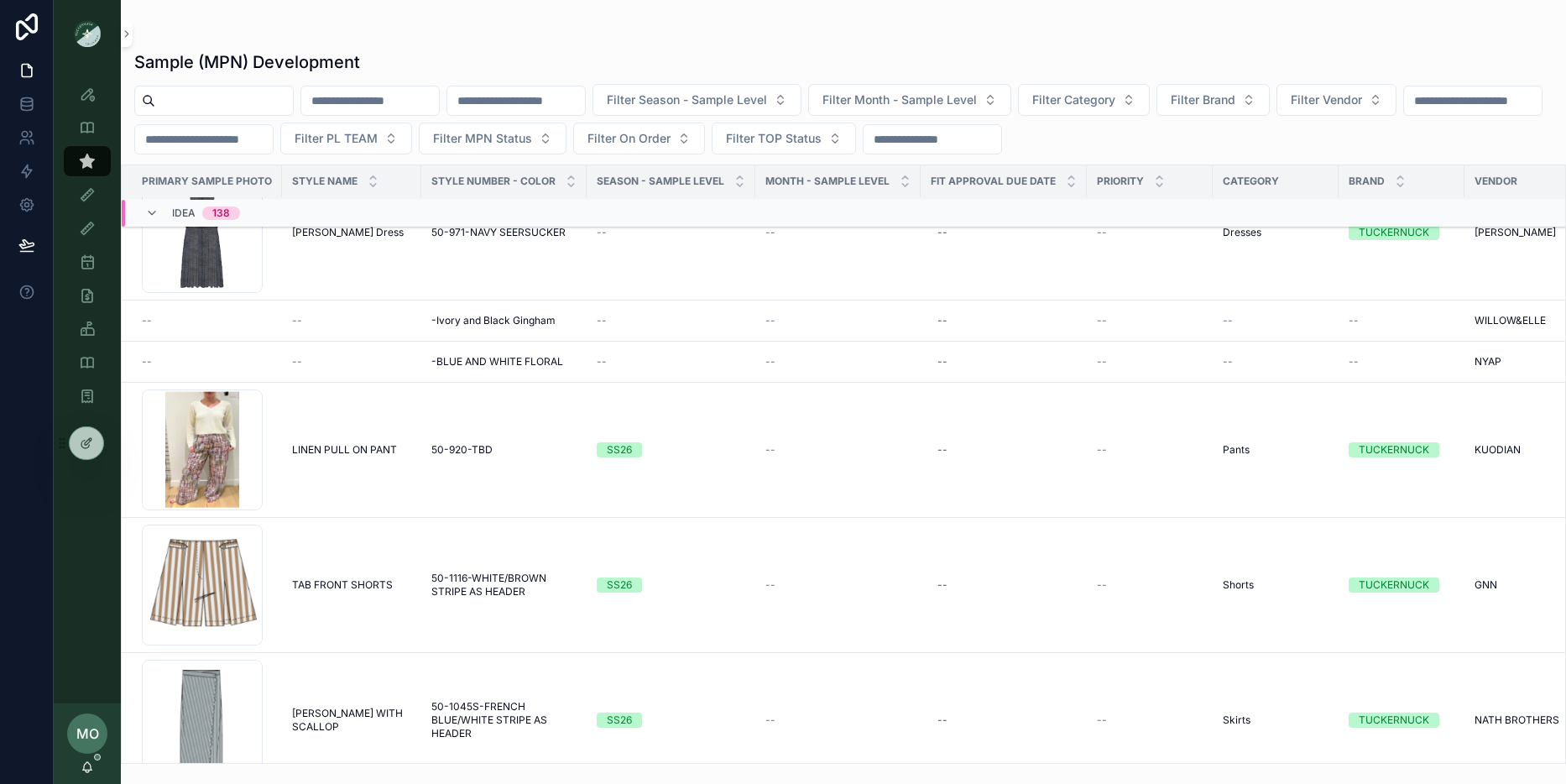
scroll to position [9393, 0]
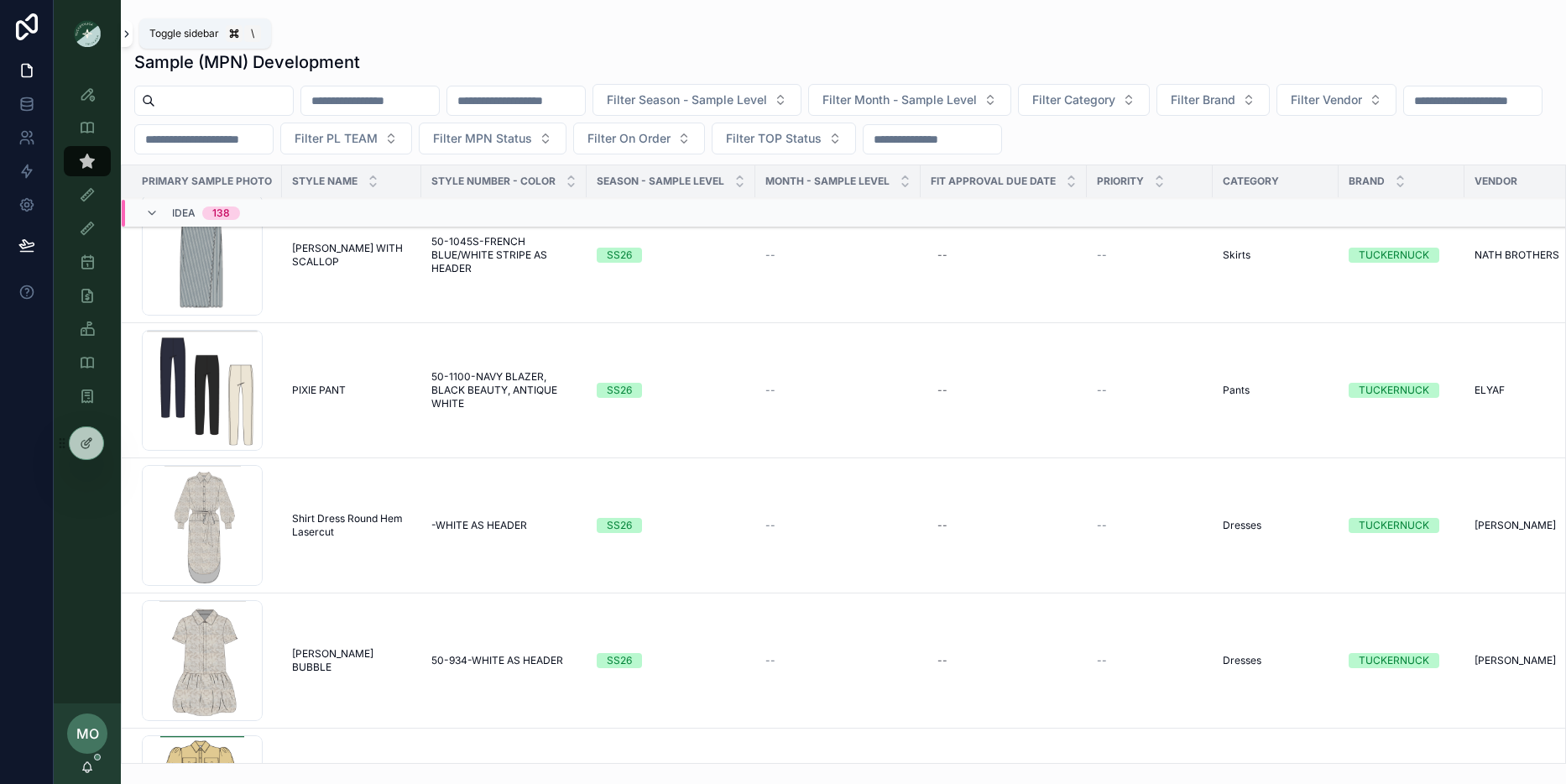
click at [128, 38] on icon "scrollable content" at bounding box center [127, 34] width 12 height 13
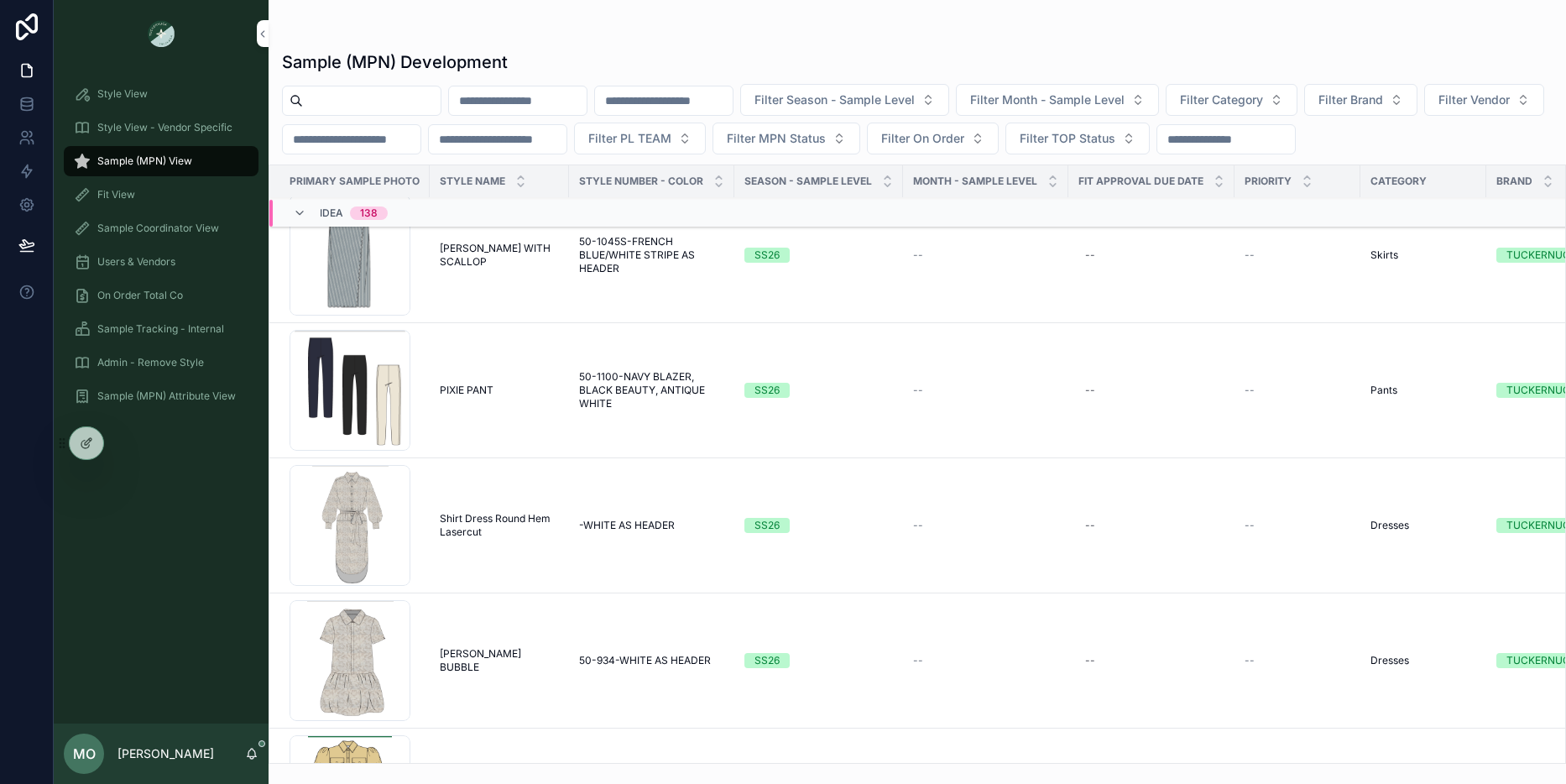
click at [157, 268] on div "Users & Vendors" at bounding box center [161, 261] width 175 height 27
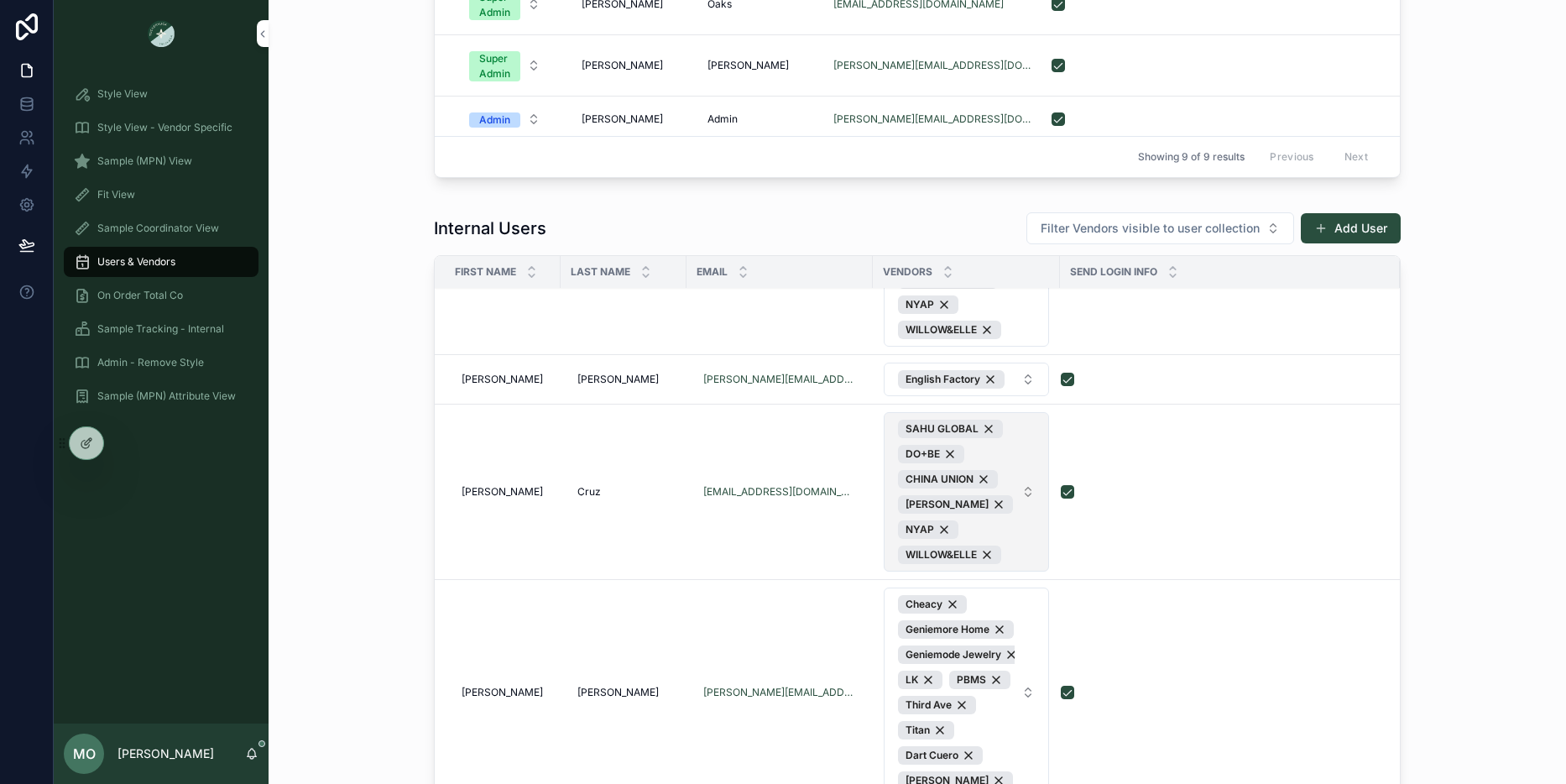
scroll to position [85, 0]
click at [0, 0] on icon at bounding box center [0, 0] width 0 height 0
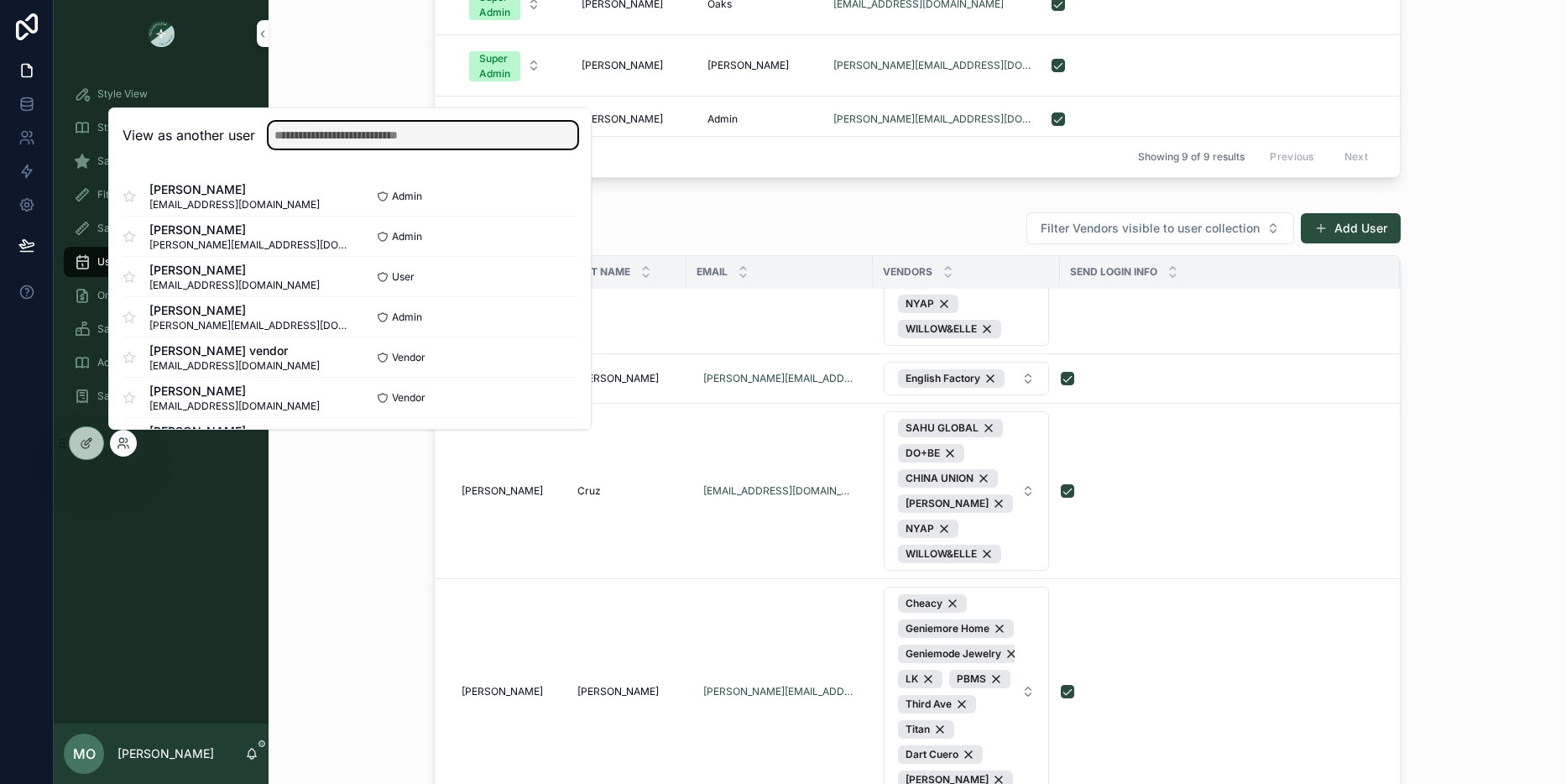
click at [327, 130] on input "text" at bounding box center [422, 135] width 309 height 27
type input "*"
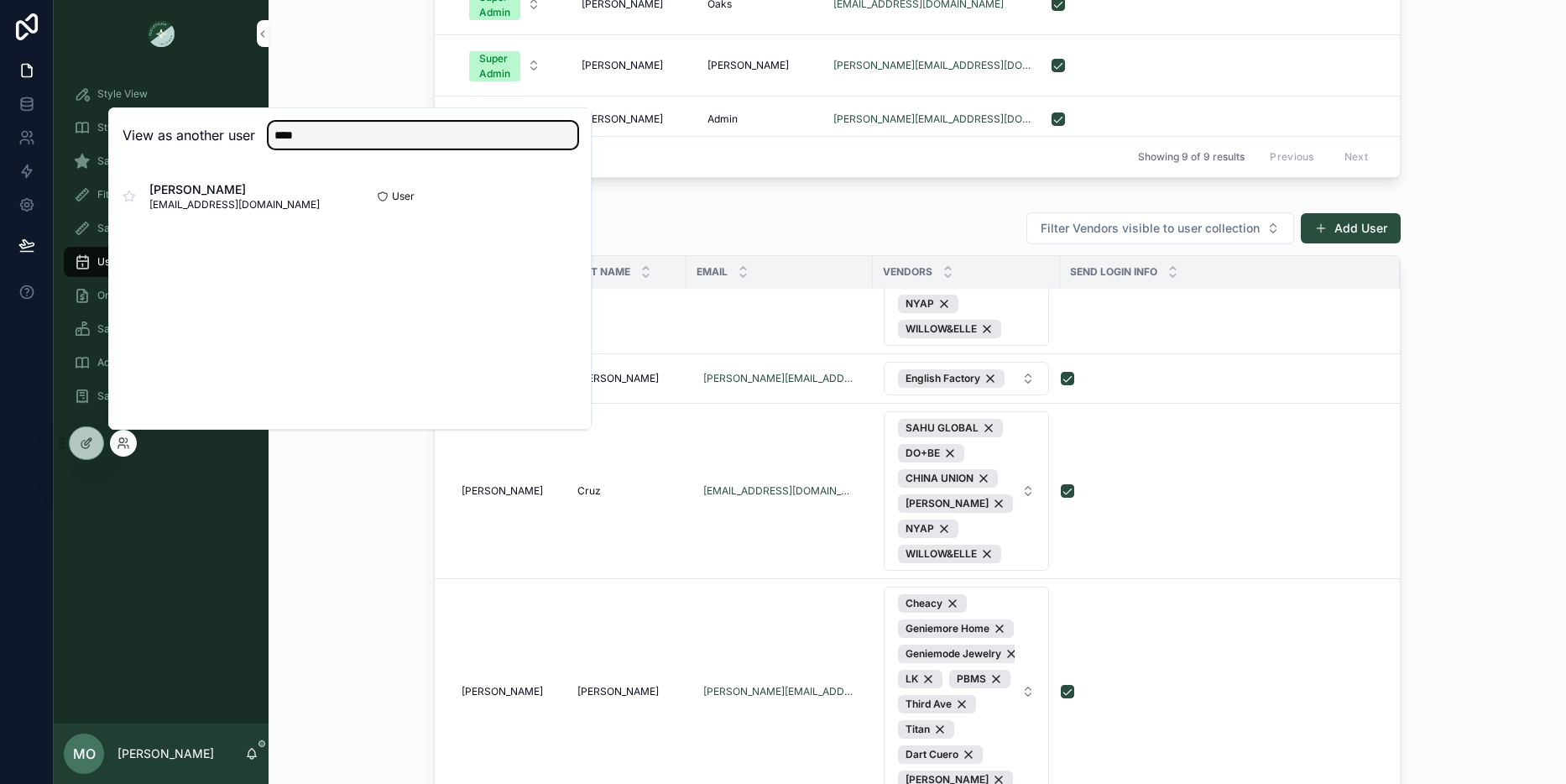
type input "****"
click at [0, 0] on button "Select" at bounding box center [0, 0] width 0 height 0
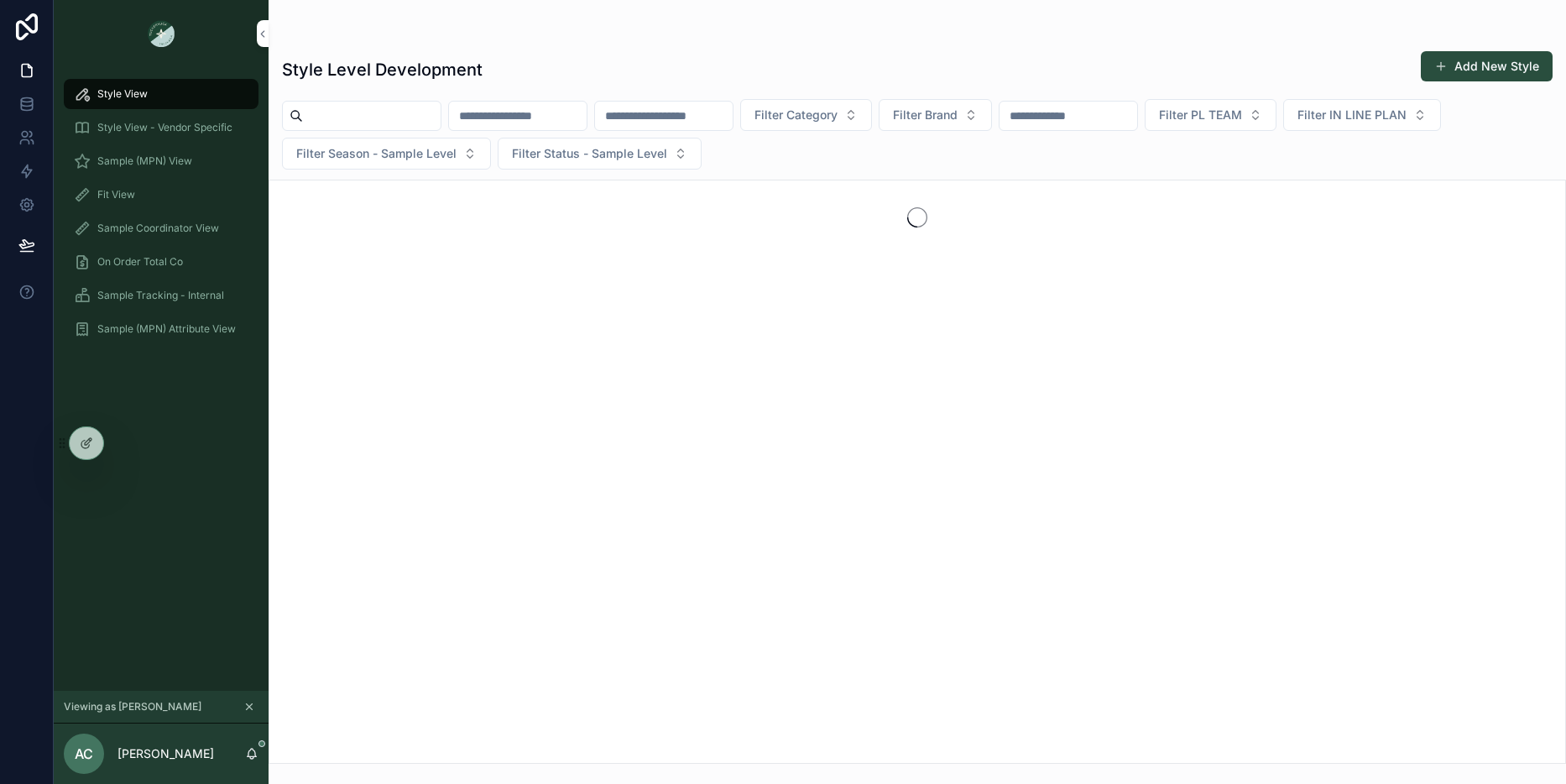
click at [128, 161] on span "Sample (MPN) View" at bounding box center [144, 160] width 95 height 13
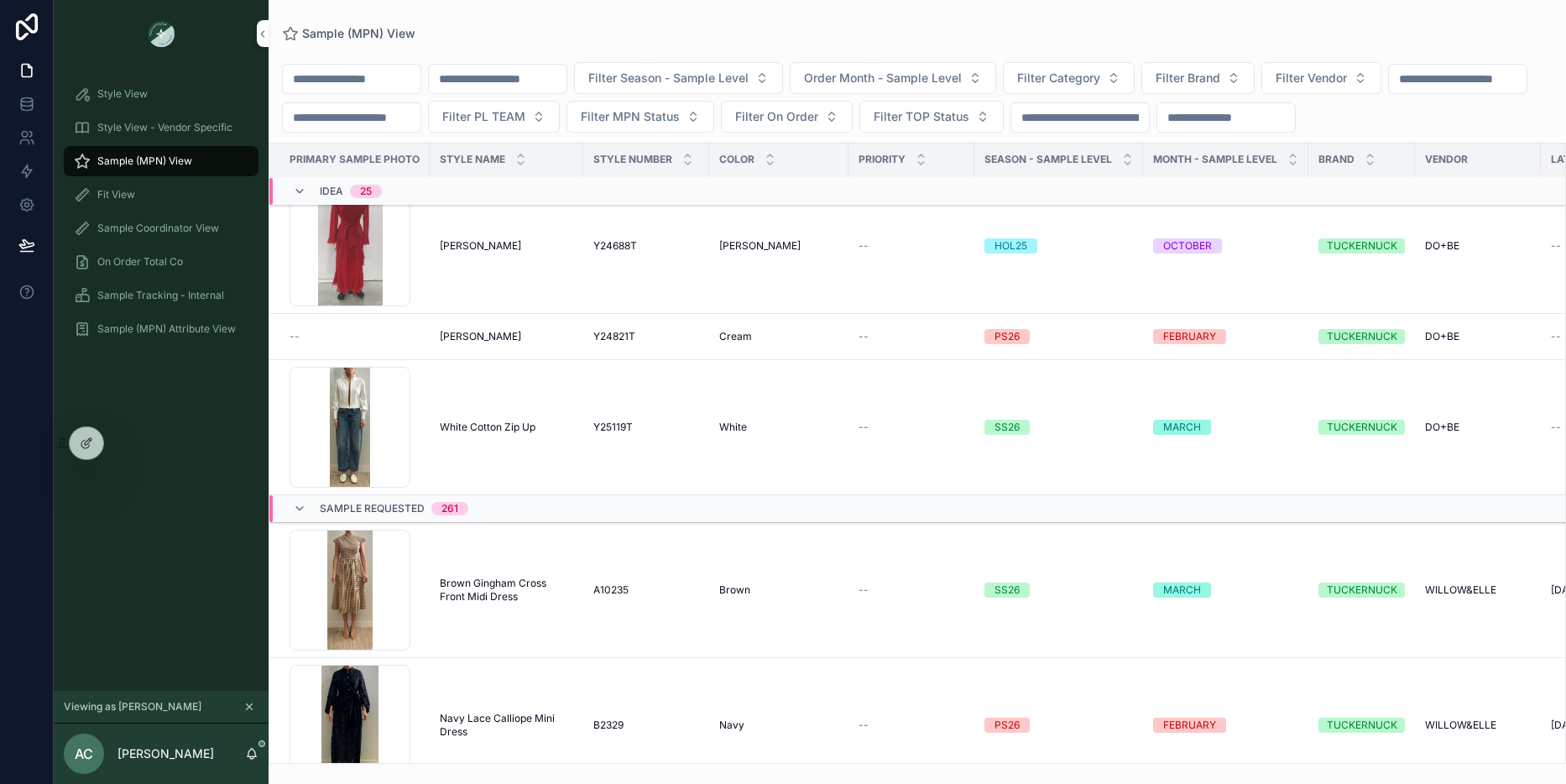
scroll to position [3024, 0]
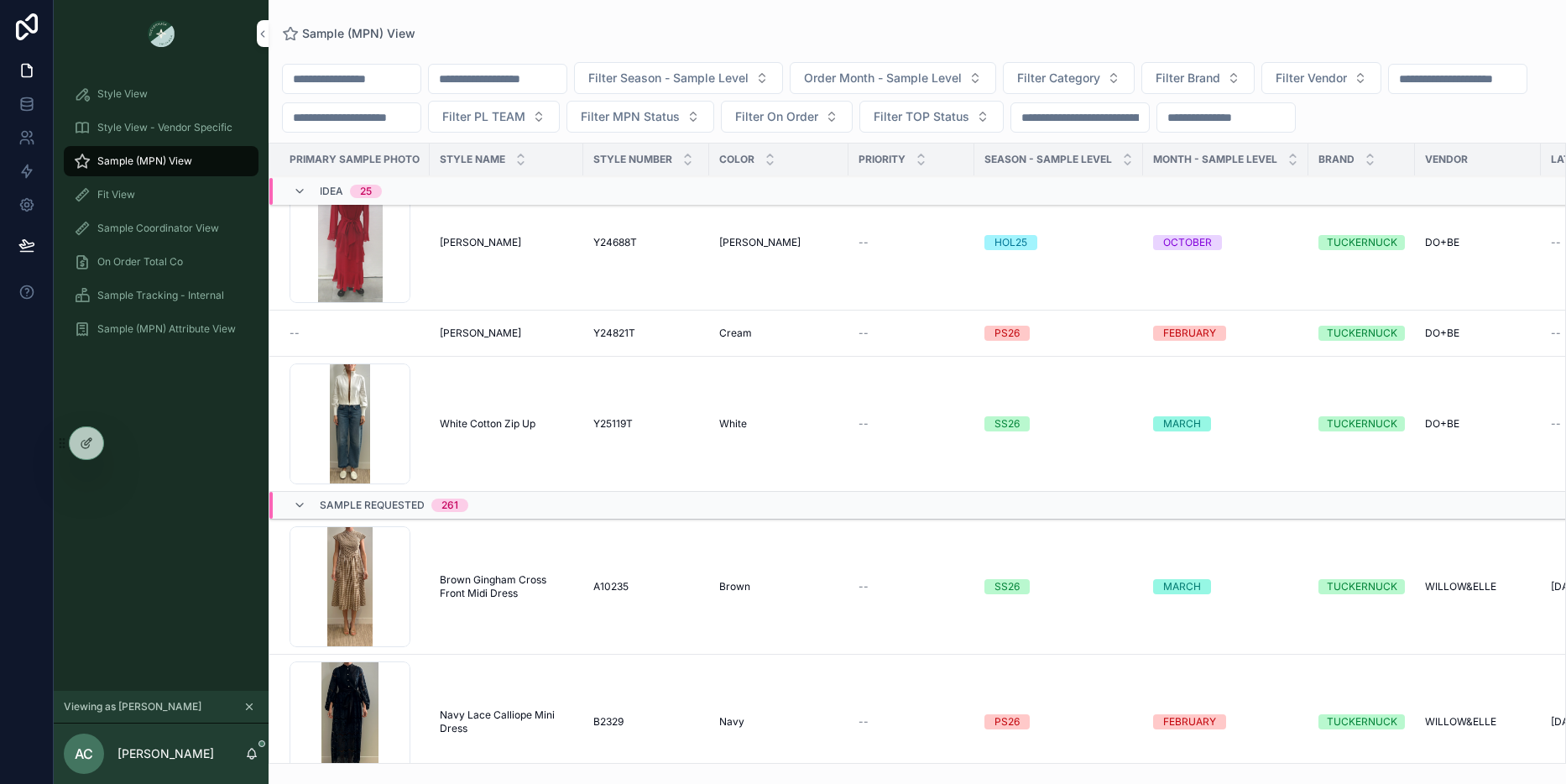
click at [473, 330] on span "[PERSON_NAME]" at bounding box center [480, 332] width 81 height 13
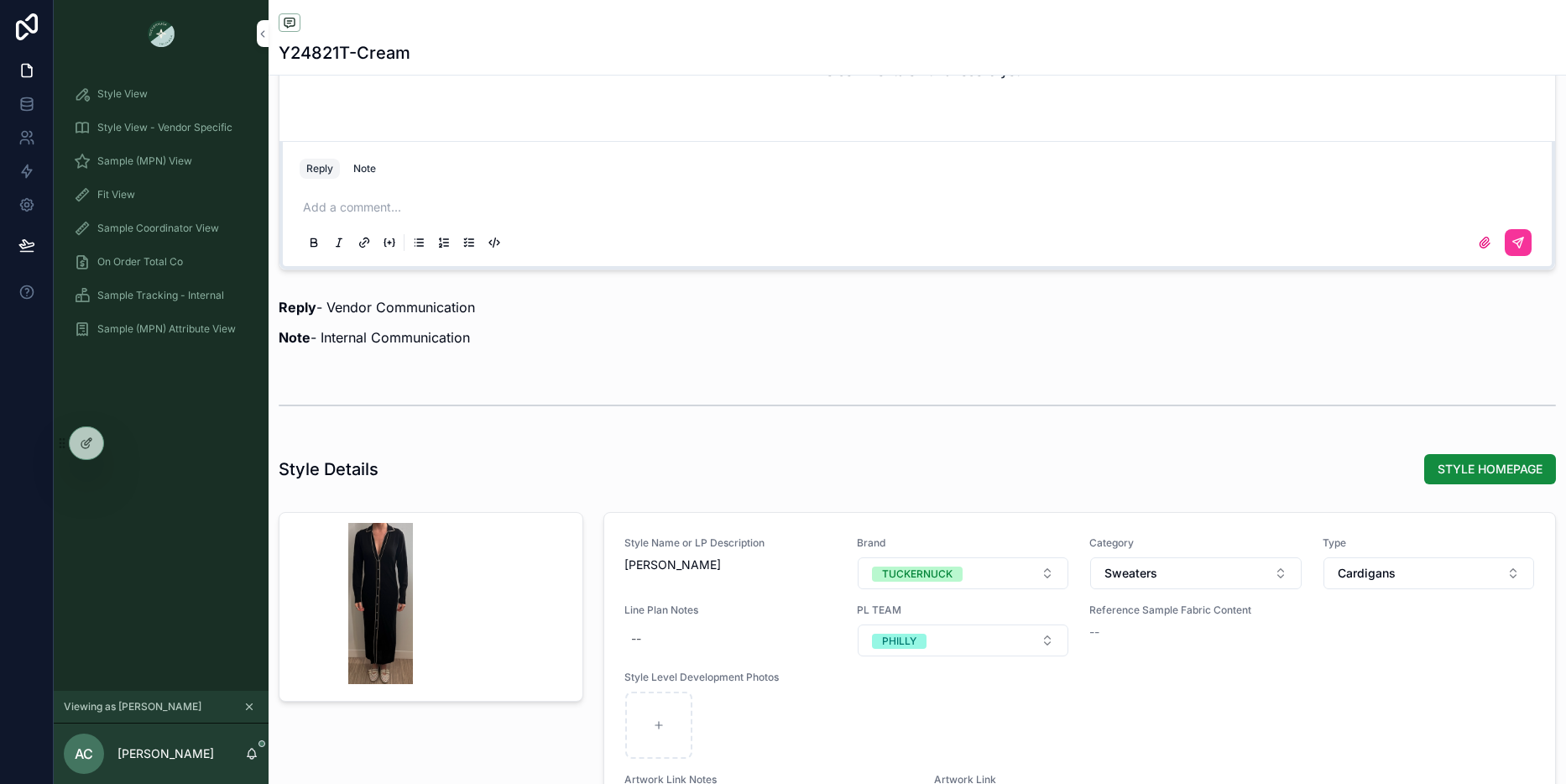
scroll to position [1686, 0]
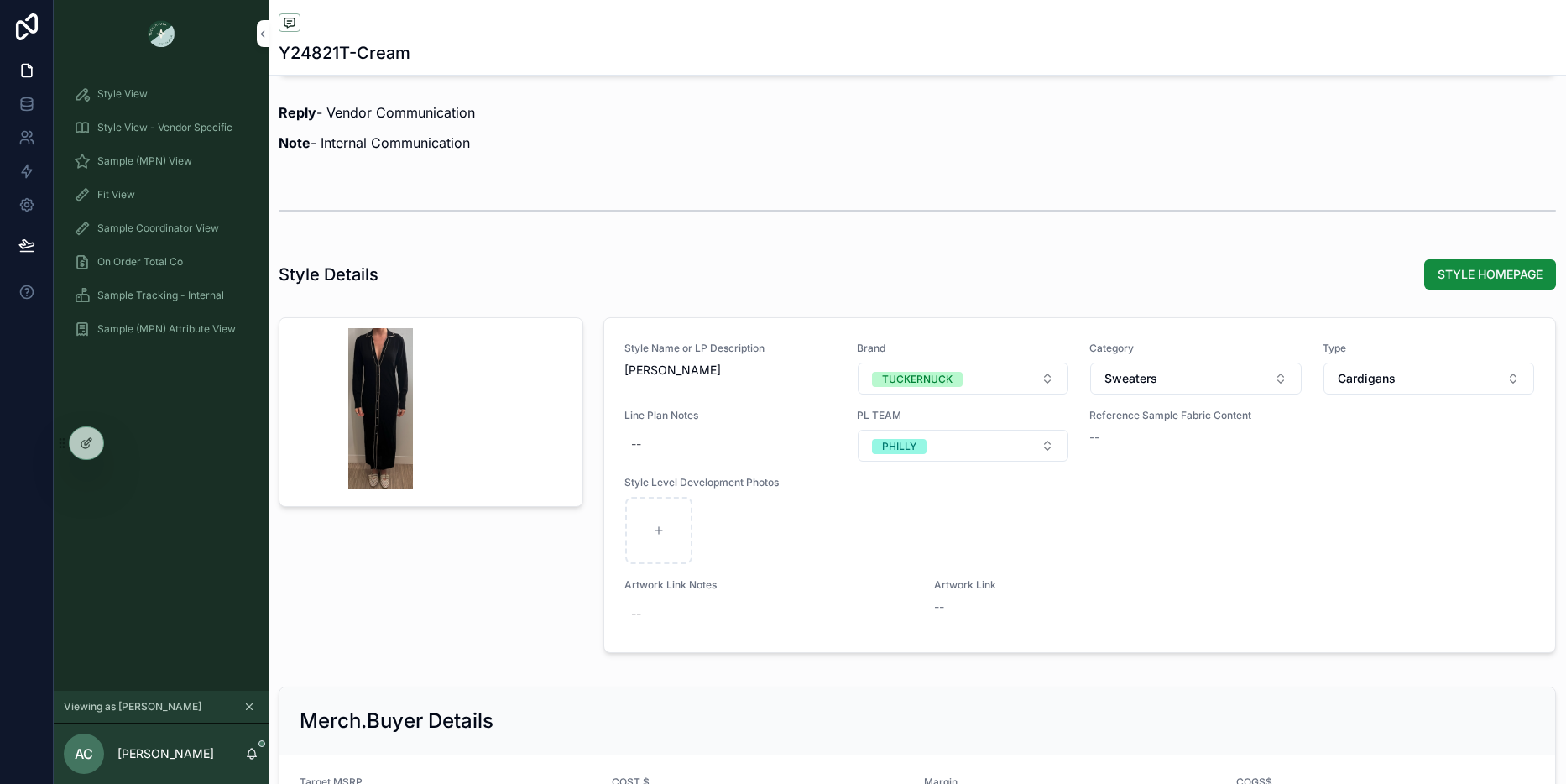
click at [390, 438] on div "scrollable content" at bounding box center [380, 408] width 161 height 161
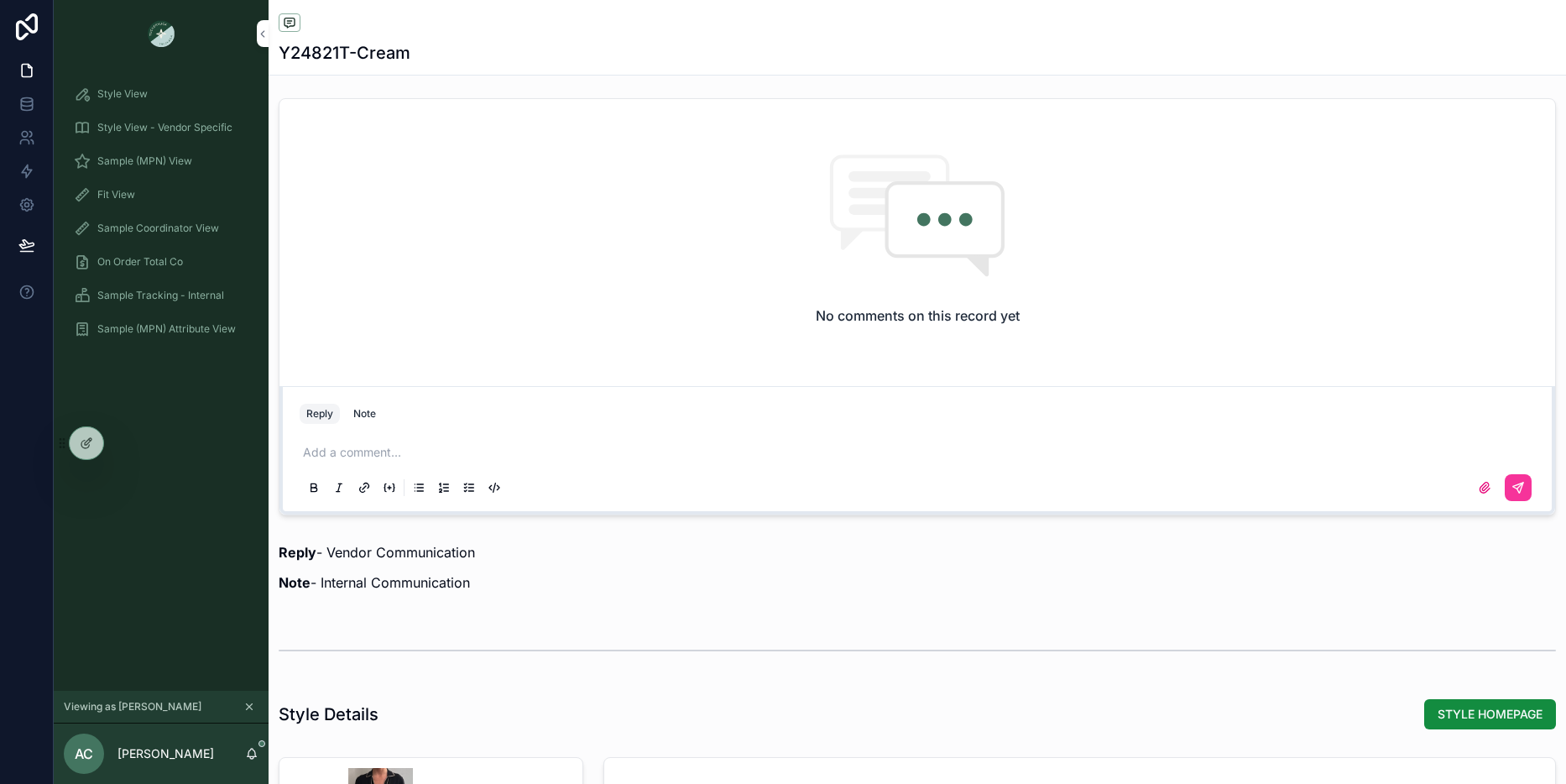
scroll to position [1515, 0]
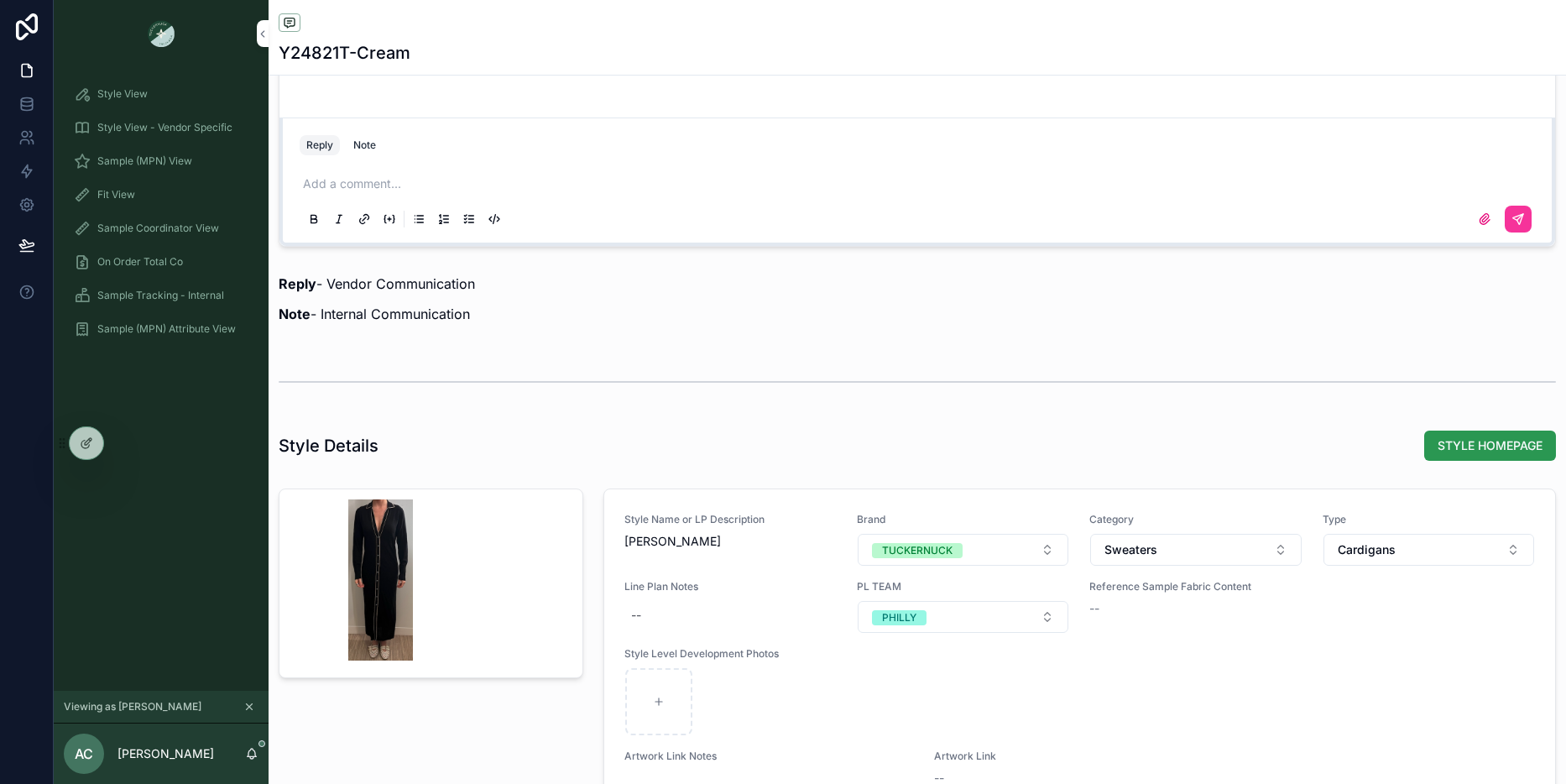
click at [1469, 451] on span "STYLE HOMEPAGE" at bounding box center [1489, 445] width 105 height 17
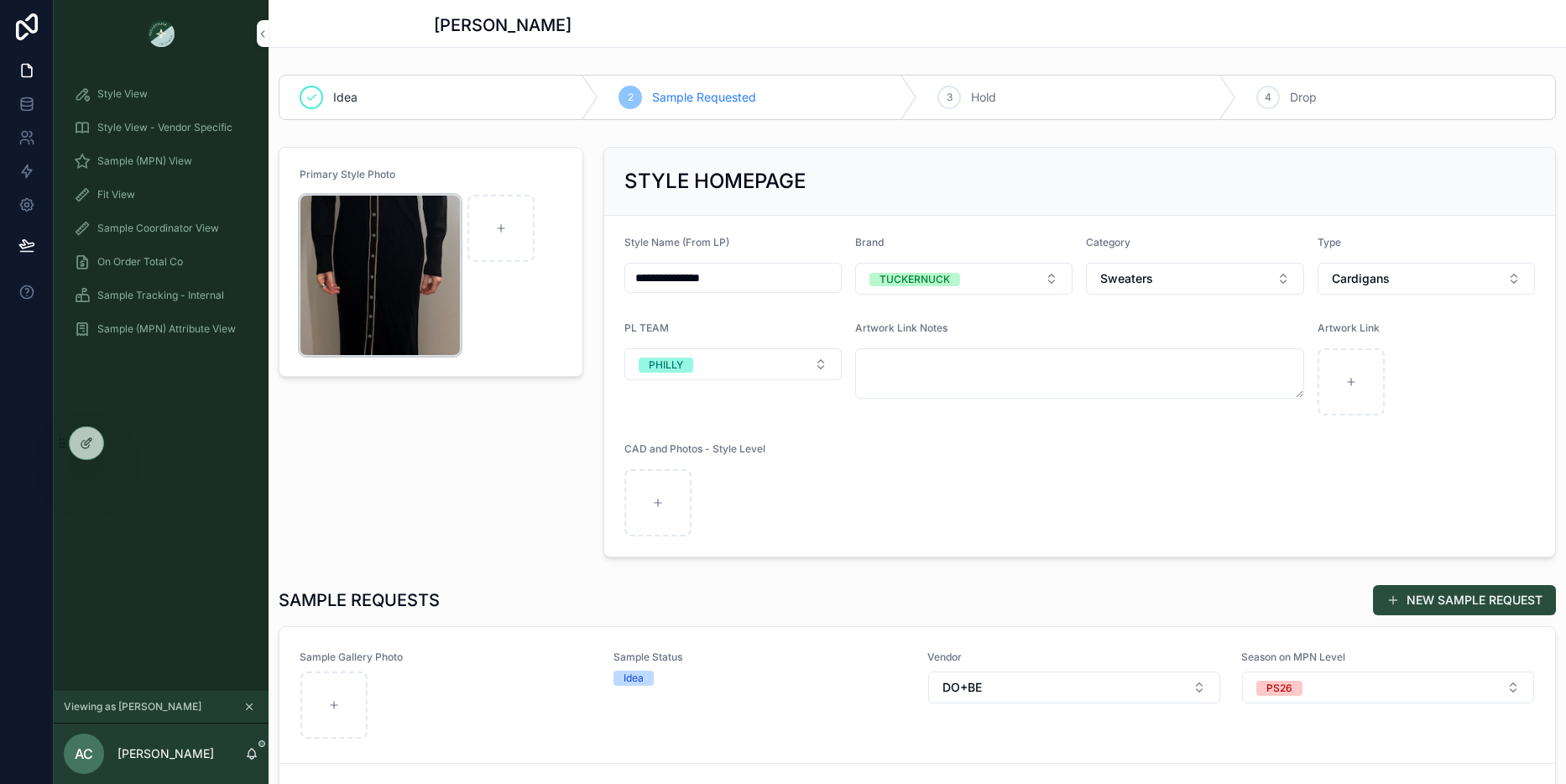
click at [0, 0] on icon "scrollable content" at bounding box center [0, 0] width 0 height 0
click at [328, 701] on icon "scrollable content" at bounding box center [334, 705] width 12 height 12
type input "**********"
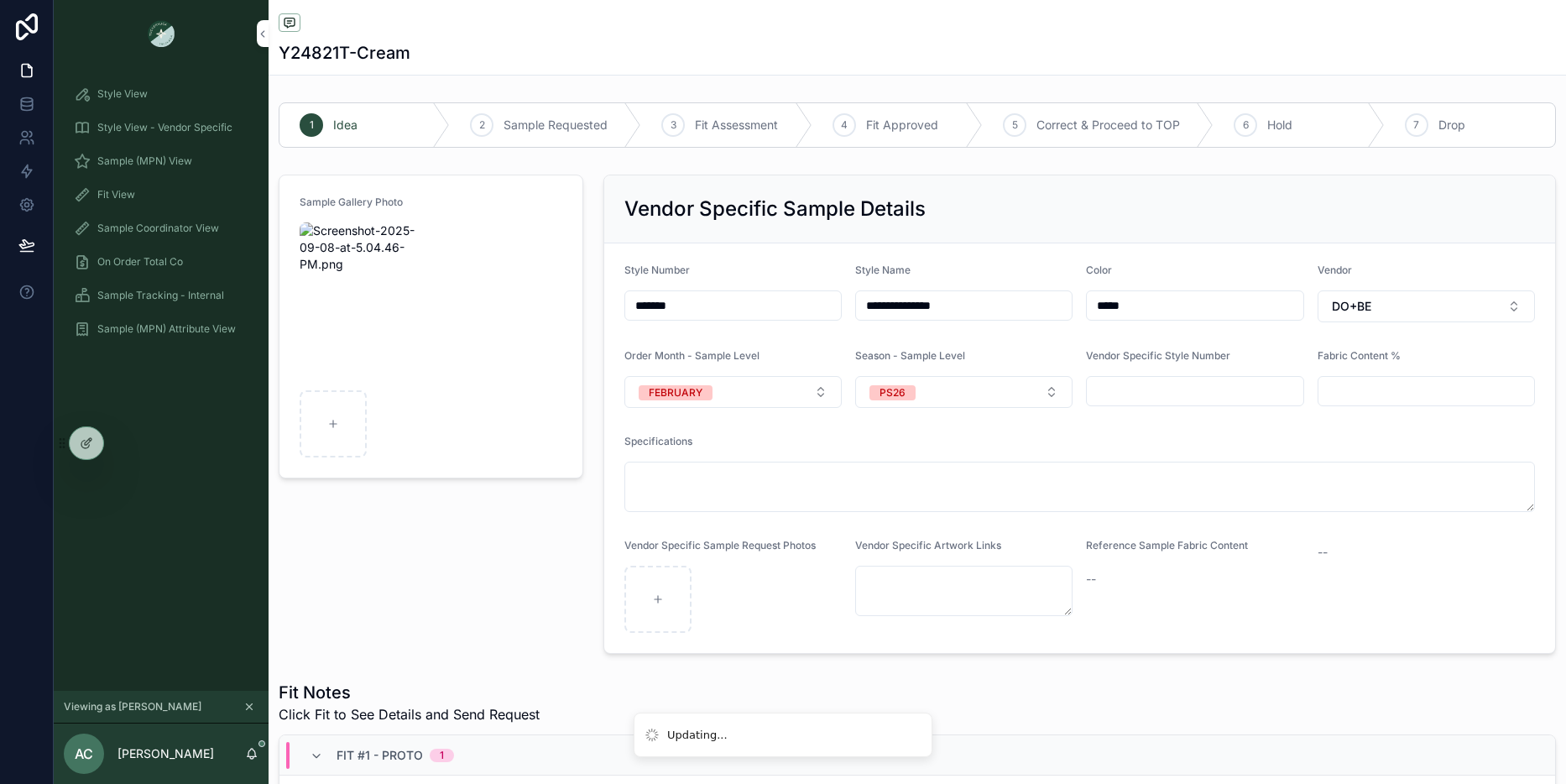
click at [127, 150] on div "Sample (MPN) View" at bounding box center [161, 161] width 175 height 27
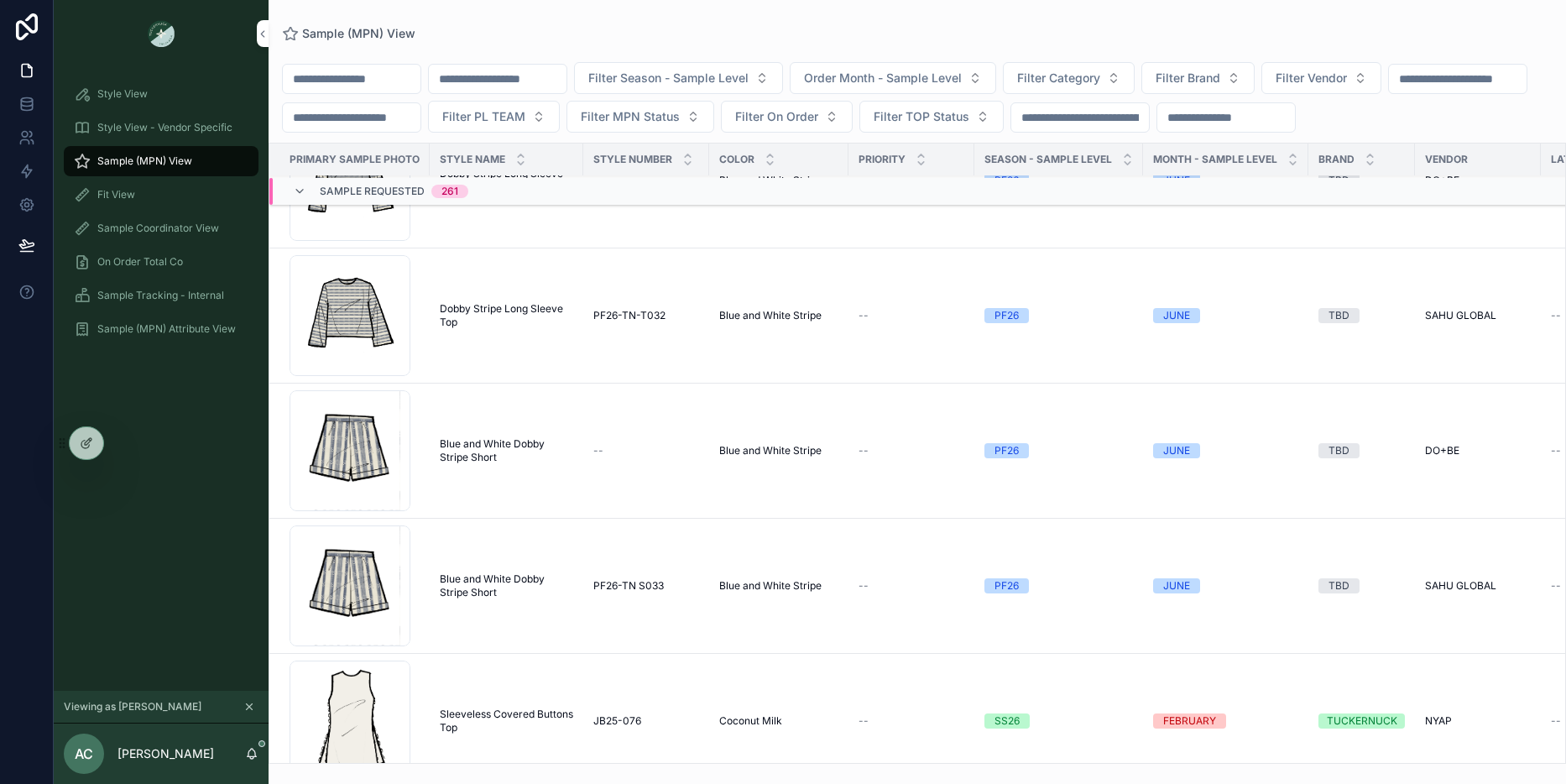
scroll to position [23385, 0]
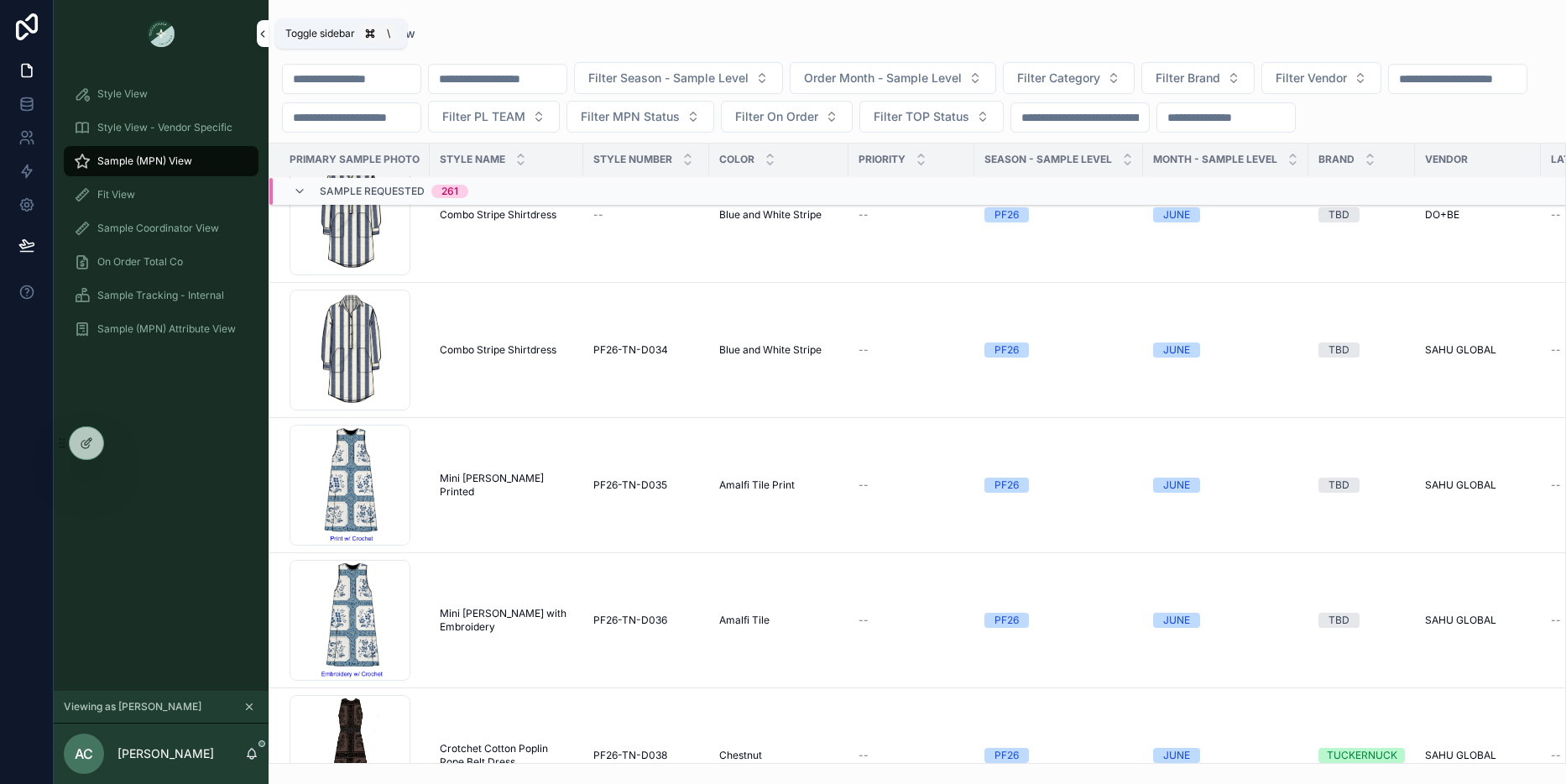
click at [264, 31] on icon "scrollable content" at bounding box center [263, 34] width 12 height 13
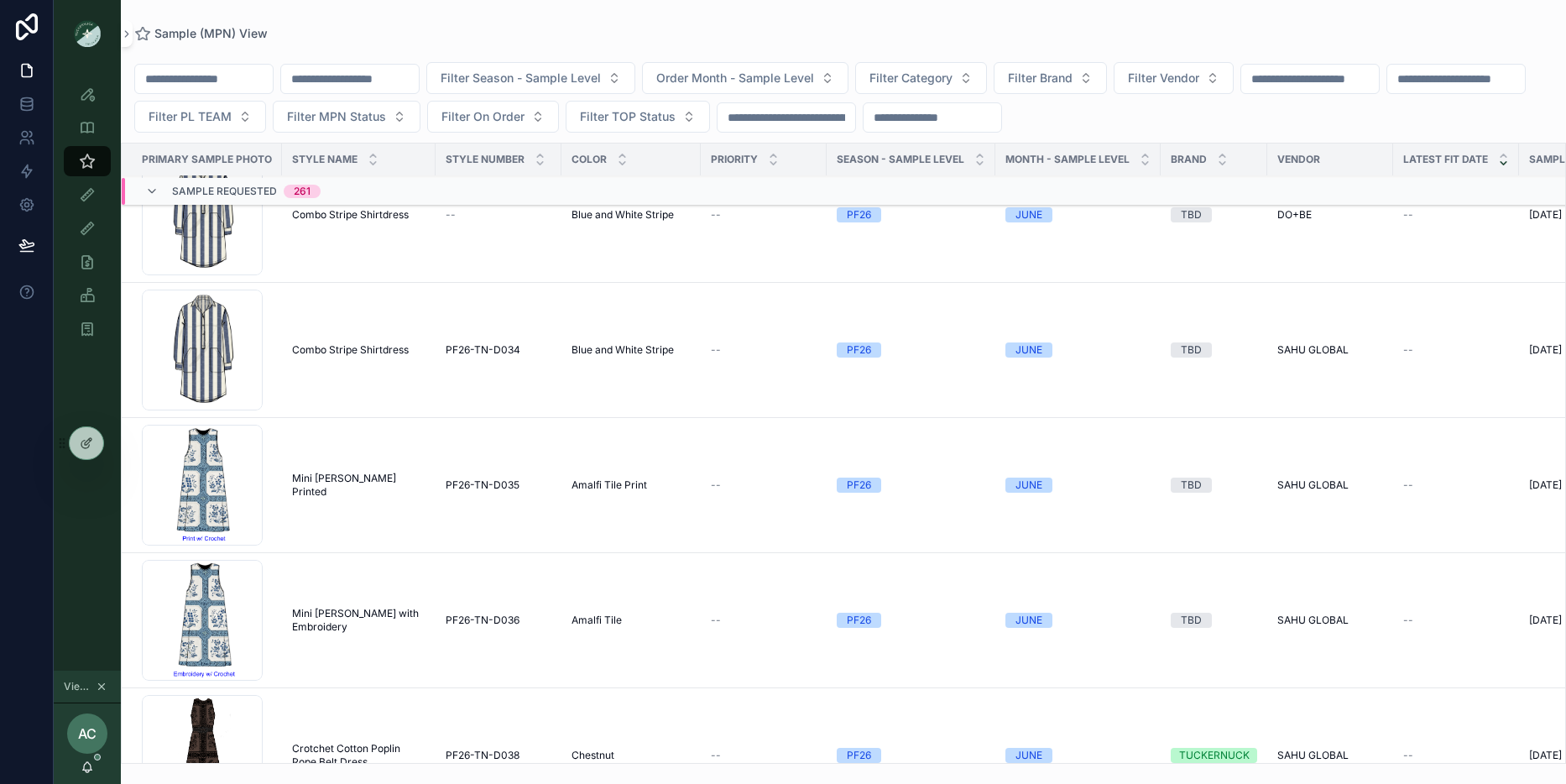
click at [181, 77] on input "scrollable content" at bounding box center [204, 78] width 138 height 23
type input "****"
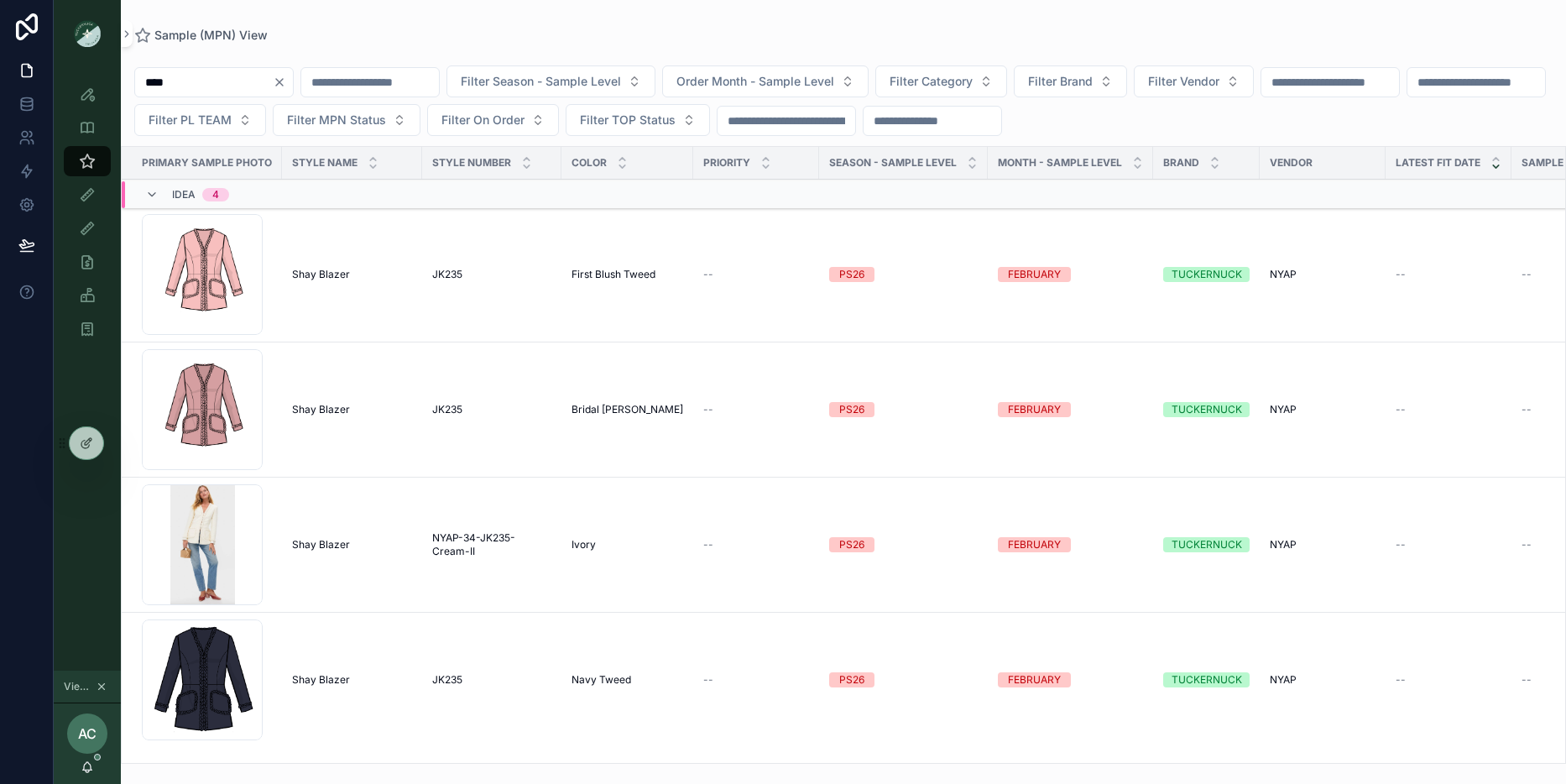
click at [340, 535] on td "Shay Blazer Shay Blazer" at bounding box center [352, 544] width 140 height 135
click at [331, 541] on span "Shay Blazer" at bounding box center [321, 544] width 58 height 13
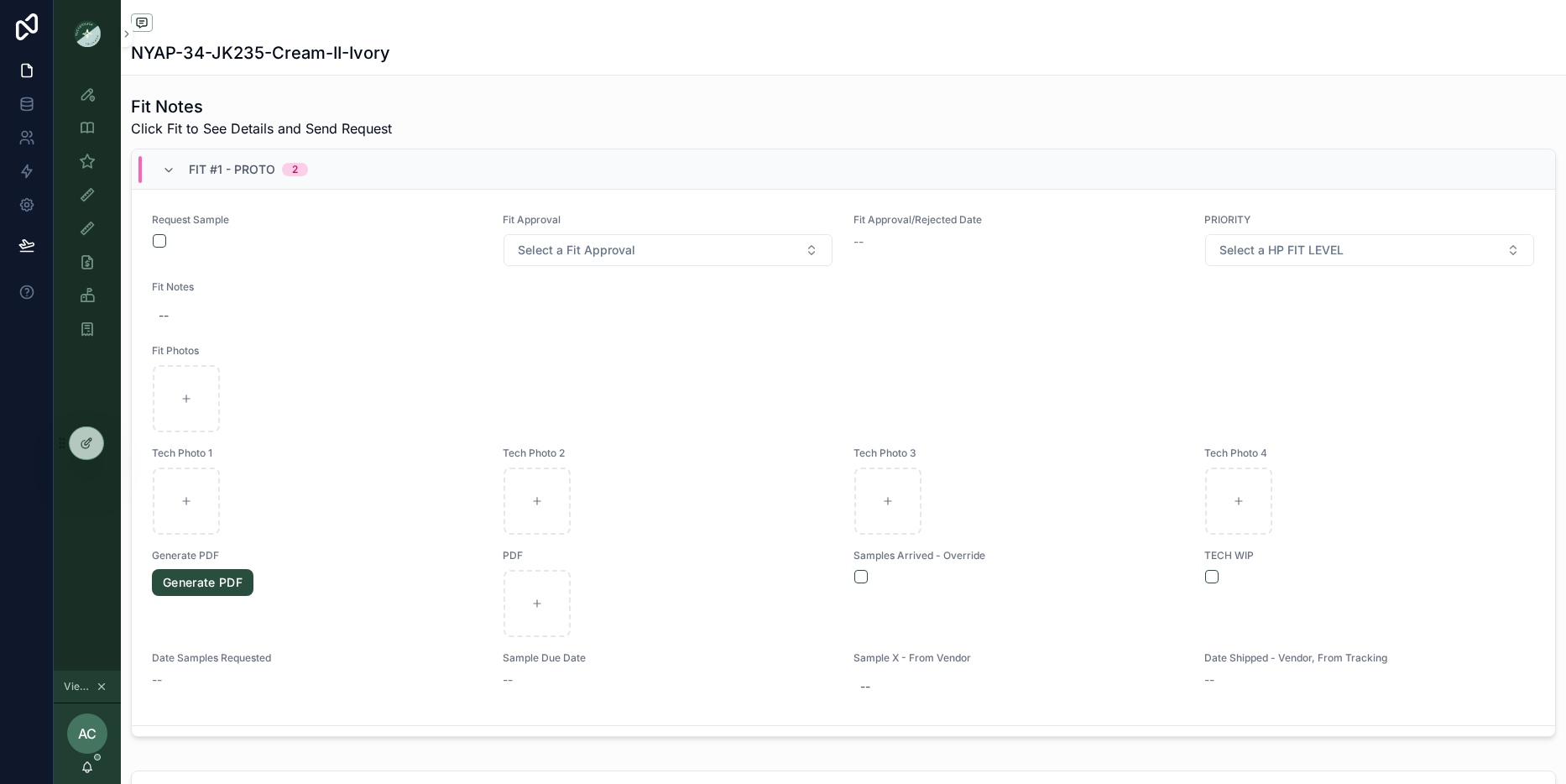
scroll to position [588, 0]
click at [160, 237] on button "scrollable content" at bounding box center [159, 238] width 13 height 13
click at [555, 244] on span "Select a Fit Approval" at bounding box center [576, 247] width 117 height 17
click at [574, 250] on span "Select a Fit Approval" at bounding box center [576, 247] width 117 height 17
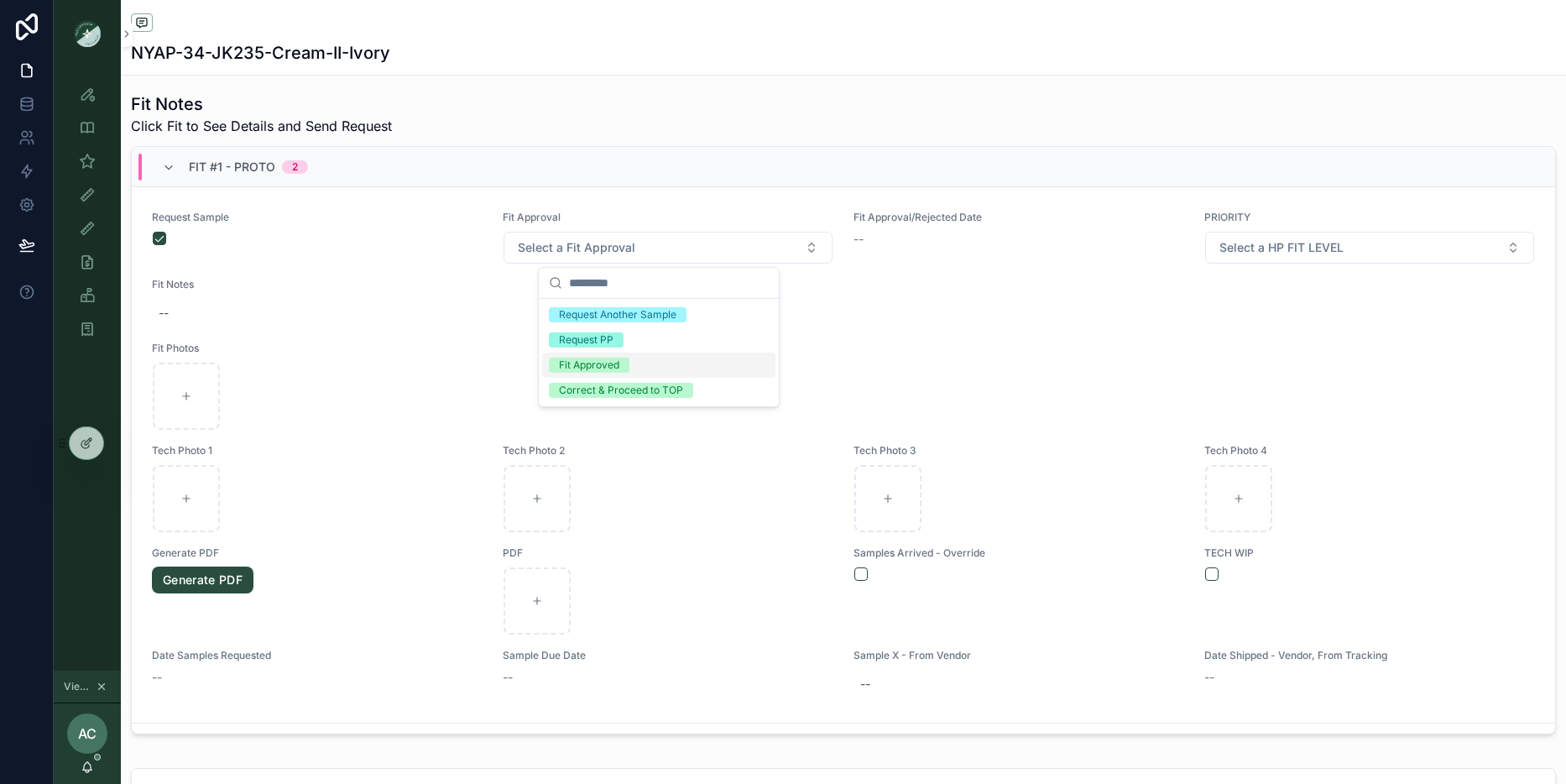
click at [586, 366] on div "Fit Approved" at bounding box center [589, 364] width 60 height 15
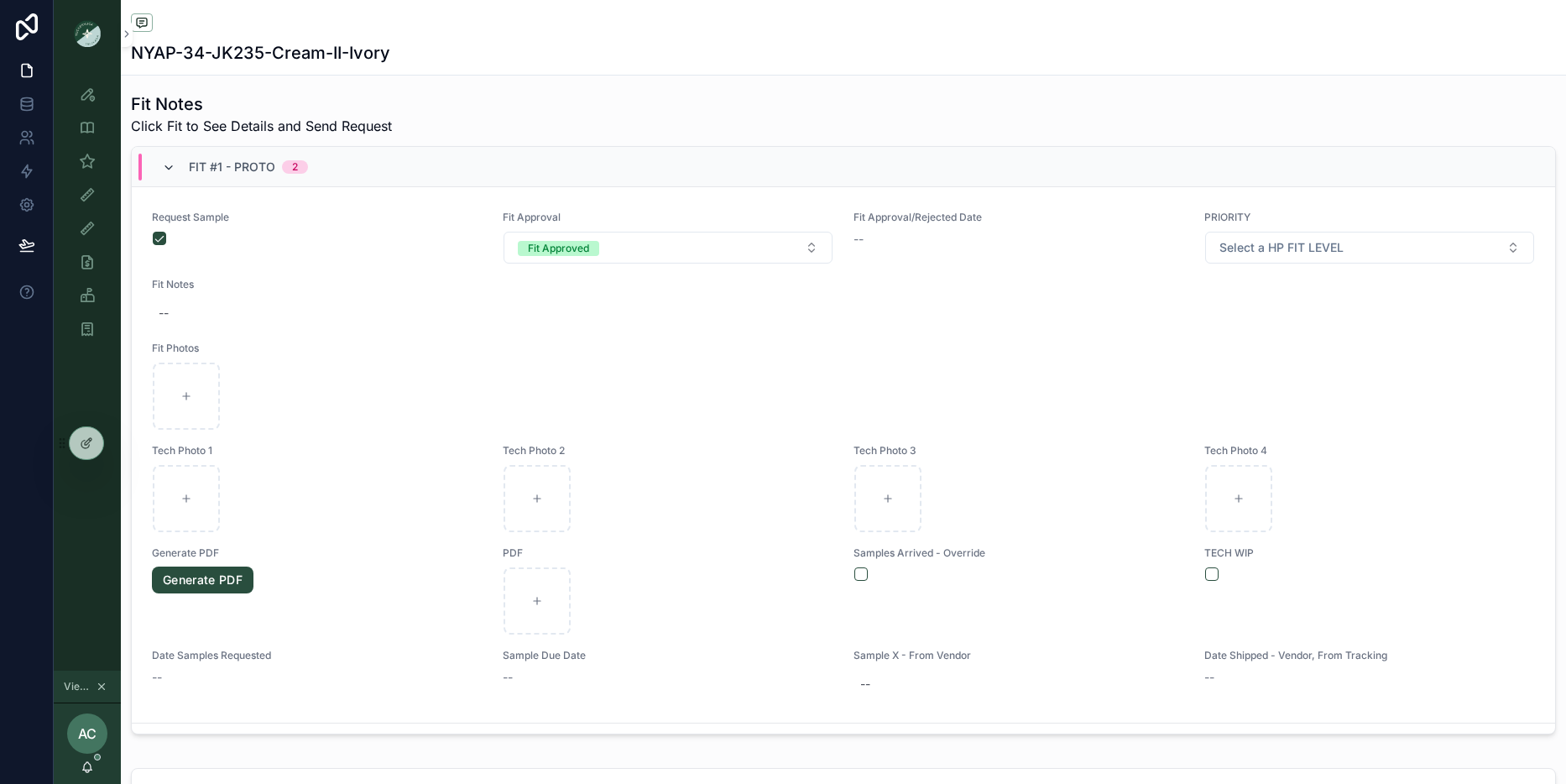
click at [162, 166] on icon "scrollable content" at bounding box center [168, 167] width 13 height 13
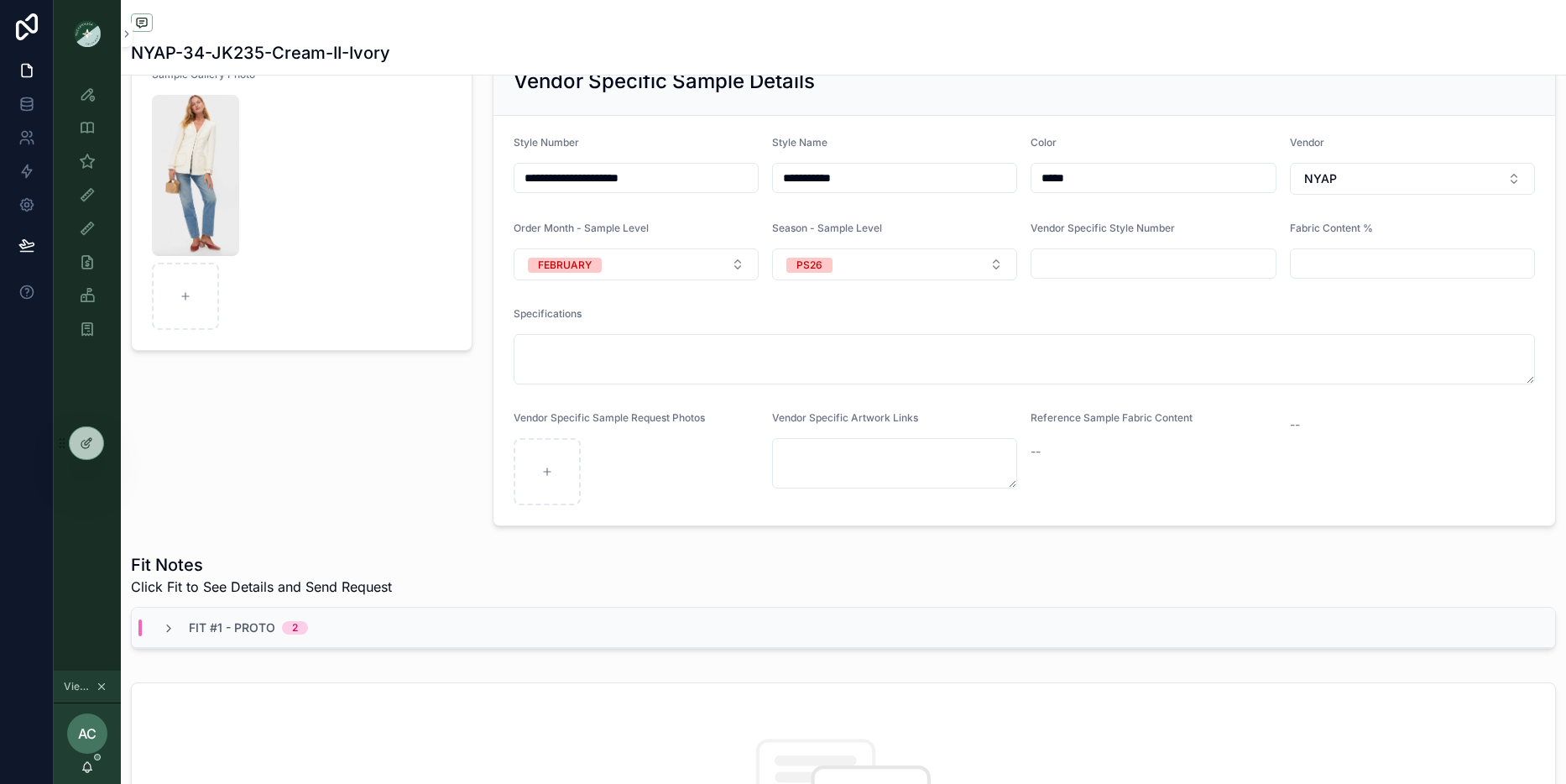
scroll to position [0, 0]
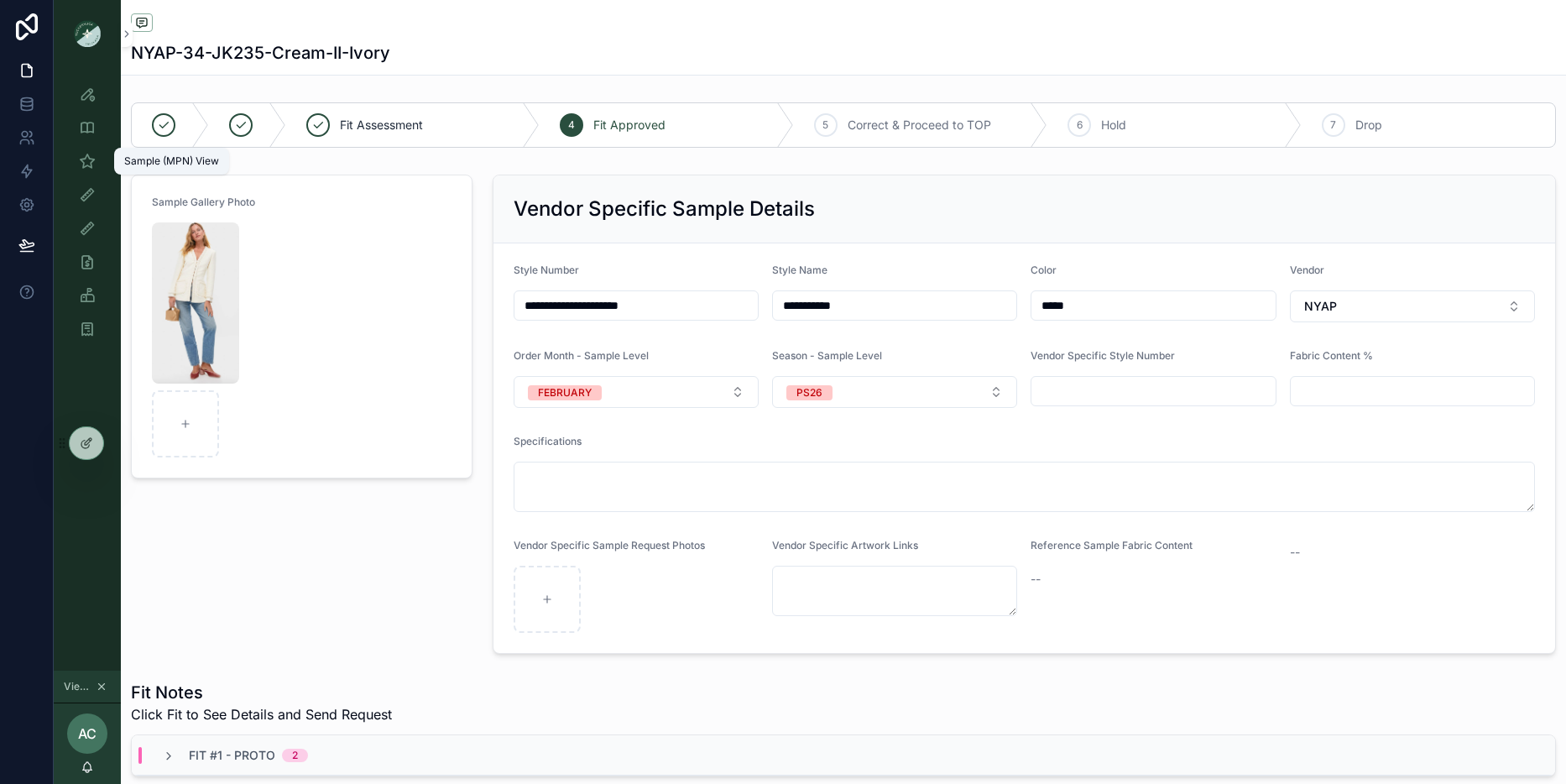
click at [86, 155] on icon "scrollable content" at bounding box center [87, 161] width 17 height 17
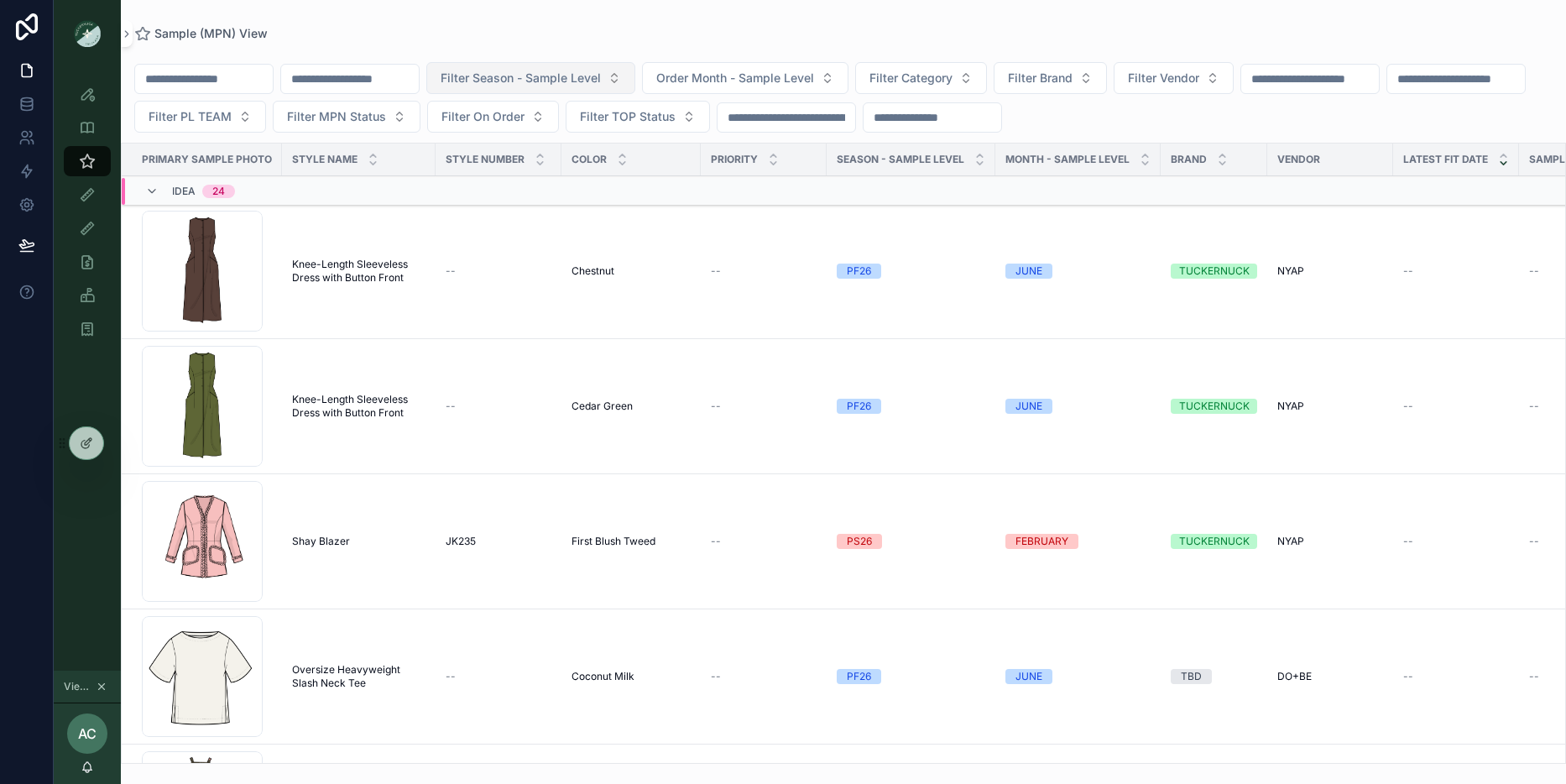
click at [562, 81] on span "Filter Season - Sample Level" at bounding box center [520, 78] width 160 height 17
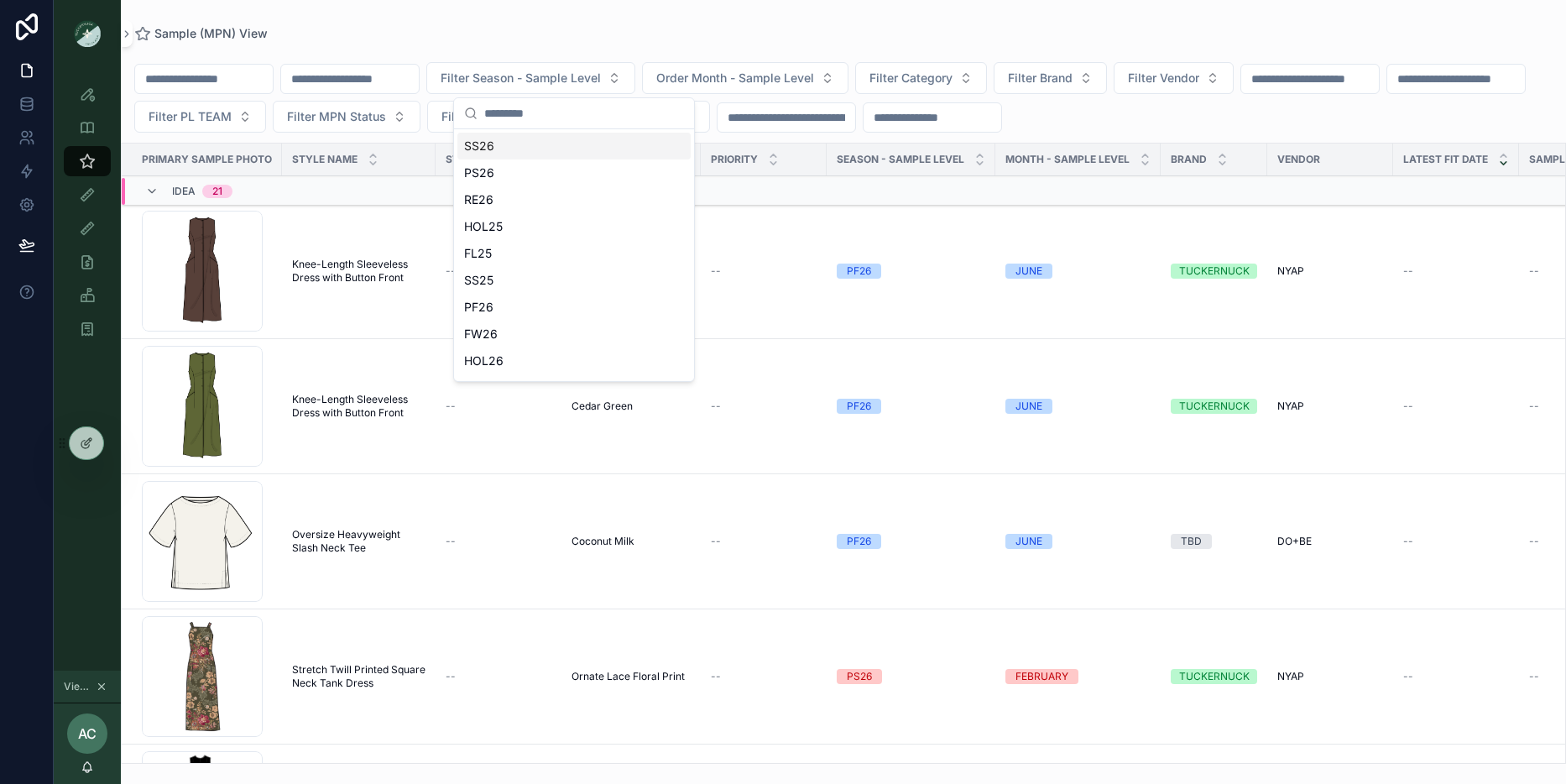
click at [498, 47] on div "Filter Season - Sample Level Order Month - Sample Level Filter Category Filter …" at bounding box center [843, 401] width 1445 height 723
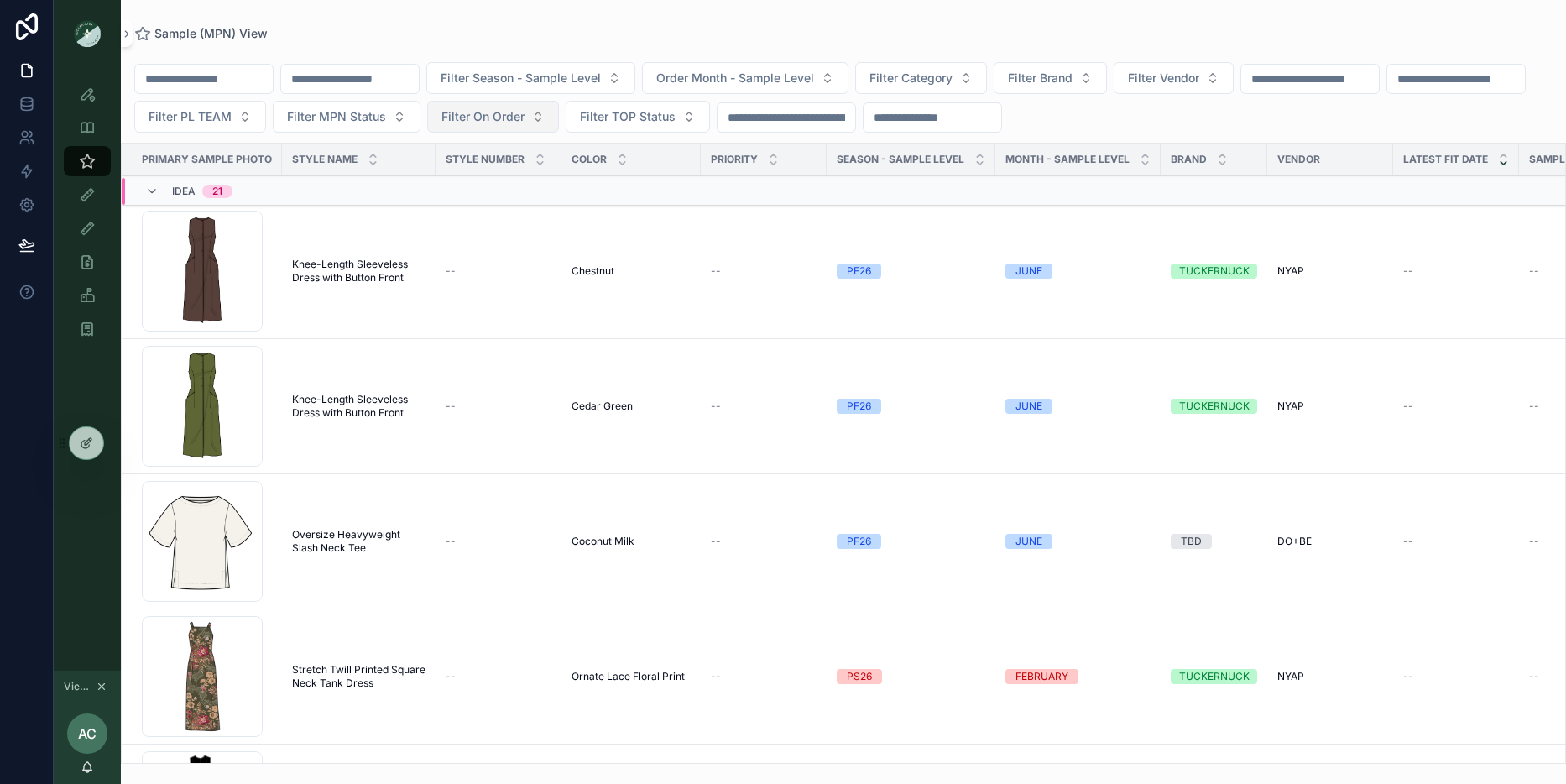
click at [524, 108] on span "Filter On Order" at bounding box center [482, 116] width 83 height 17
click at [568, 242] on div "Yes" at bounding box center [658, 238] width 233 height 27
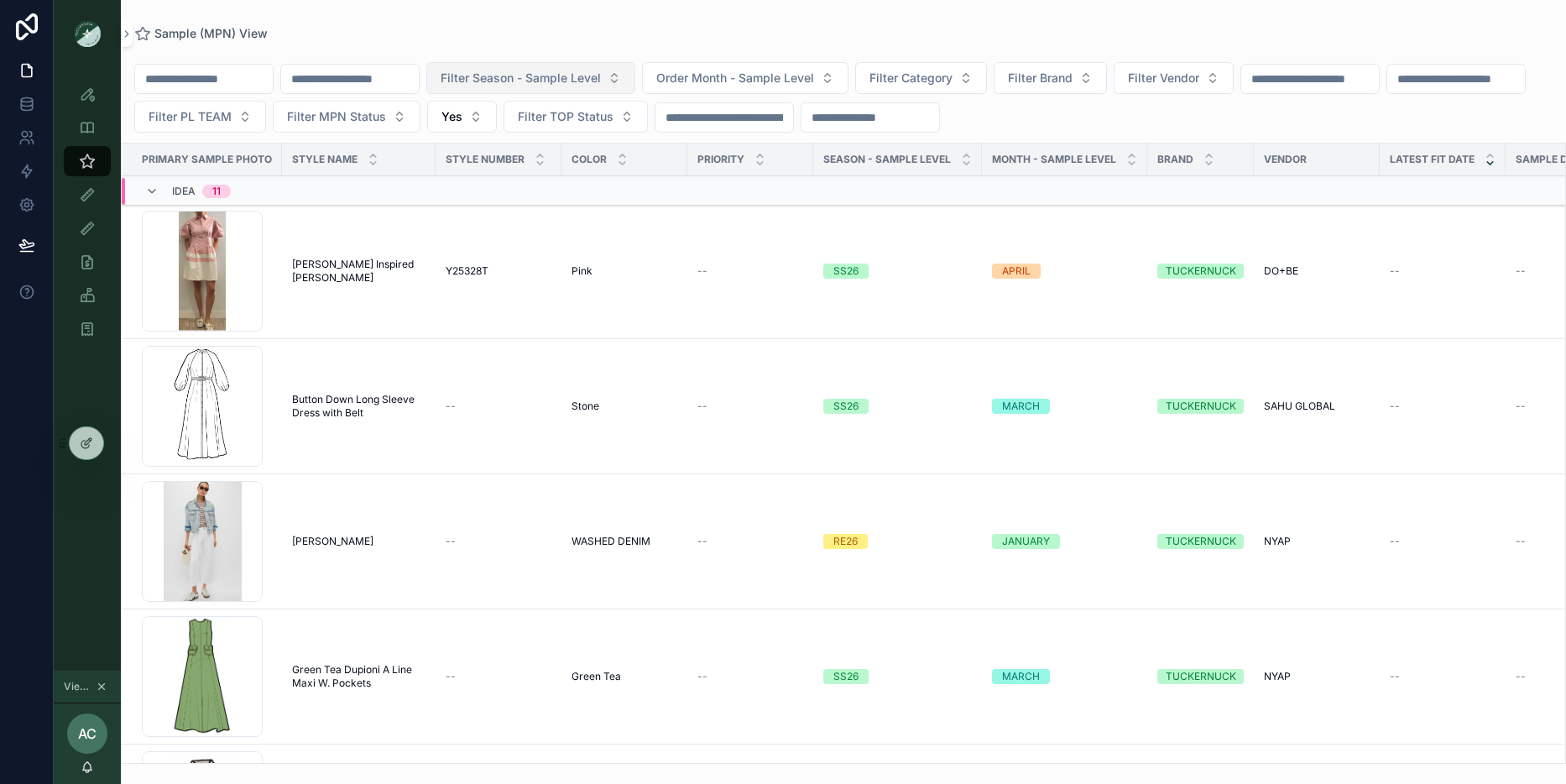
click at [628, 68] on button "Filter Season - Sample Level" at bounding box center [530, 78] width 209 height 32
type input "***"
drag, startPoint x: 430, startPoint y: 71, endPoint x: 424, endPoint y: 77, distance: 8.9
click at [419, 71] on input "scrollable content" at bounding box center [350, 78] width 138 height 23
click at [708, 76] on span "Order Month - Sample Level" at bounding box center [735, 78] width 158 height 17
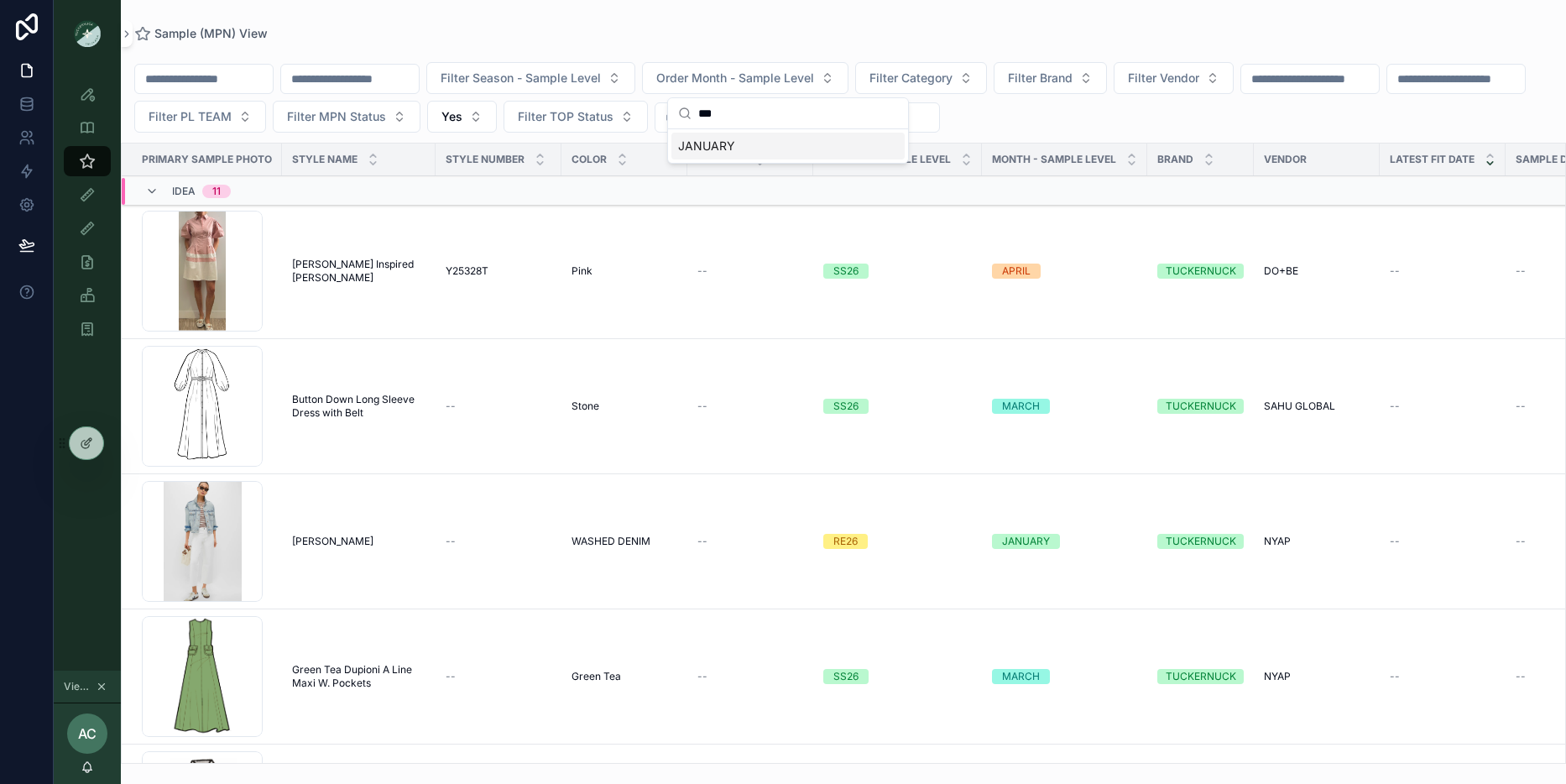
type input "***"
click at [720, 149] on div "JANUARY" at bounding box center [787, 146] width 233 height 27
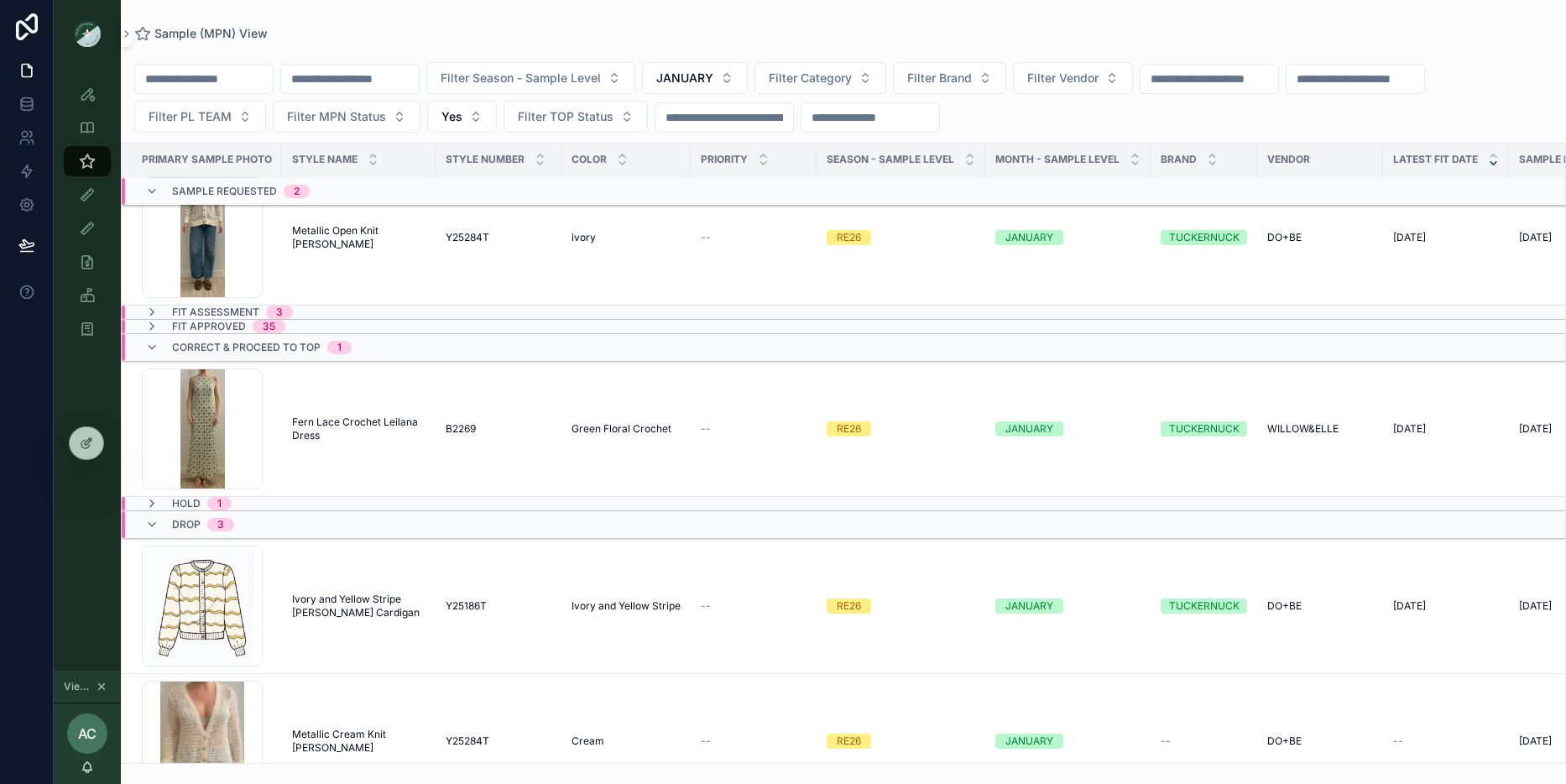
scroll to position [390, 0]
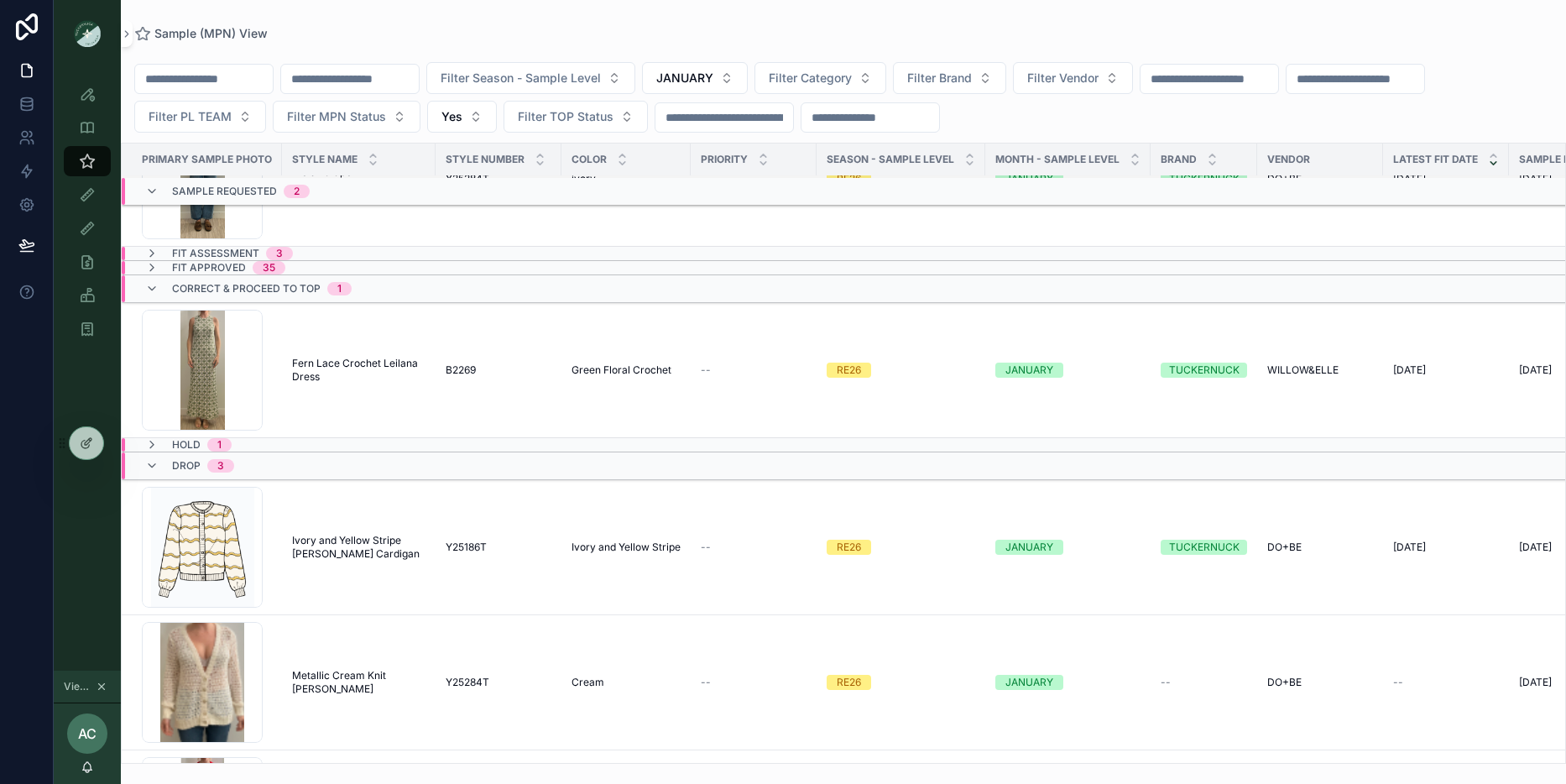
click at [248, 256] on span "Fit Assessment" at bounding box center [215, 253] width 87 height 13
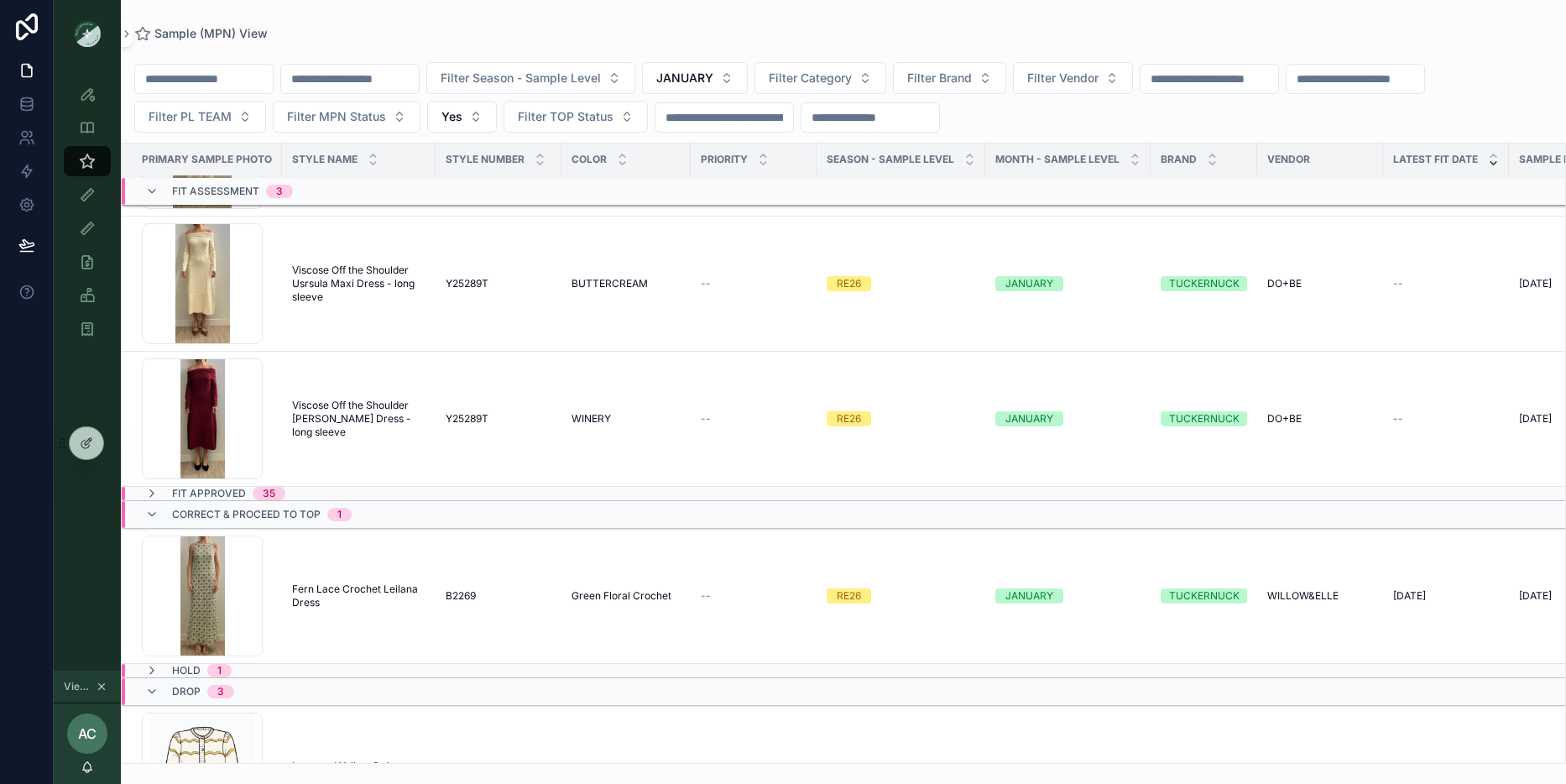
click at [302, 494] on div "Fit Approved 35" at bounding box center [215, 493] width 180 height 13
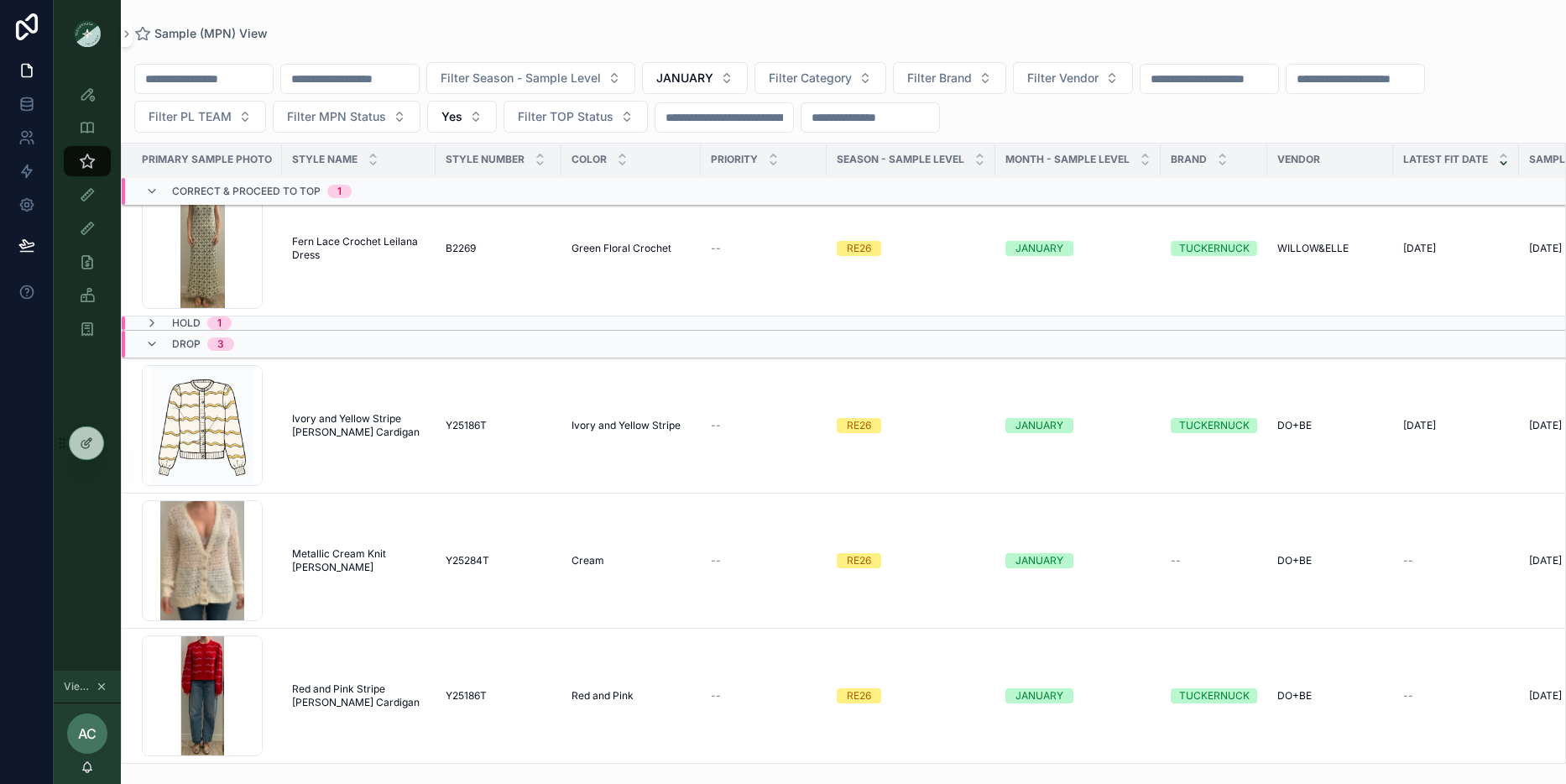
scroll to position [5695, 0]
click at [397, 316] on div "Hold 1" at bounding box center [342, 322] width 440 height 13
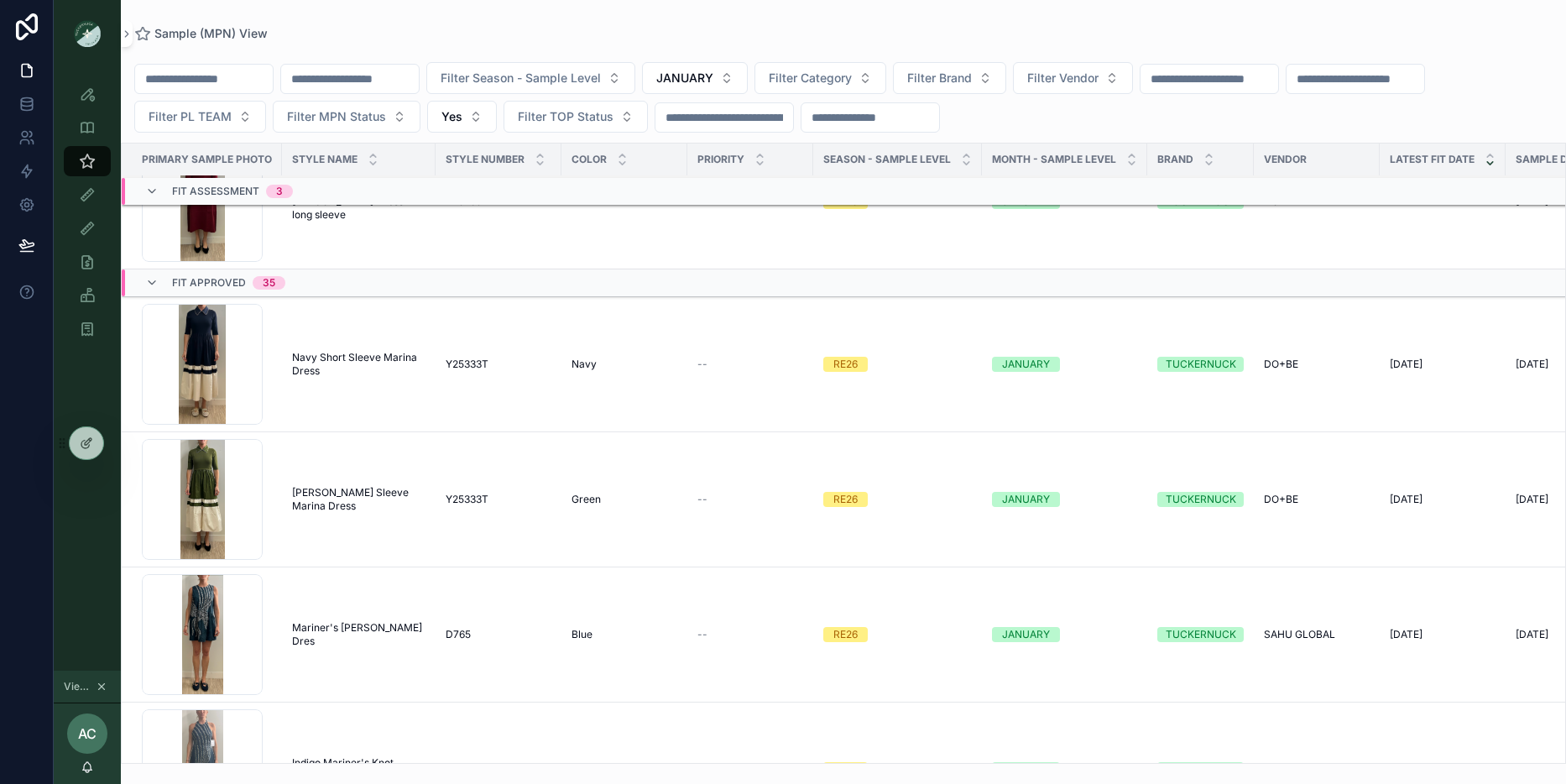
scroll to position [800, 0]
click at [344, 365] on span "Navy Short Sleeve Marina Dress" at bounding box center [358, 364] width 133 height 27
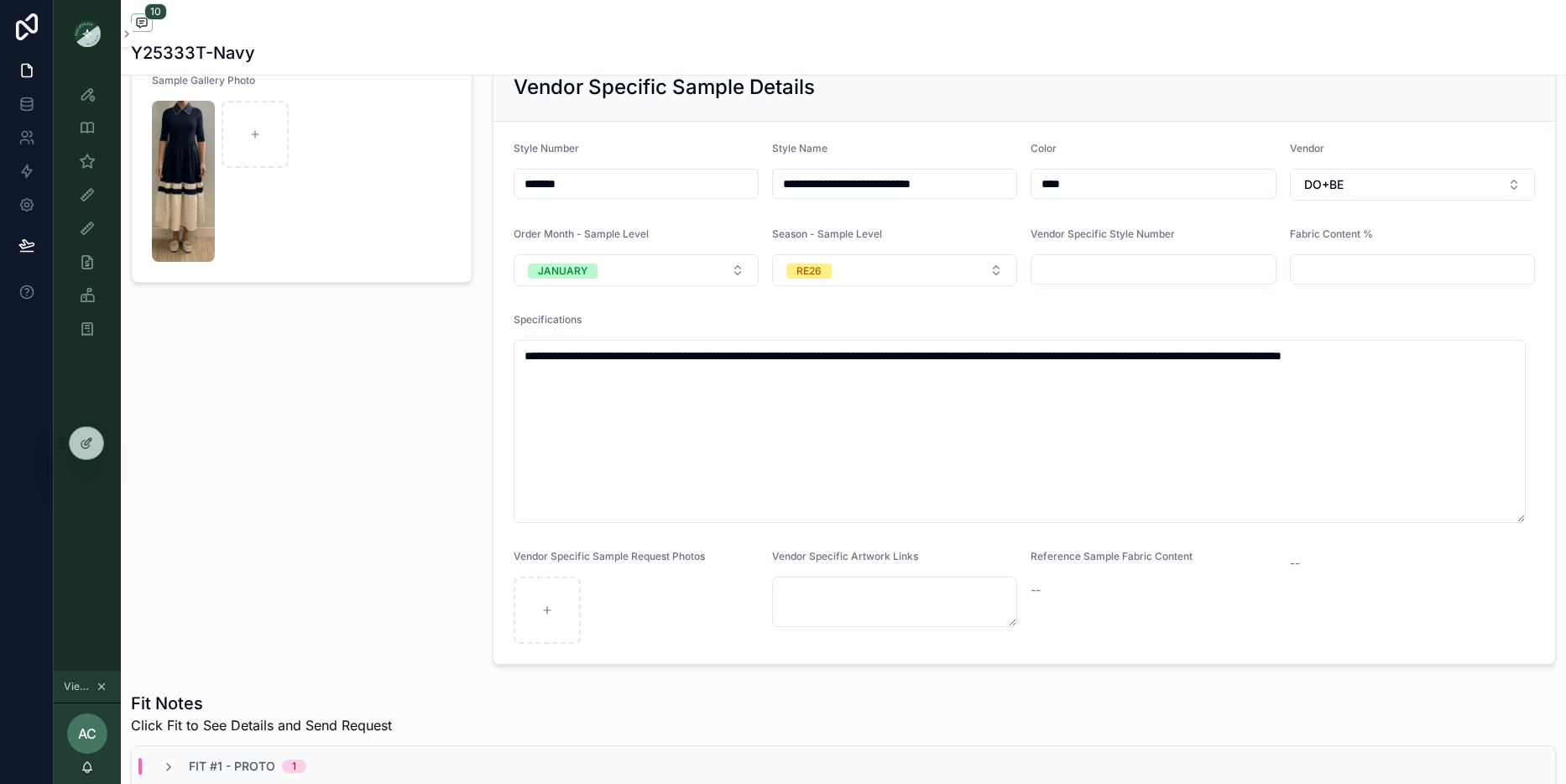
scroll to position [128, 0]
